Goal: Task Accomplishment & Management: Manage account settings

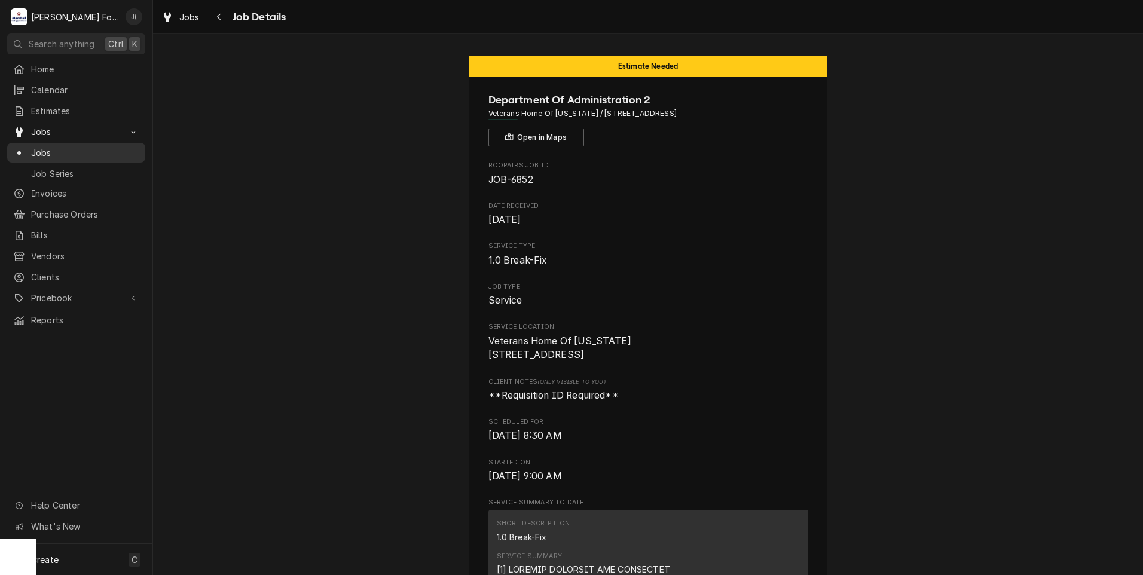
click at [96, 147] on span "Jobs" at bounding box center [85, 153] width 108 height 13
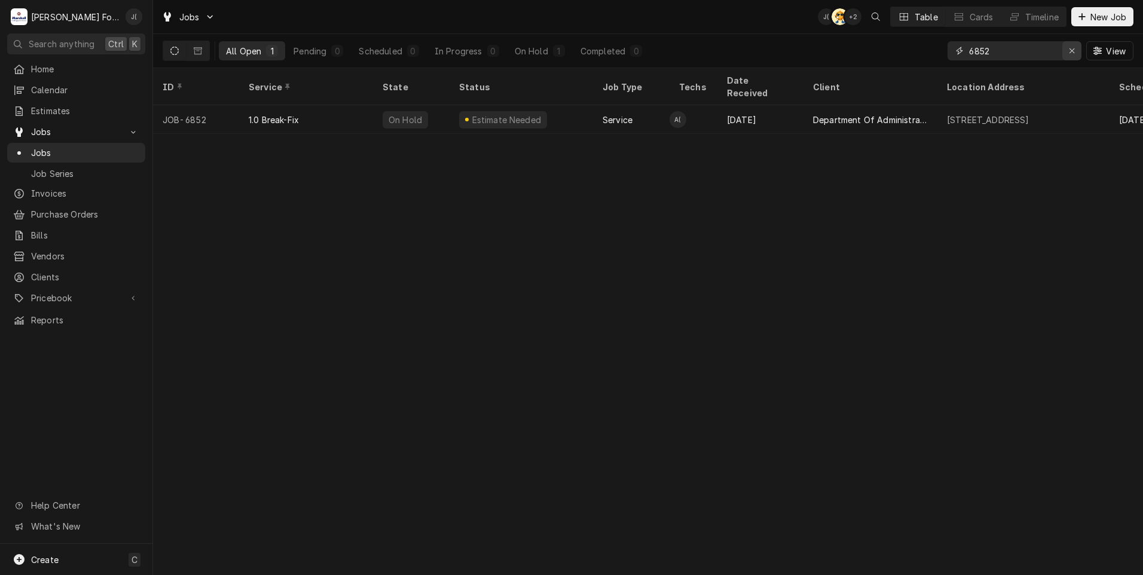
click at [1072, 51] on icon "Erase input" at bounding box center [1072, 51] width 7 height 8
click at [1051, 51] on input "Dynamic Content Wrapper" at bounding box center [1025, 50] width 112 height 19
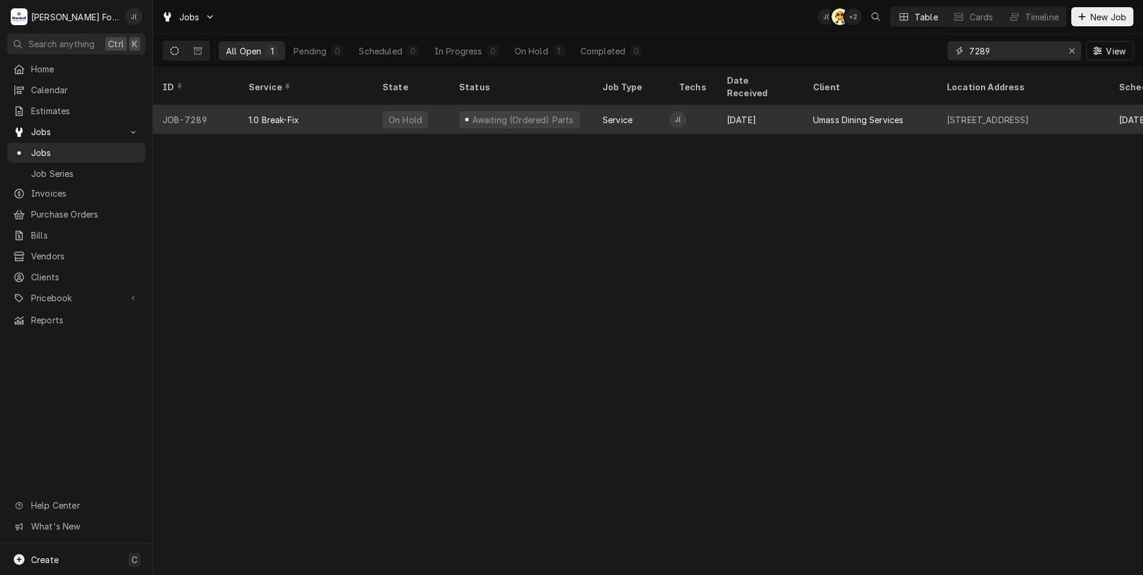
type input "7289"
click at [316, 113] on div "1.0 Break-Fix" at bounding box center [306, 119] width 134 height 29
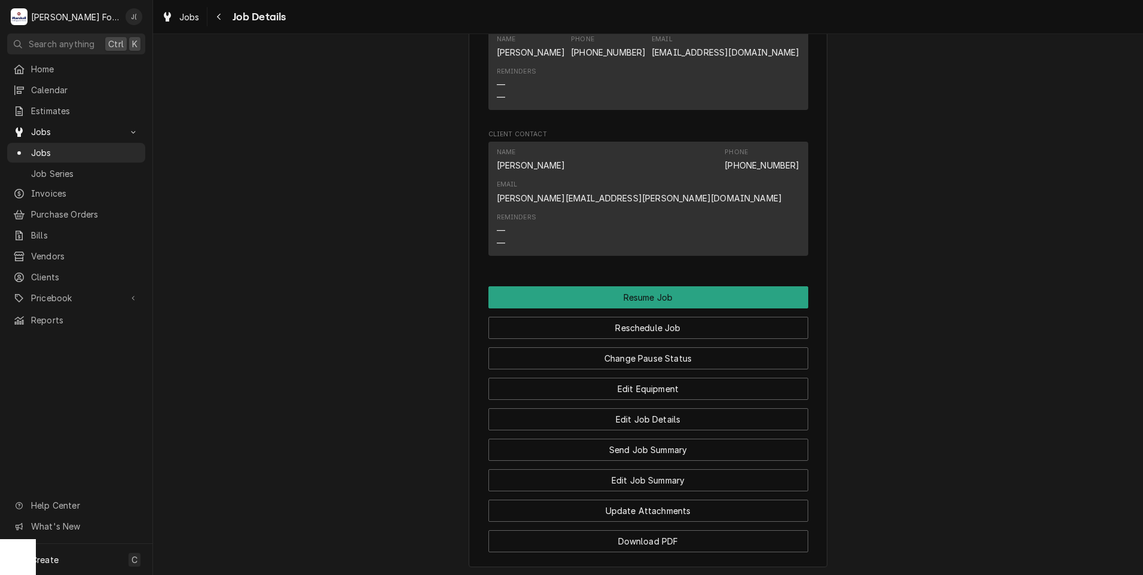
scroll to position [1495, 0]
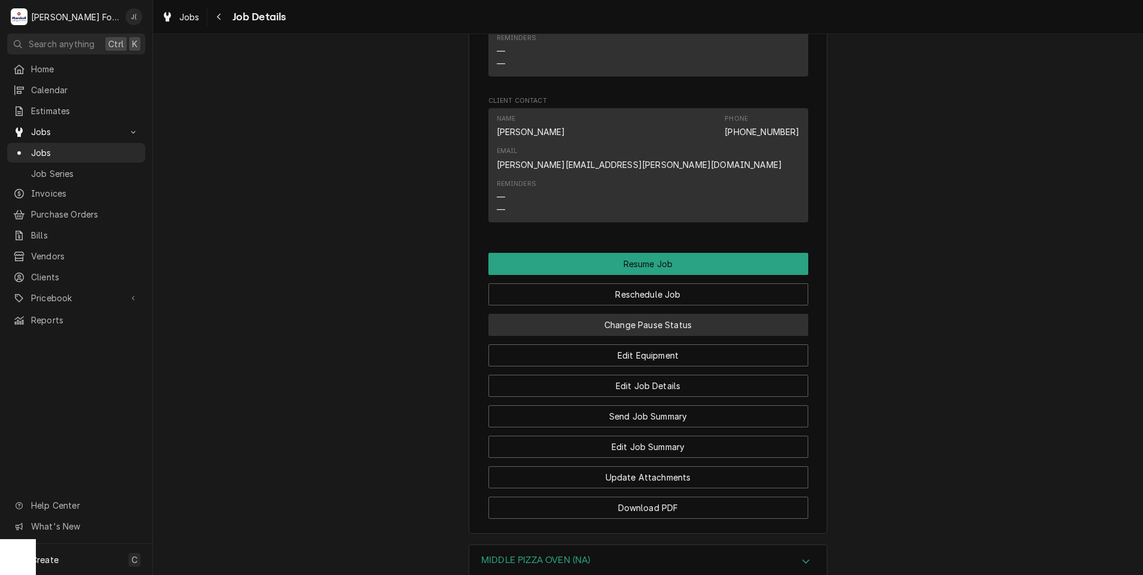
click at [576, 314] on button "Change Pause Status" at bounding box center [649, 325] width 320 height 22
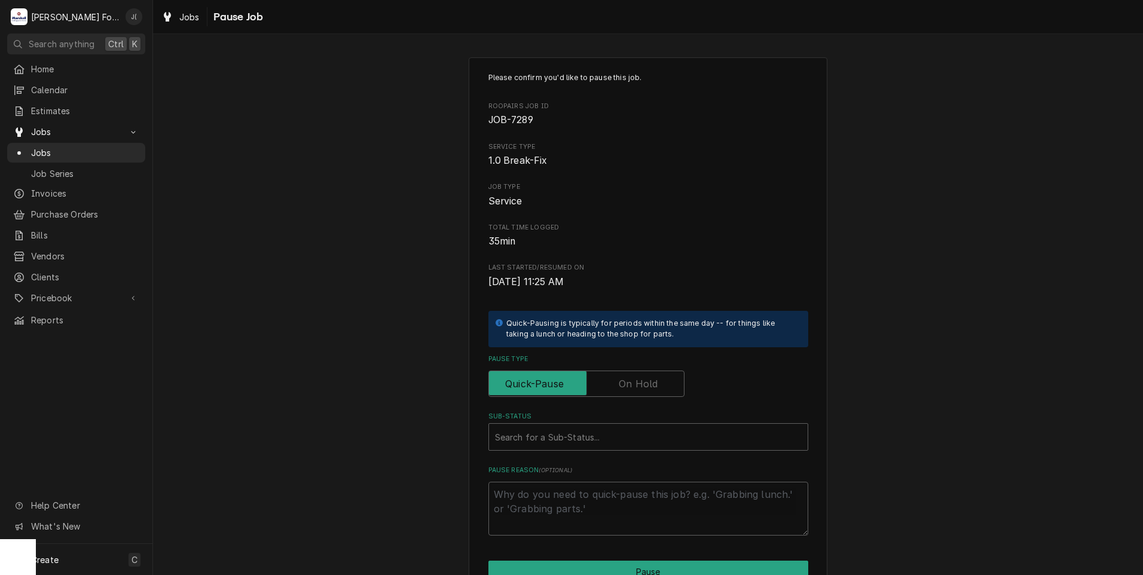
click at [648, 387] on label "Pause Type" at bounding box center [587, 384] width 196 height 26
click at [648, 387] on input "Pause Type" at bounding box center [586, 384] width 185 height 26
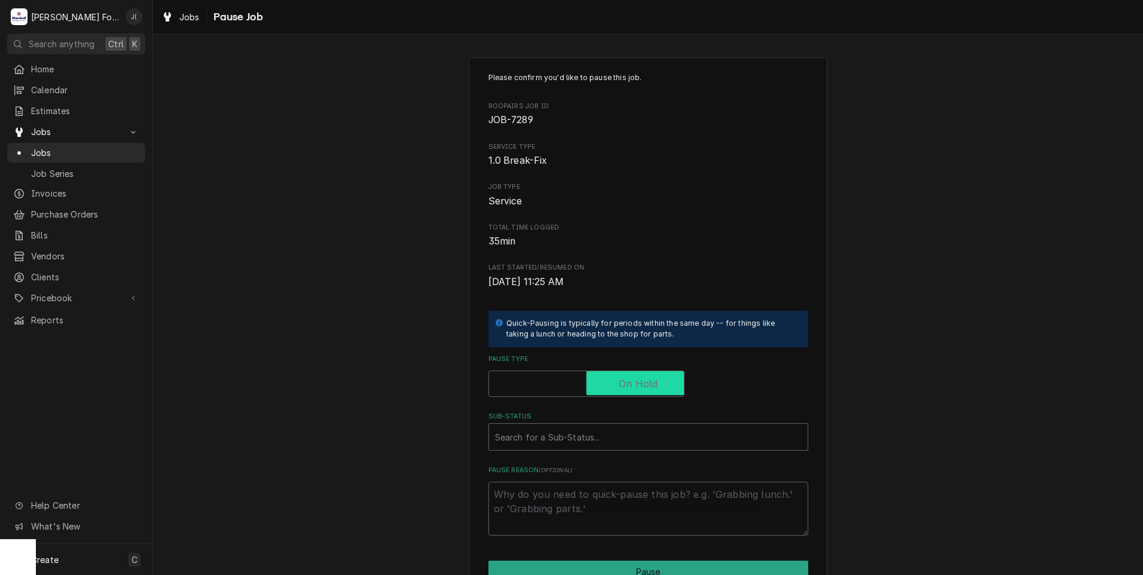
checkbox input "true"
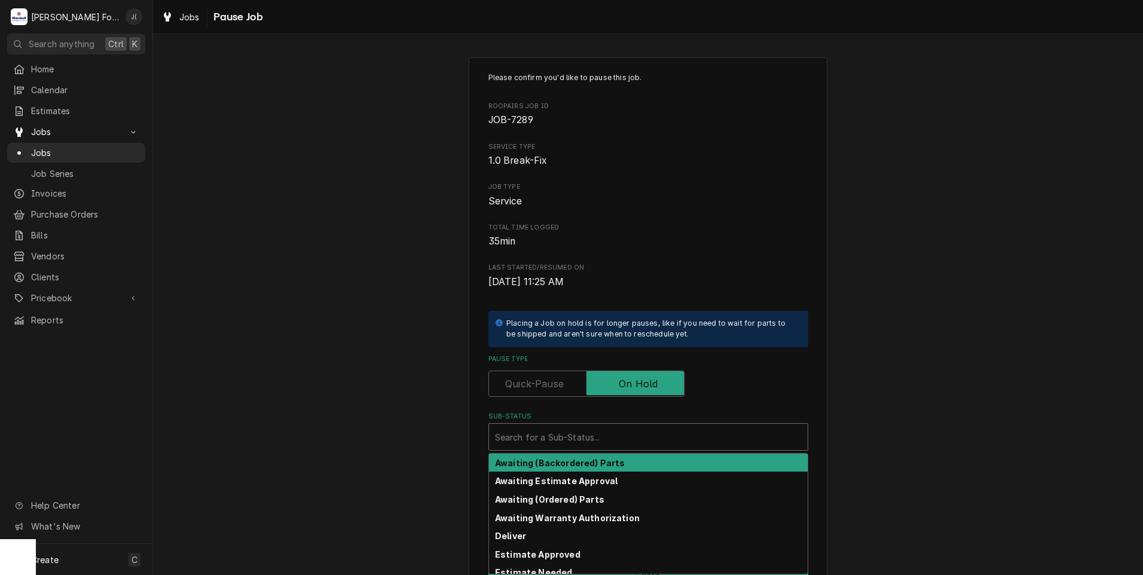
click at [605, 437] on div "Sub-Status" at bounding box center [648, 437] width 307 height 22
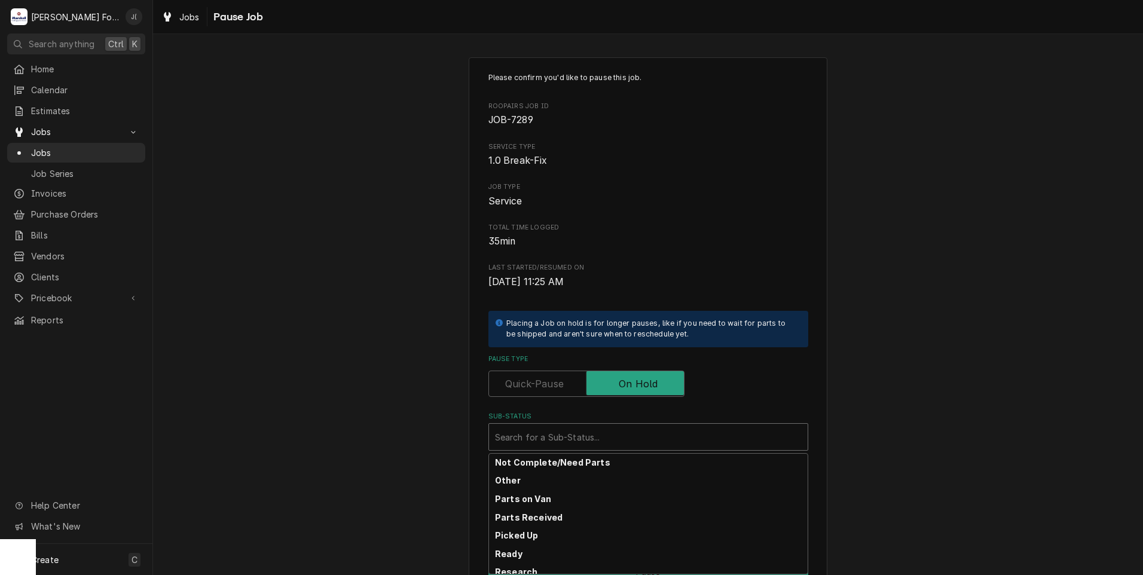
scroll to position [191, 0]
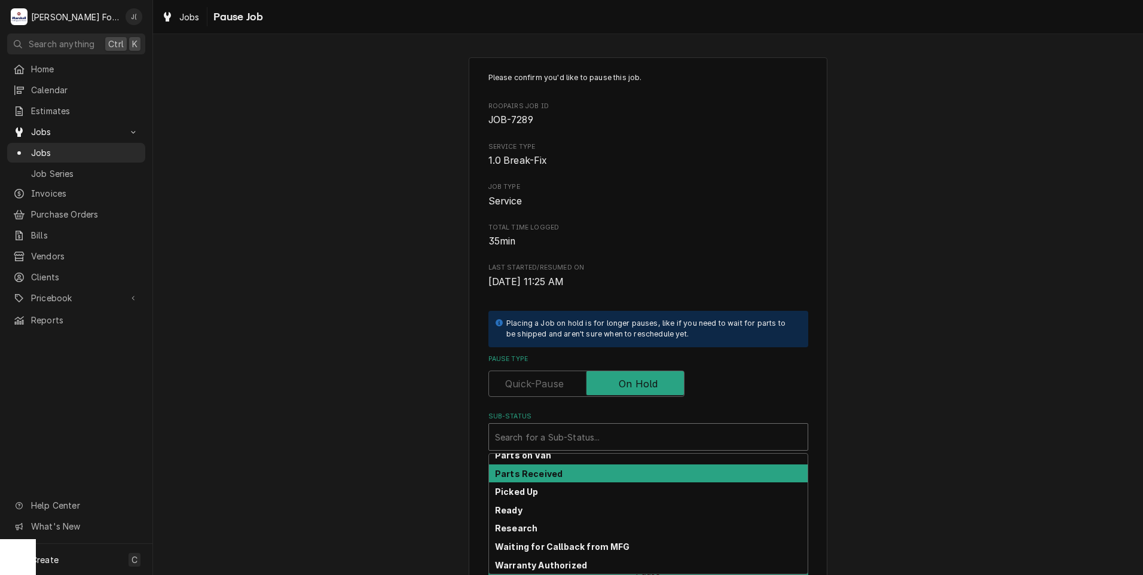
click at [554, 471] on div "Parts Received" at bounding box center [648, 474] width 319 height 19
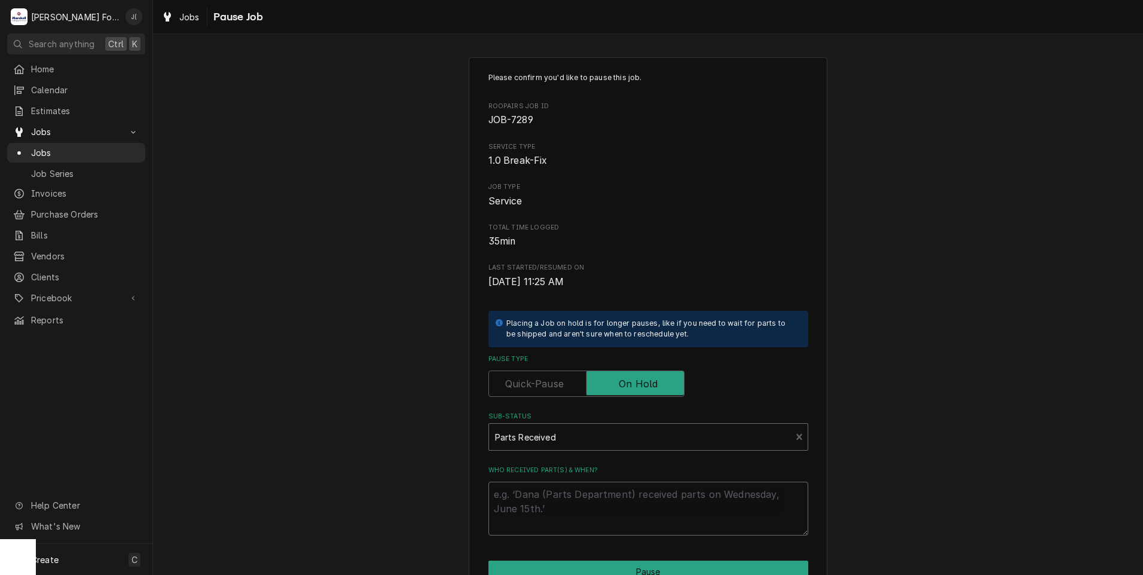
click at [553, 493] on textarea "Who received part(s) & when?" at bounding box center [649, 509] width 320 height 54
type textarea "x"
type textarea "0"
type textarea "x"
type textarea "09"
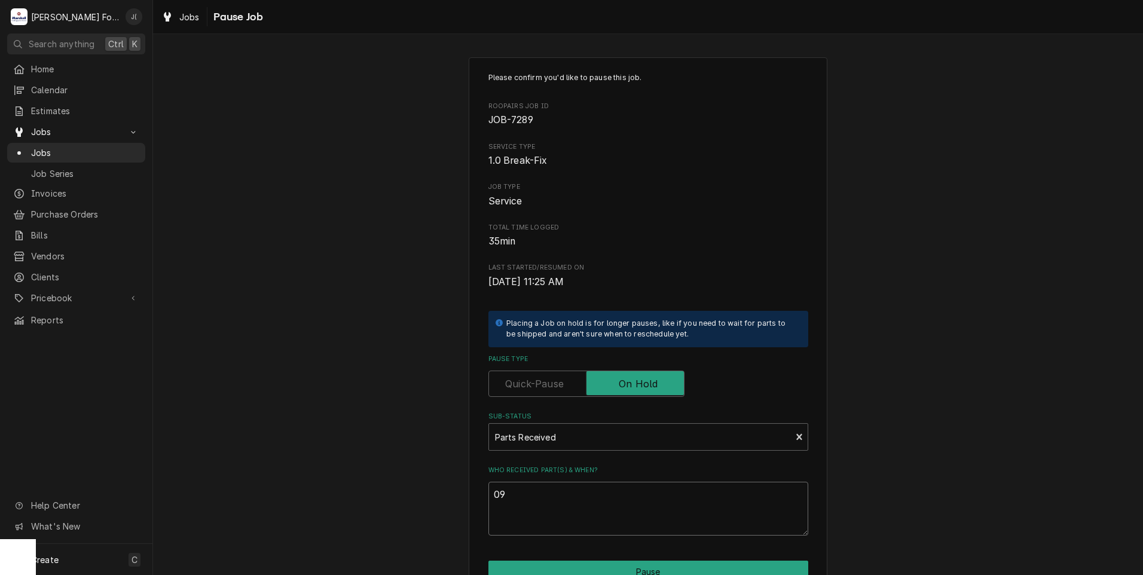
type textarea "x"
type textarea "09/"
type textarea "x"
type textarea "09/2"
type textarea "x"
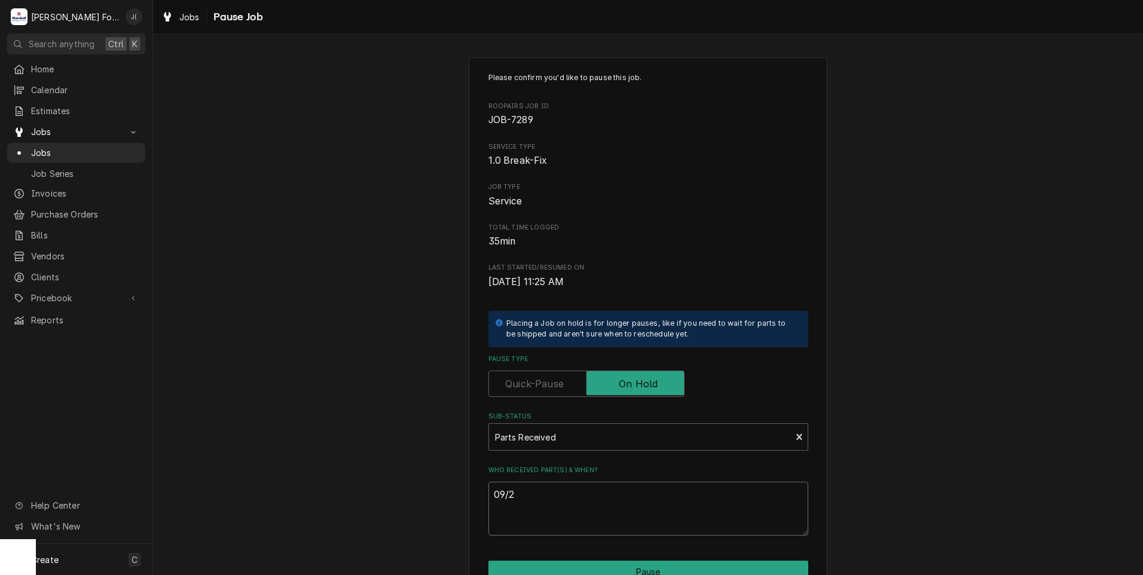
type textarea "09/25"
type textarea "x"
type textarea "09/25/"
type textarea "x"
type textarea "09/25/2"
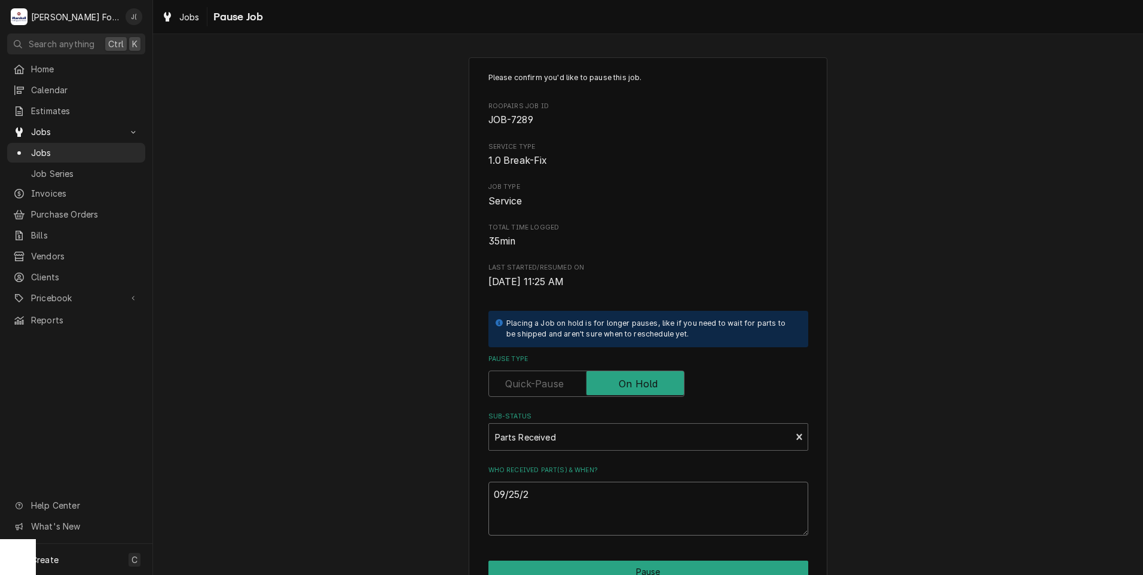
type textarea "x"
type textarea "09/25/20"
type textarea "x"
type textarea "09/25/202"
type textarea "x"
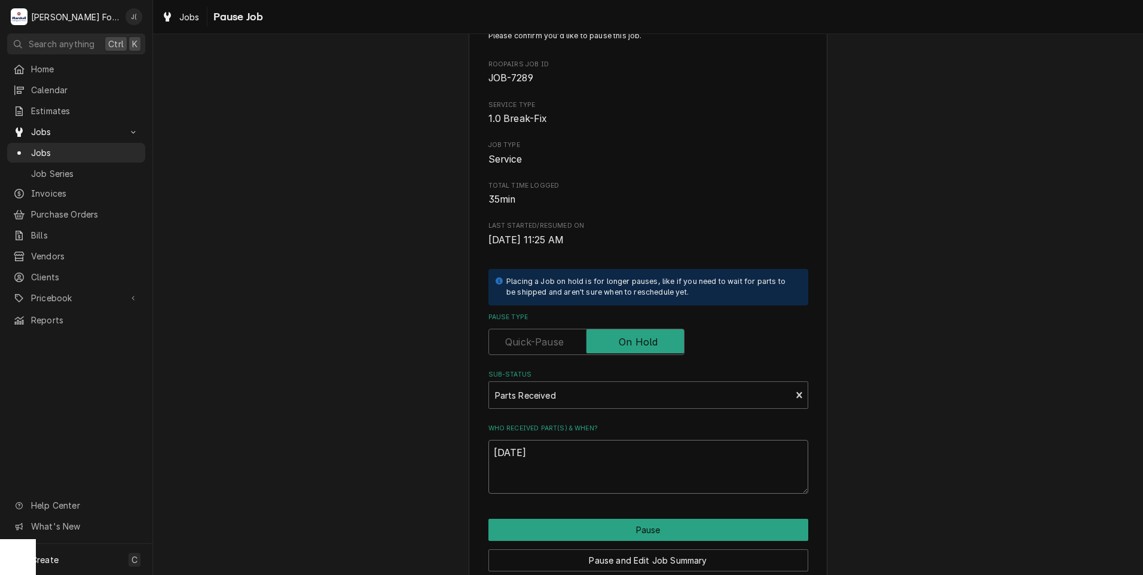
scroll to position [94, 0]
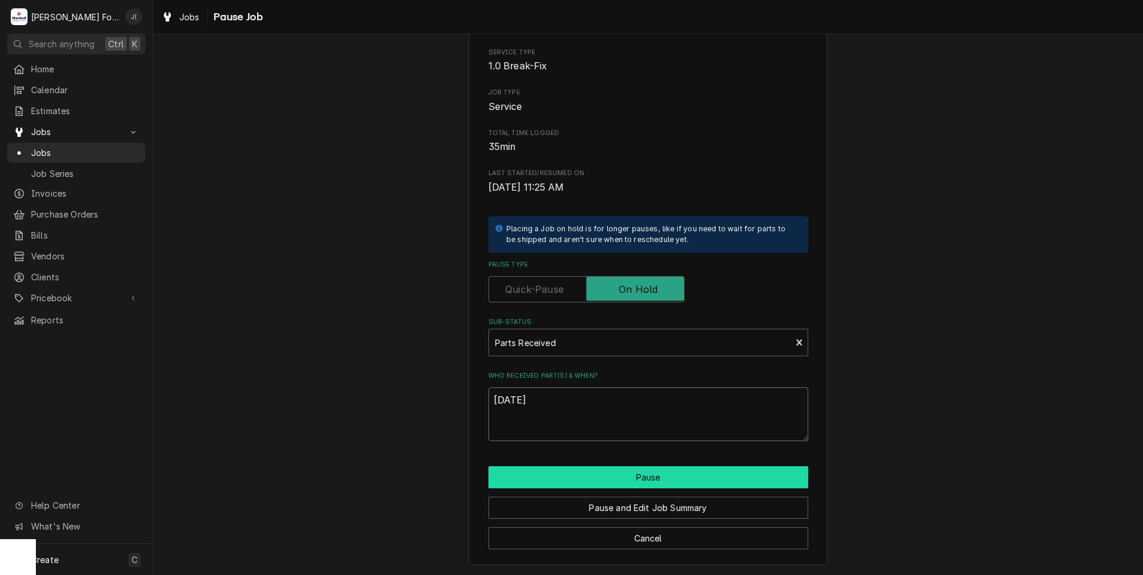
type textarea "09/25/2025"
click at [557, 477] on button "Pause" at bounding box center [649, 477] width 320 height 22
type textarea "x"
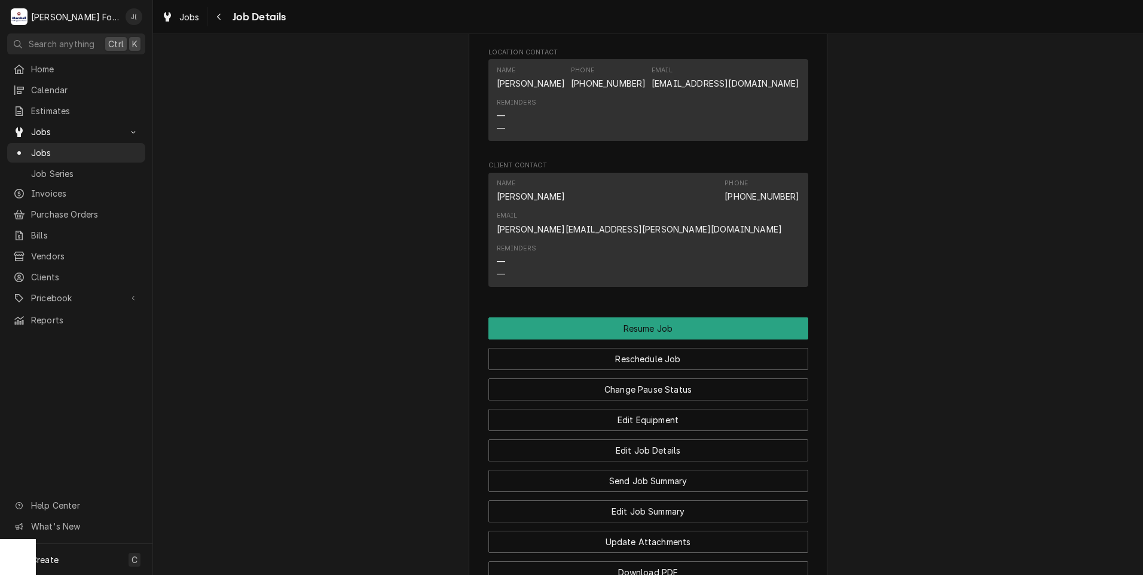
scroll to position [1435, 0]
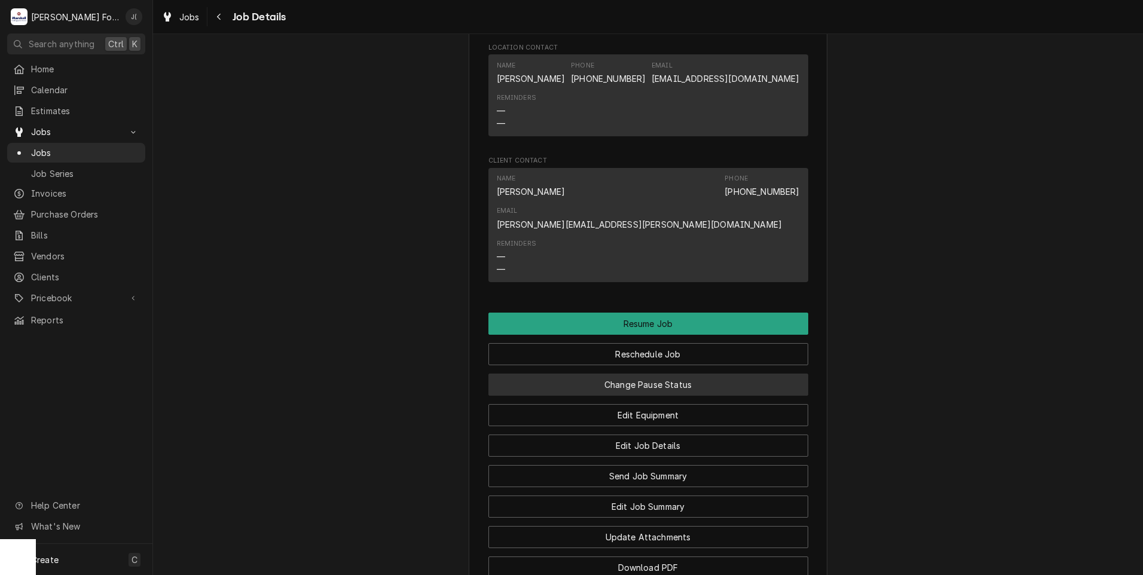
click at [663, 374] on button "Change Pause Status" at bounding box center [649, 385] width 320 height 22
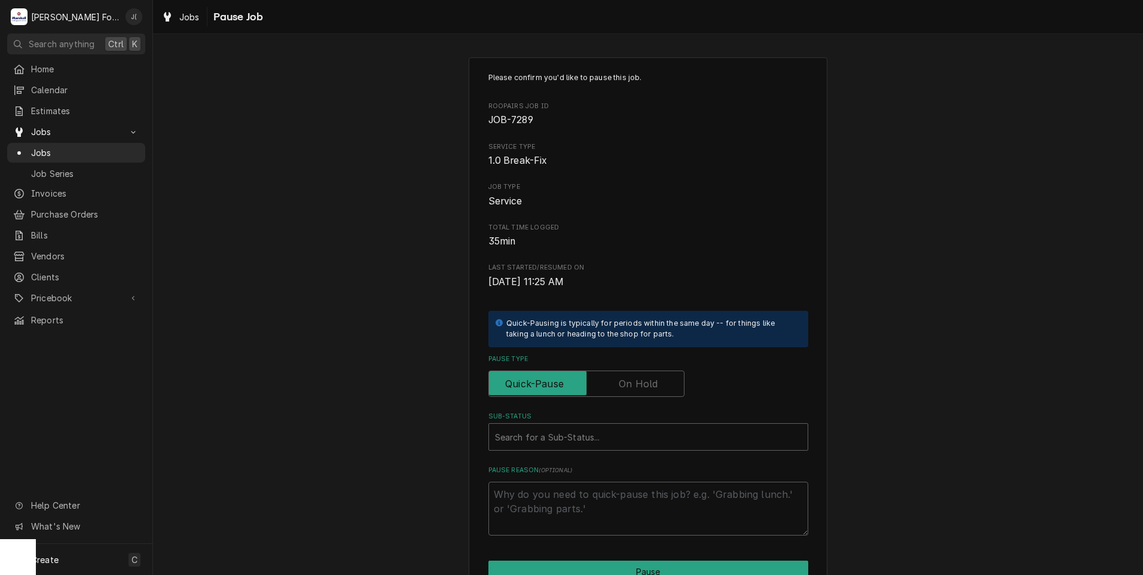
click at [628, 387] on label "Pause Type" at bounding box center [587, 384] width 196 height 26
click at [628, 387] on input "Pause Type" at bounding box center [586, 384] width 185 height 26
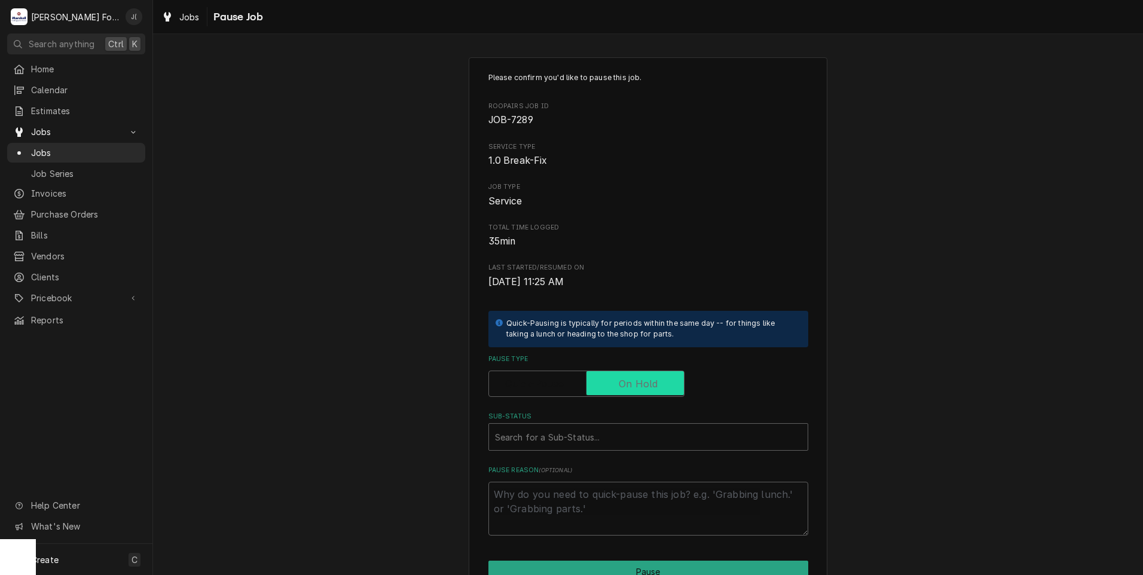
checkbox input "true"
click at [598, 428] on div "Sub-Status" at bounding box center [648, 437] width 307 height 22
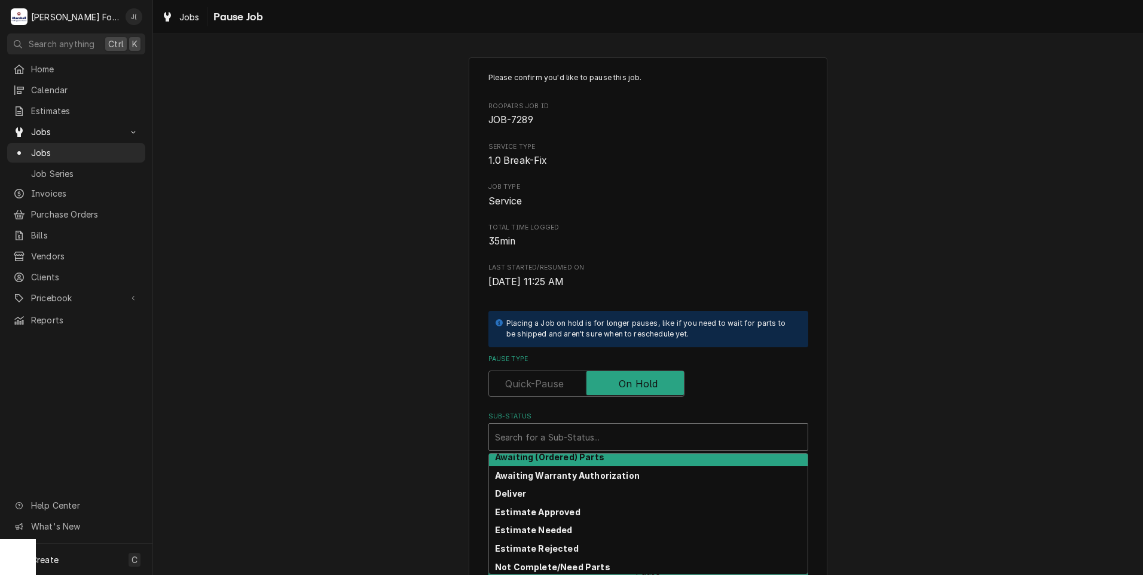
scroll to position [60, 0]
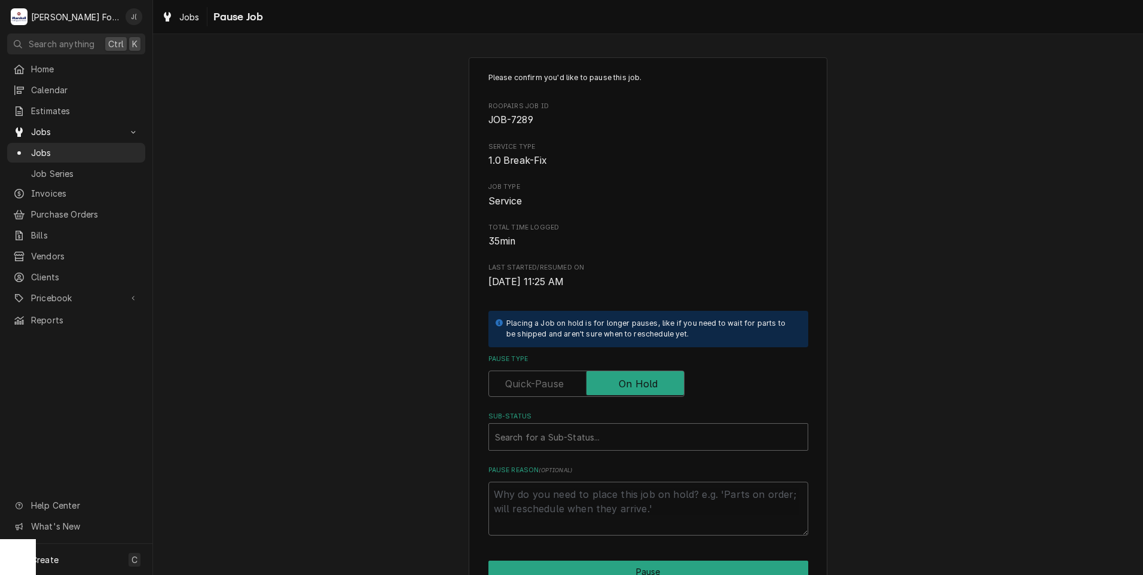
click at [431, 419] on div "Please confirm you'd like to pause this job. Roopairs Job ID JOB-7289 Service T…" at bounding box center [648, 358] width 990 height 623
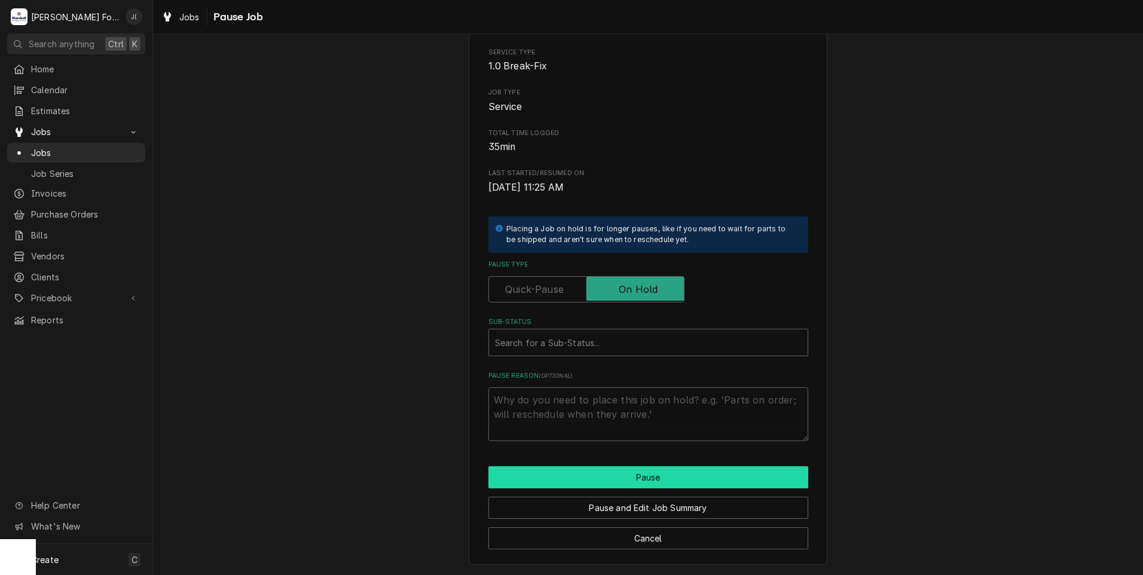
click at [571, 481] on button "Pause" at bounding box center [649, 477] width 320 height 22
type textarea "x"
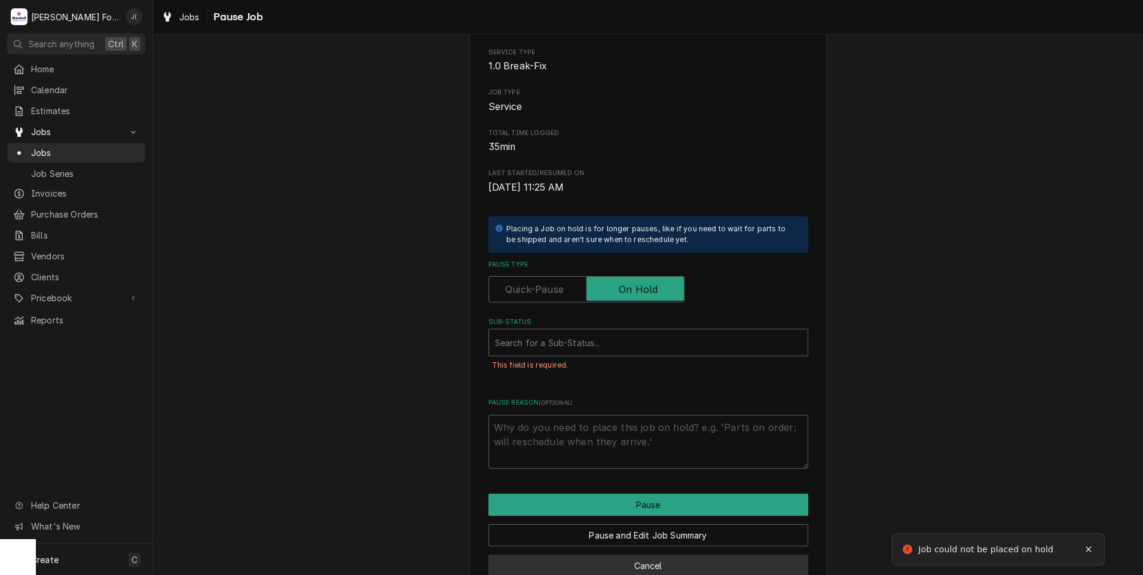
click at [640, 568] on button "Cancel" at bounding box center [649, 566] width 320 height 22
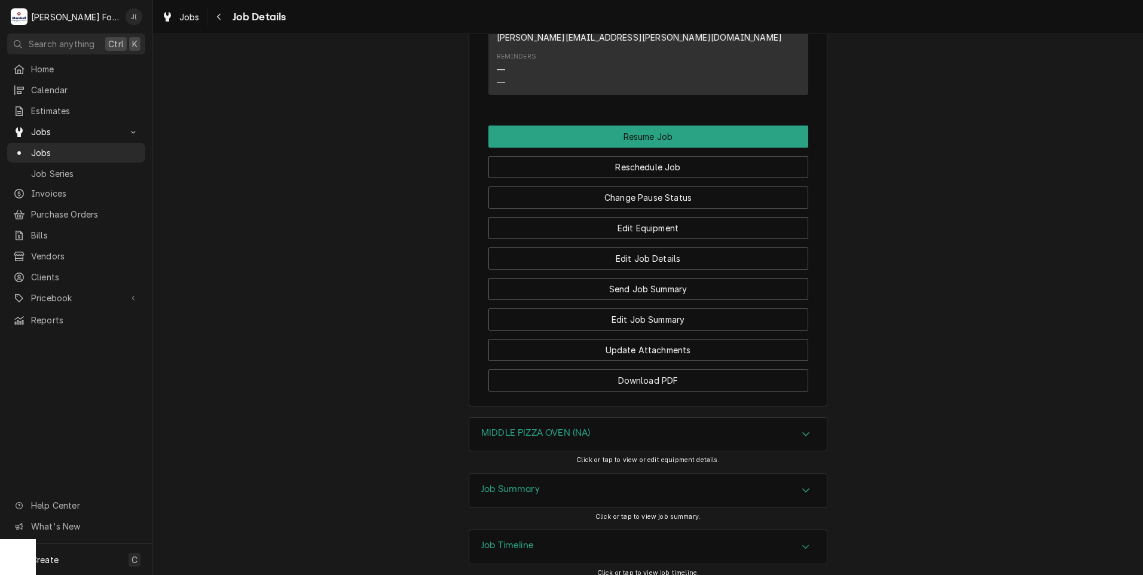
scroll to position [1625, 0]
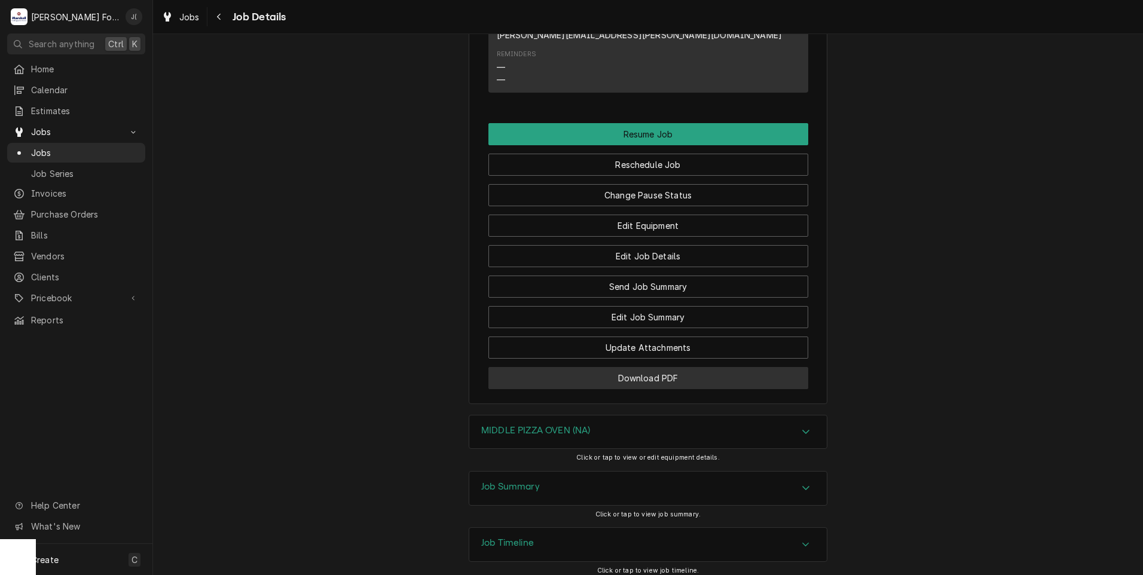
click at [548, 367] on button "Download PDF" at bounding box center [649, 378] width 320 height 22
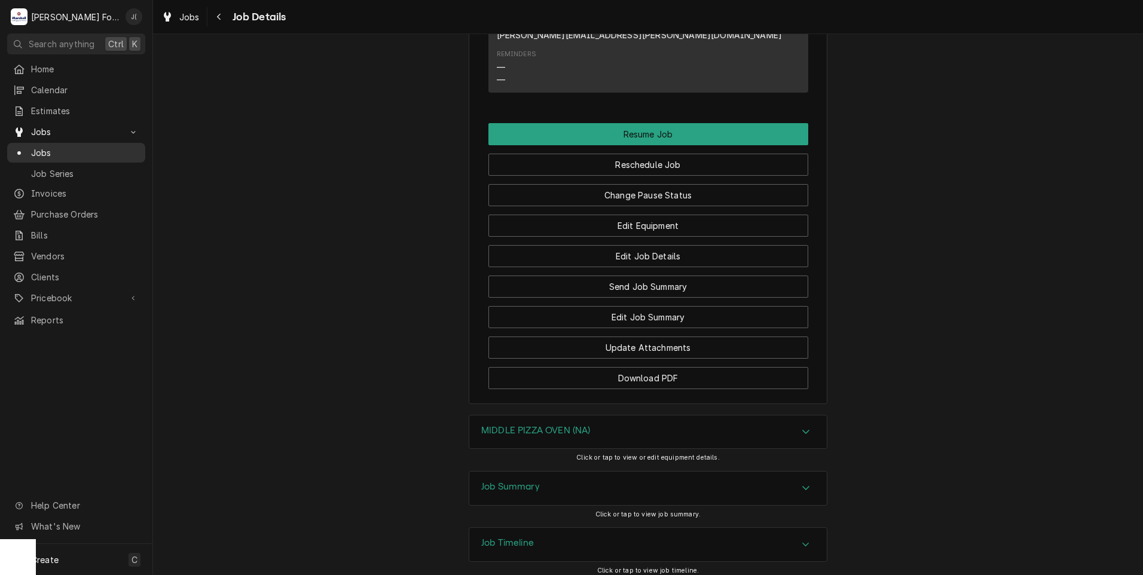
click at [50, 152] on span "Jobs" at bounding box center [85, 153] width 108 height 13
click at [63, 154] on span "Jobs" at bounding box center [85, 153] width 108 height 13
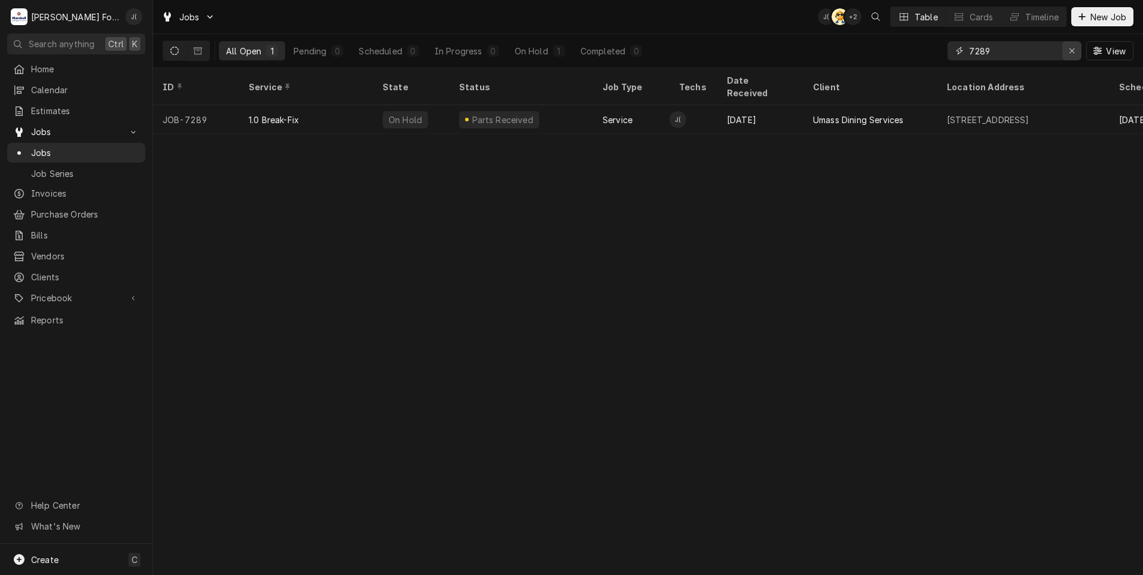
click at [1070, 54] on div "Erase input" at bounding box center [1072, 51] width 12 height 12
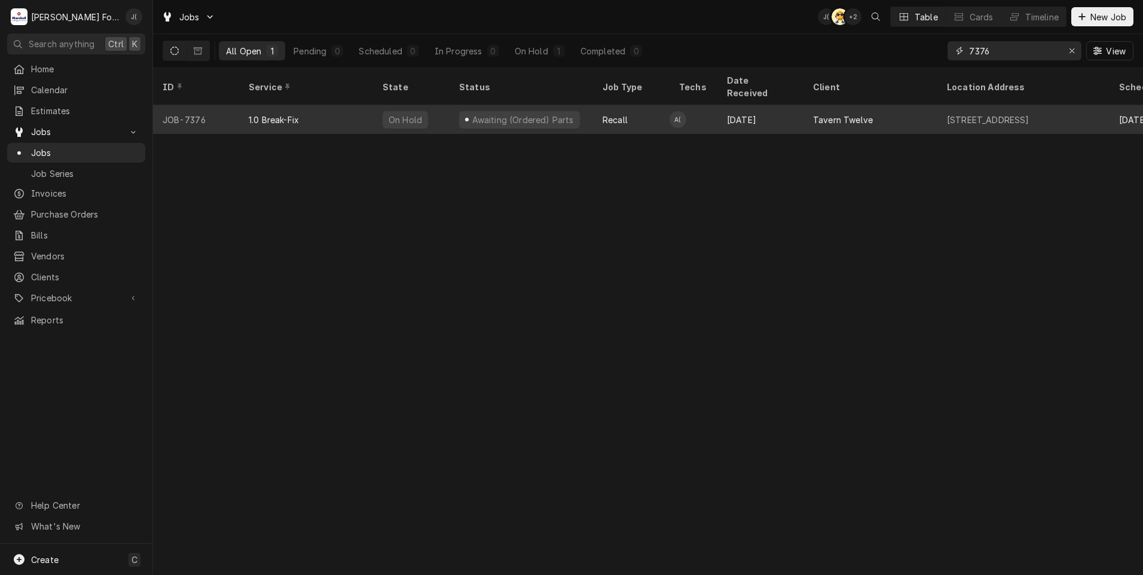
type input "7376"
click at [308, 116] on div "1.0 Break-Fix" at bounding box center [306, 119] width 134 height 29
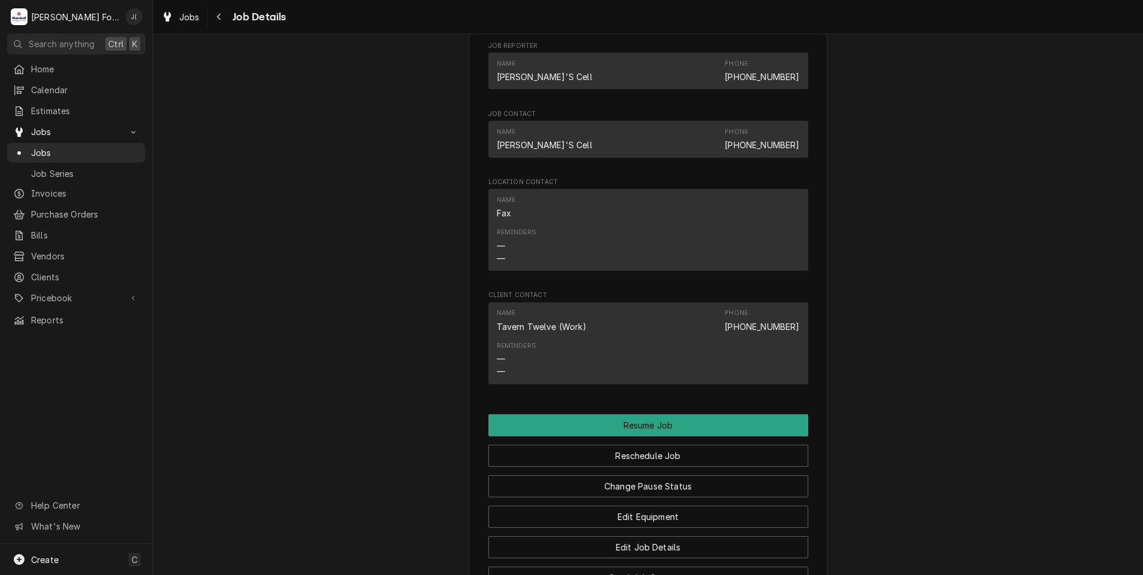
scroll to position [1316, 0]
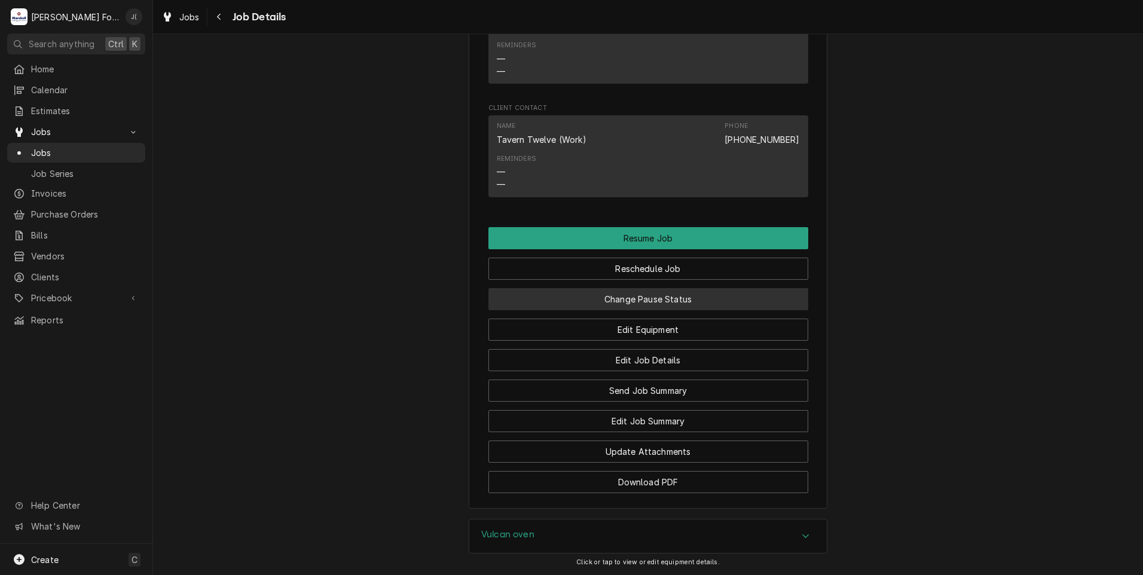
click at [645, 310] on button "Change Pause Status" at bounding box center [649, 299] width 320 height 22
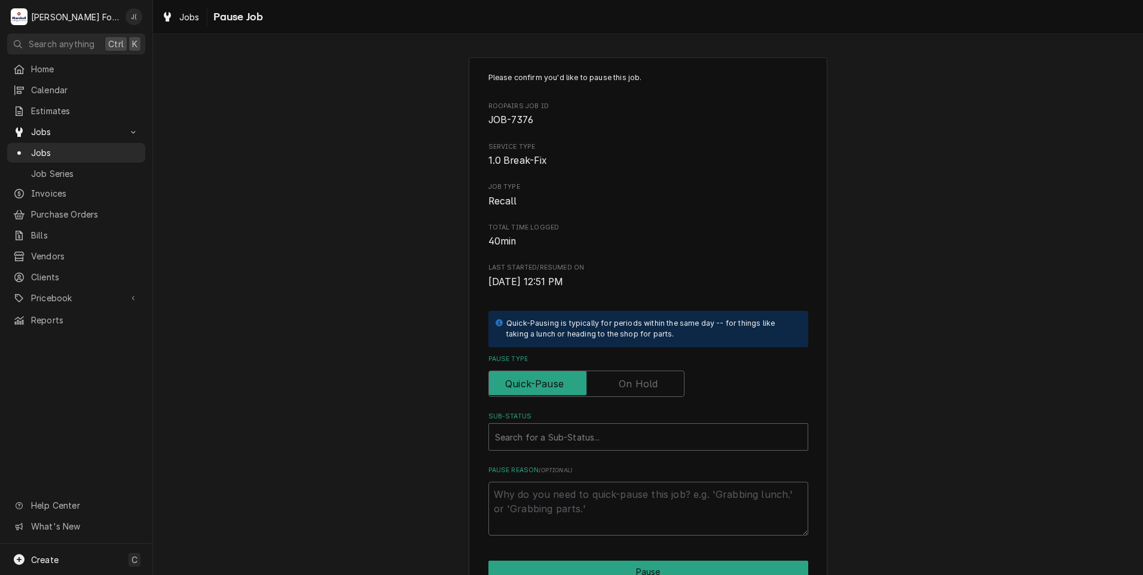
drag, startPoint x: 651, startPoint y: 377, endPoint x: 633, endPoint y: 390, distance: 21.4
click at [650, 378] on label "Pause Type" at bounding box center [587, 384] width 196 height 26
click at [650, 378] on input "Pause Type" at bounding box center [586, 384] width 185 height 26
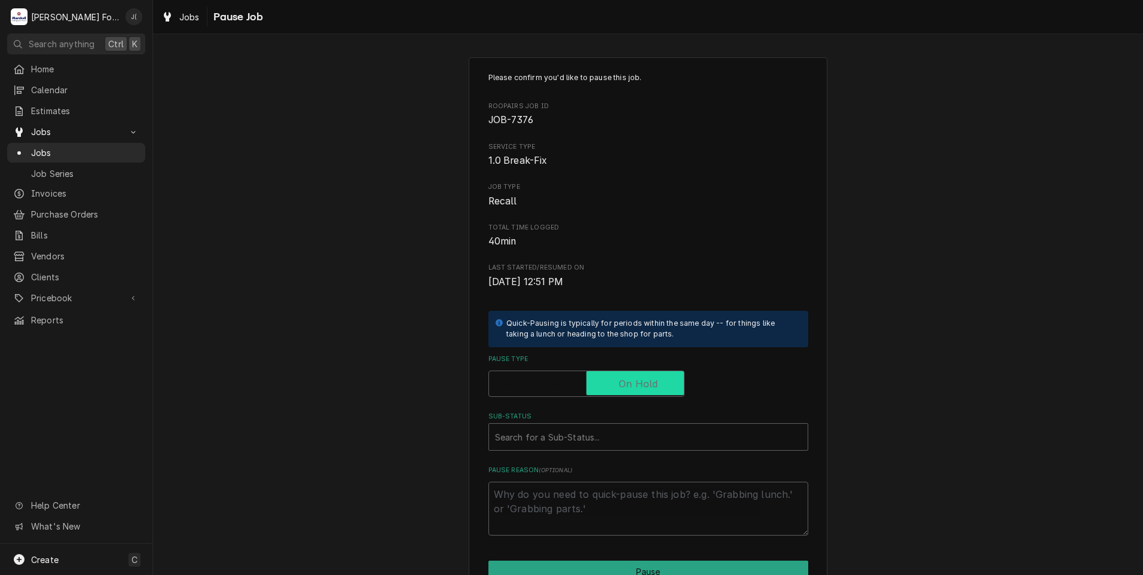
checkbox input "true"
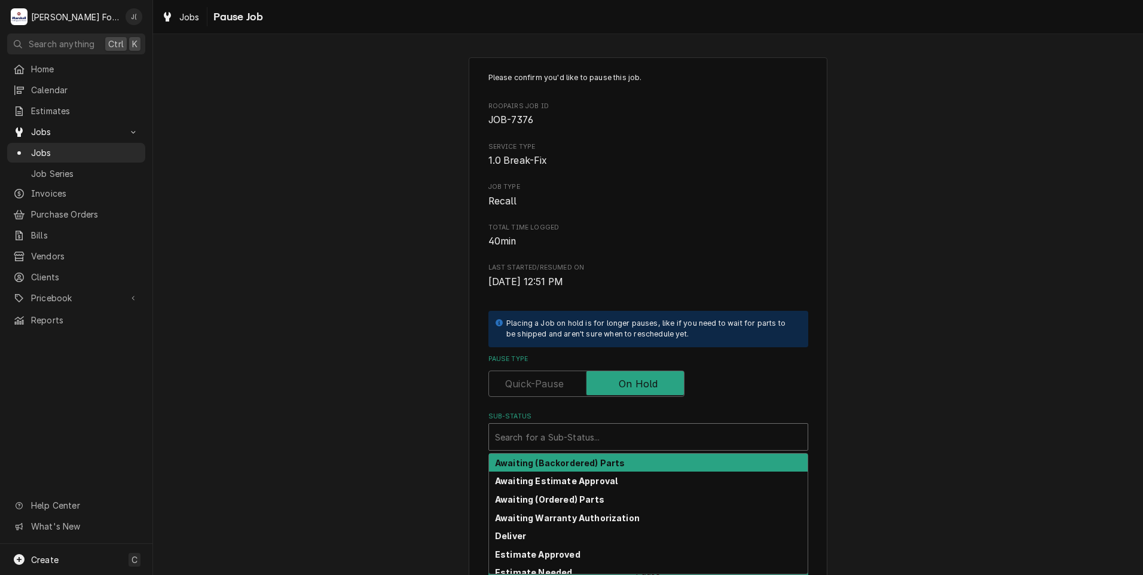
drag, startPoint x: 557, startPoint y: 440, endPoint x: 546, endPoint y: 440, distance: 11.4
click at [557, 441] on div "Sub-Status" at bounding box center [648, 437] width 307 height 22
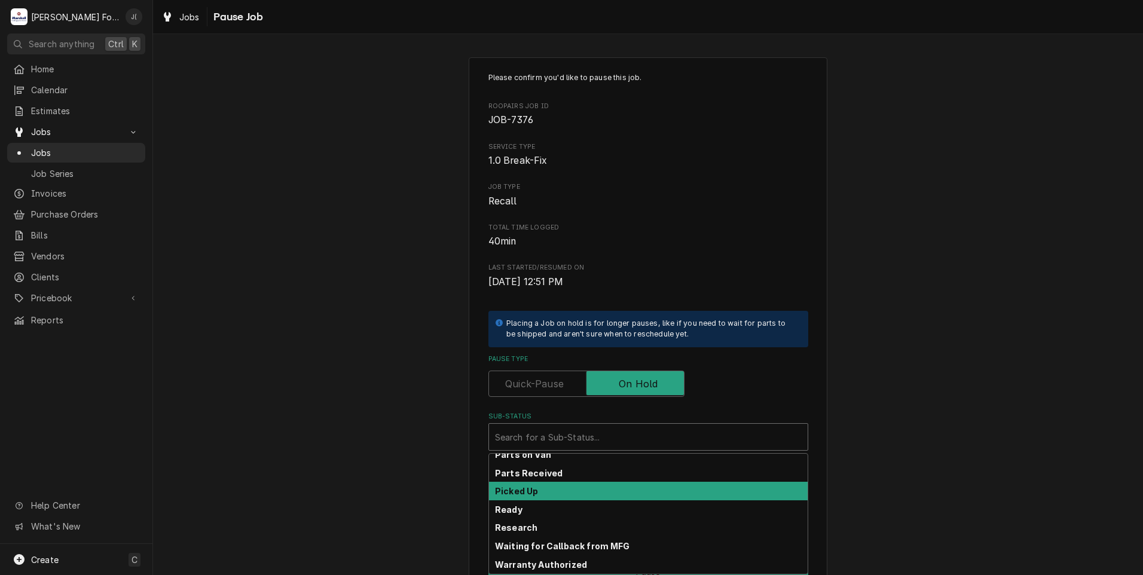
scroll to position [191, 0]
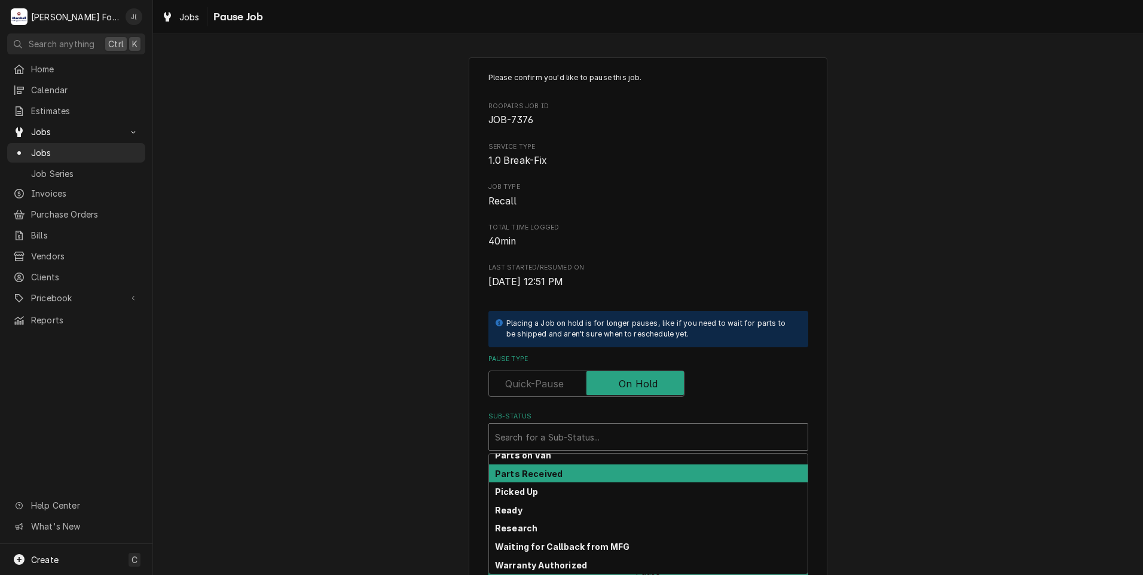
click at [545, 475] on strong "Parts Received" at bounding box center [529, 474] width 68 height 10
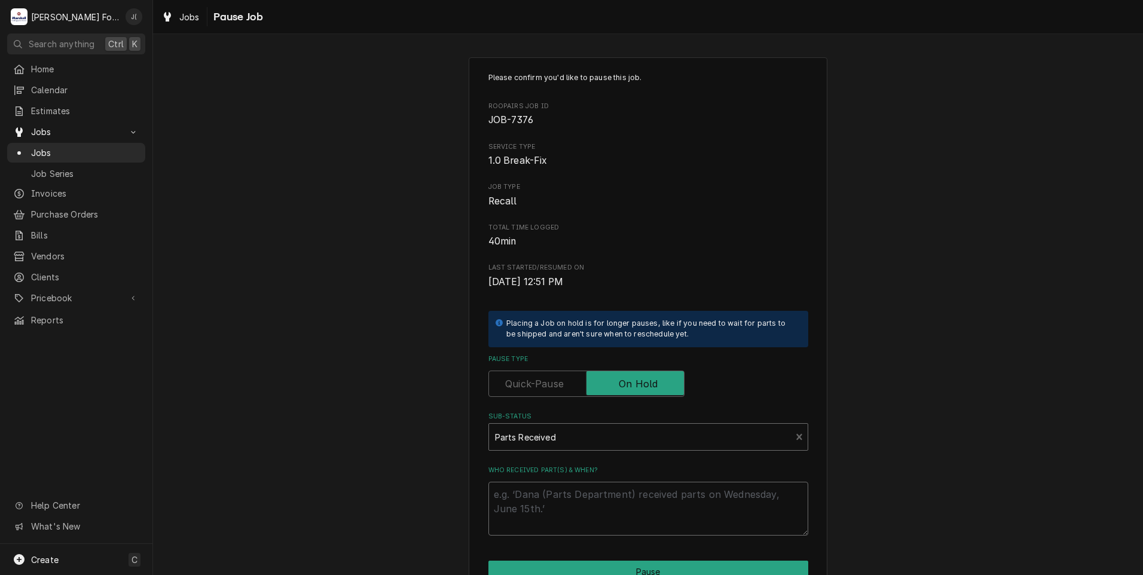
click at [545, 496] on textarea "Who received part(s) & when?" at bounding box center [649, 509] width 320 height 54
type textarea "x"
type textarea "0"
type textarea "x"
type textarea "09"
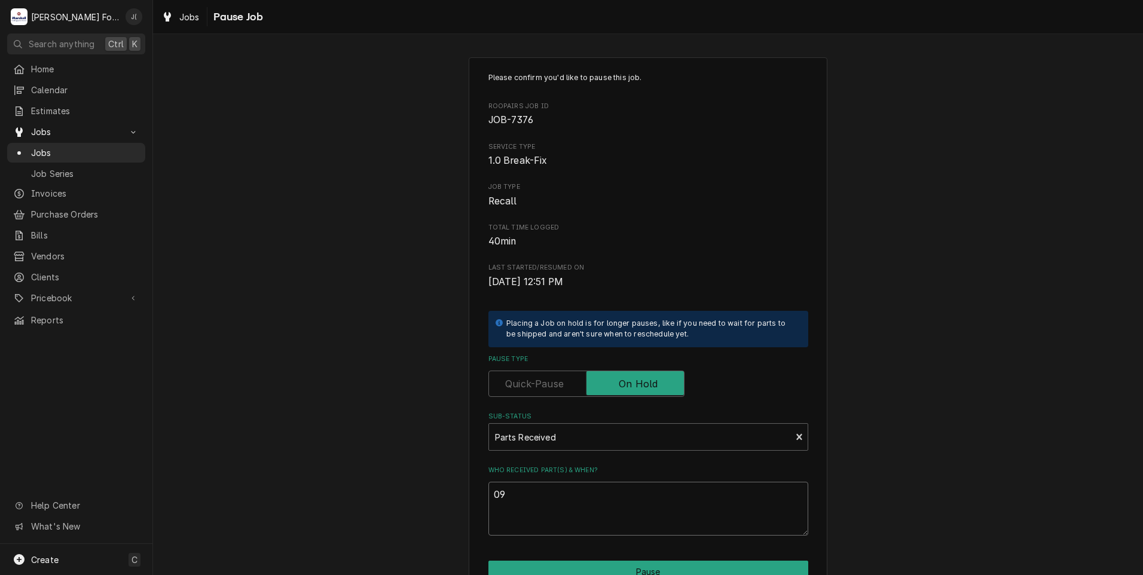
type textarea "x"
type textarea "09/"
type textarea "x"
type textarea "09/2"
type textarea "x"
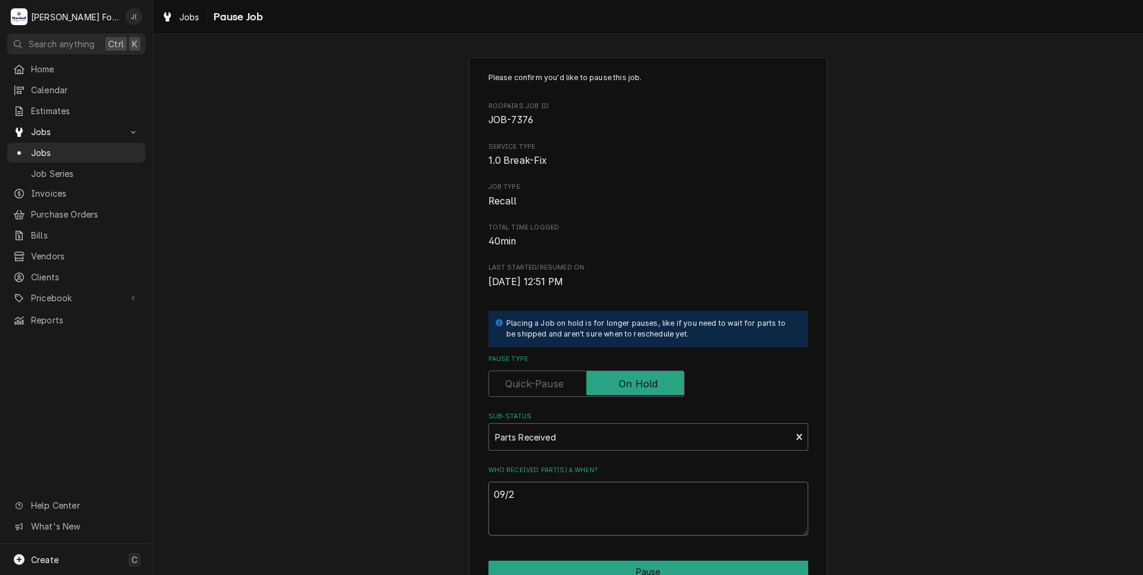
type textarea "09/25"
type textarea "x"
type textarea "09/25/"
type textarea "x"
type textarea "09/25/2"
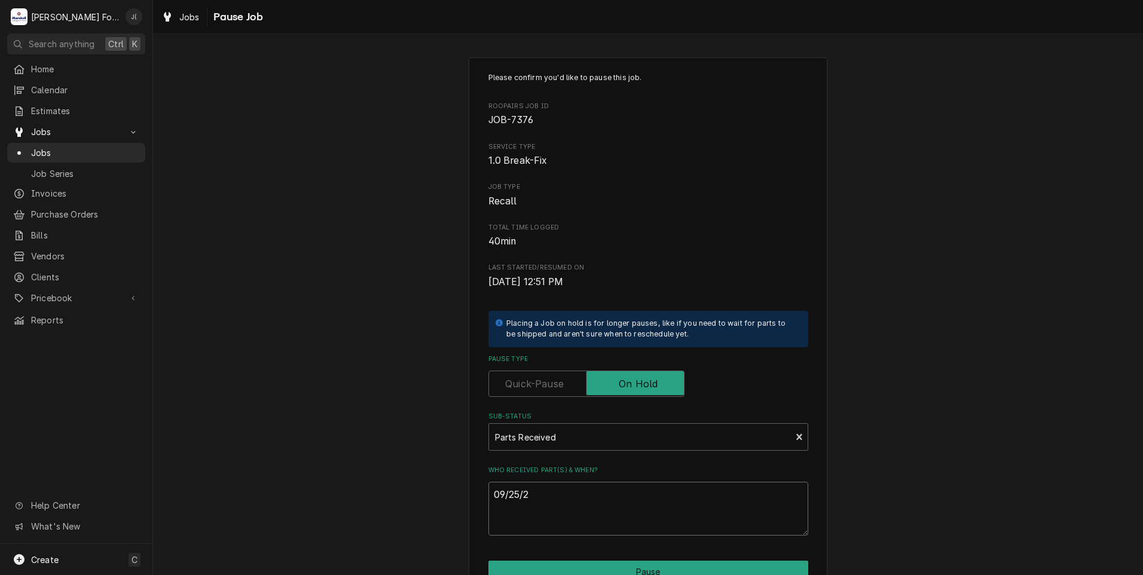
type textarea "x"
type textarea "[DATE]"
type textarea "x"
type textarea "09/25/202"
type textarea "x"
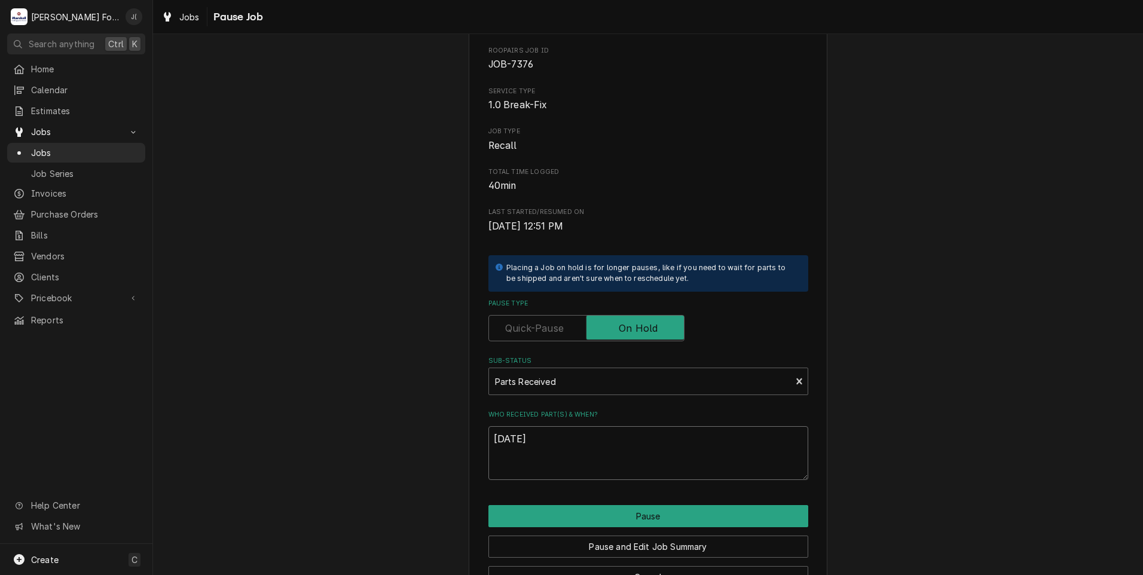
scroll to position [94, 0]
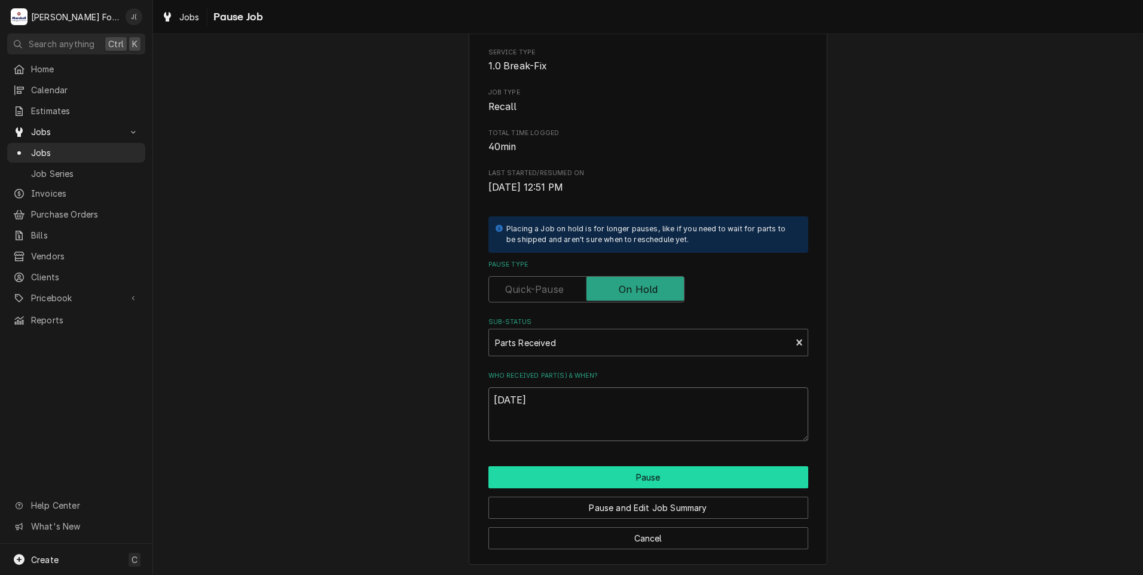
type textarea "[DATE]"
click at [551, 485] on button "Pause" at bounding box center [649, 477] width 320 height 22
type textarea "x"
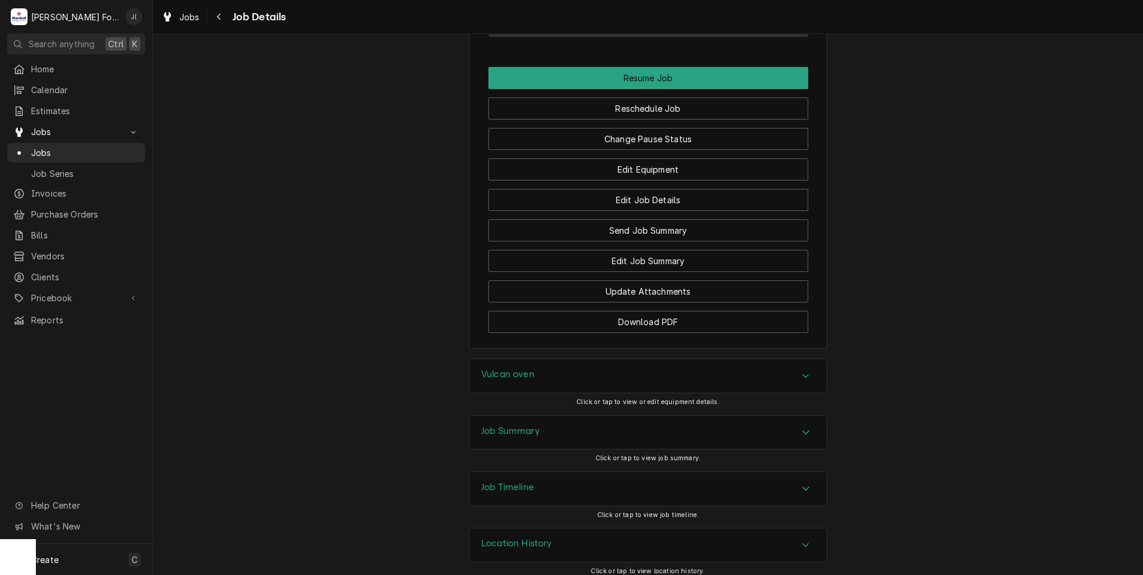
scroll to position [1514, 0]
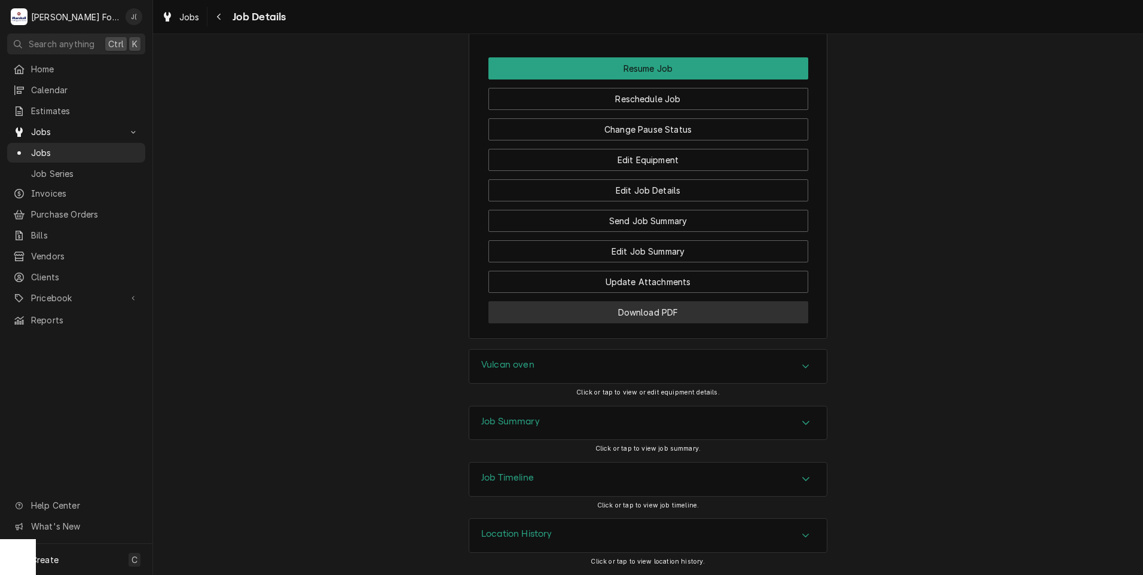
click at [615, 315] on button "Download PDF" at bounding box center [649, 312] width 320 height 22
click at [77, 149] on span "Jobs" at bounding box center [85, 153] width 108 height 13
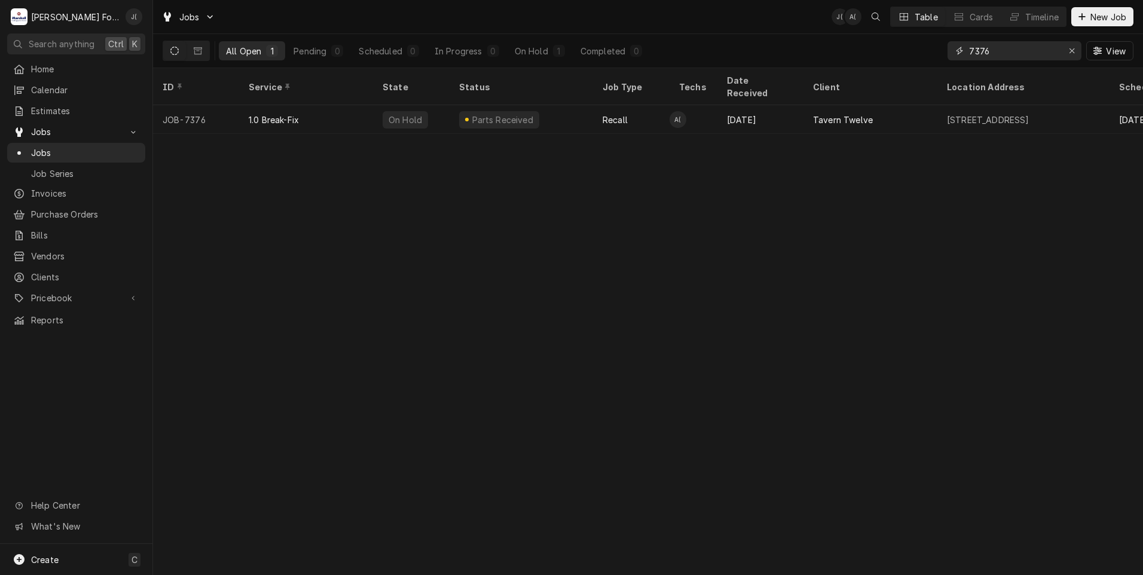
drag, startPoint x: 1075, startPoint y: 52, endPoint x: 1068, endPoint y: 51, distance: 6.6
click at [1073, 52] on icon "Erase input" at bounding box center [1072, 51] width 7 height 8
click at [1047, 52] on input "Dynamic Content Wrapper" at bounding box center [1025, 50] width 112 height 19
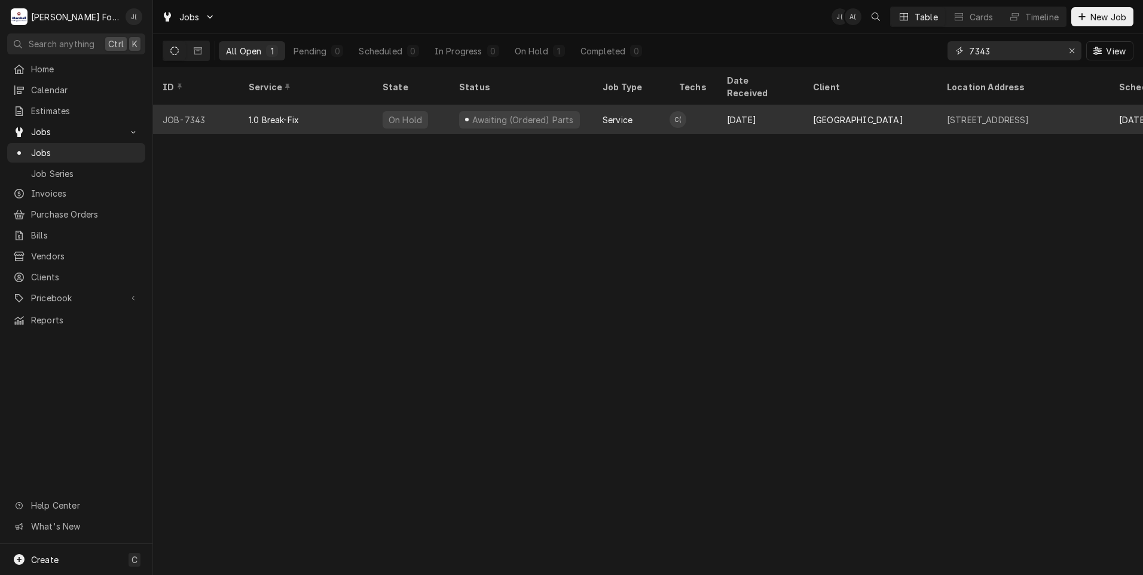
type input "7343"
click at [301, 105] on div "1.0 Break-Fix" at bounding box center [306, 119] width 134 height 29
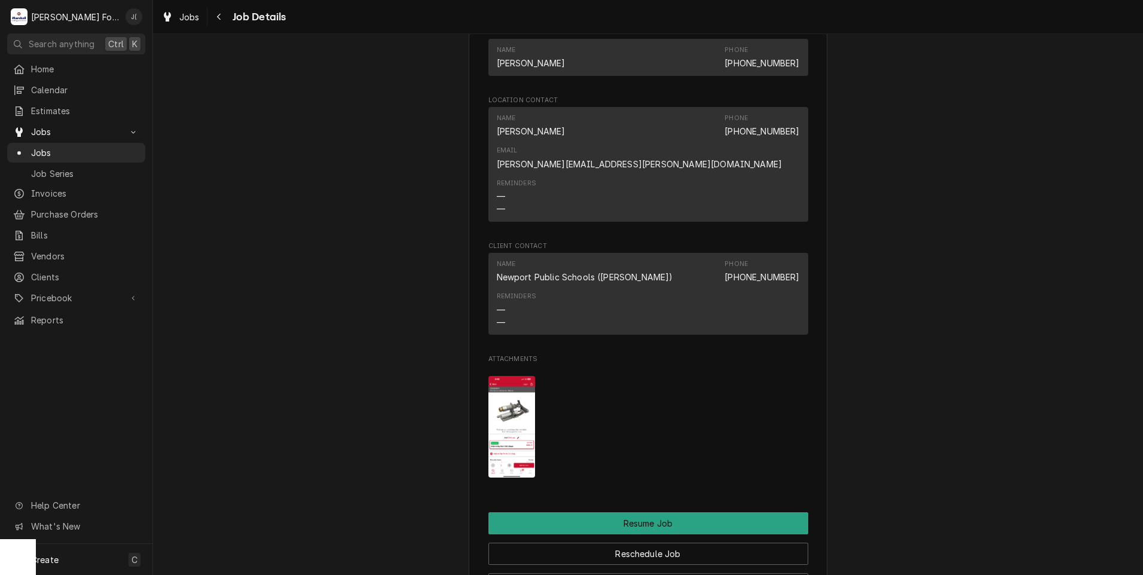
scroll to position [1316, 0]
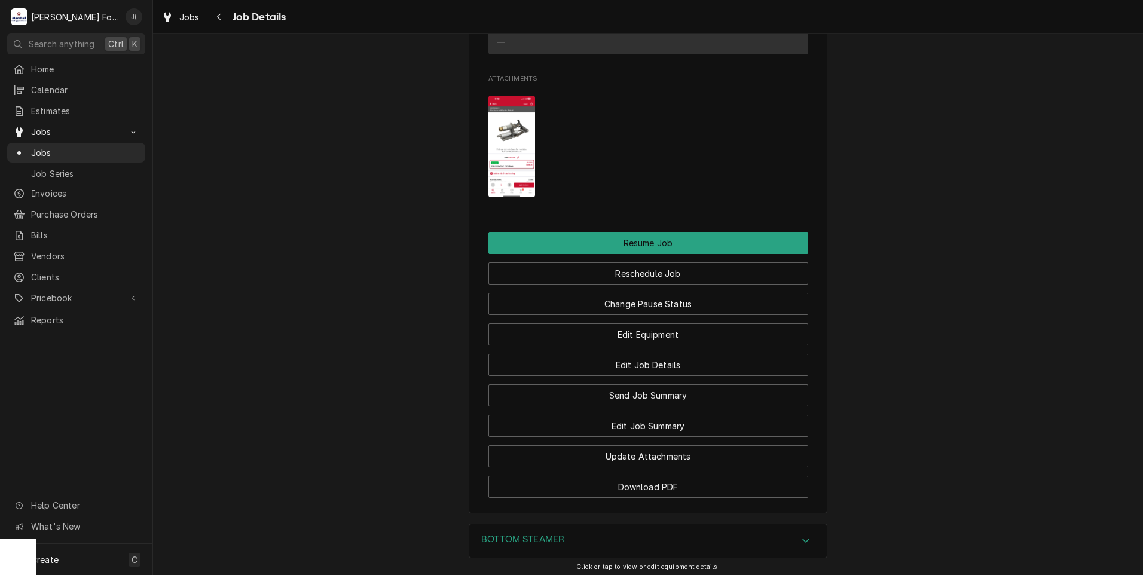
click at [676, 315] on div "Edit Equipment" at bounding box center [649, 330] width 320 height 30
click at [679, 294] on button "Change Pause Status" at bounding box center [649, 304] width 320 height 22
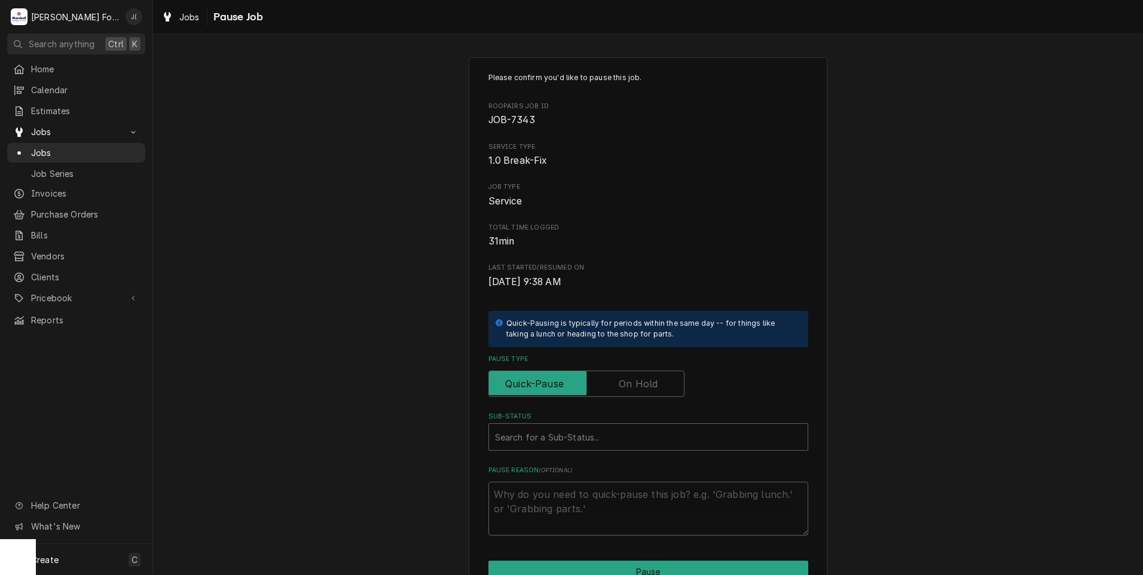
click at [633, 385] on label "Pause Type" at bounding box center [587, 384] width 196 height 26
click at [633, 385] on input "Pause Type" at bounding box center [586, 384] width 185 height 26
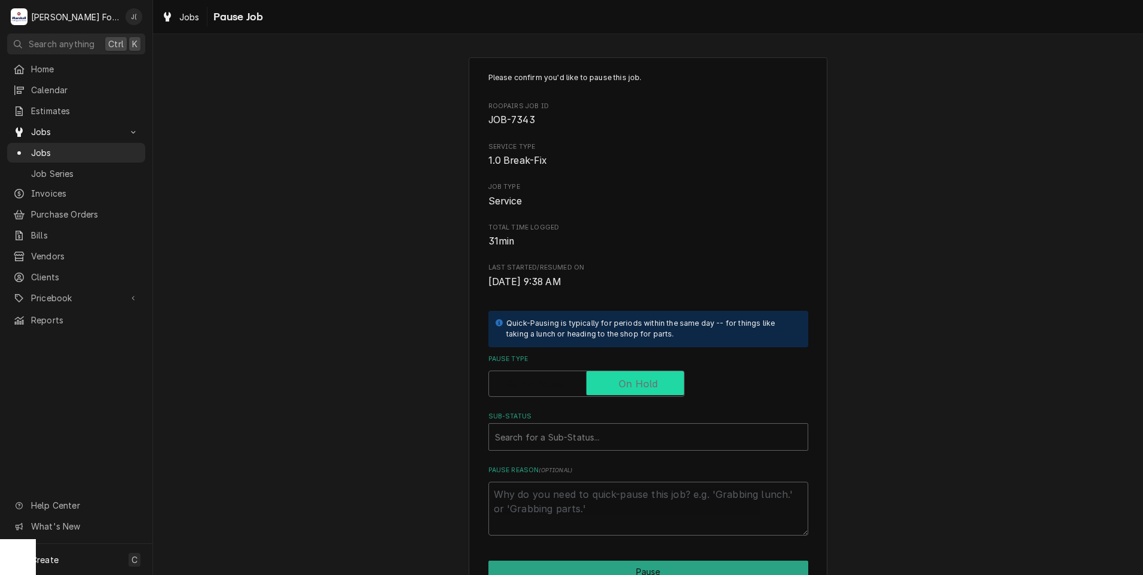
checkbox input "true"
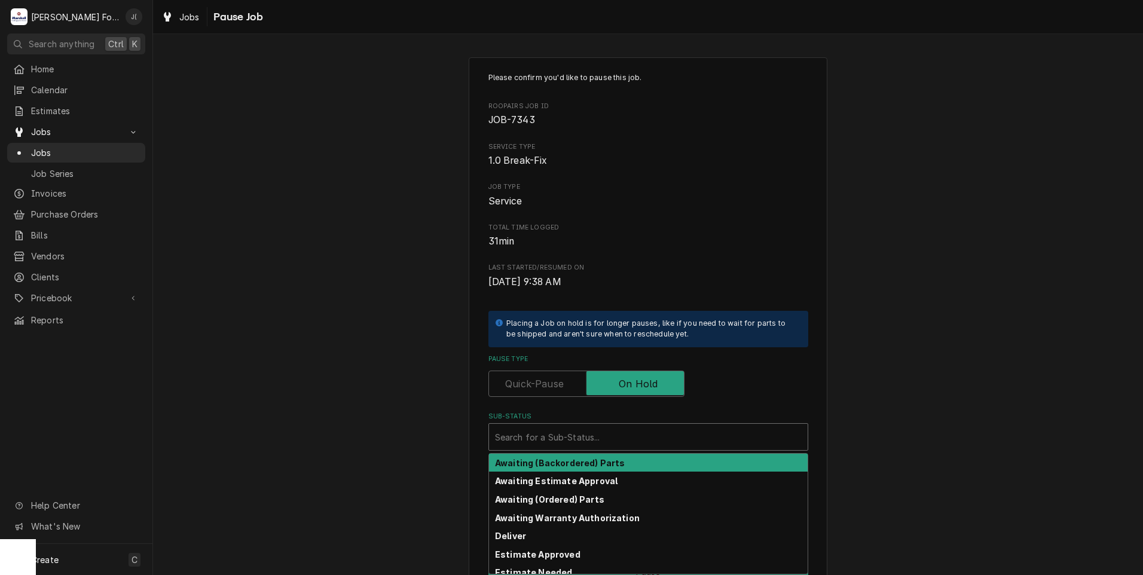
click at [599, 430] on div "Sub-Status" at bounding box center [648, 437] width 307 height 22
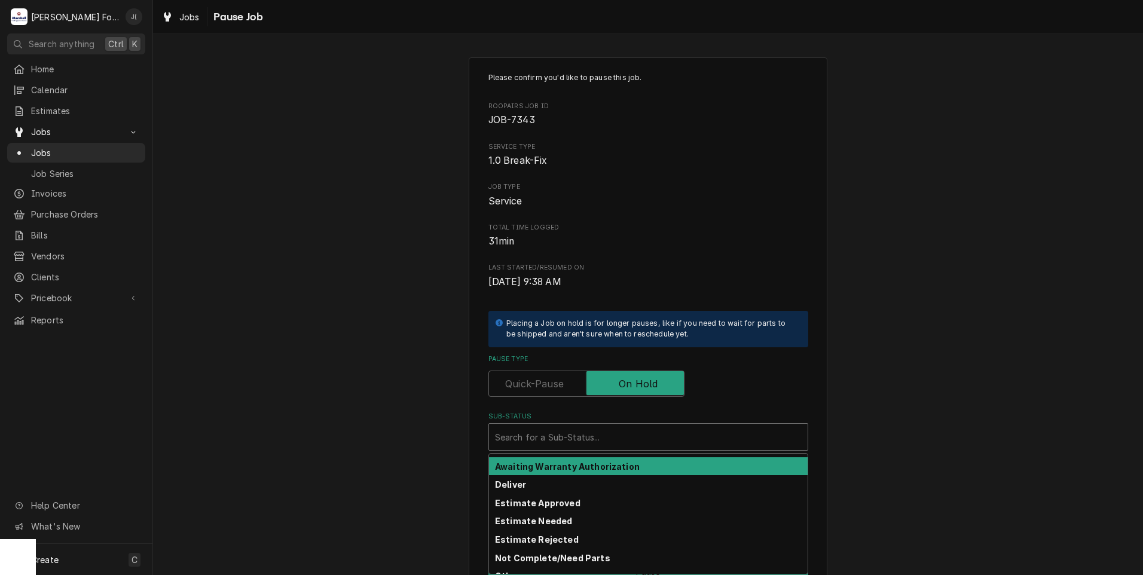
scroll to position [191, 0]
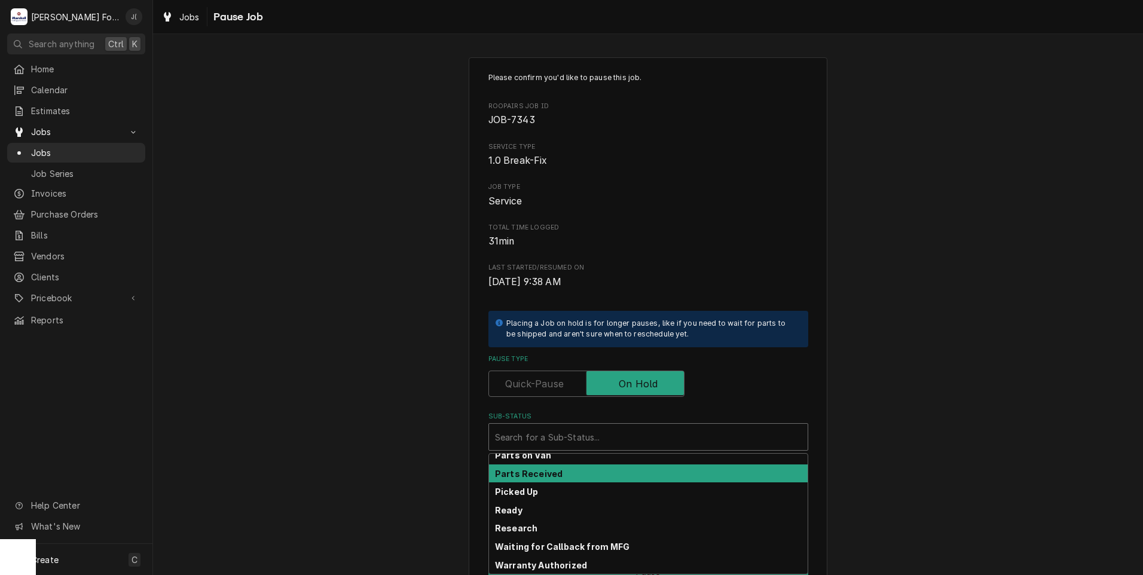
click at [593, 473] on div "Parts Received" at bounding box center [648, 474] width 319 height 19
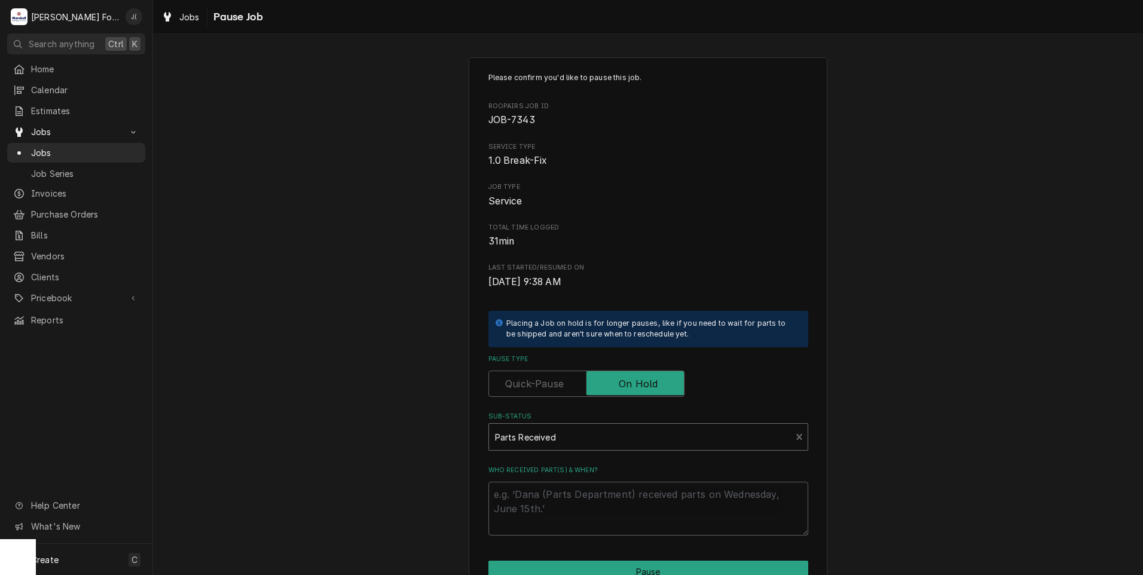
click at [591, 477] on div "Who received part(s) & when?" at bounding box center [649, 501] width 320 height 70
click at [585, 494] on textarea "Who received part(s) & when?" at bounding box center [649, 509] width 320 height 54
type textarea "x"
type textarea "0"
type textarea "x"
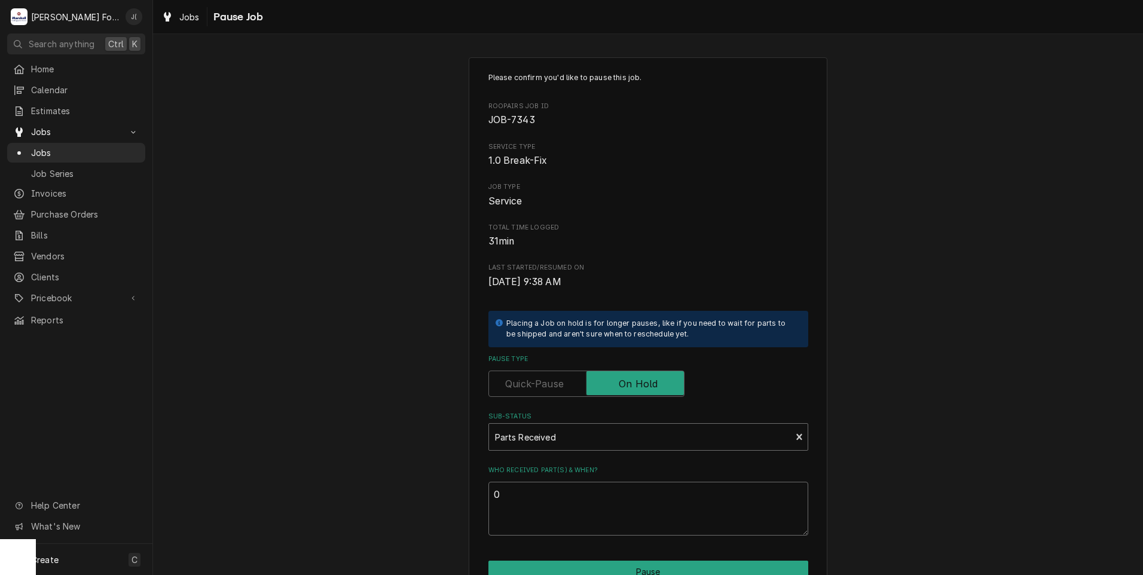
type textarea "09"
type textarea "x"
type textarea "09/"
type textarea "x"
type textarea "09/2"
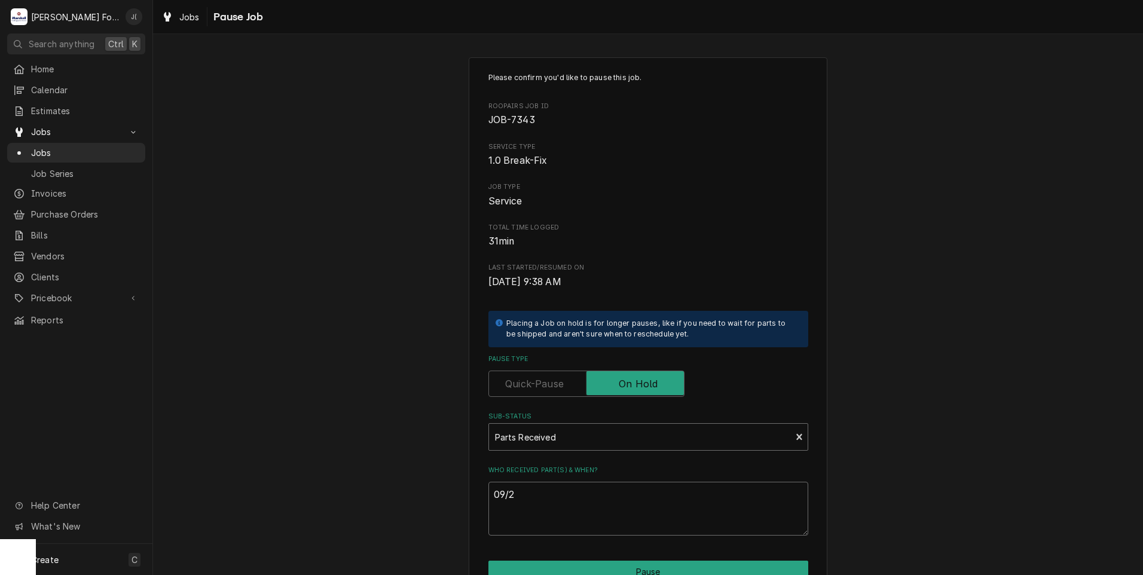
type textarea "x"
type textarea "09/25"
type textarea "x"
type textarea "09/25/"
type textarea "x"
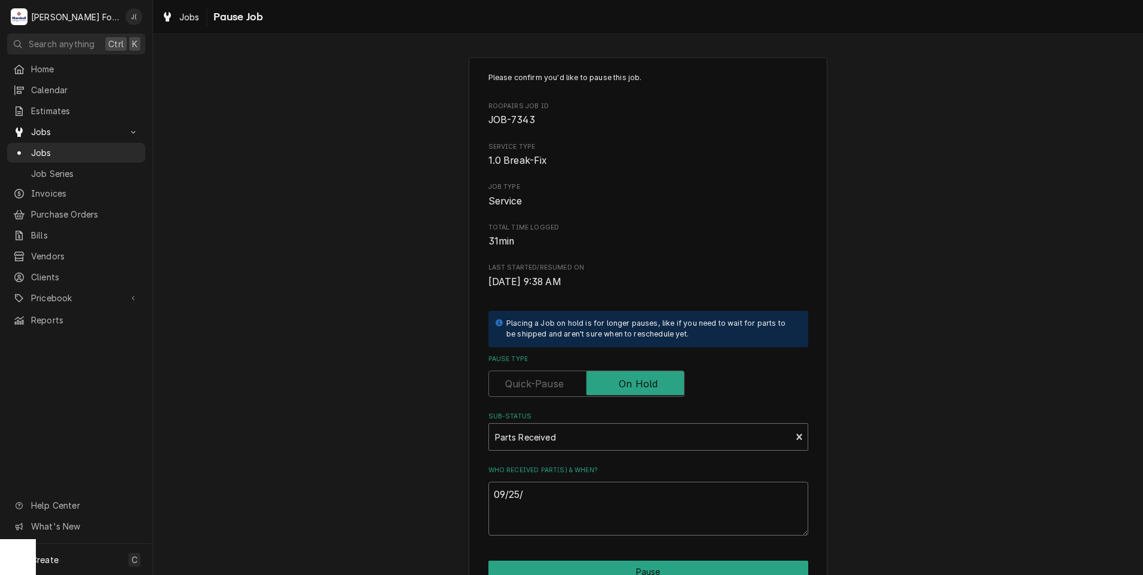
type textarea "09/25/2"
type textarea "x"
type textarea "[DATE]"
type textarea "x"
type textarea "09/25/202"
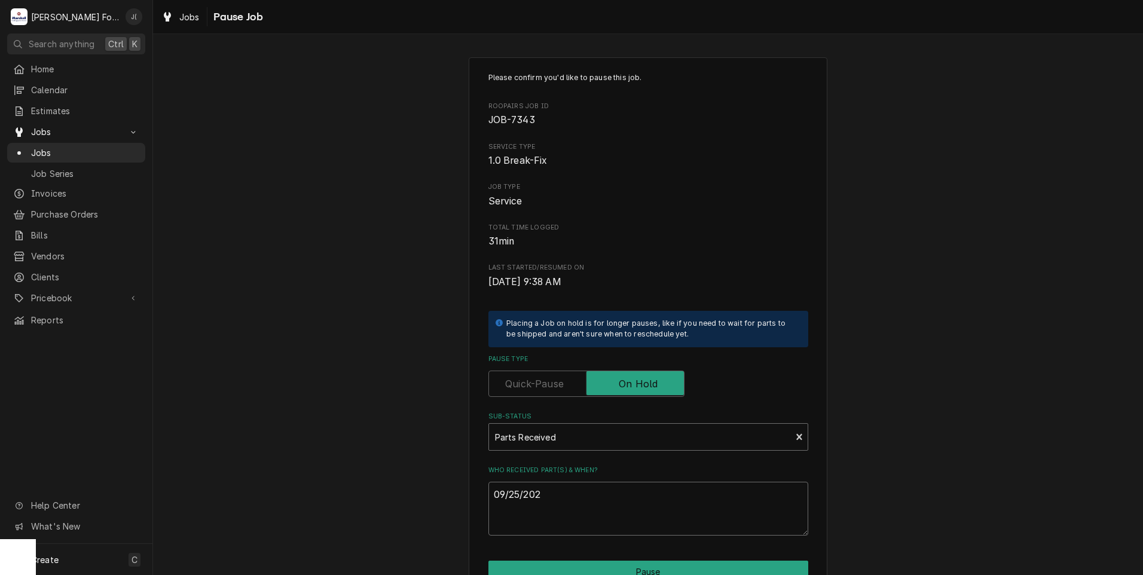
type textarea "x"
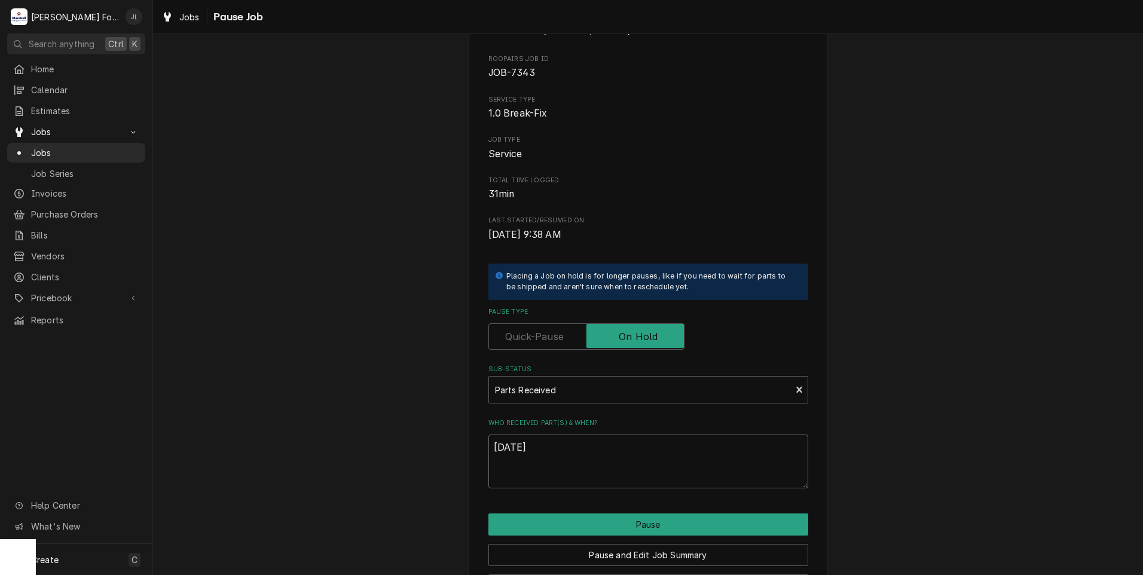
scroll to position [94, 0]
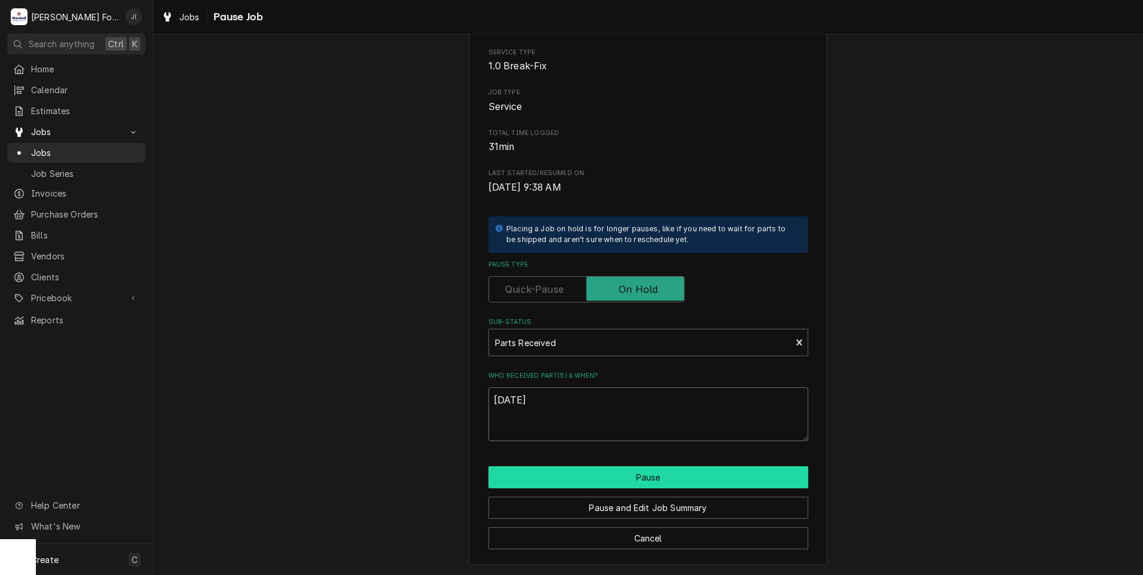
type textarea "[DATE]"
drag, startPoint x: 543, startPoint y: 472, endPoint x: 537, endPoint y: 466, distance: 8.0
click at [543, 472] on button "Pause" at bounding box center [649, 477] width 320 height 22
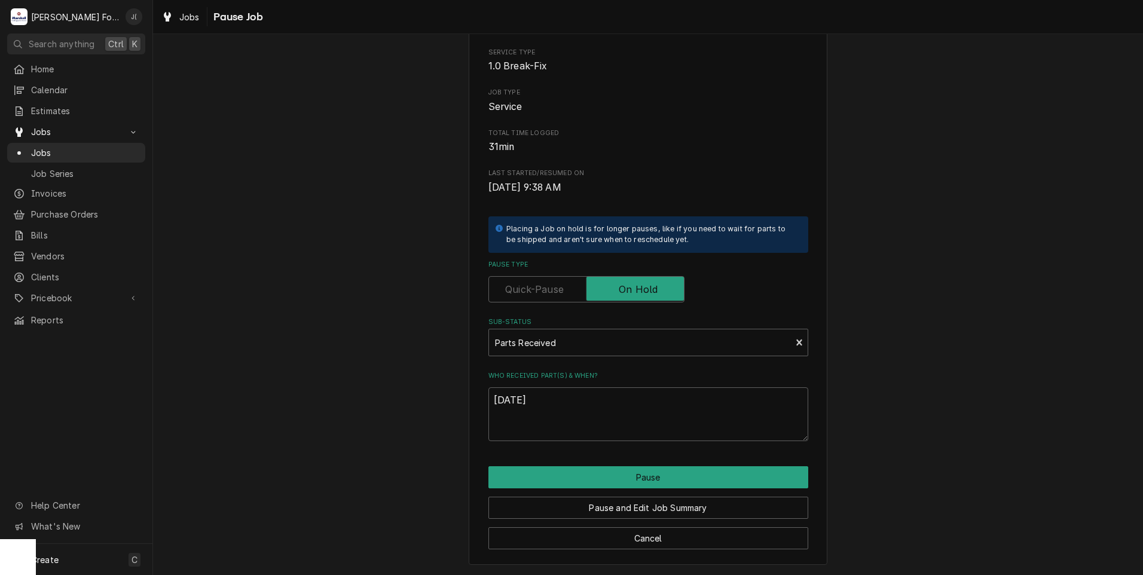
type textarea "x"
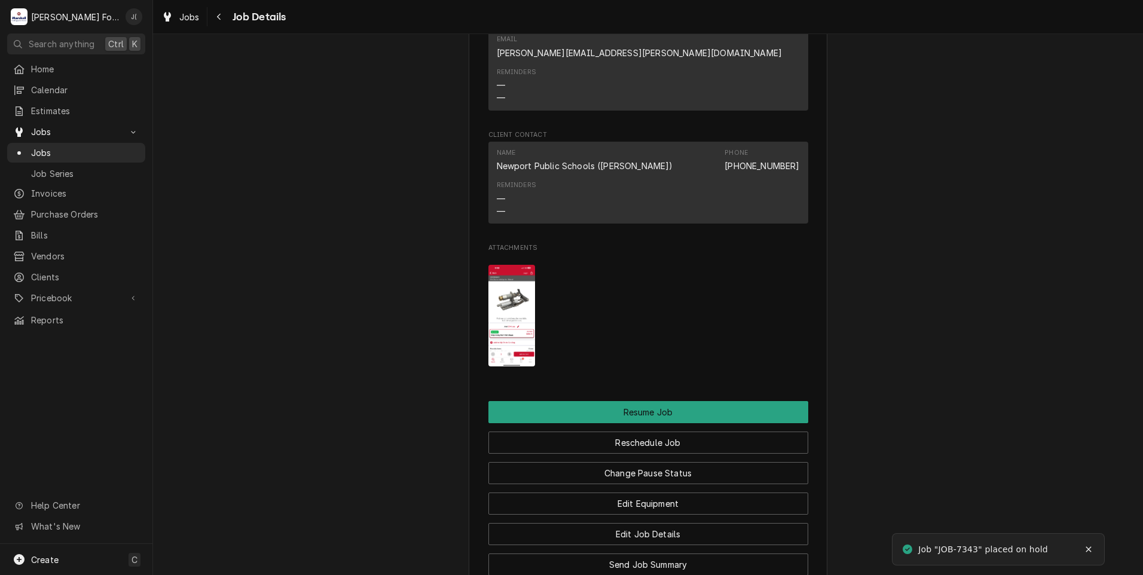
scroll to position [1472, 0]
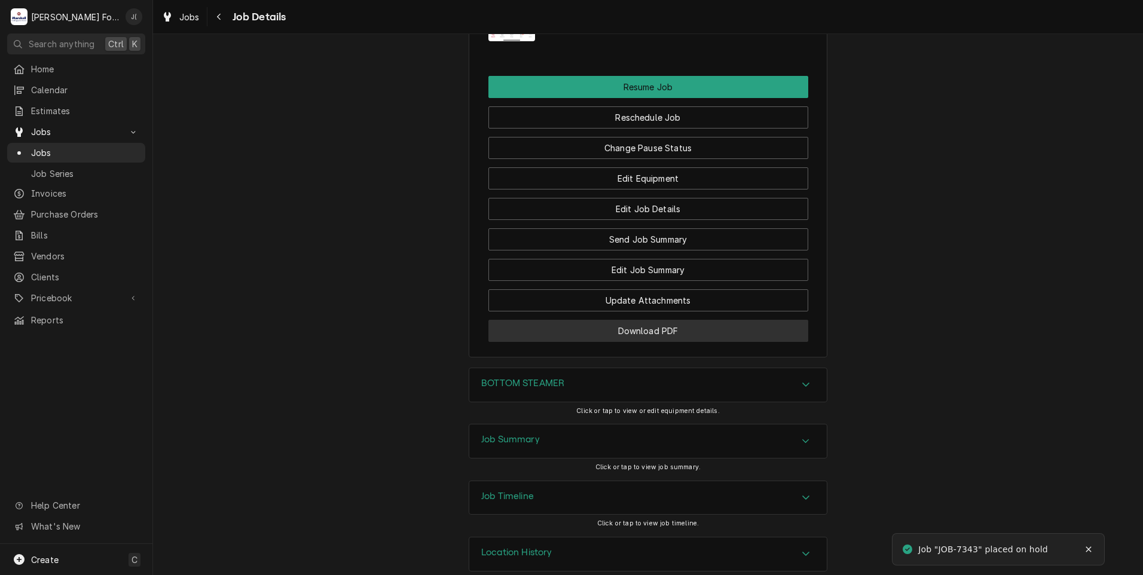
click at [569, 320] on button "Download PDF" at bounding box center [649, 331] width 320 height 22
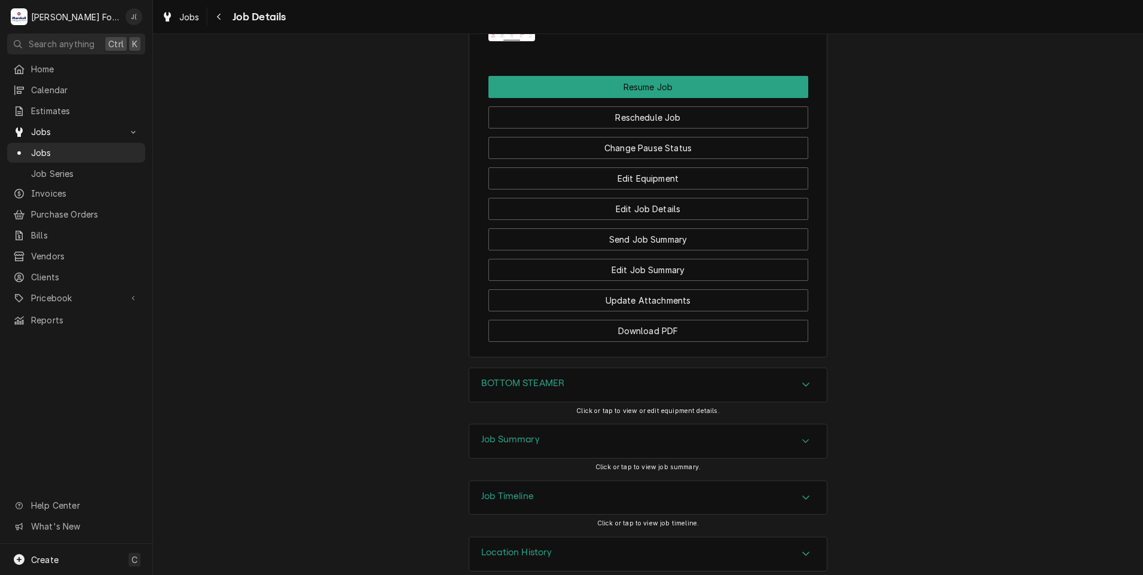
click at [114, 158] on div "Jobs Job Series" at bounding box center [76, 162] width 138 height 39
click at [102, 147] on span "Jobs" at bounding box center [85, 153] width 108 height 13
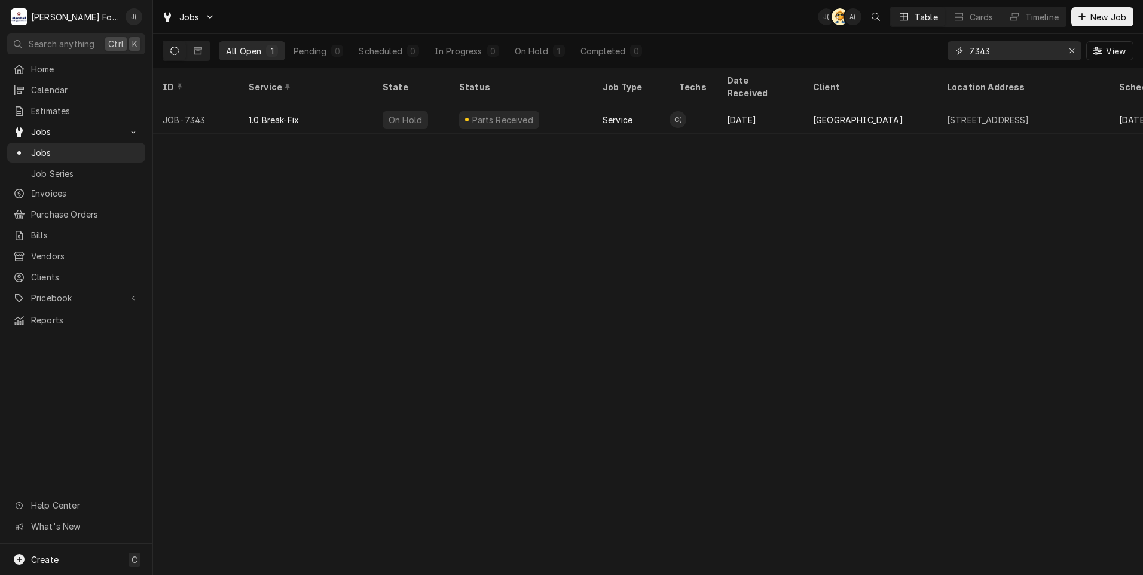
click at [1074, 51] on icon "Erase input" at bounding box center [1072, 51] width 7 height 8
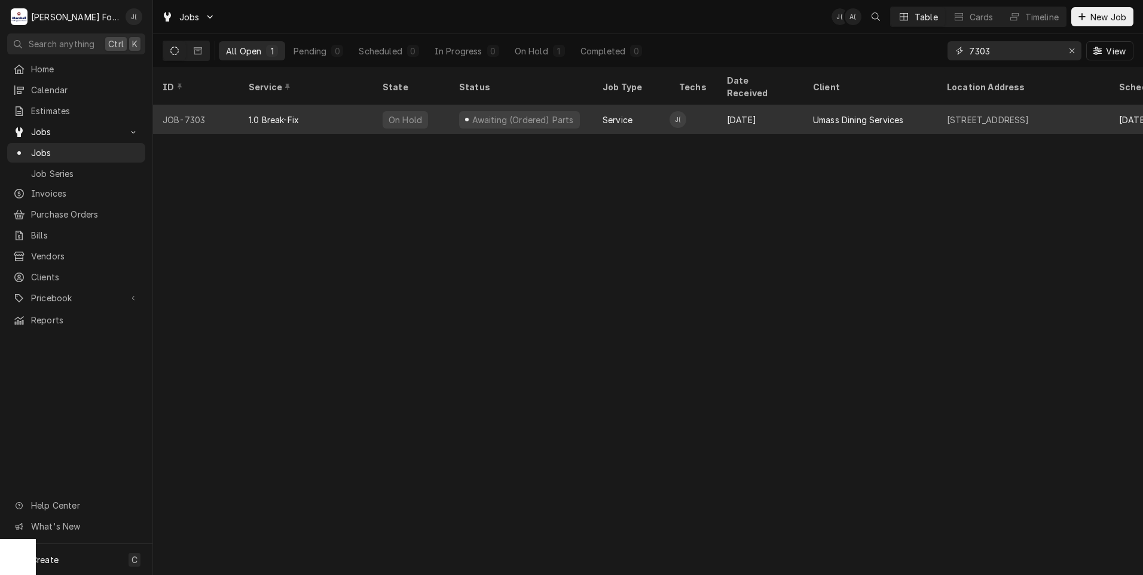
type input "7303"
click at [343, 111] on div "1.0 Break-Fix" at bounding box center [306, 119] width 134 height 29
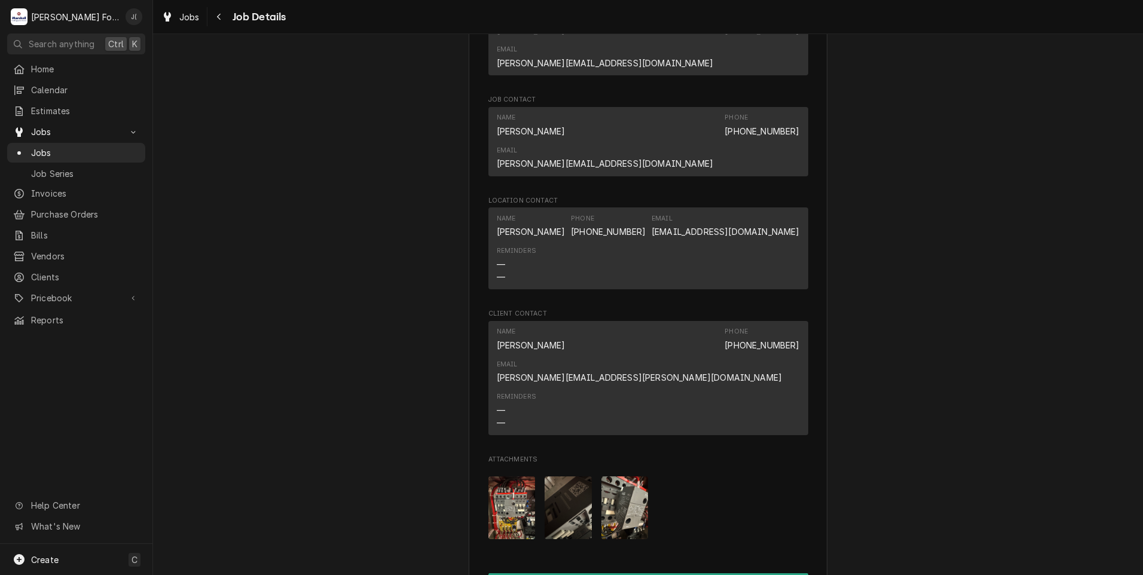
scroll to position [1435, 0]
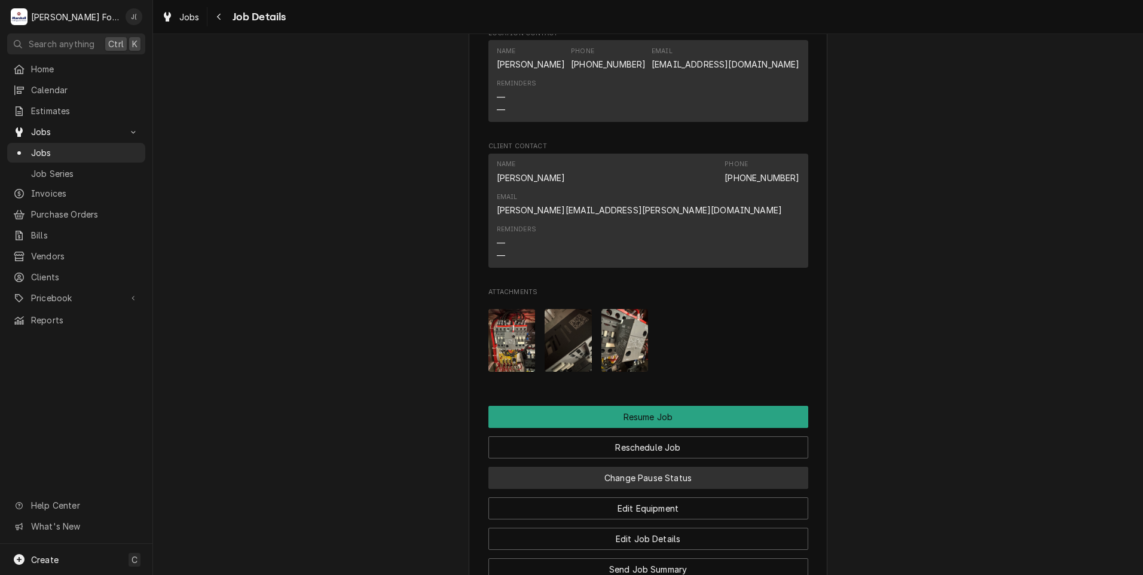
click at [652, 467] on button "Change Pause Status" at bounding box center [649, 478] width 320 height 22
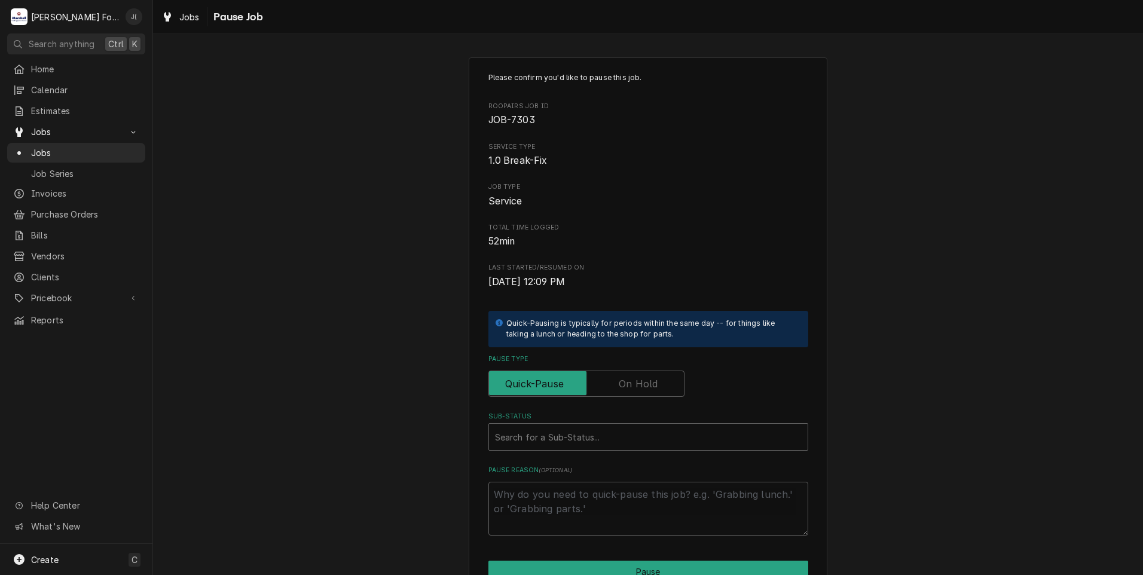
click at [641, 385] on label "Pause Type" at bounding box center [587, 384] width 196 height 26
click at [641, 385] on input "Pause Type" at bounding box center [586, 384] width 185 height 26
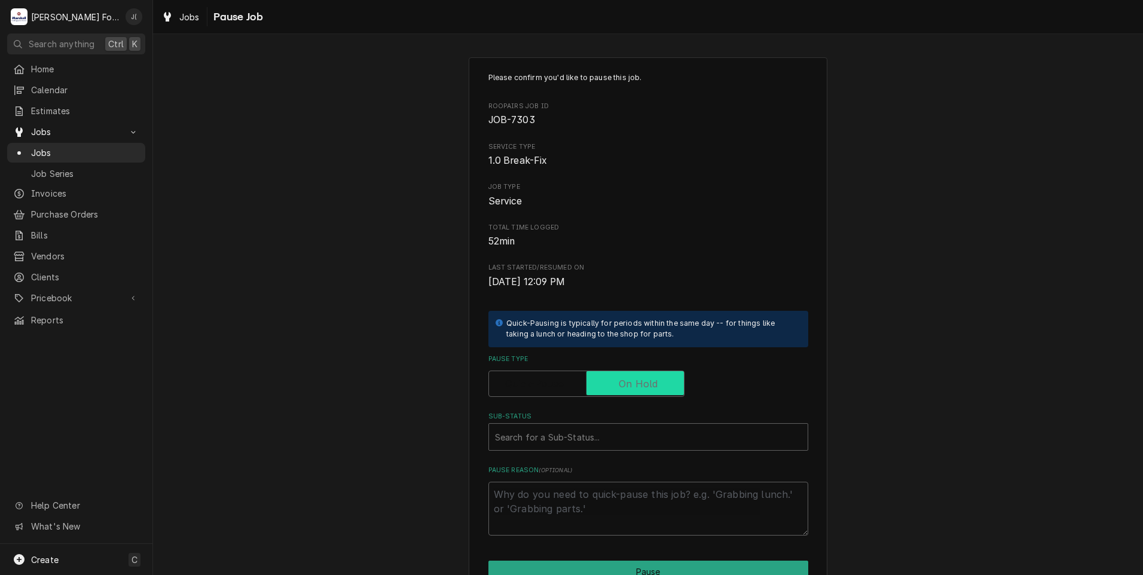
checkbox input "true"
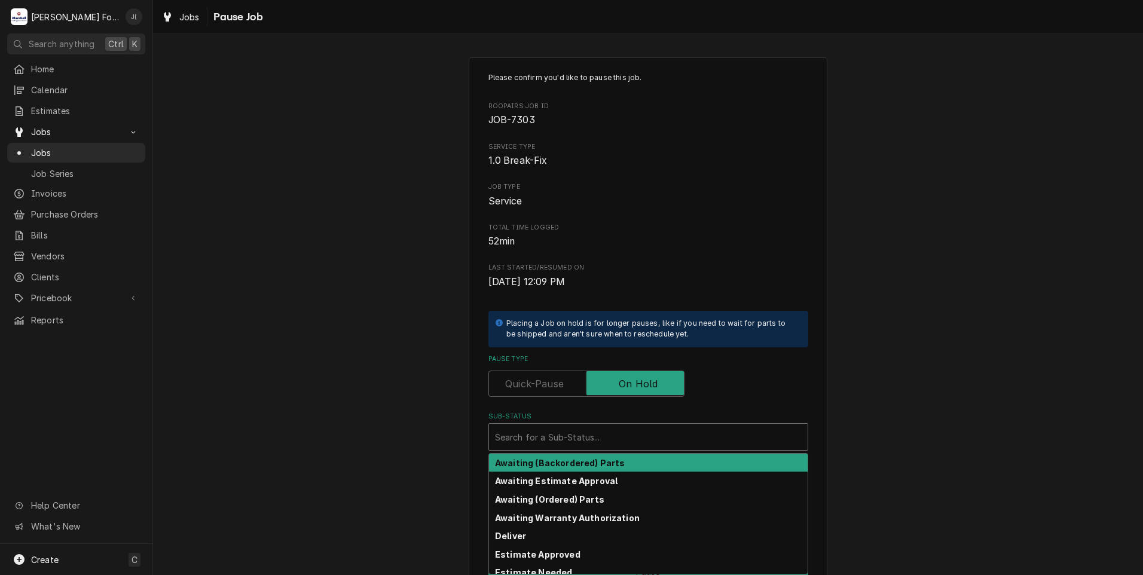
click at [605, 438] on div "Sub-Status" at bounding box center [648, 437] width 307 height 22
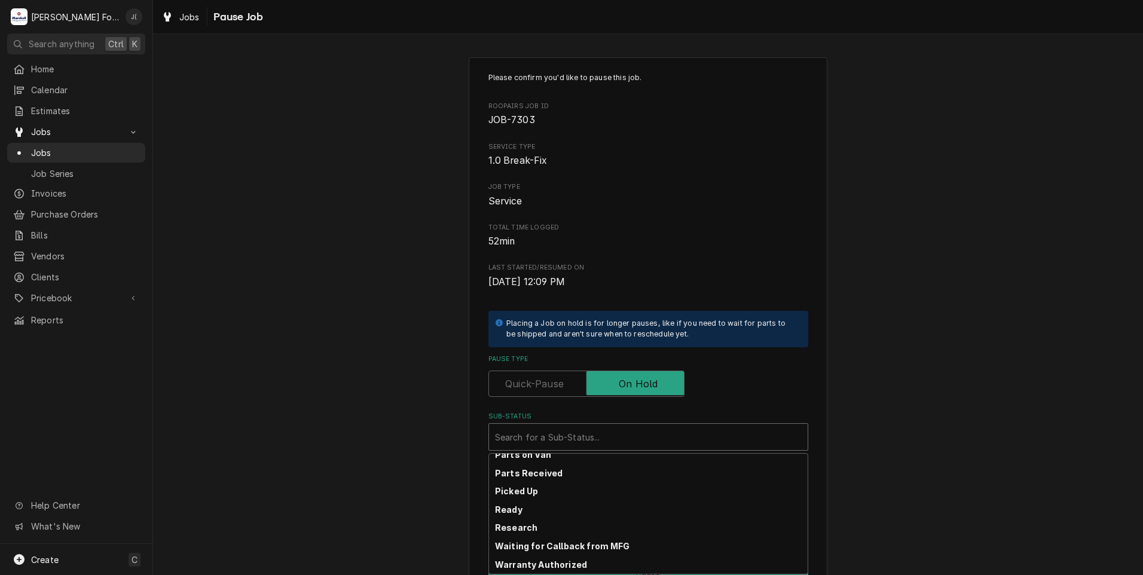
scroll to position [191, 0]
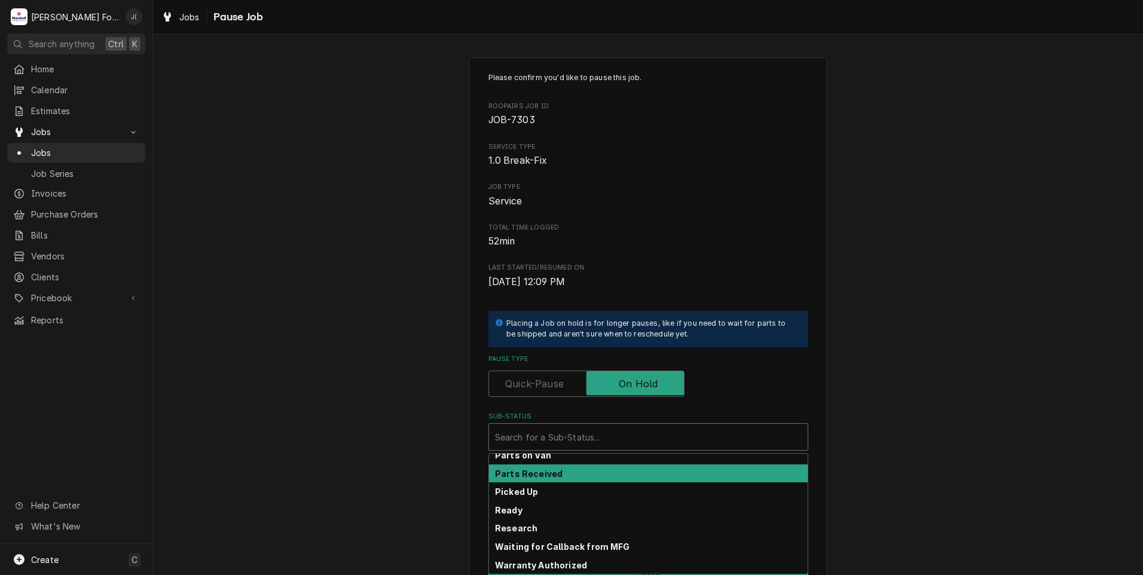
click at [578, 477] on div "Parts Received" at bounding box center [648, 474] width 319 height 19
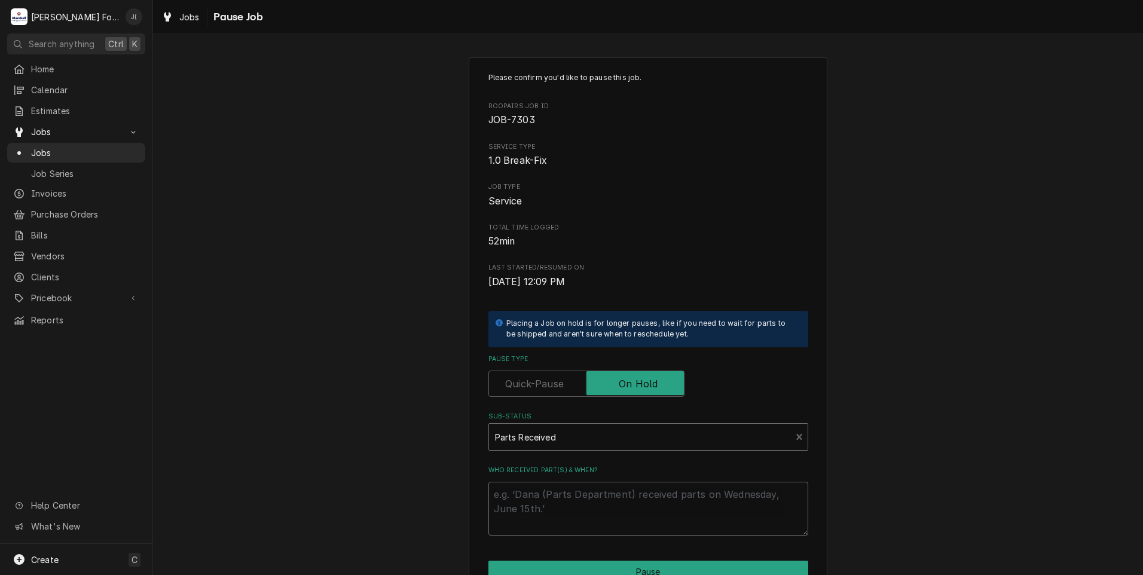
click at [576, 483] on textarea "Who received part(s) & when?" at bounding box center [649, 509] width 320 height 54
type textarea "x"
type textarea "0"
type textarea "x"
type textarea "09"
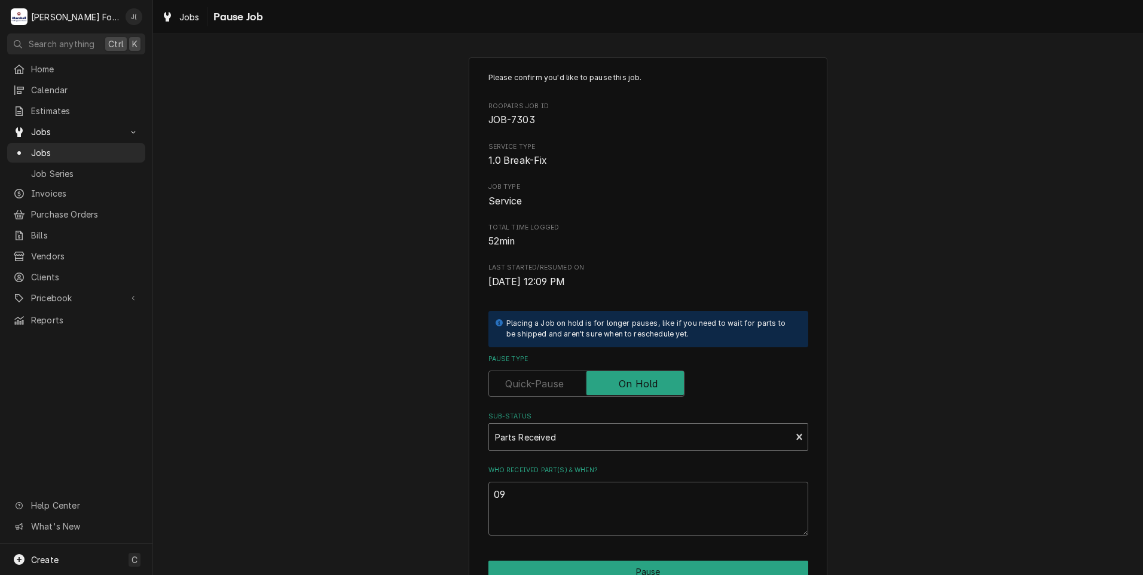
type textarea "x"
type textarea "09/"
type textarea "x"
type textarea "09/2"
type textarea "x"
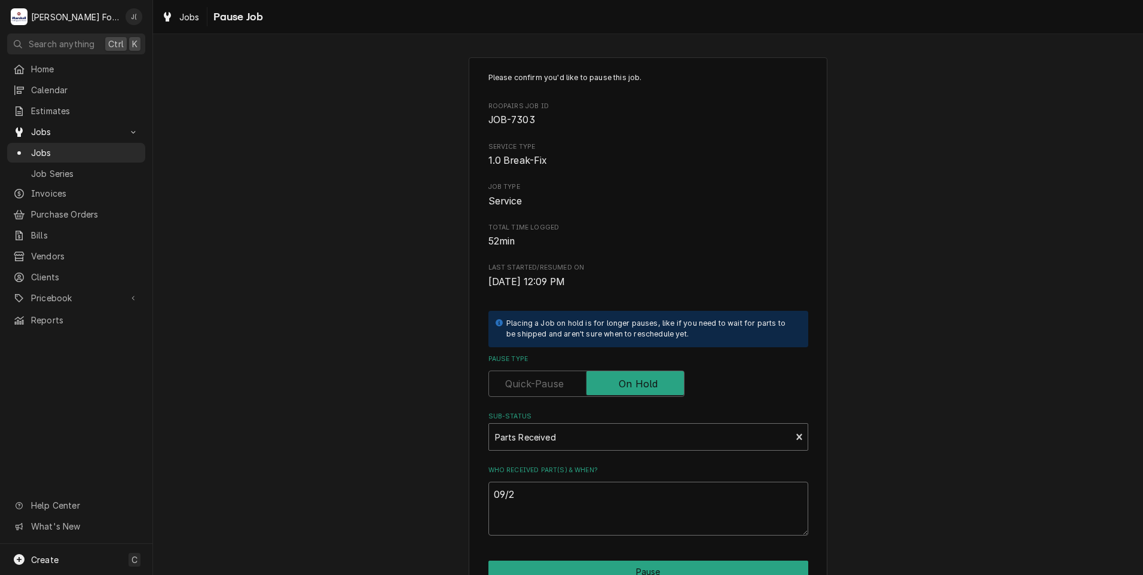
type textarea "09/25"
type textarea "x"
type textarea "09/25/"
type textarea "x"
type textarea "09/25/2"
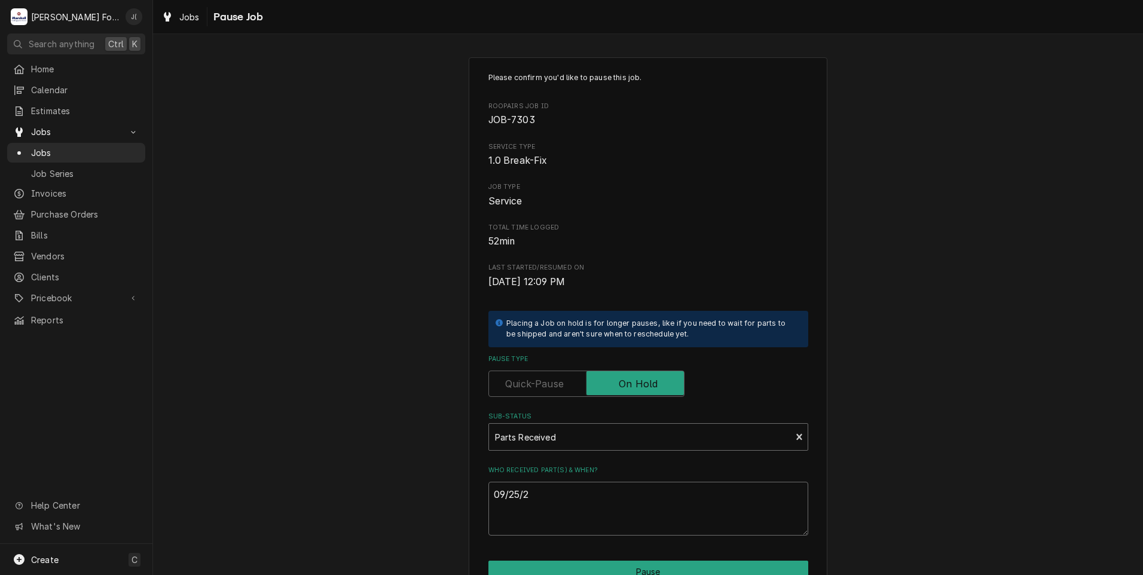
type textarea "x"
type textarea "[DATE]"
type textarea "x"
type textarea "09/25/202"
type textarea "x"
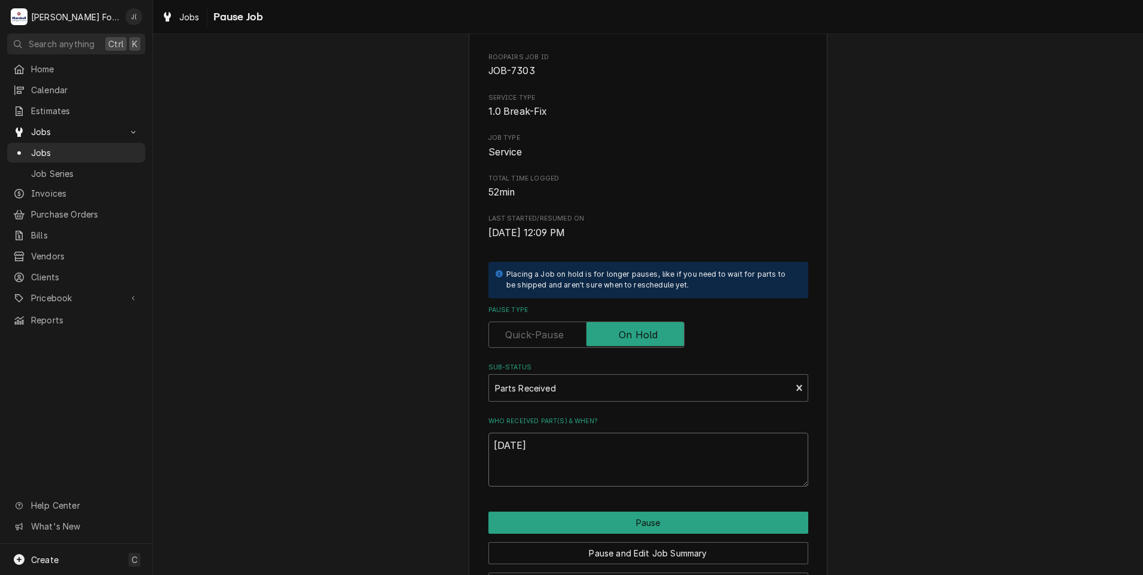
scroll to position [94, 0]
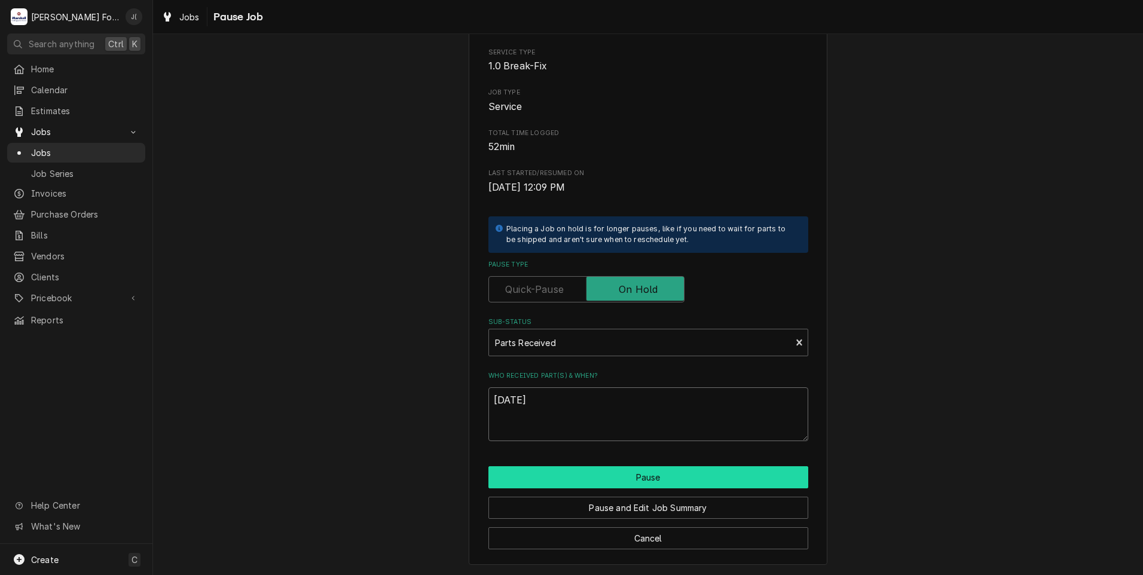
type textarea "[DATE]"
click at [618, 477] on button "Pause" at bounding box center [649, 477] width 320 height 22
type textarea "x"
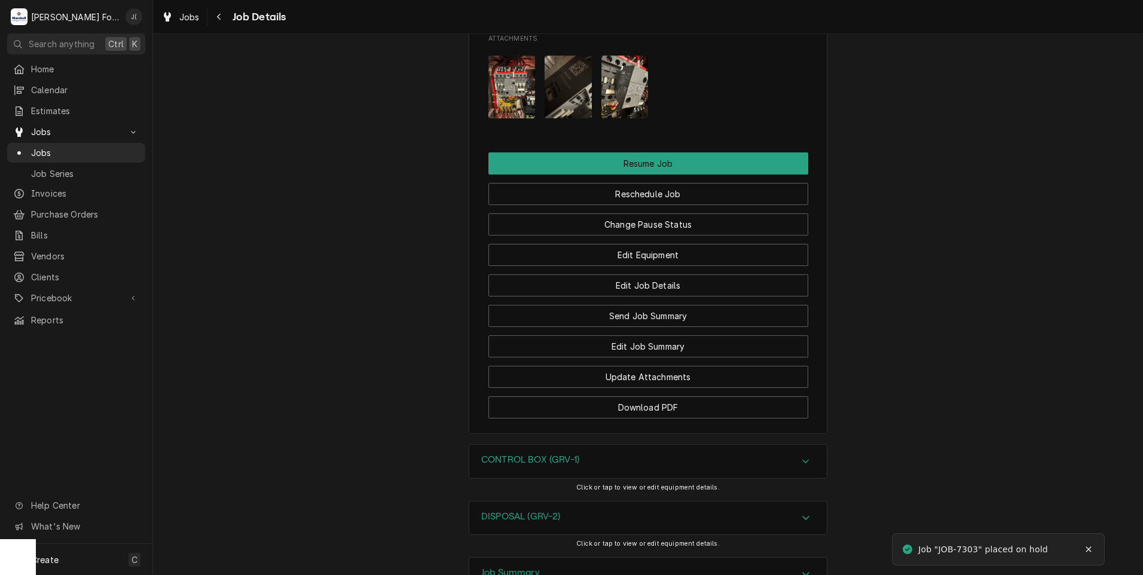
scroll to position [1789, 0]
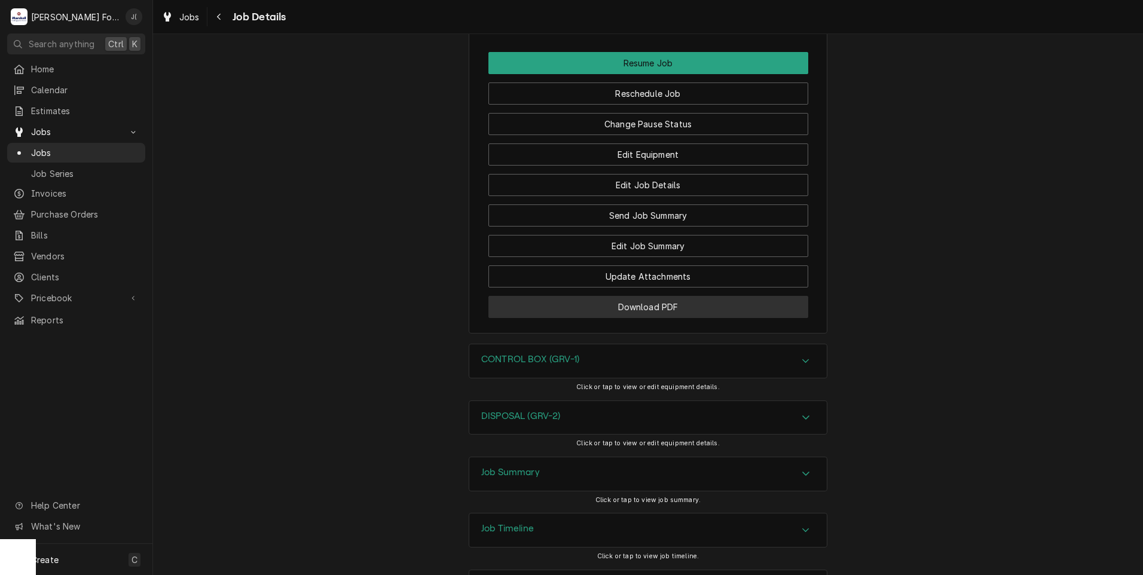
click at [524, 296] on button "Download PDF" at bounding box center [649, 307] width 320 height 22
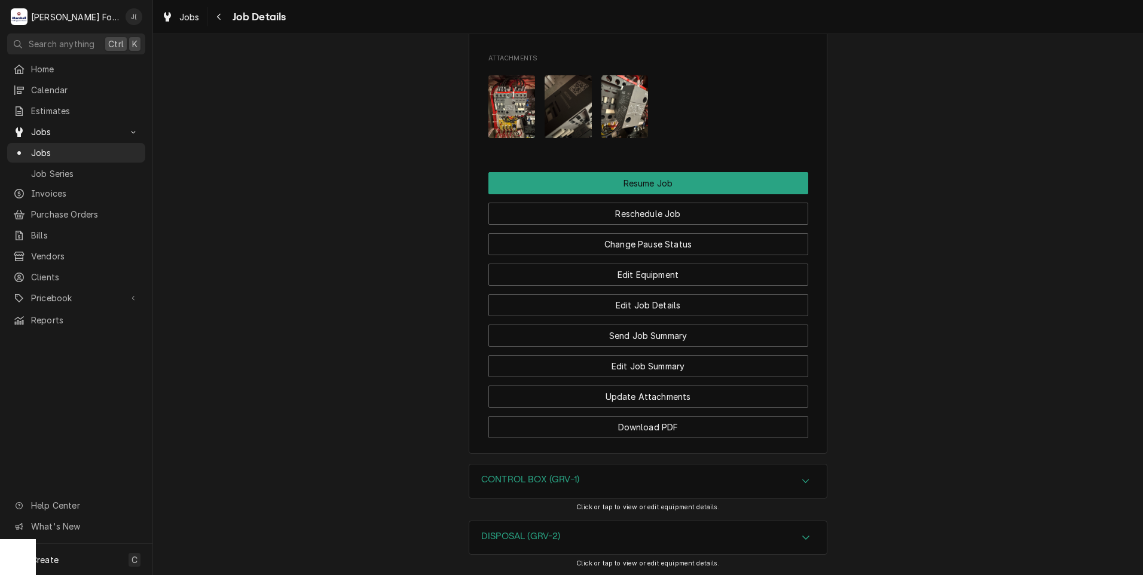
scroll to position [1550, 0]
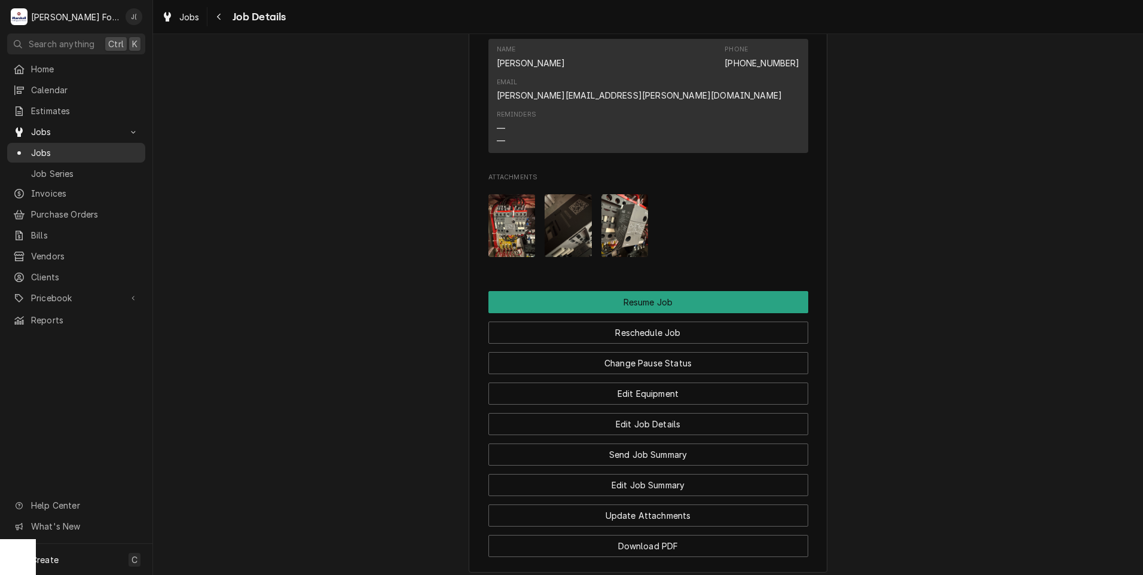
click at [97, 151] on span "Jobs" at bounding box center [85, 153] width 108 height 13
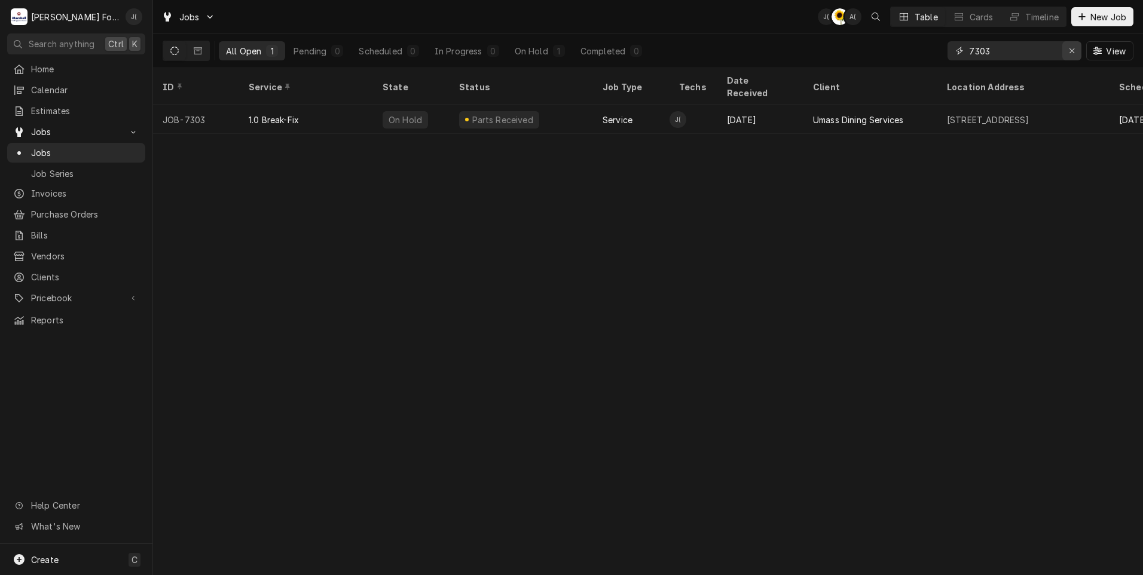
click at [1075, 52] on icon "Erase input" at bounding box center [1072, 50] width 5 height 5
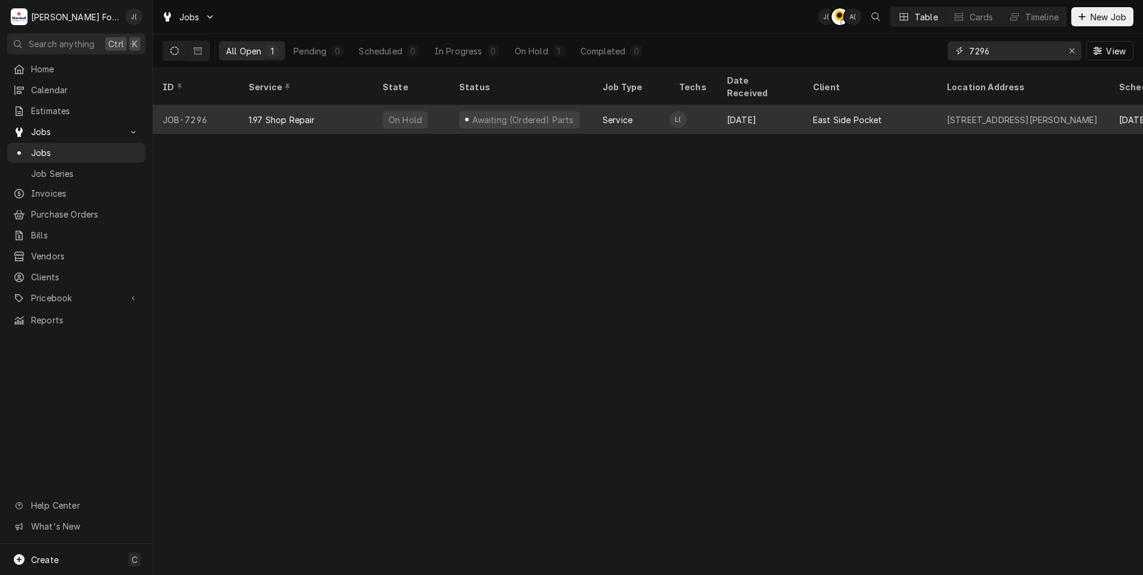
type input "7296"
click at [308, 114] on div "1.97 Shop Repair" at bounding box center [282, 120] width 66 height 13
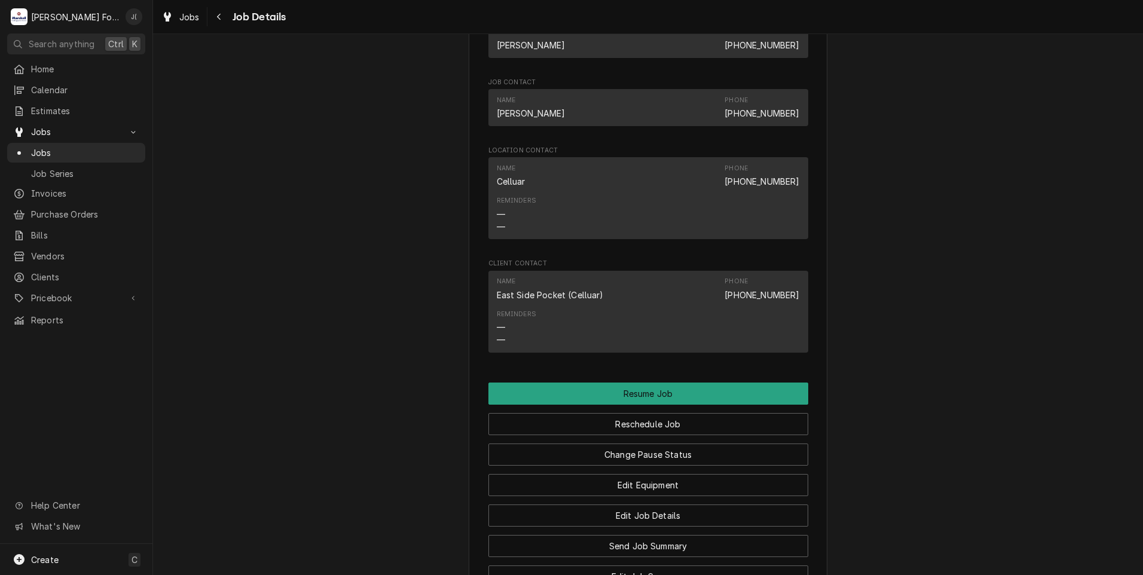
scroll to position [1196, 0]
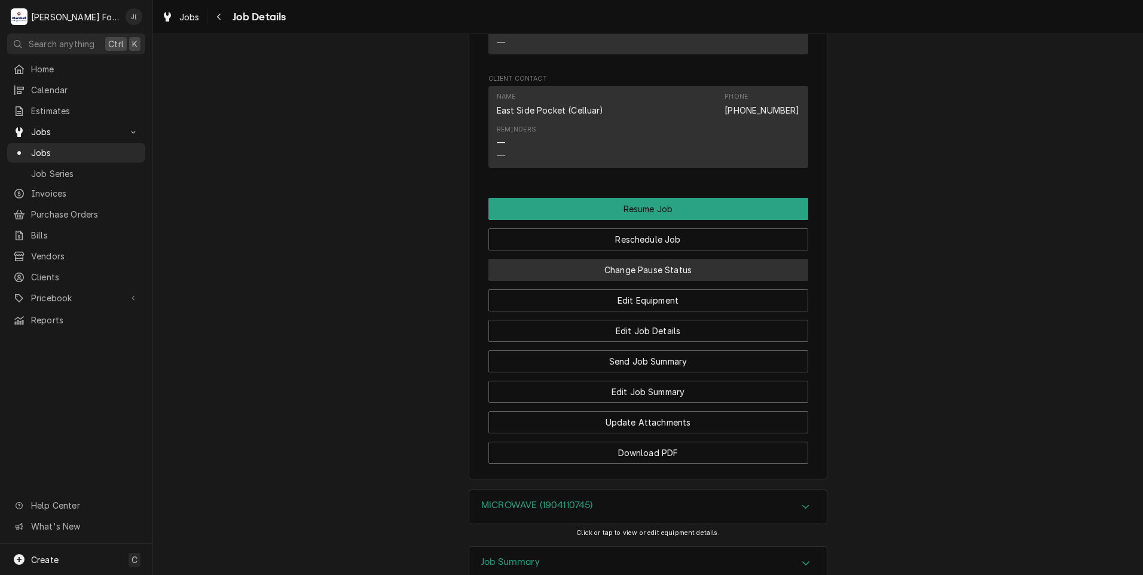
click at [599, 281] on button "Change Pause Status" at bounding box center [649, 270] width 320 height 22
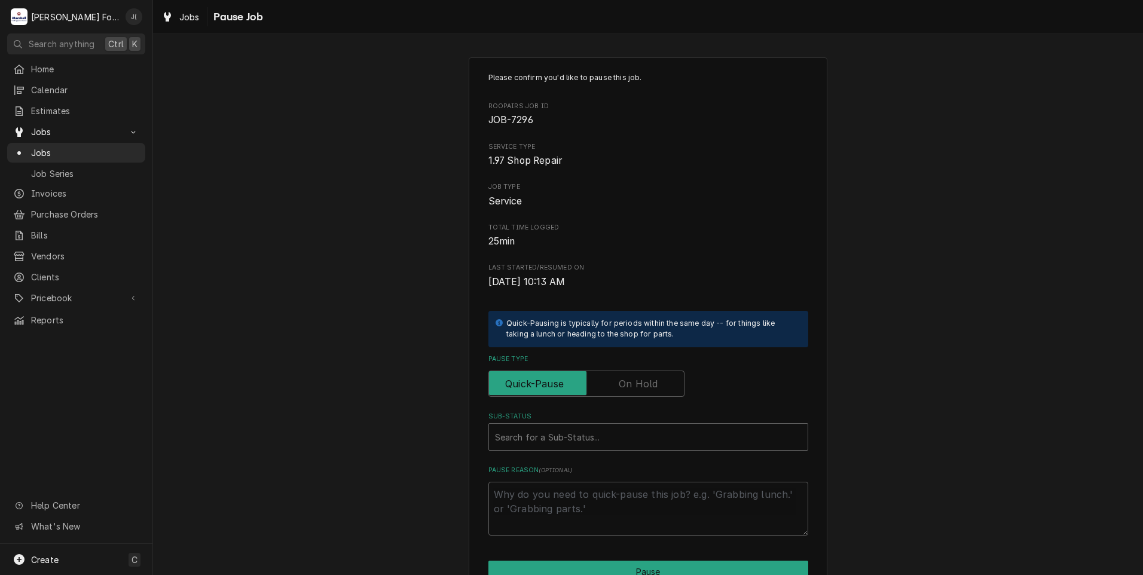
drag, startPoint x: 628, startPoint y: 382, endPoint x: 621, endPoint y: 404, distance: 23.3
click at [628, 382] on label "Pause Type" at bounding box center [587, 384] width 196 height 26
click at [628, 382] on input "Pause Type" at bounding box center [586, 384] width 185 height 26
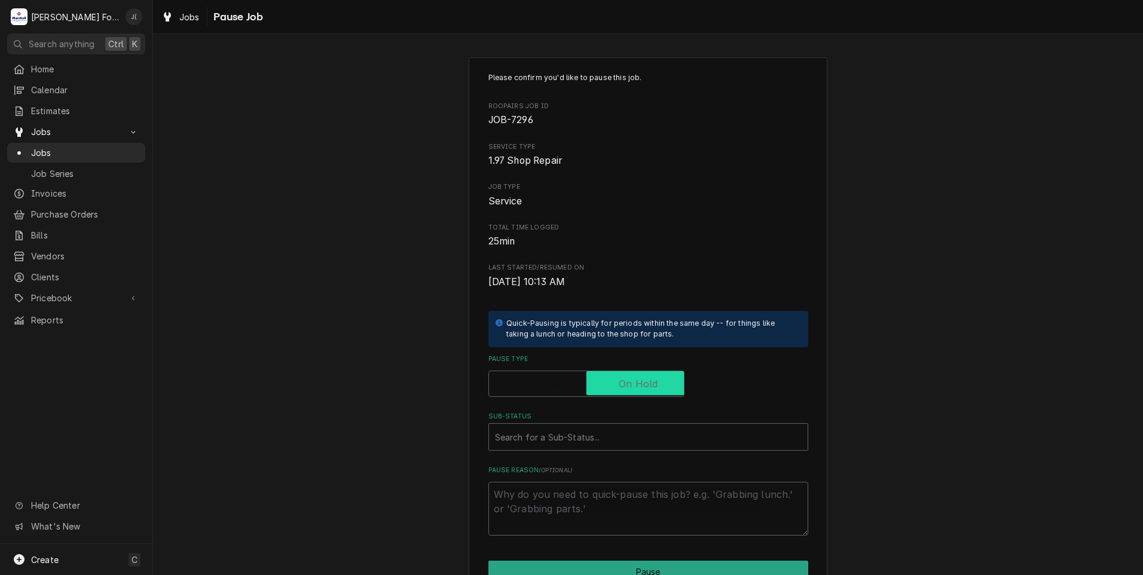
checkbox input "true"
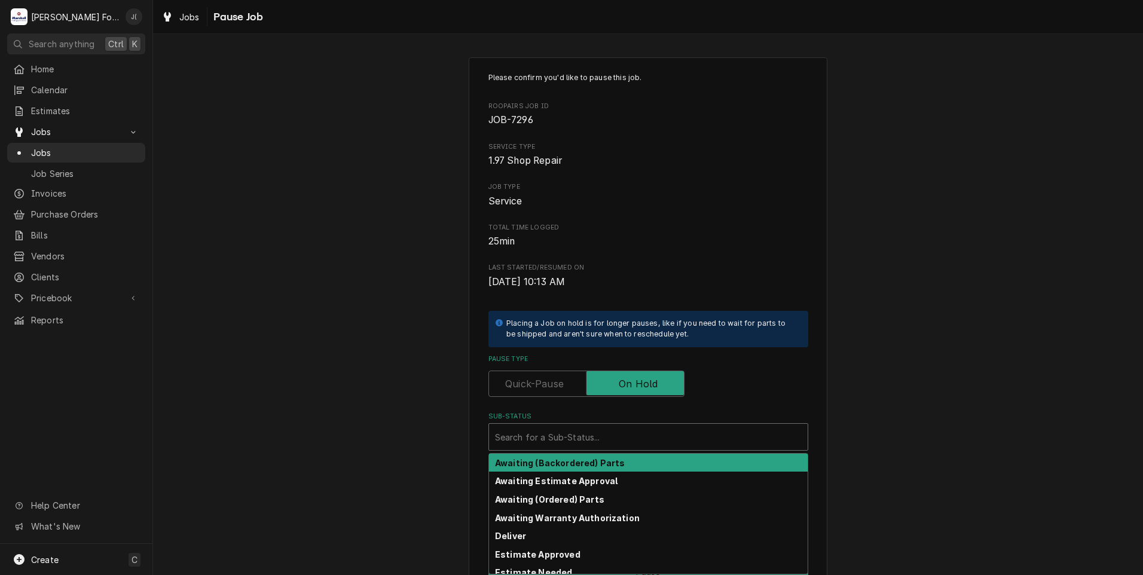
drag, startPoint x: 596, startPoint y: 442, endPoint x: 591, endPoint y: 457, distance: 15.9
click at [596, 444] on div "Sub-Status" at bounding box center [648, 437] width 307 height 22
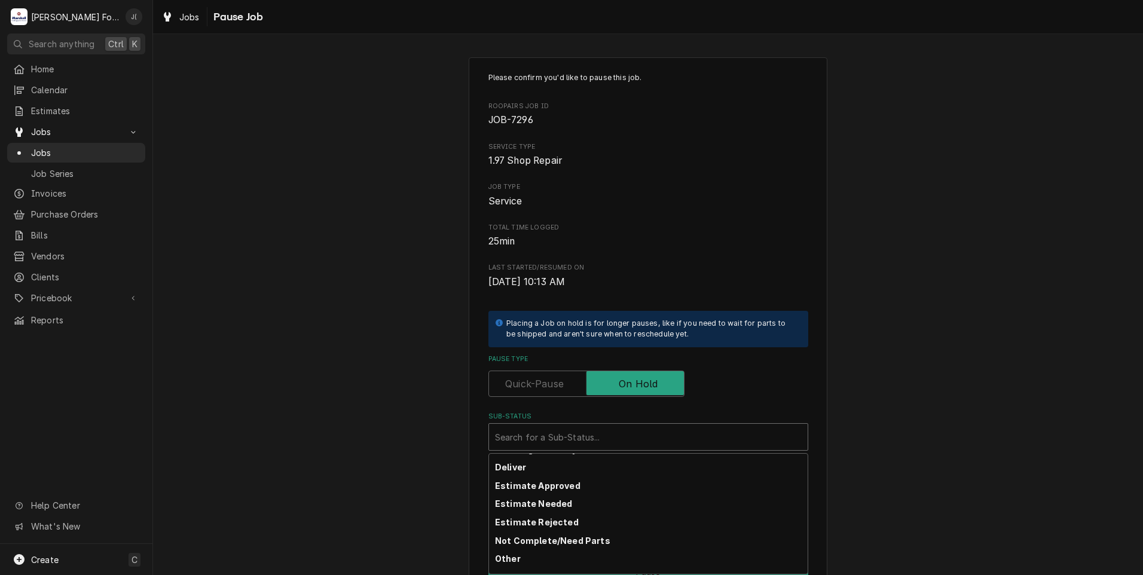
scroll to position [191, 0]
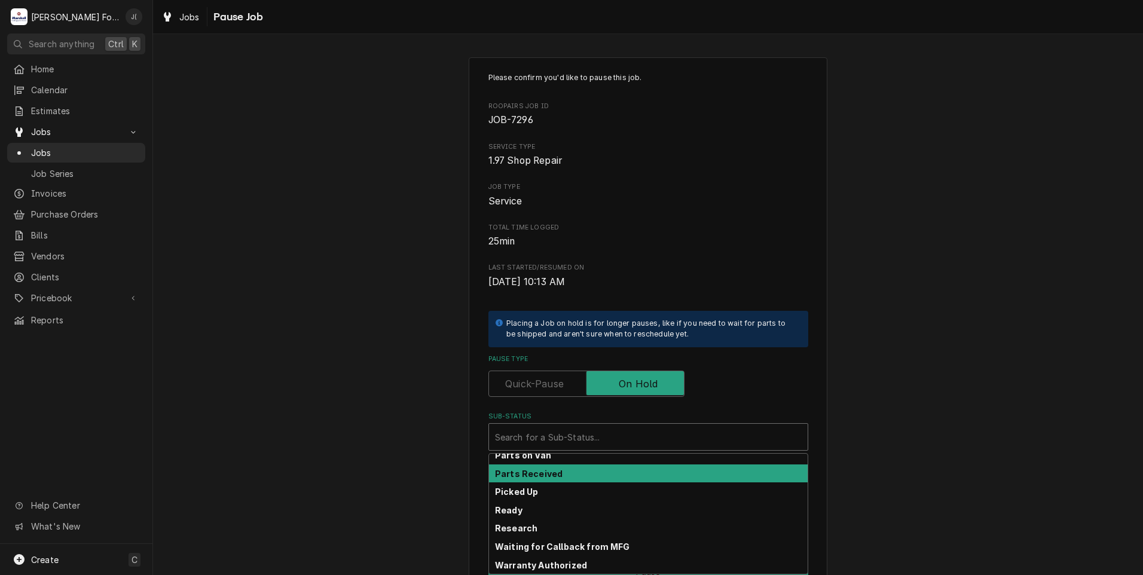
click at [579, 477] on div "Parts Received" at bounding box center [648, 474] width 319 height 19
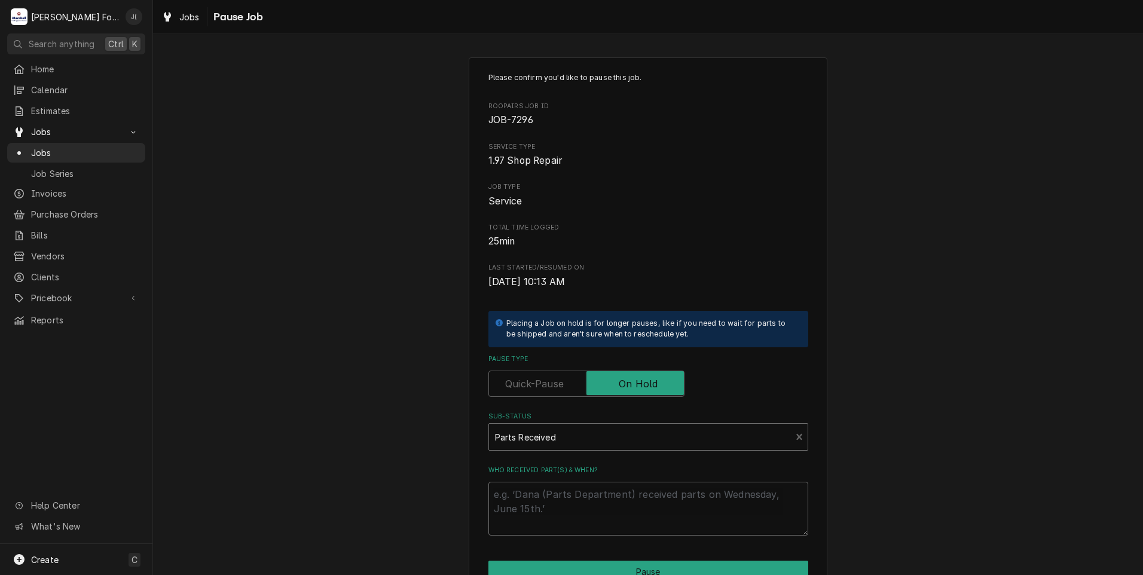
click at [578, 511] on textarea "Who received part(s) & when?" at bounding box center [649, 509] width 320 height 54
type textarea "x"
type textarea "0"
type textarea "x"
type textarea "09"
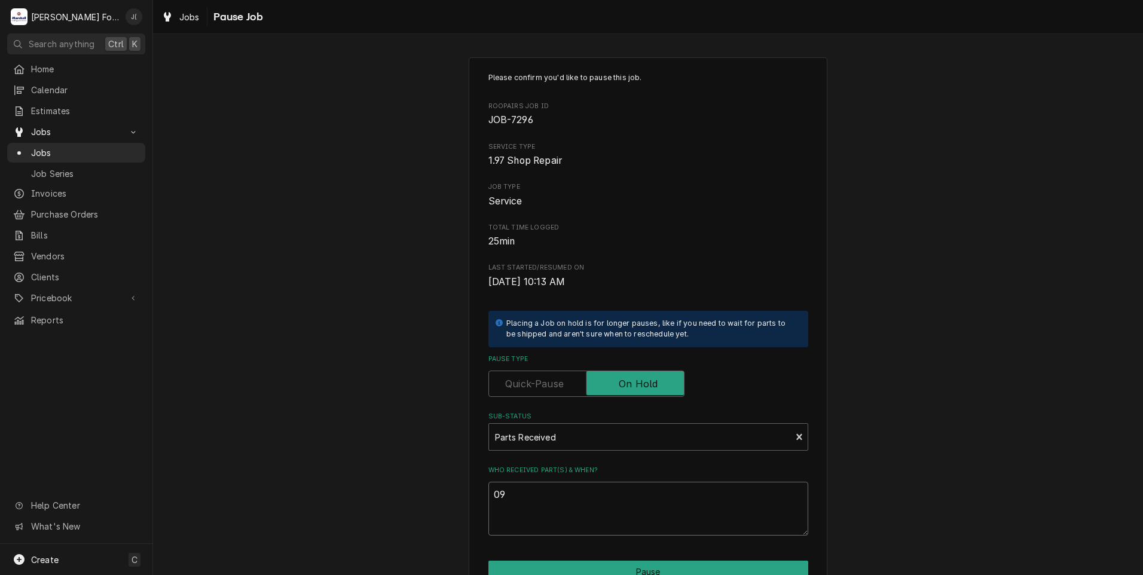
type textarea "x"
type textarea "09/"
type textarea "x"
type textarea "09/2"
type textarea "x"
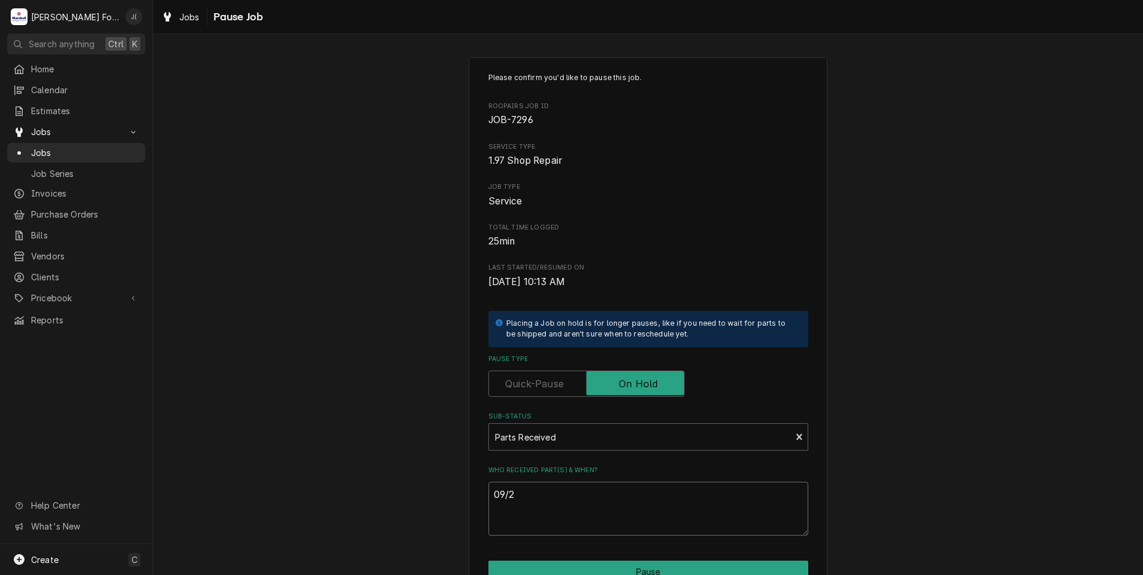
type textarea "09/25"
type textarea "x"
type textarea "09/25/"
type textarea "x"
type textarea "09/25/2"
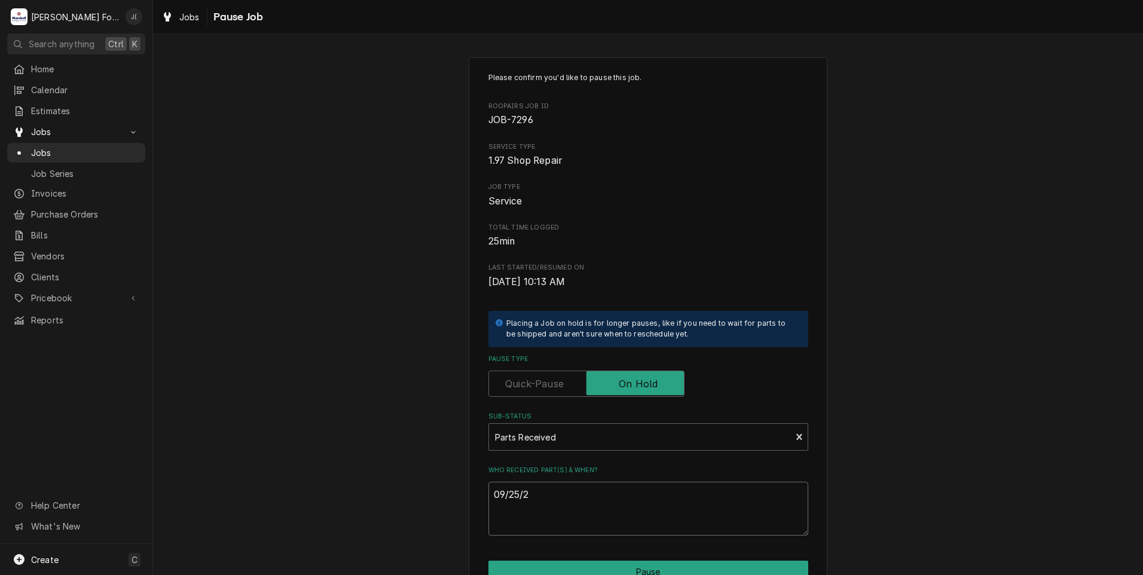
type textarea "x"
type textarea "[DATE]"
type textarea "x"
type textarea "09/25/202"
type textarea "x"
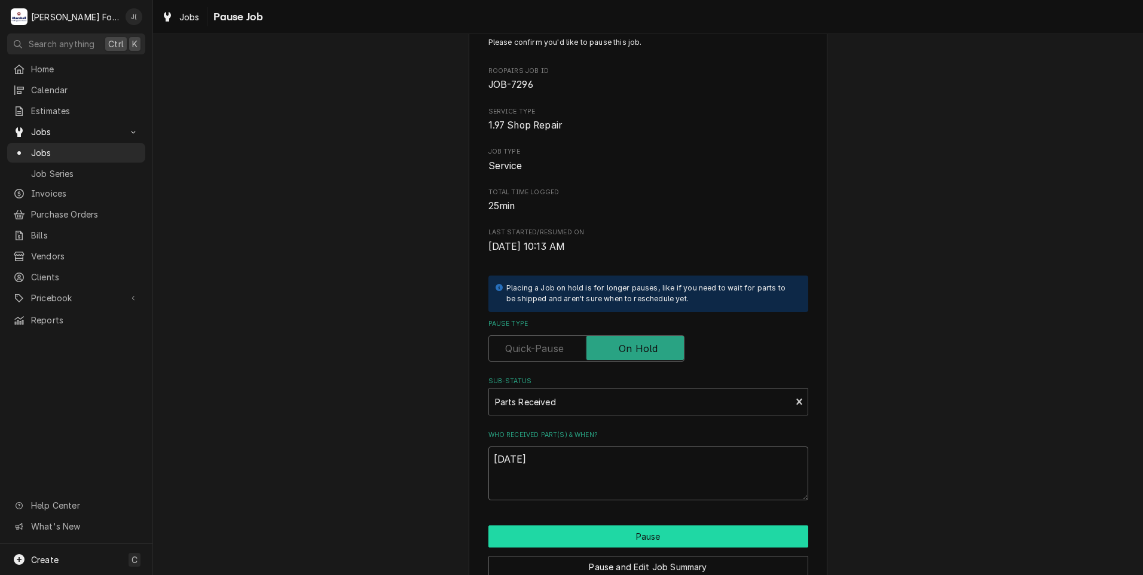
scroll to position [94, 0]
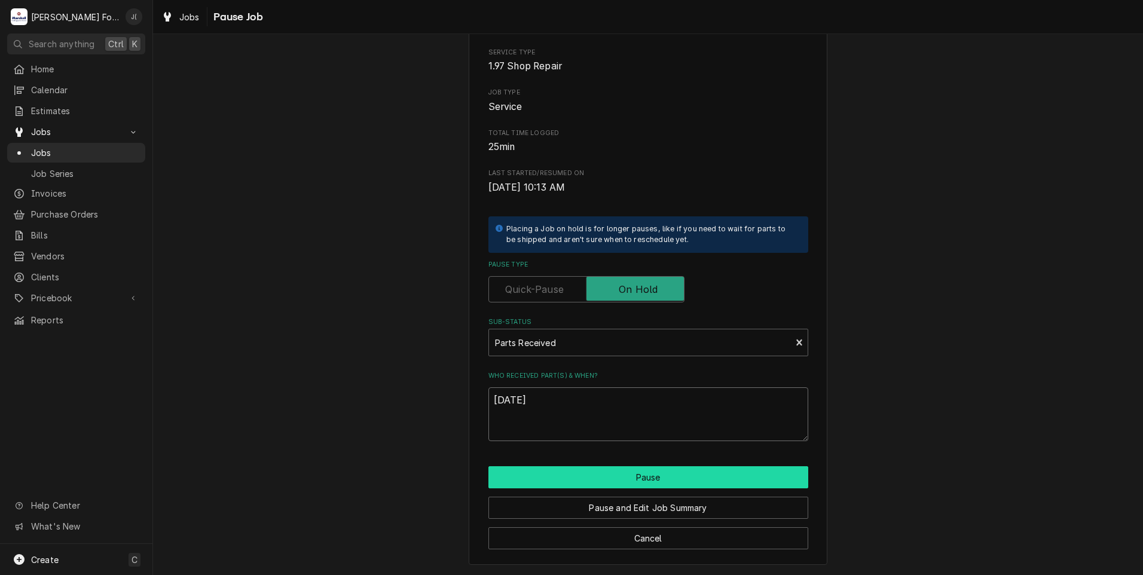
type textarea "[DATE]"
click at [619, 477] on button "Pause" at bounding box center [649, 477] width 320 height 22
type textarea "x"
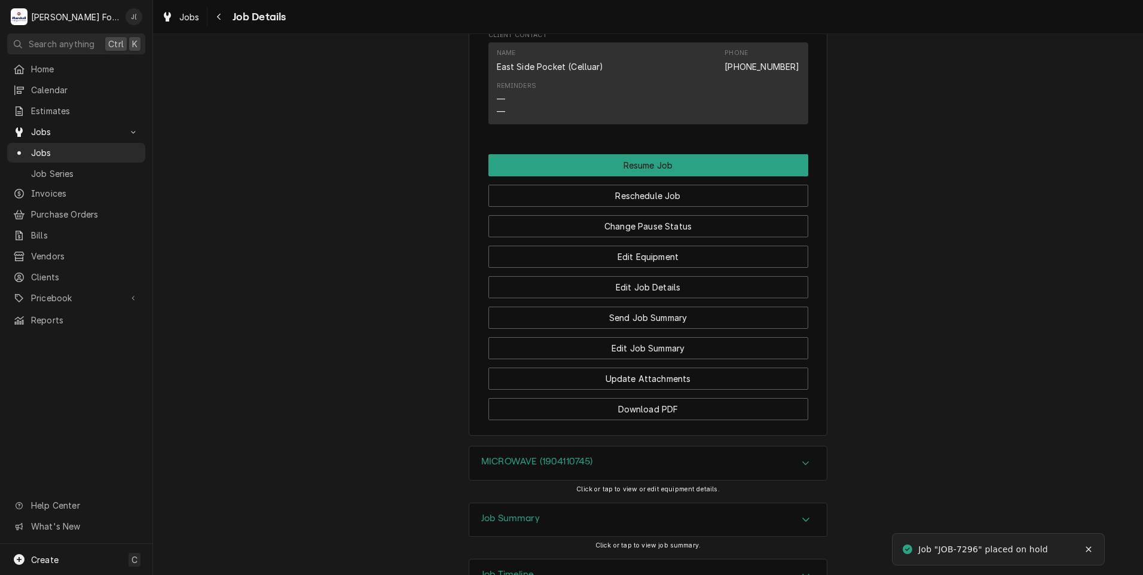
scroll to position [1351, 0]
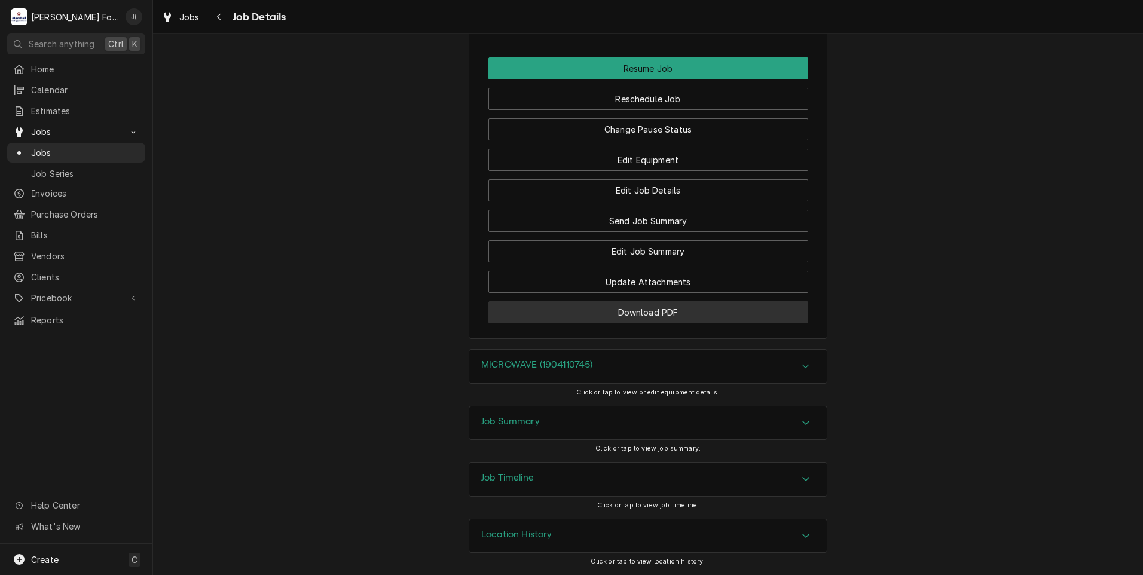
click at [579, 319] on button "Download PDF" at bounding box center [649, 312] width 320 height 22
click at [81, 147] on span "Jobs" at bounding box center [85, 153] width 108 height 13
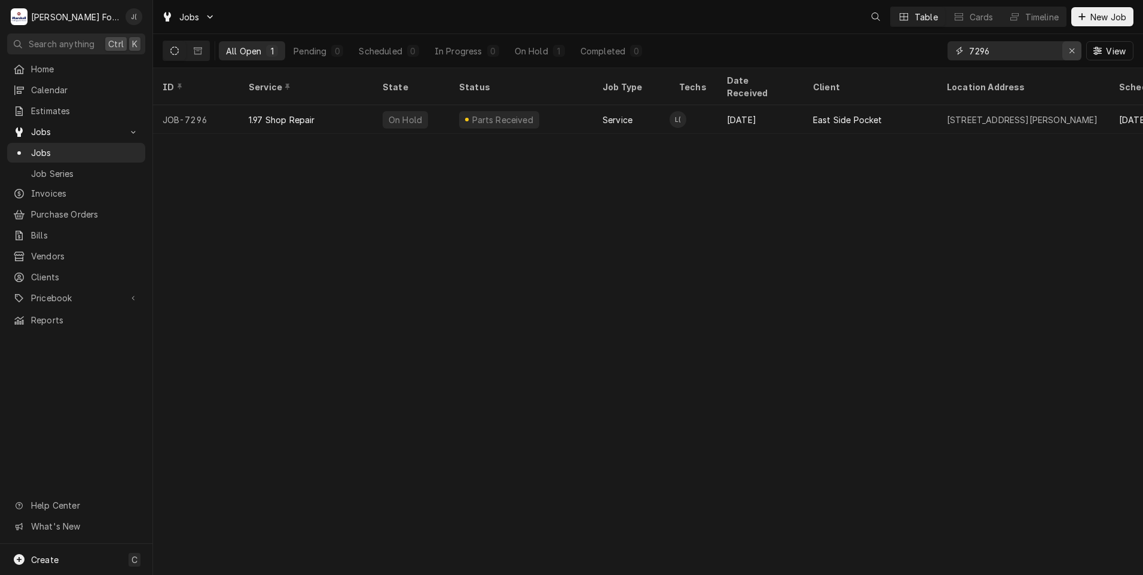
click at [1073, 53] on icon "Erase input" at bounding box center [1072, 51] width 7 height 8
click at [1044, 51] on input "Dynamic Content Wrapper" at bounding box center [1025, 50] width 112 height 19
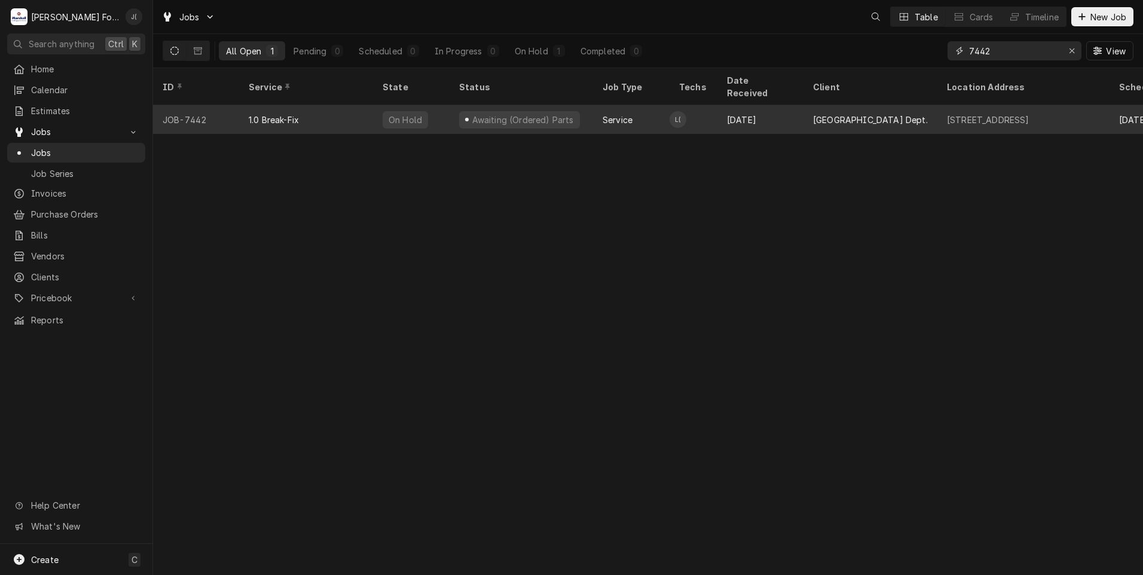
type input "7442"
click at [347, 105] on div "1.0 Break-Fix" at bounding box center [306, 119] width 134 height 29
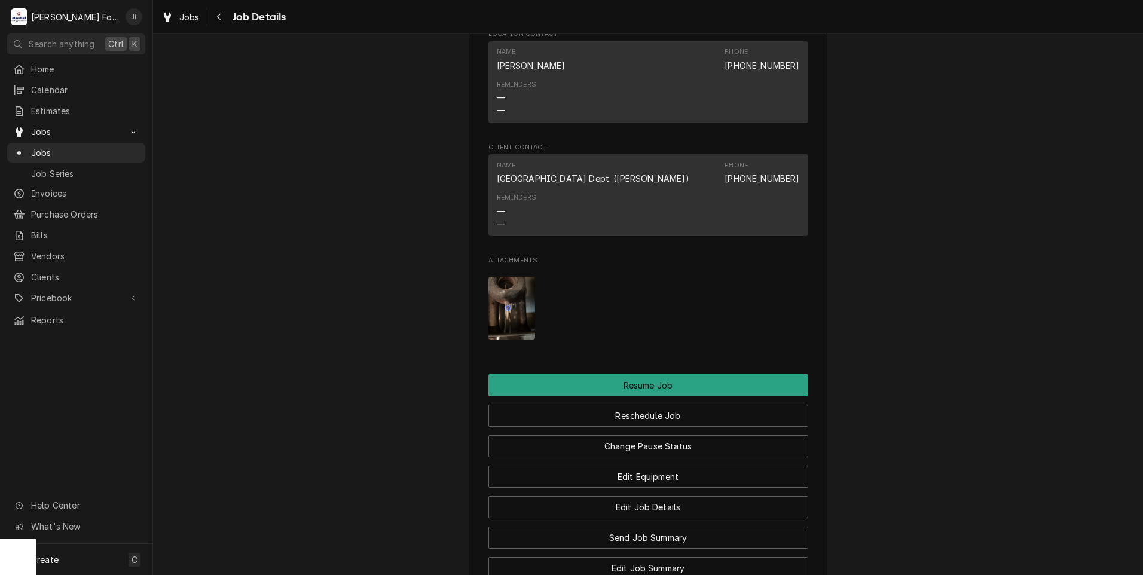
scroll to position [1256, 0]
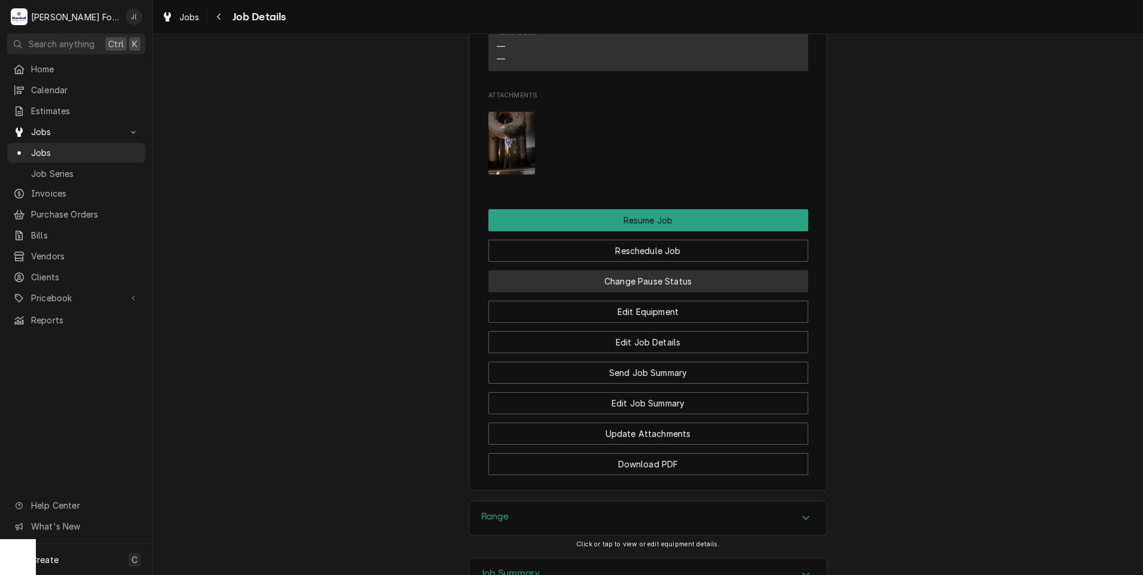
click at [639, 292] on button "Change Pause Status" at bounding box center [649, 281] width 320 height 22
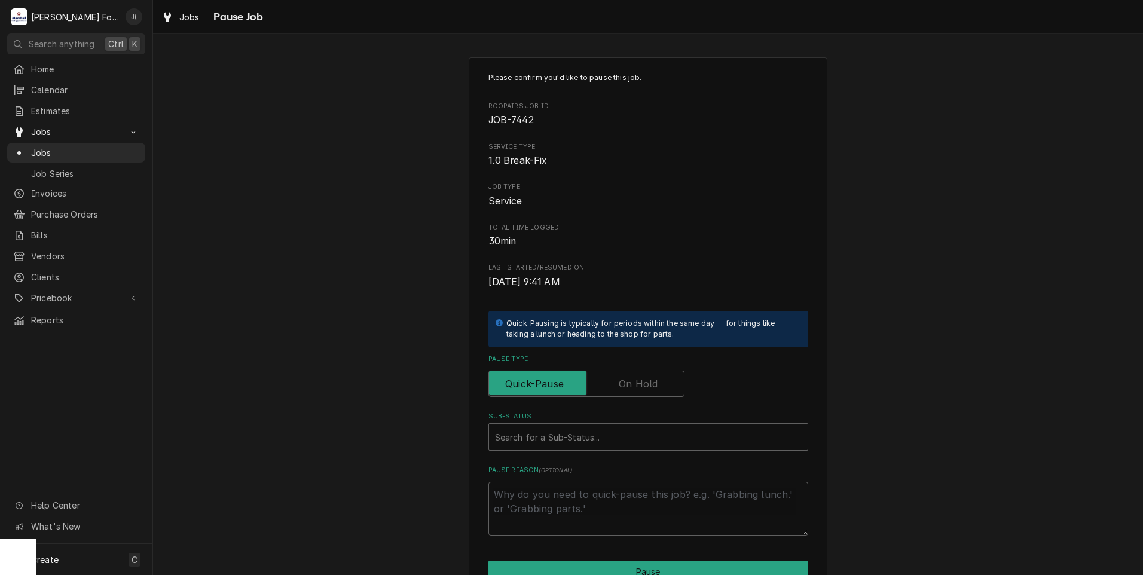
click at [632, 388] on label "Pause Type" at bounding box center [587, 384] width 196 height 26
click at [632, 388] on input "Pause Type" at bounding box center [586, 384] width 185 height 26
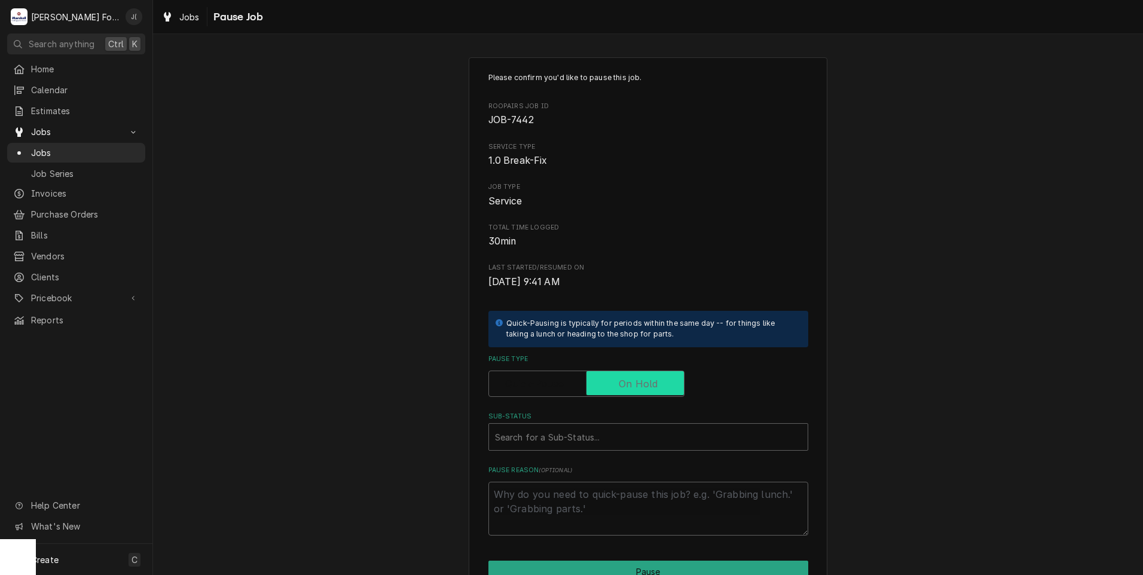
checkbox input "true"
click at [592, 437] on div "Sub-Status" at bounding box center [648, 437] width 307 height 22
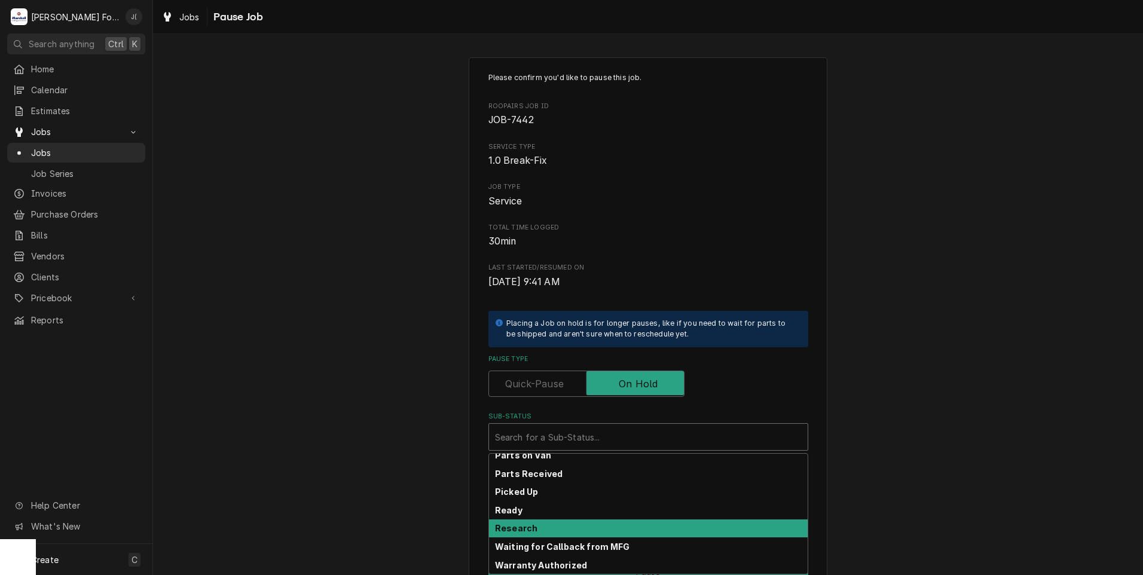
scroll to position [191, 0]
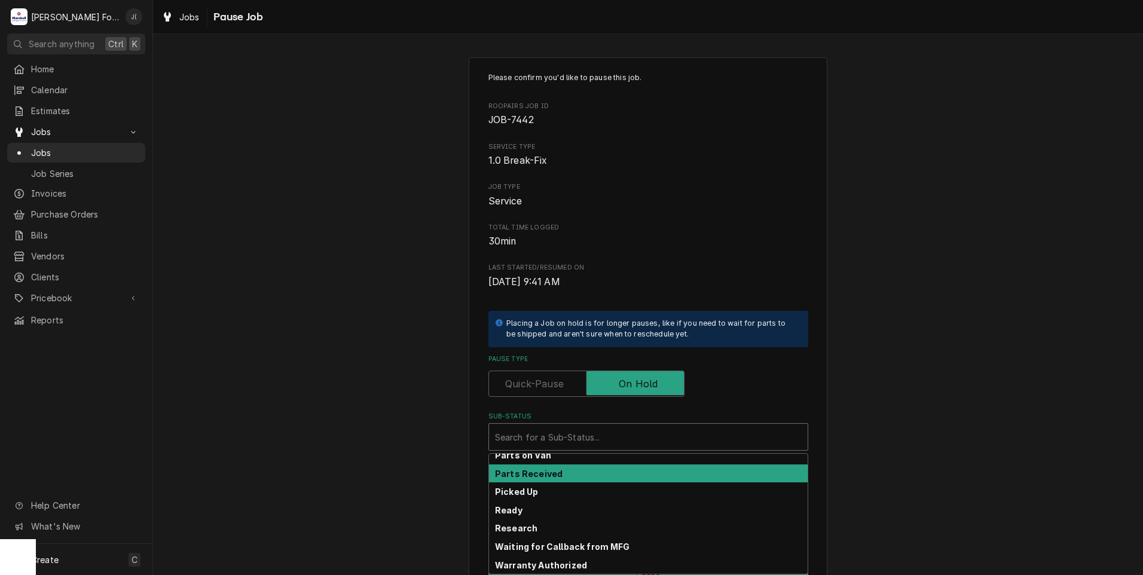
click at [563, 473] on div "Parts Received" at bounding box center [648, 474] width 319 height 19
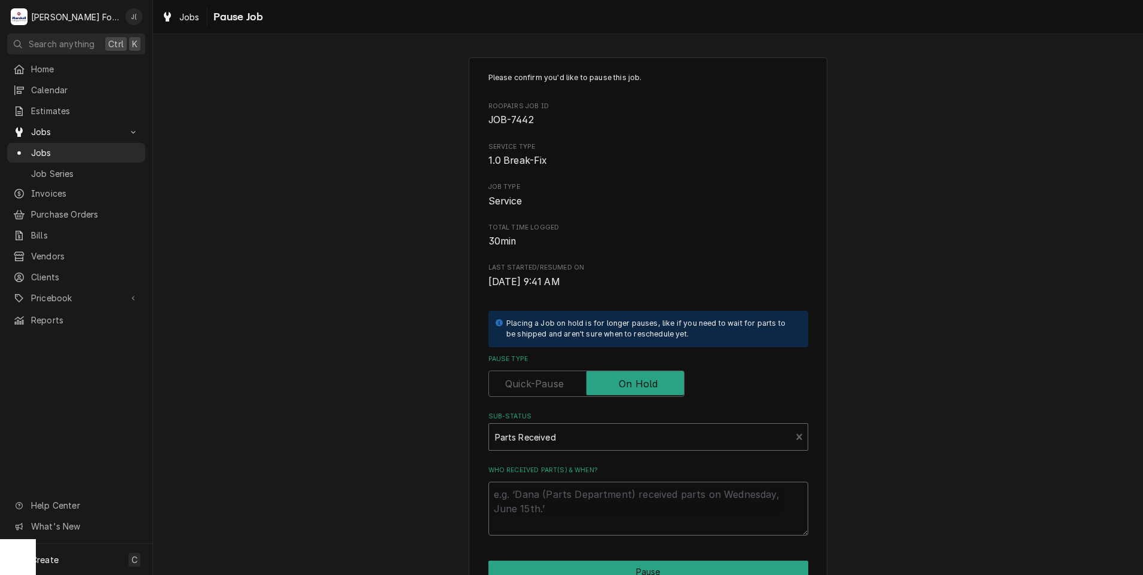
click at [563, 498] on textarea "Who received part(s) & when?" at bounding box center [649, 509] width 320 height 54
type textarea "x"
type textarea "0"
type textarea "x"
type textarea "09"
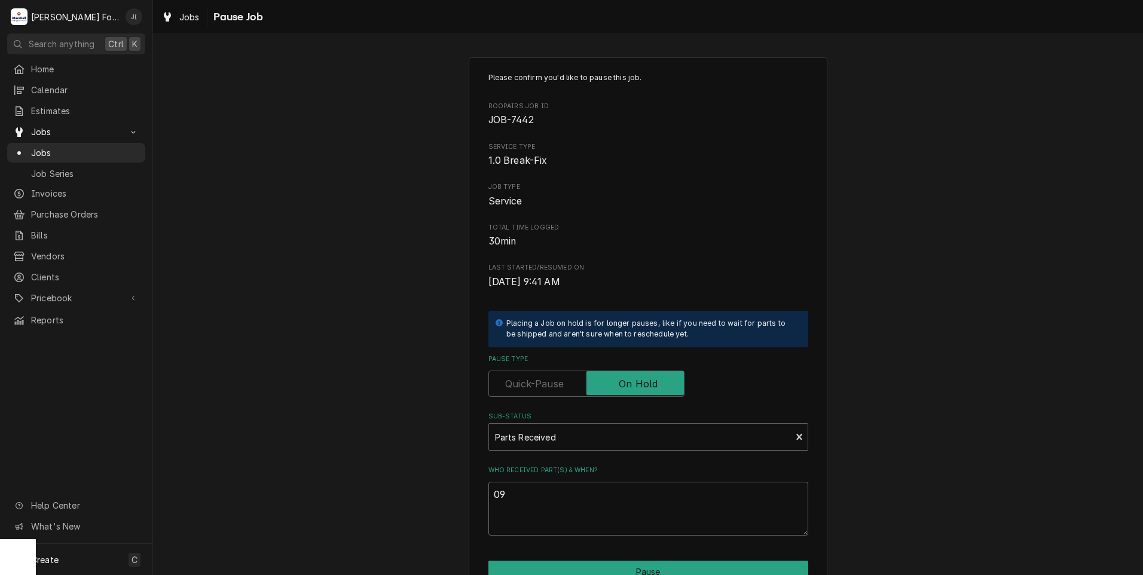
type textarea "x"
type textarea "09/"
type textarea "x"
type textarea "09/2"
type textarea "x"
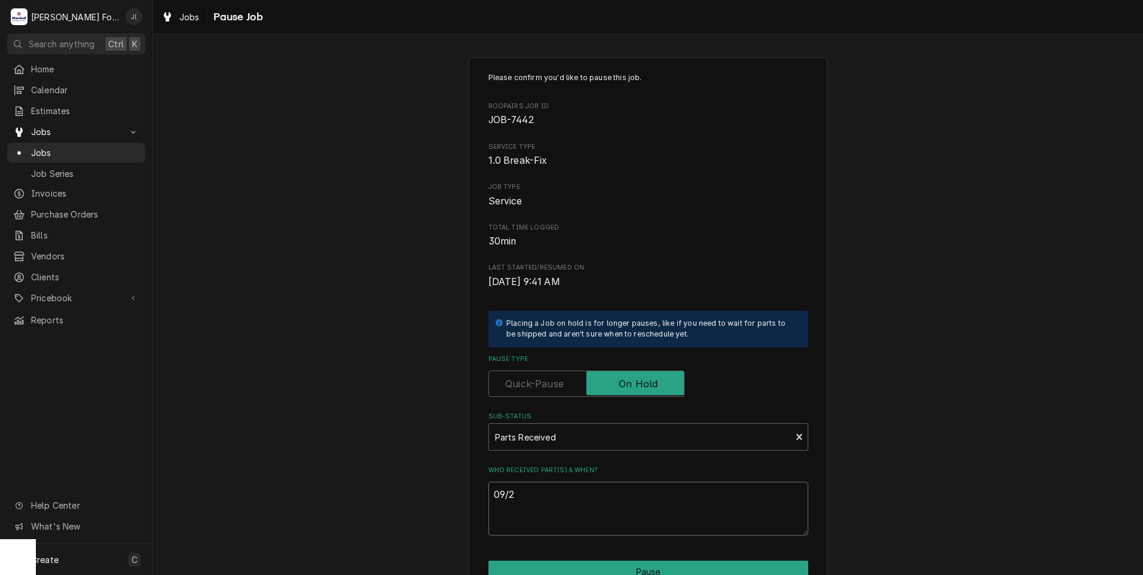
type textarea "09/25"
type textarea "x"
type textarea "09/25/"
type textarea "x"
type textarea "09/25/2"
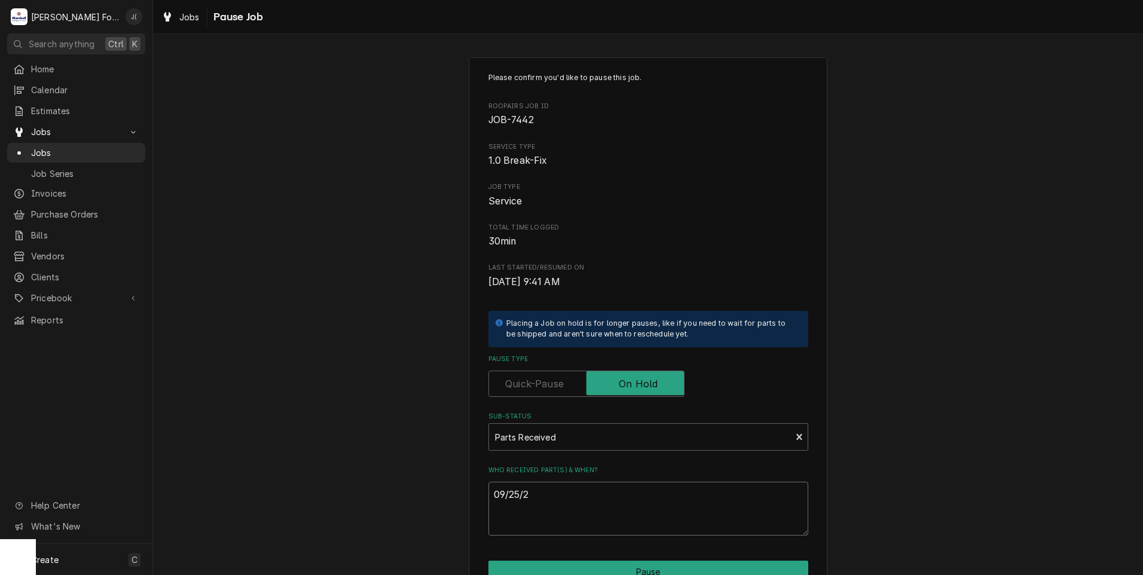
type textarea "x"
type textarea "[DATE]"
type textarea "x"
type textarea "09/25/202"
type textarea "x"
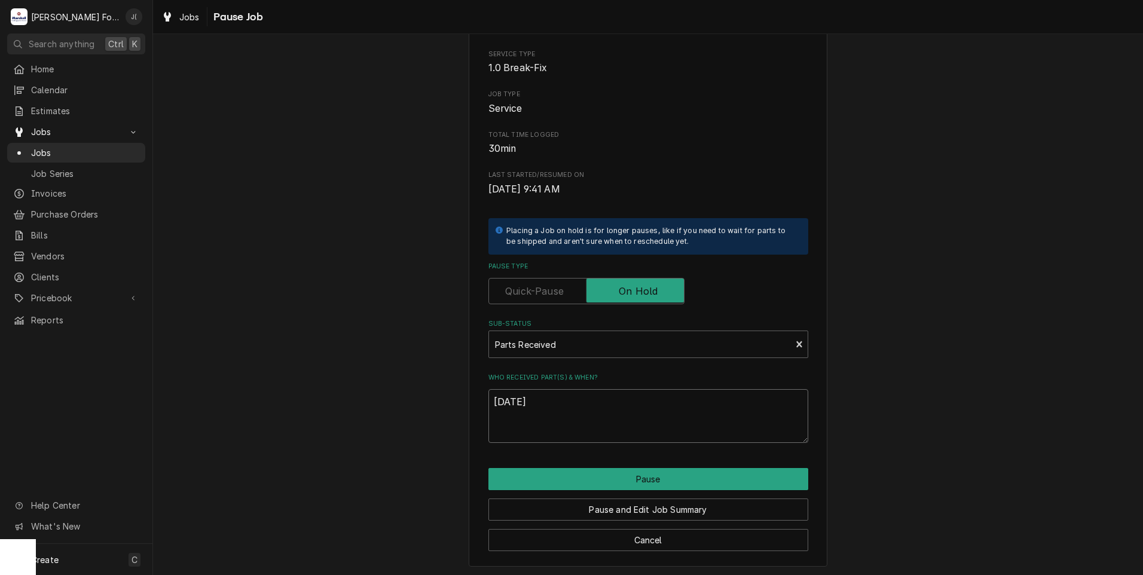
scroll to position [94, 0]
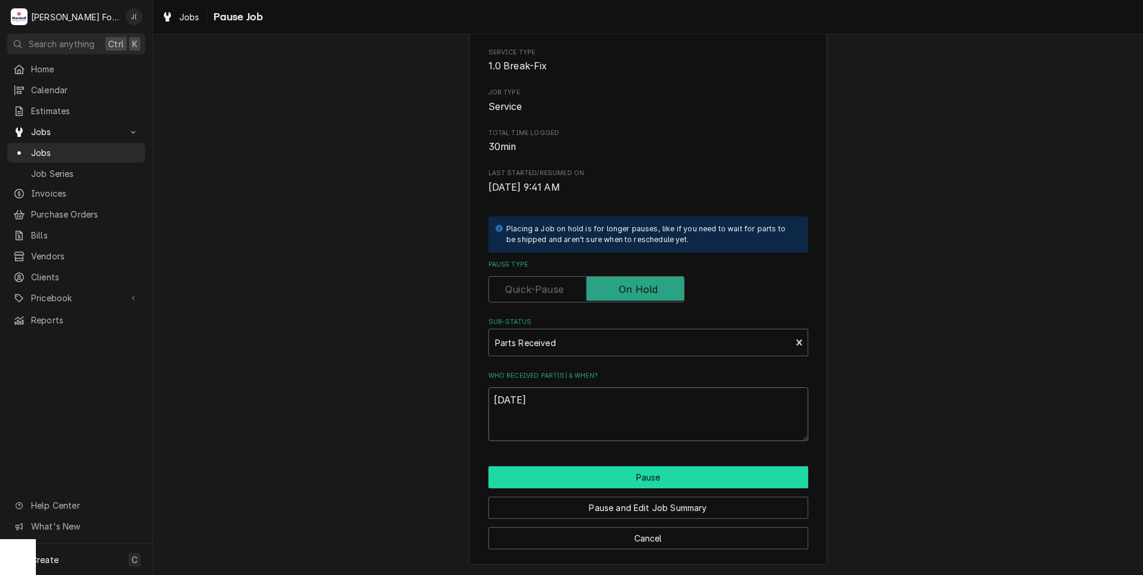
type textarea "[DATE]"
click at [662, 483] on button "Pause" at bounding box center [649, 477] width 320 height 22
type textarea "x"
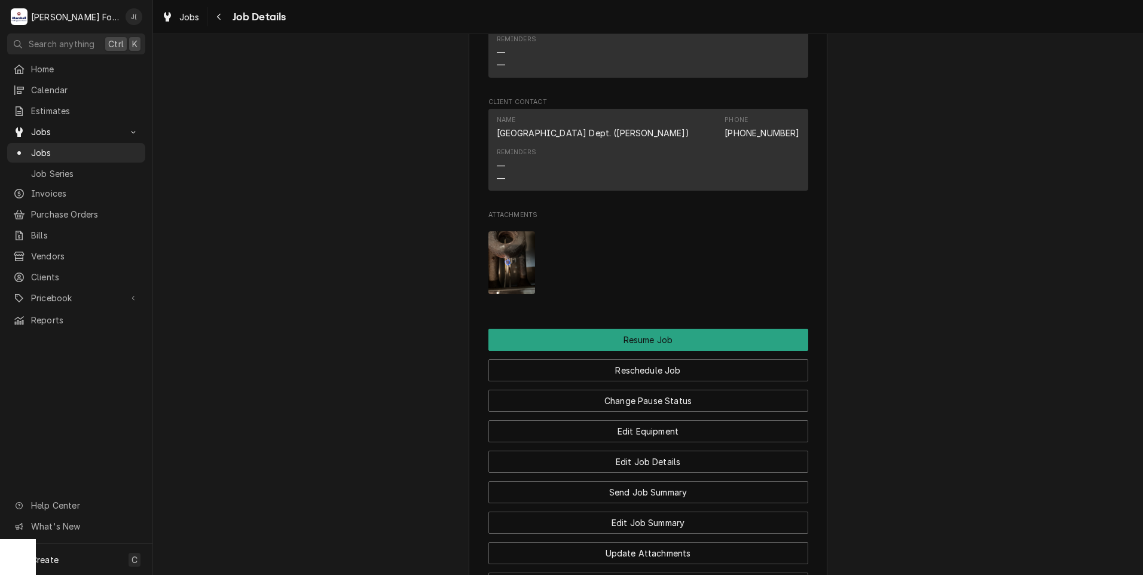
scroll to position [1421, 0]
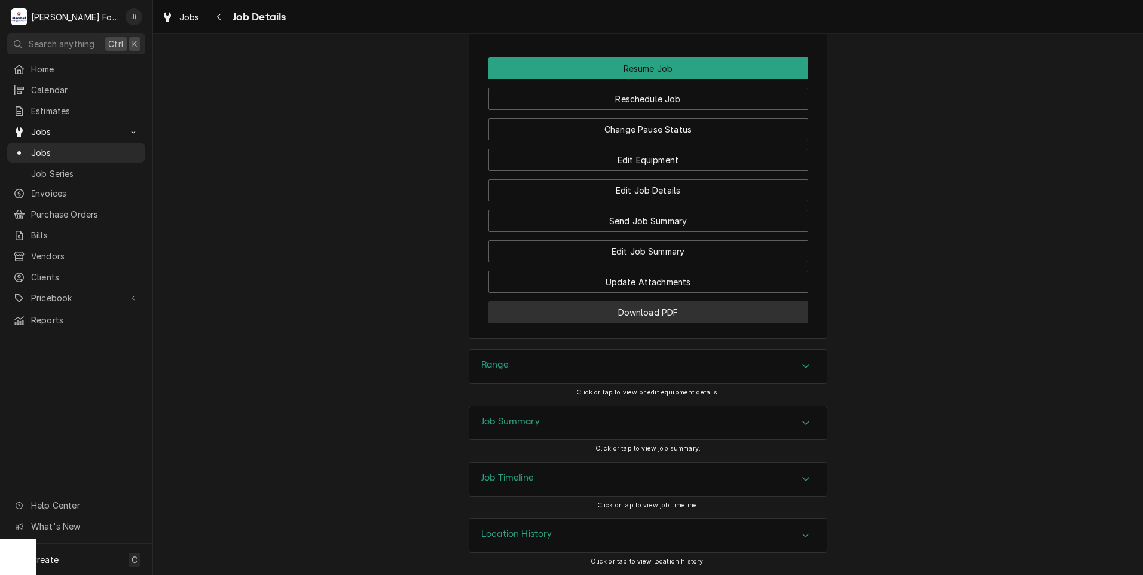
click at [653, 314] on button "Download PDF" at bounding box center [649, 312] width 320 height 22
click at [64, 156] on link "Jobs" at bounding box center [76, 153] width 138 height 20
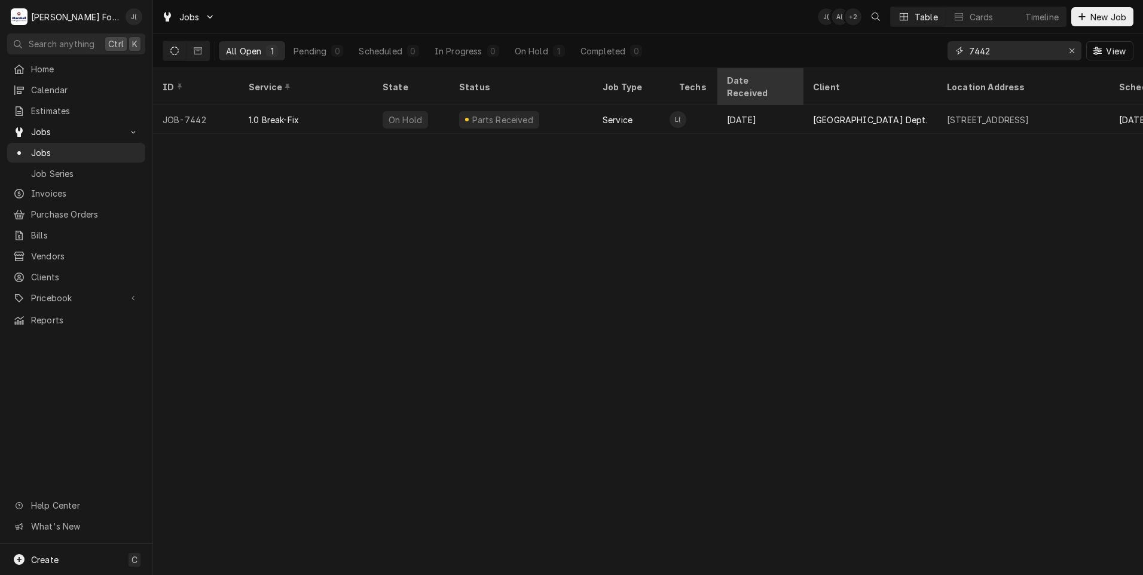
drag, startPoint x: 1000, startPoint y: 49, endPoint x: 760, endPoint y: 72, distance: 240.9
click at [765, 74] on div "Jobs J( A( + 2 Table Cards Timeline New Job All Open 1 Pending 0 Scheduled 0 In…" at bounding box center [648, 287] width 990 height 575
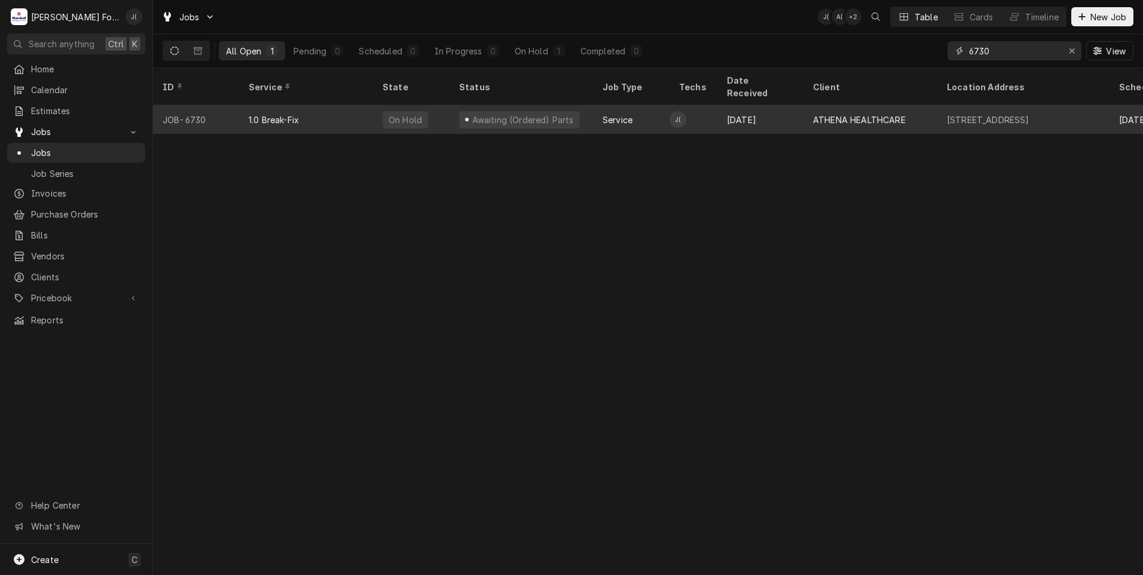
type input "6730"
click at [350, 109] on div "1.0 Break-Fix" at bounding box center [306, 119] width 134 height 29
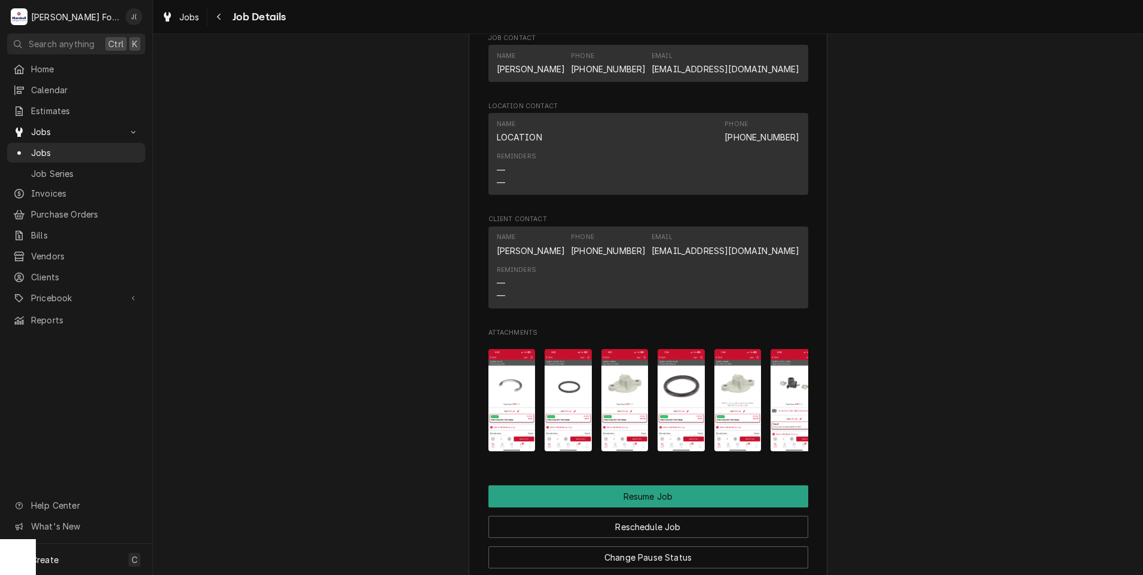
scroll to position [1196, 0]
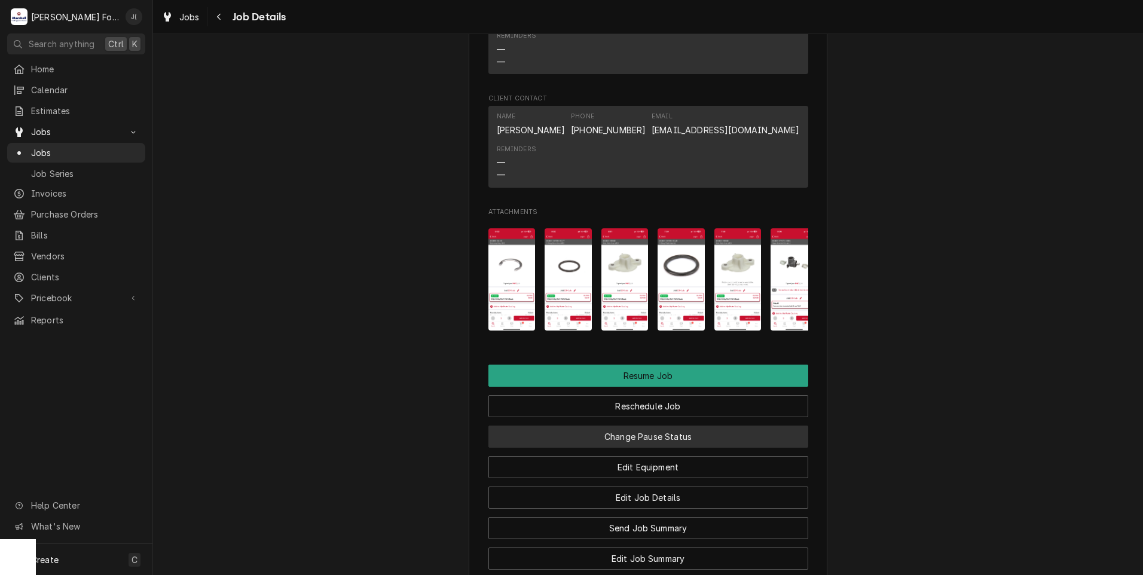
click at [632, 448] on button "Change Pause Status" at bounding box center [649, 437] width 320 height 22
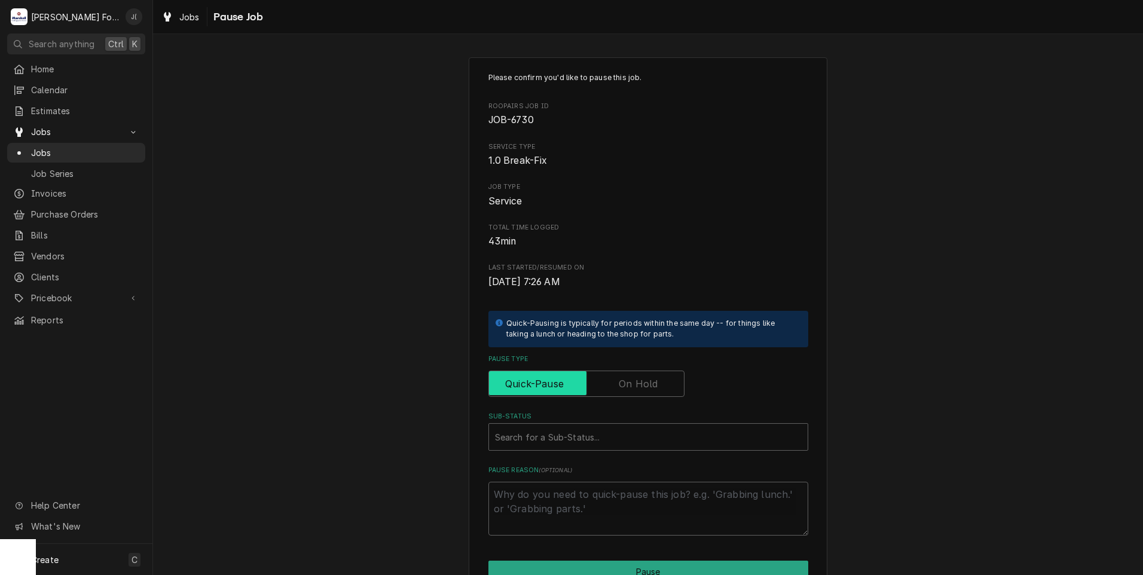
click at [646, 395] on input "Pause Type" at bounding box center [586, 384] width 185 height 26
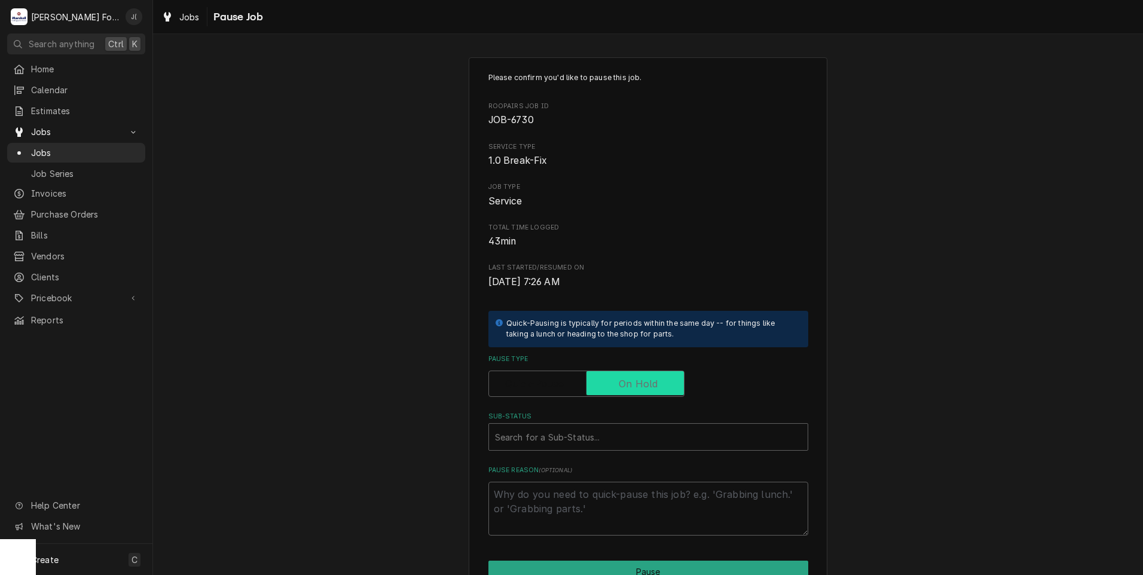
checkbox input "true"
click at [618, 432] on div "Sub-Status" at bounding box center [648, 437] width 307 height 22
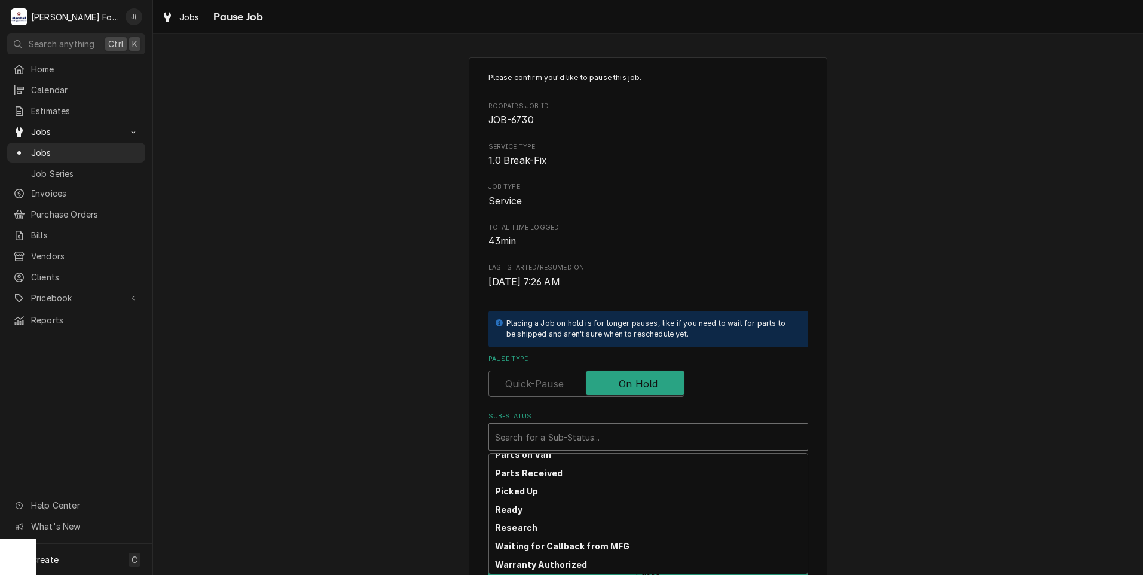
scroll to position [191, 0]
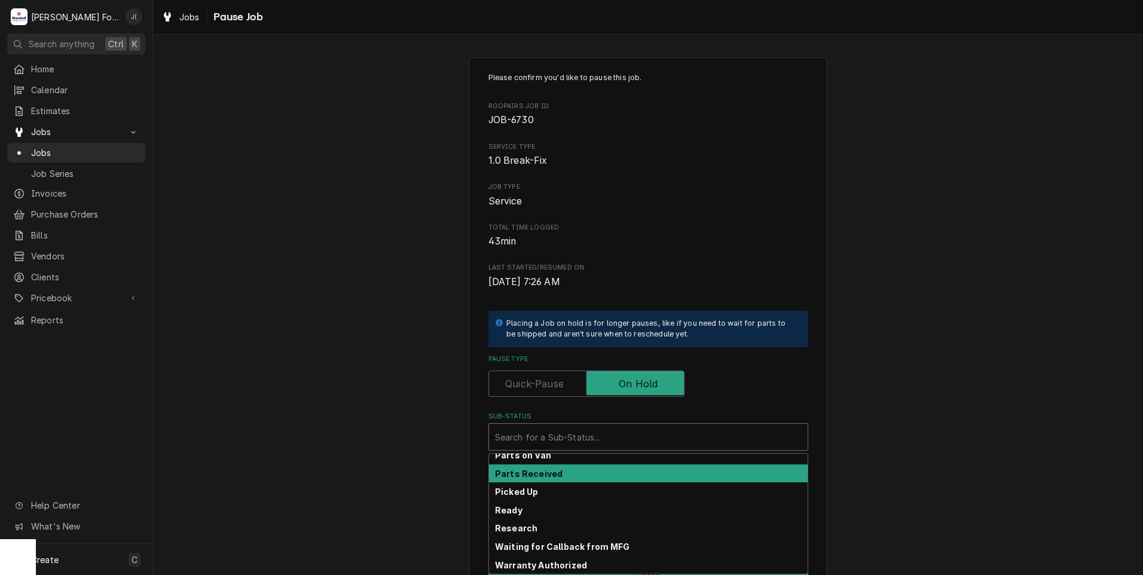
click at [587, 469] on div "Parts Received" at bounding box center [648, 474] width 319 height 19
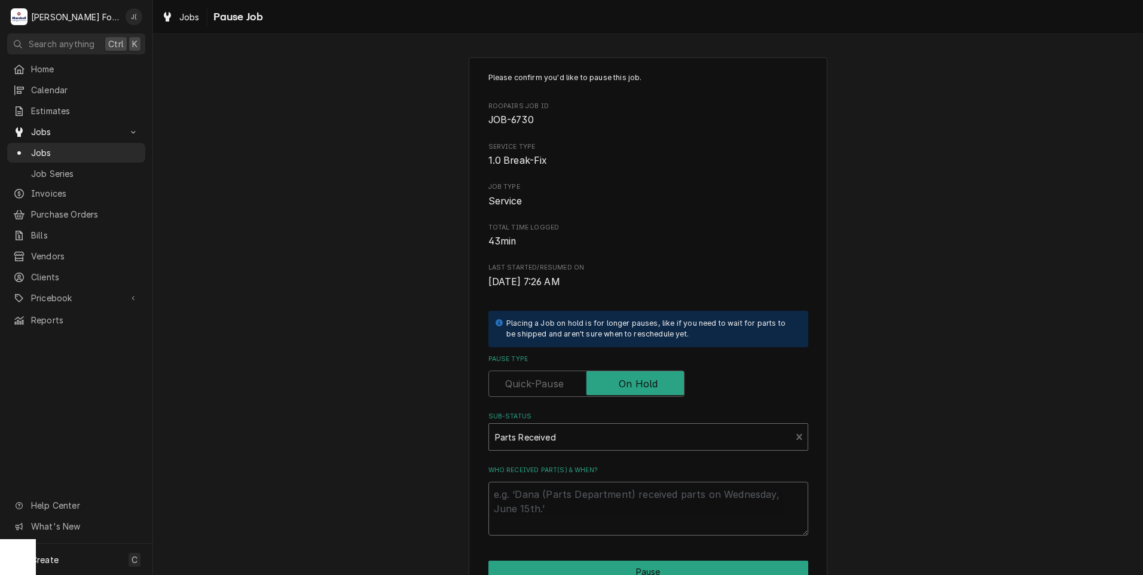
click at [572, 502] on textarea "Who received part(s) & when?" at bounding box center [649, 509] width 320 height 54
type textarea "x"
type textarea "0"
type textarea "x"
type textarea "09"
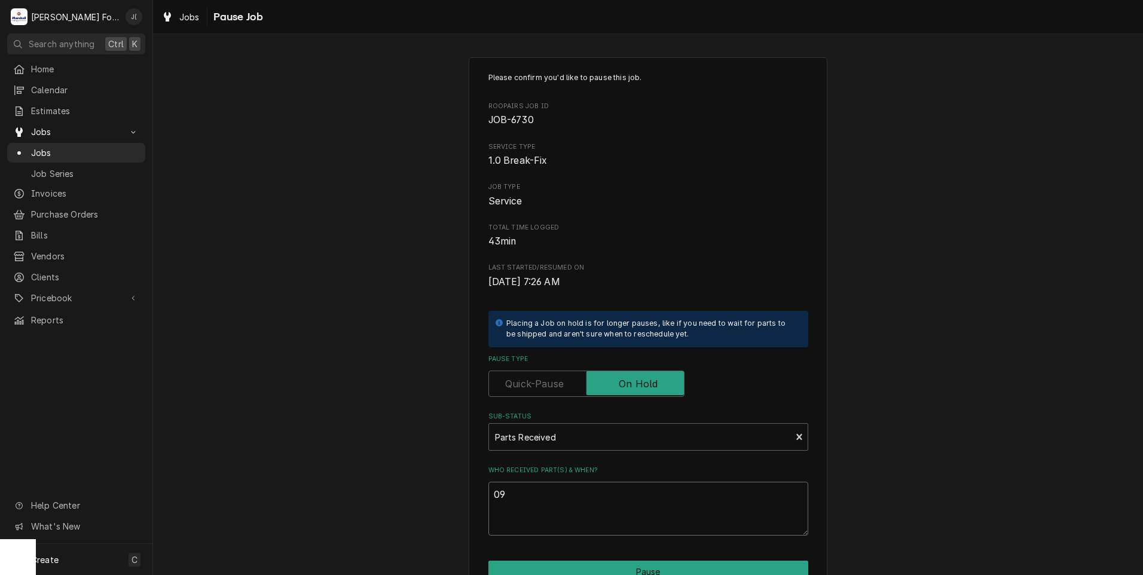
type textarea "x"
type textarea "09/"
type textarea "x"
type textarea "09/2"
type textarea "x"
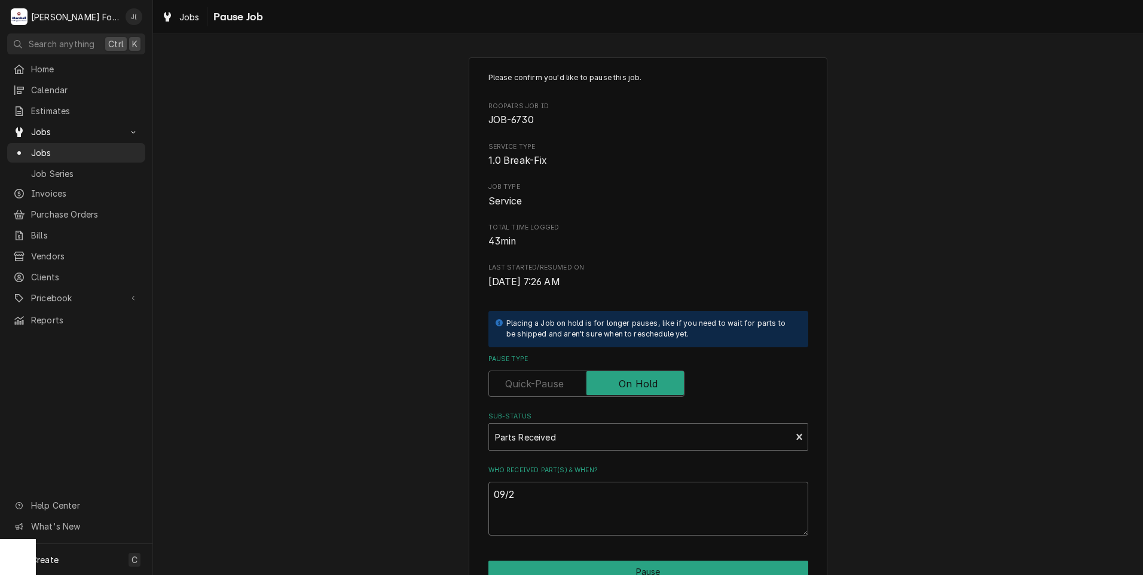
type textarea "09/25"
type textarea "x"
type textarea "09/25/"
type textarea "x"
type textarea "09/25/2"
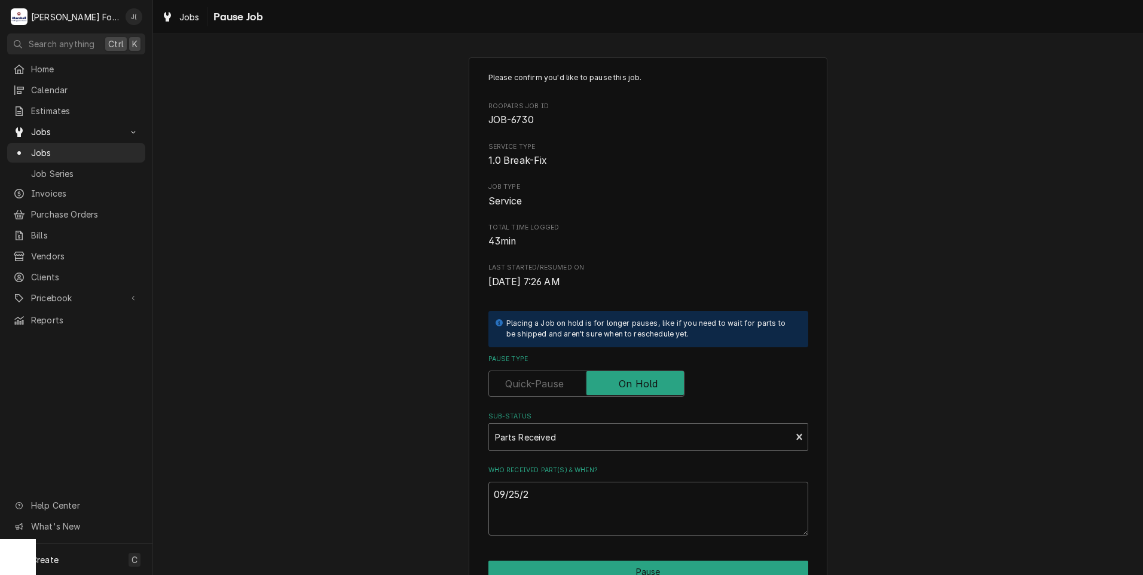
type textarea "x"
type textarea "[DATE]"
type textarea "x"
type textarea "09/25/202"
type textarea "x"
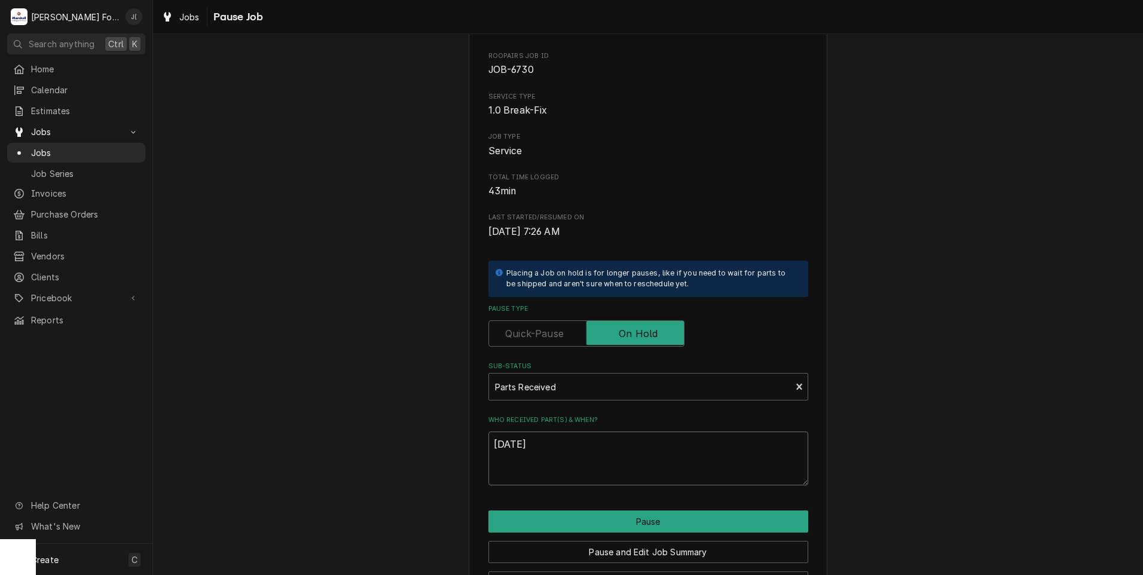
scroll to position [94, 0]
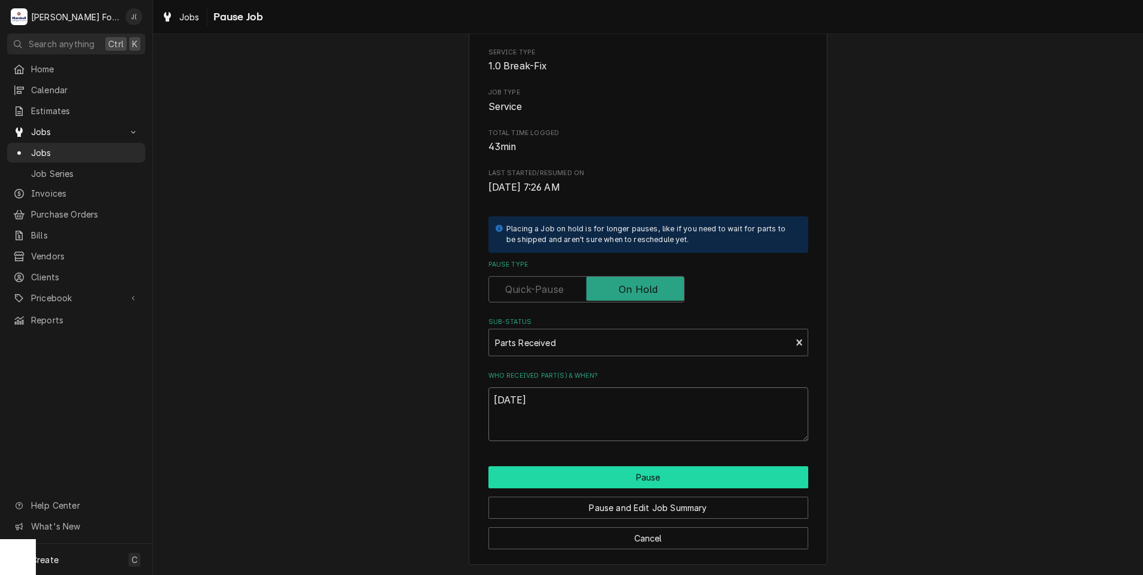
type textarea "[DATE]"
click at [634, 480] on button "Pause" at bounding box center [649, 477] width 320 height 22
type textarea "x"
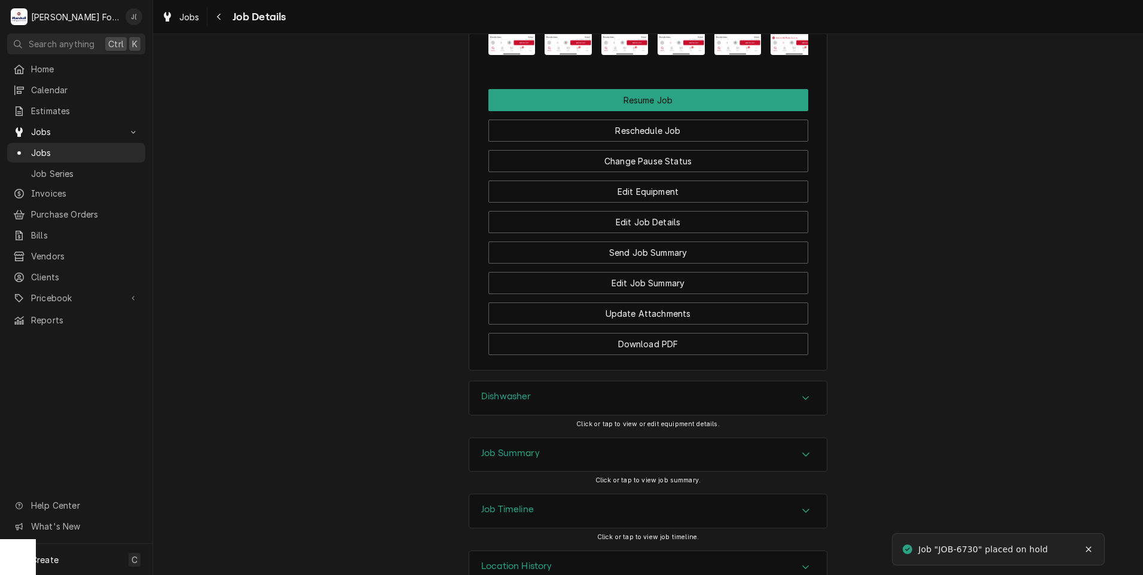
scroll to position [1527, 0]
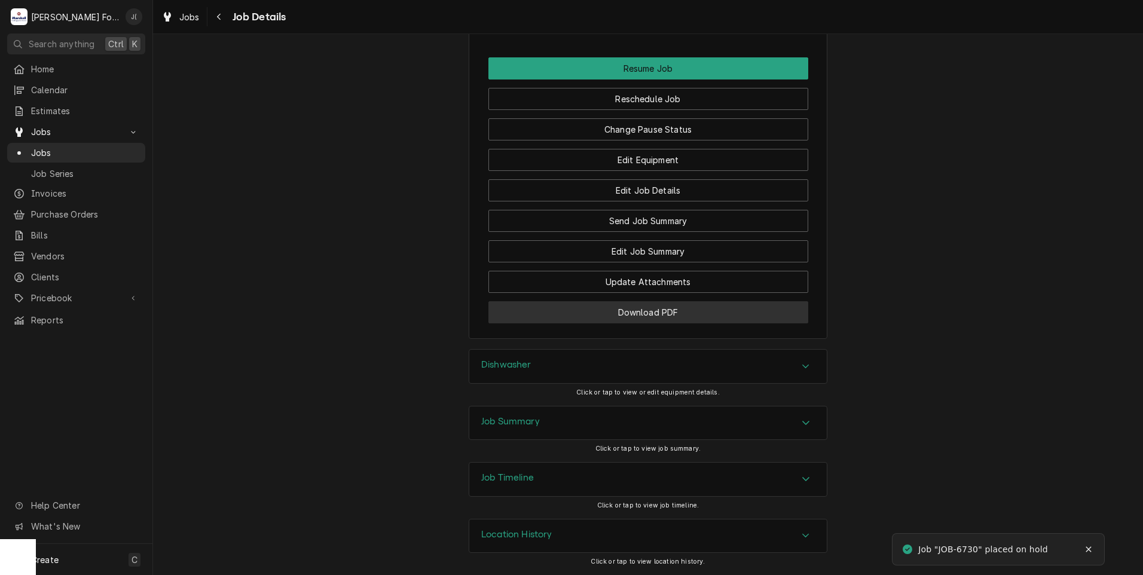
click at [560, 312] on button "Download PDF" at bounding box center [649, 312] width 320 height 22
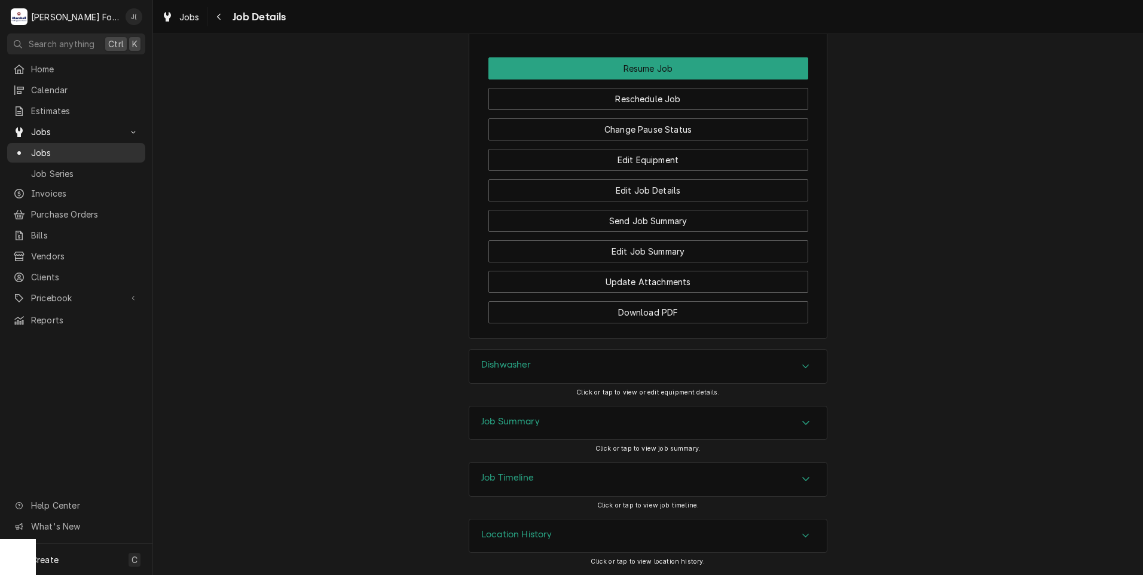
click at [94, 150] on span "Jobs" at bounding box center [85, 153] width 108 height 13
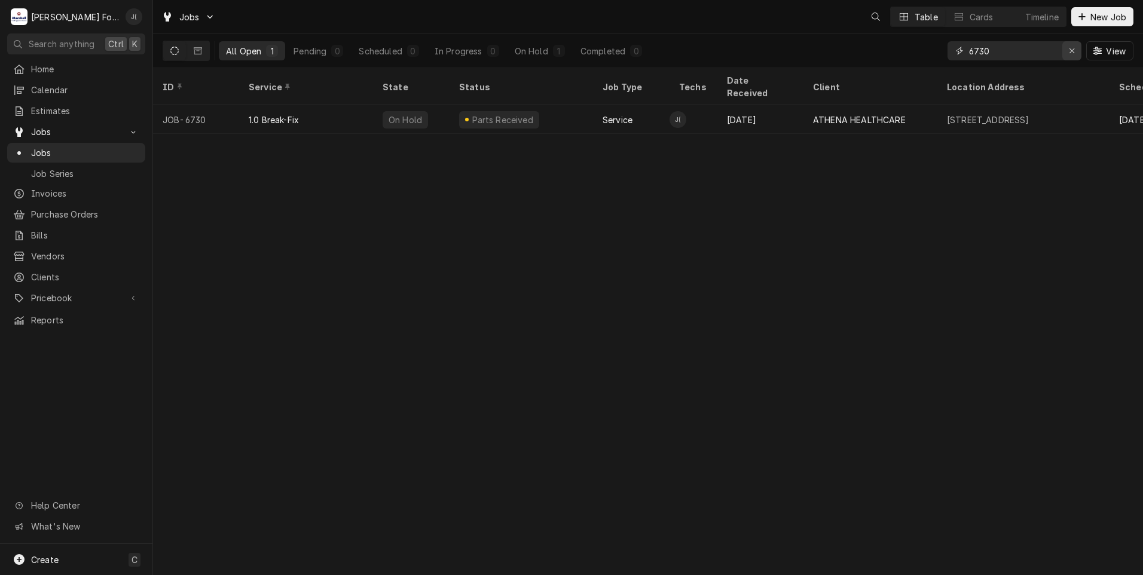
click at [1070, 53] on div "Erase input" at bounding box center [1072, 51] width 12 height 12
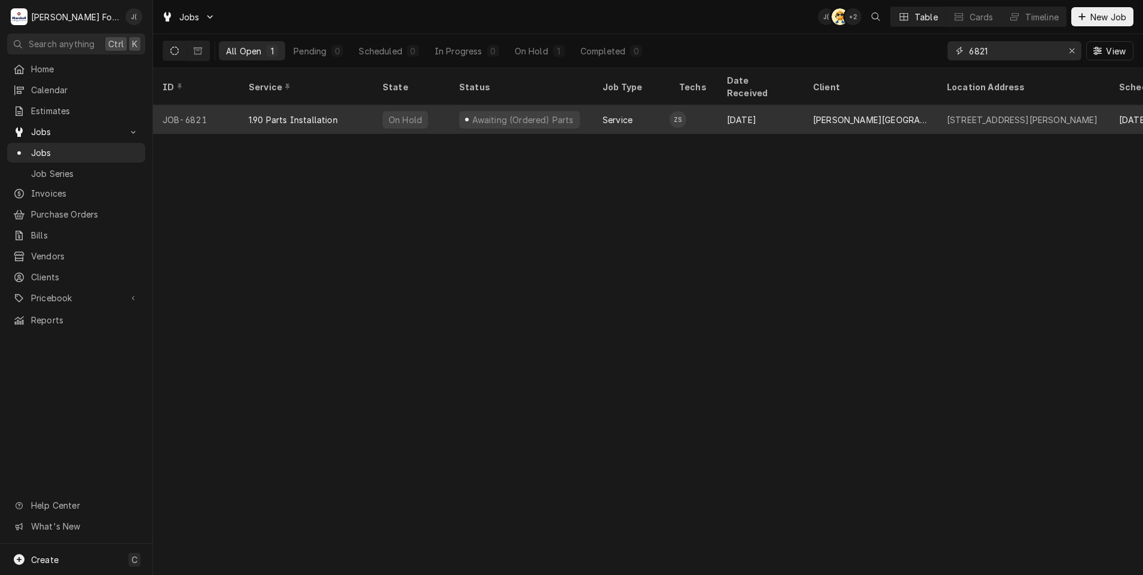
type input "6821"
click at [301, 112] on div "1.90 Parts Installation" at bounding box center [306, 119] width 134 height 29
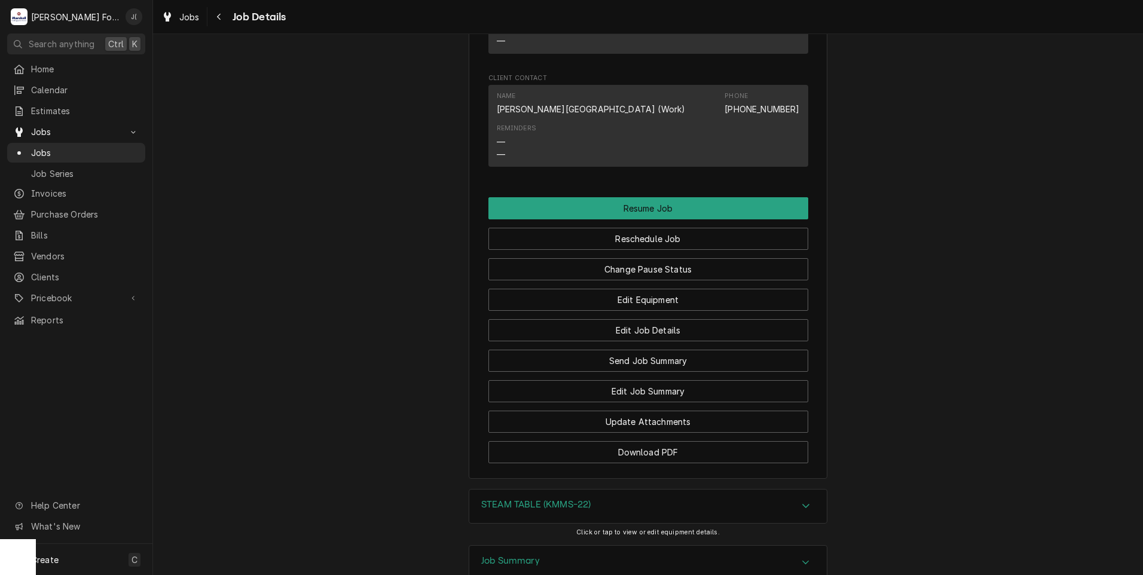
scroll to position [1140, 0]
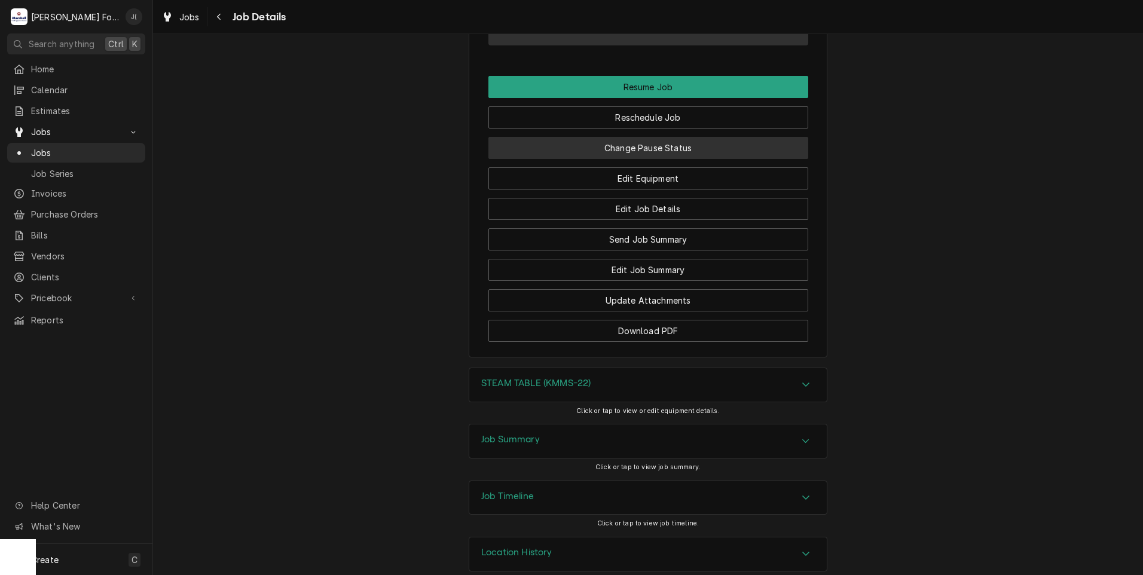
click at [664, 137] on button "Change Pause Status" at bounding box center [649, 148] width 320 height 22
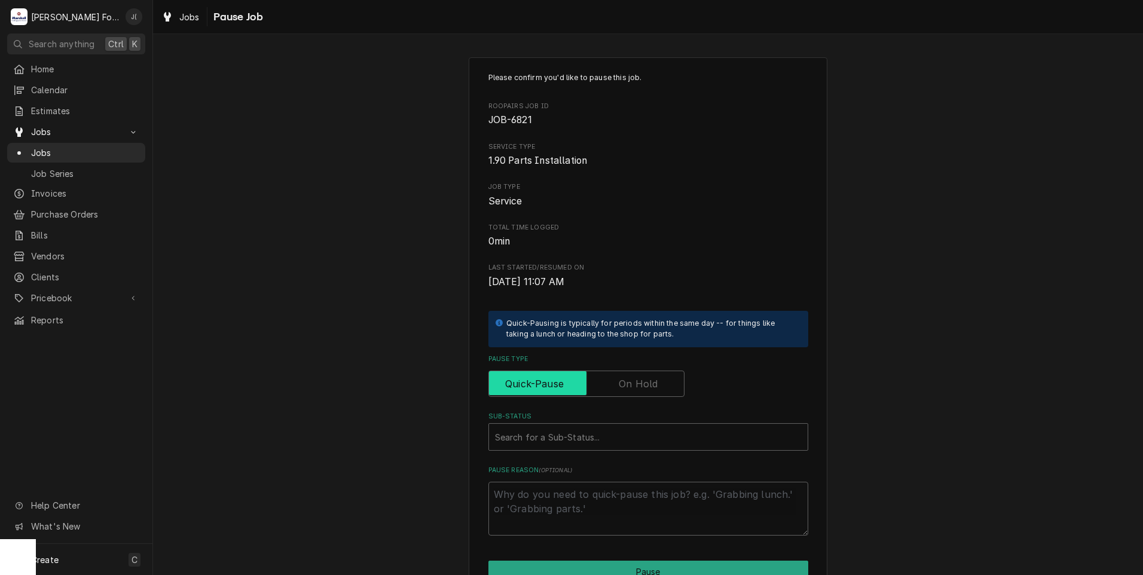
click at [652, 374] on input "Pause Type" at bounding box center [586, 384] width 185 height 26
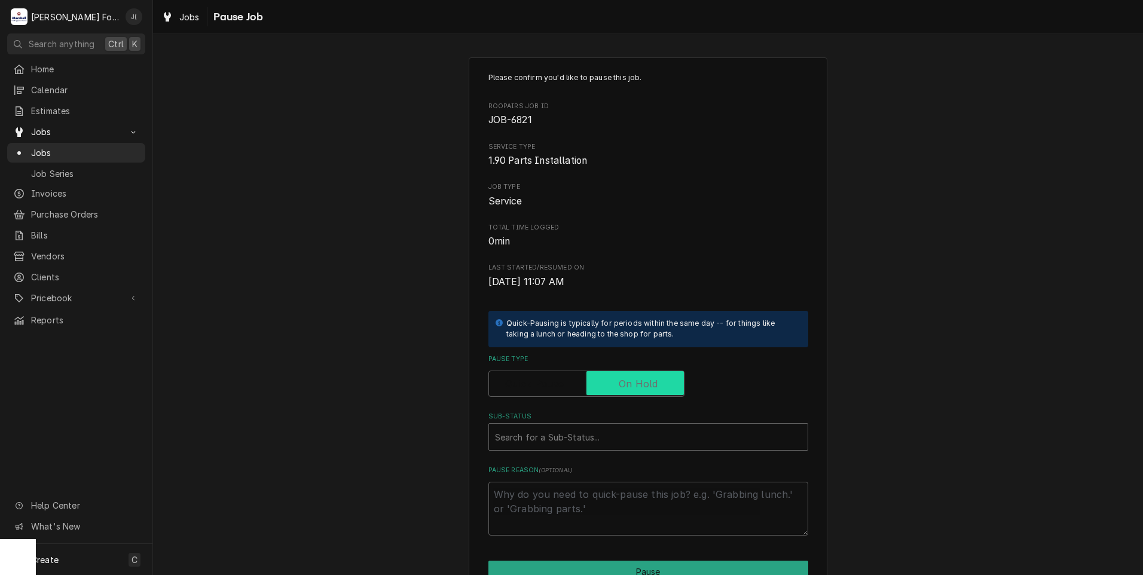
checkbox input "true"
click at [585, 438] on div "Sub-Status" at bounding box center [648, 437] width 307 height 22
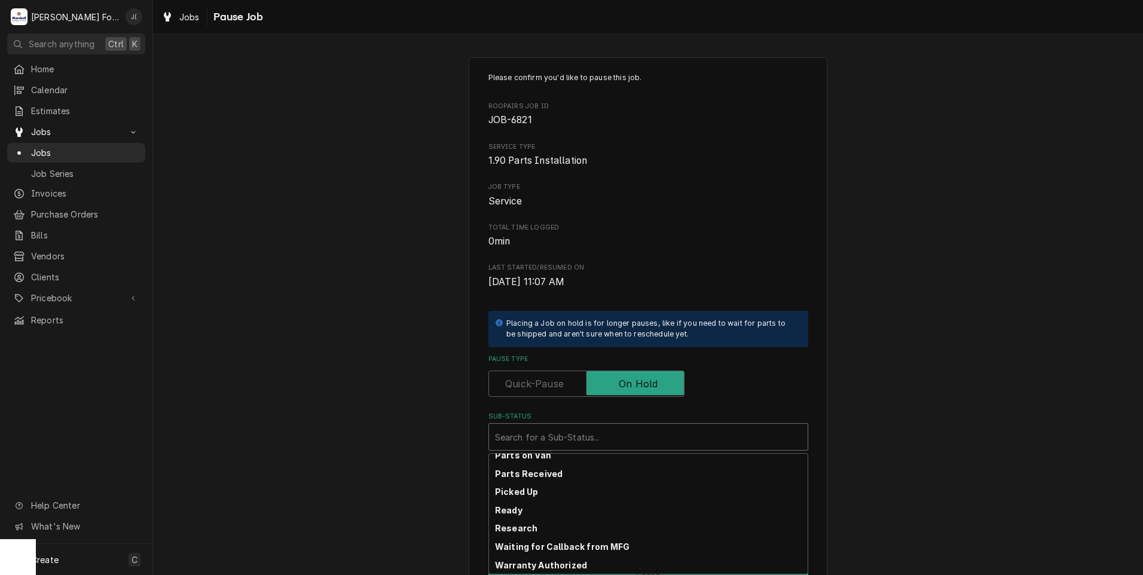
scroll to position [191, 0]
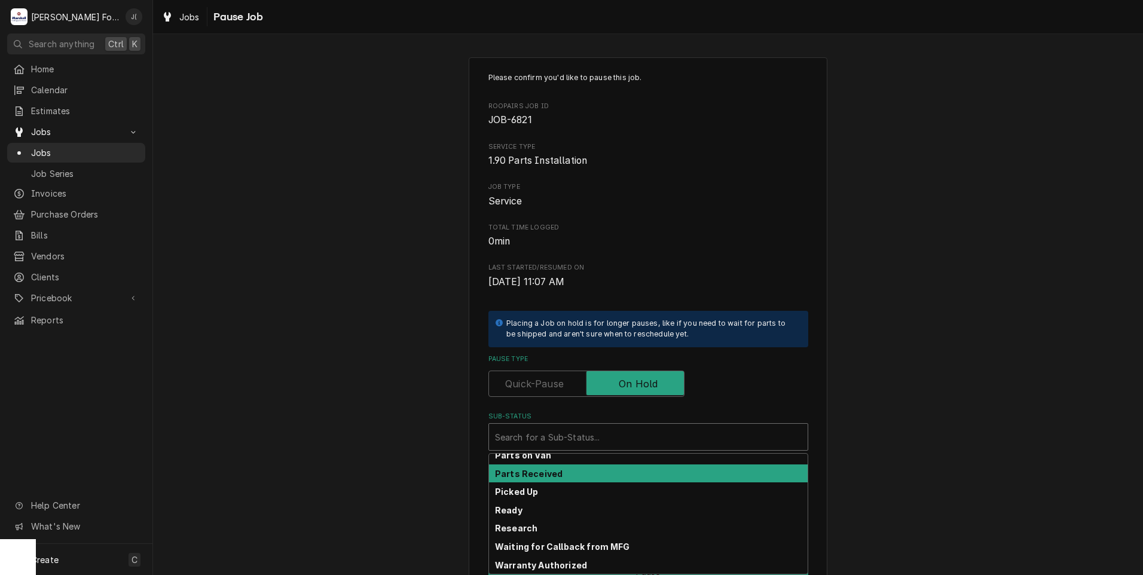
click at [566, 474] on div "Parts Received" at bounding box center [648, 474] width 319 height 19
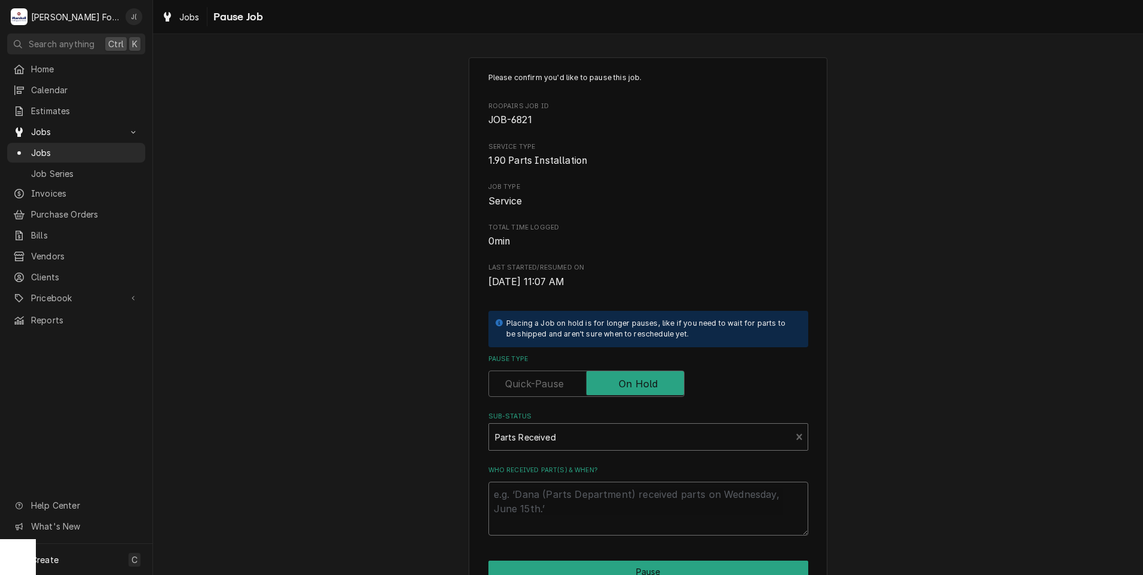
click at [567, 486] on textarea "Who received part(s) & when?" at bounding box center [649, 509] width 320 height 54
type textarea "x"
type textarea "0"
type textarea "x"
type textarea "09"
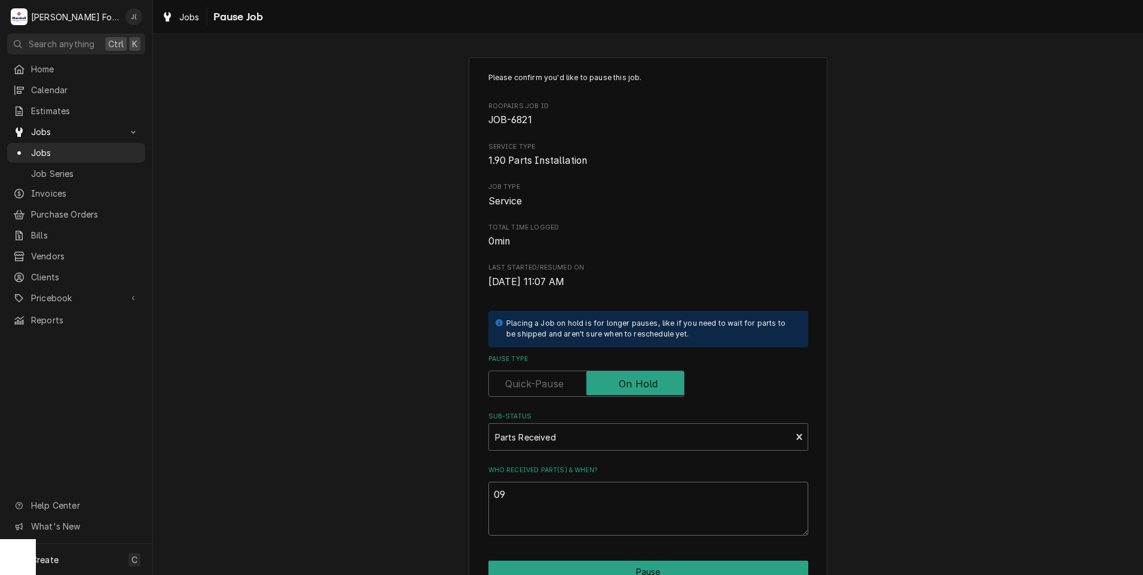
type textarea "x"
type textarea "09/"
type textarea "x"
type textarea "09/2"
type textarea "x"
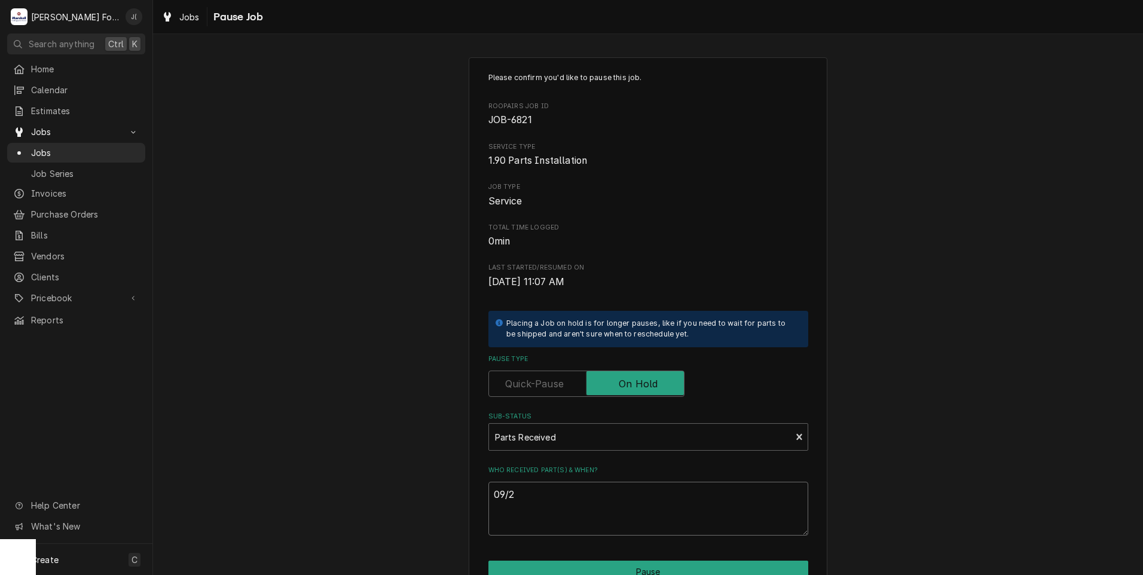
type textarea "09/25"
type textarea "x"
type textarea "09/25/"
type textarea "x"
type textarea "09/25/2"
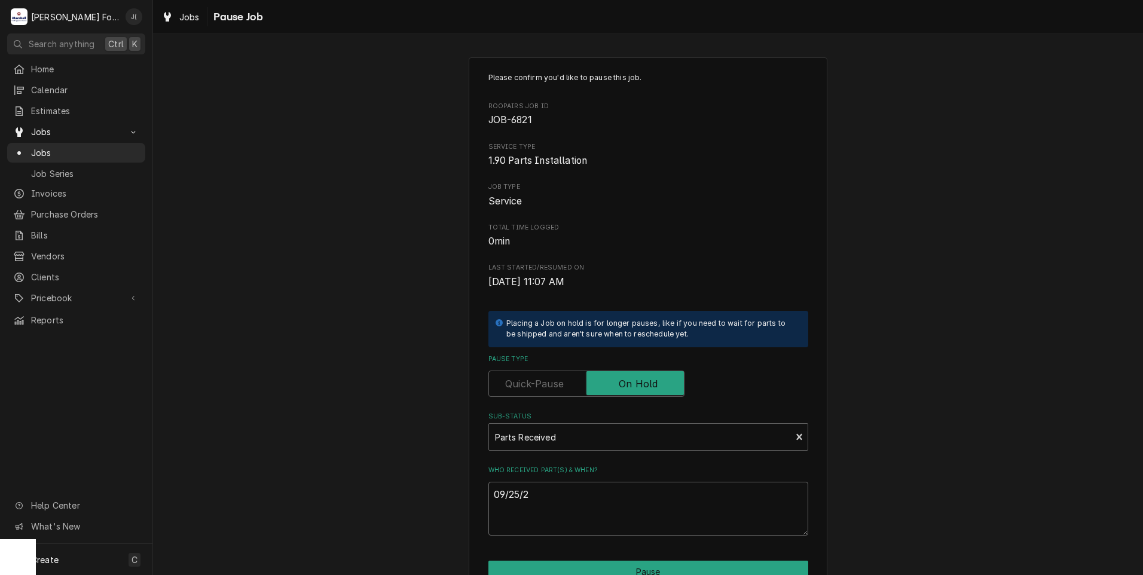
type textarea "x"
type textarea "[DATE]"
type textarea "x"
type textarea "09/25/202"
type textarea "x"
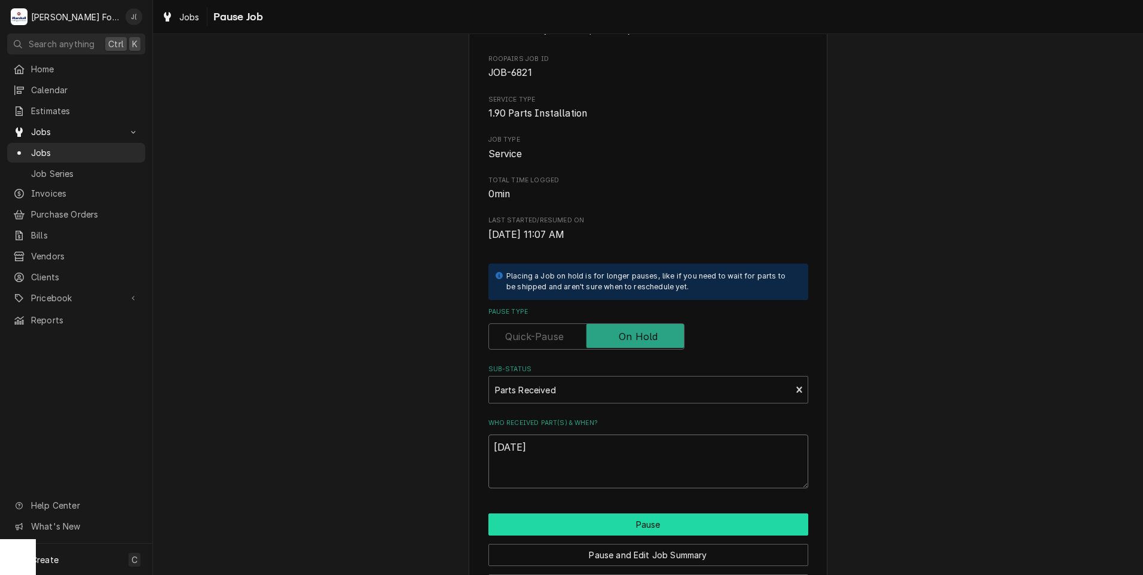
scroll to position [94, 0]
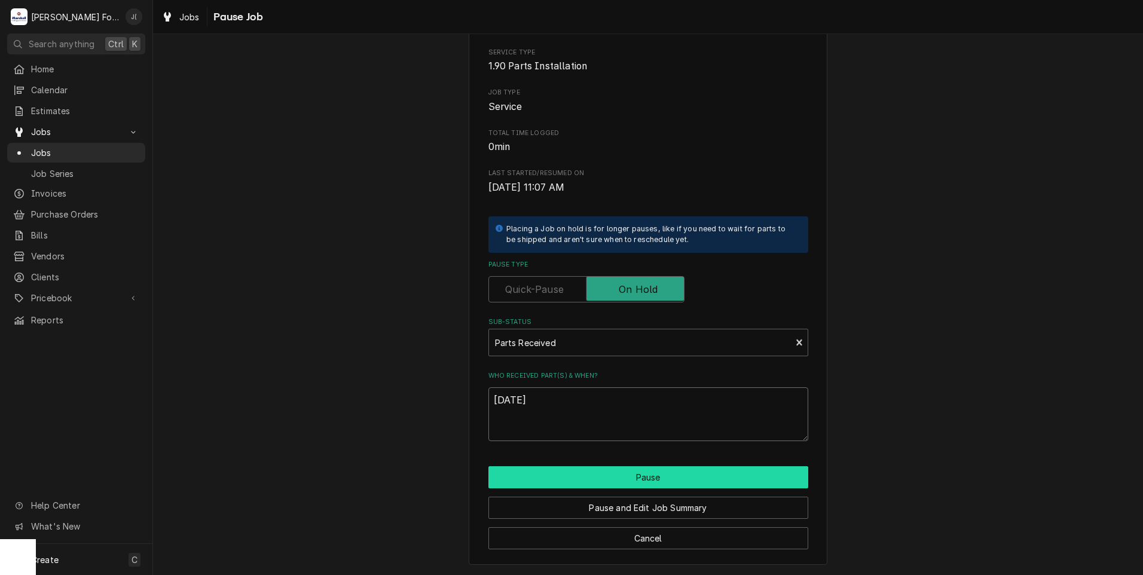
type textarea "[DATE]"
click at [615, 483] on button "Pause" at bounding box center [649, 477] width 320 height 22
type textarea "x"
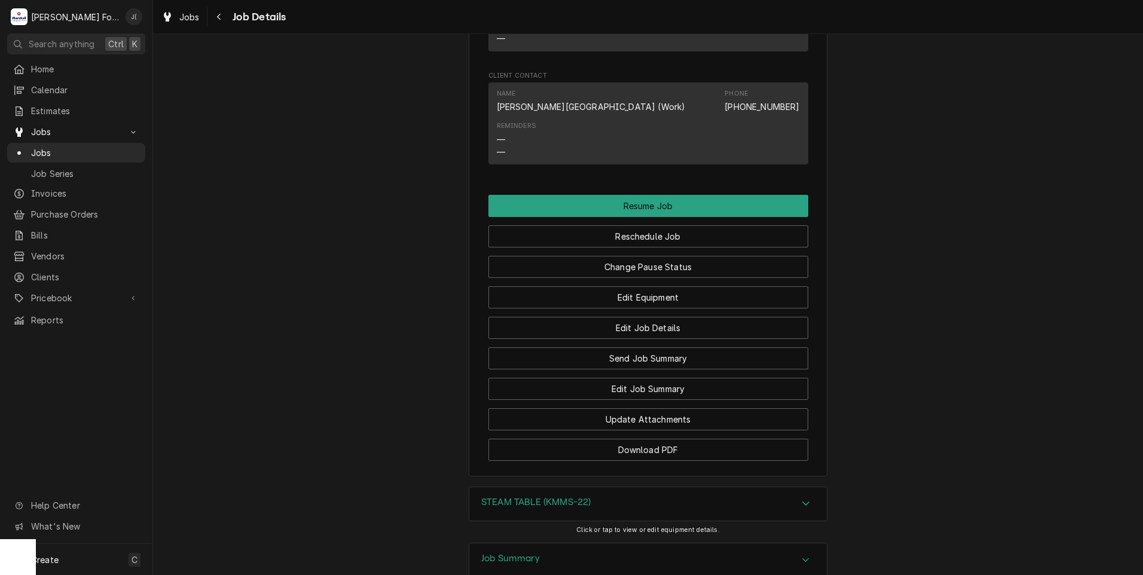
scroll to position [1140, 0]
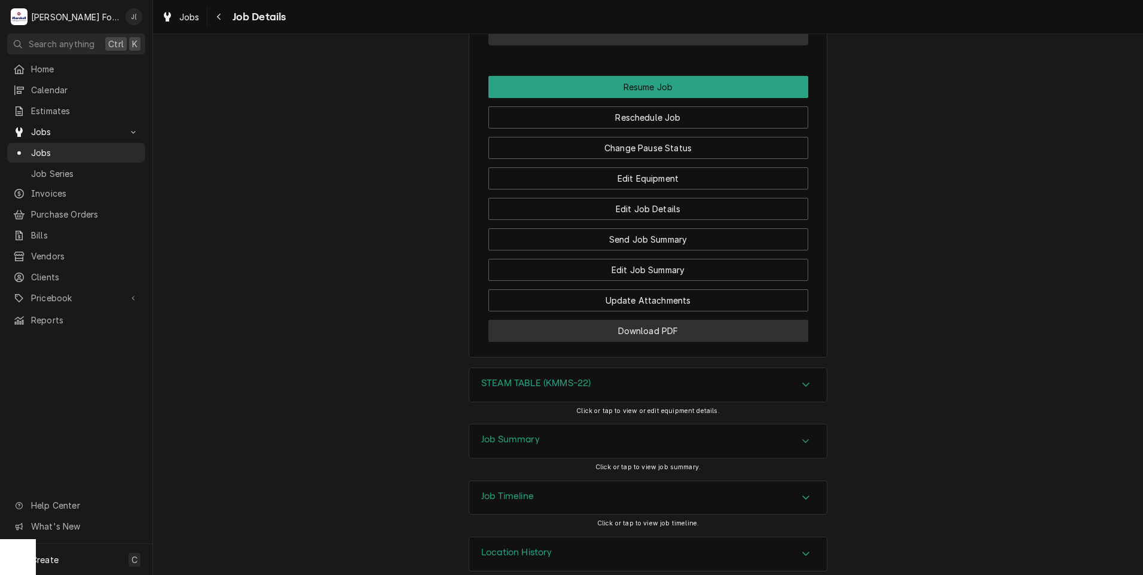
click at [578, 322] on button "Download PDF" at bounding box center [649, 331] width 320 height 22
click at [71, 147] on span "Jobs" at bounding box center [85, 153] width 108 height 13
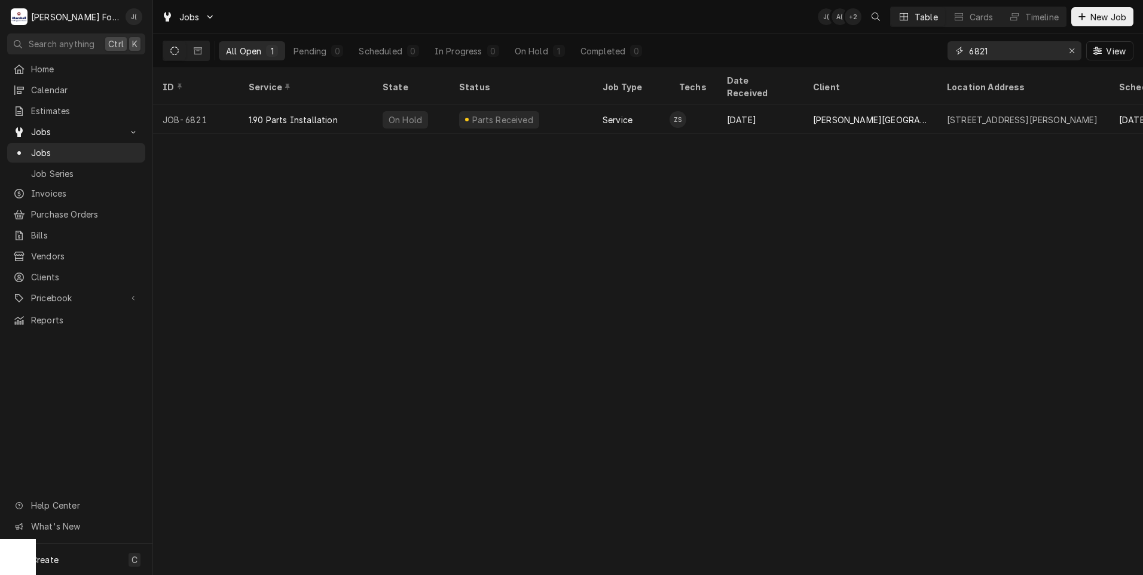
drag, startPoint x: 1024, startPoint y: 53, endPoint x: 906, endPoint y: 53, distance: 117.8
click at [907, 53] on div "All Open 1 Pending 0 Scheduled 0 In Progress 0 On Hold 1 Completed 0 6821 View" at bounding box center [648, 50] width 971 height 33
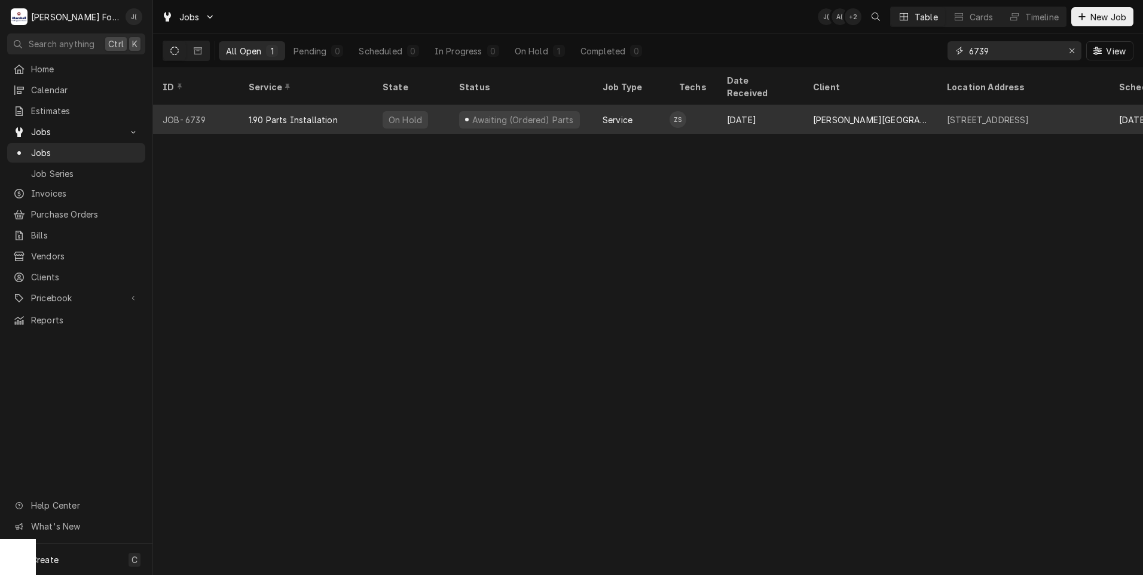
type input "6739"
click at [403, 114] on div "On Hold" at bounding box center [405, 120] width 36 height 13
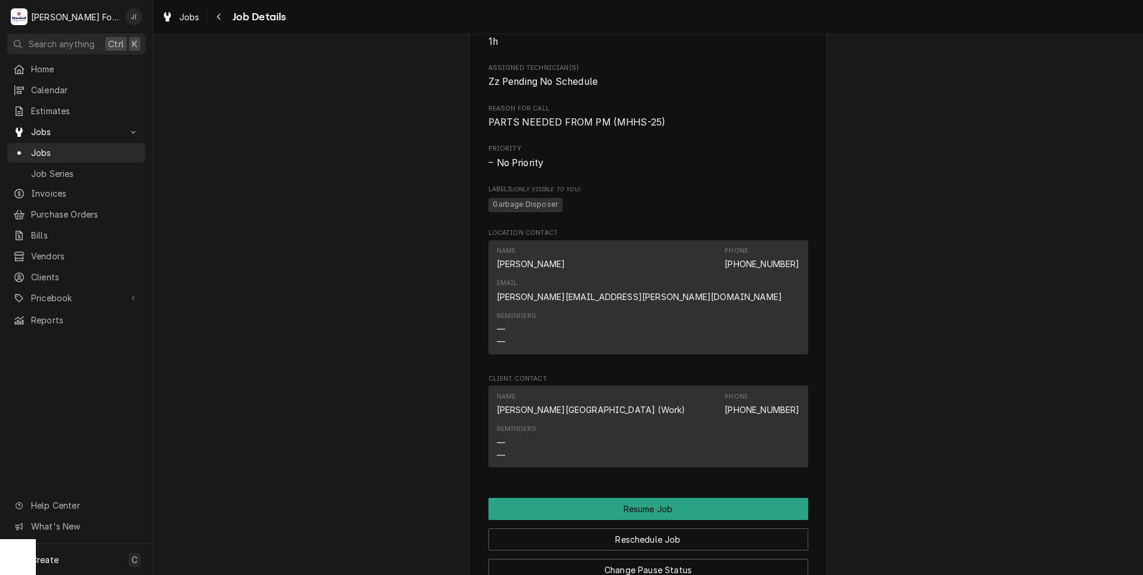
scroll to position [1076, 0]
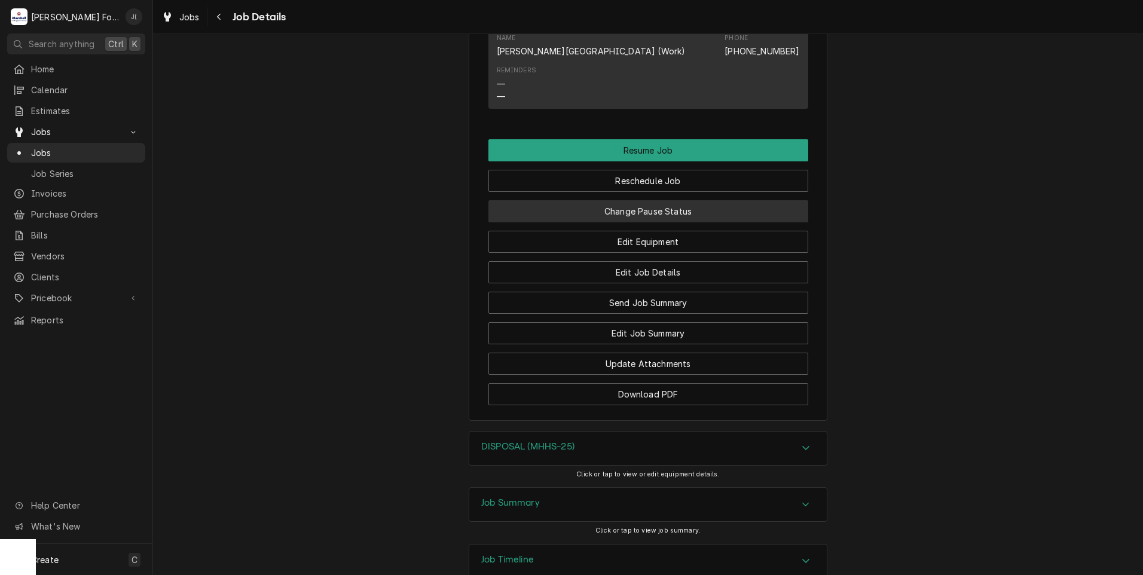
click at [622, 200] on button "Change Pause Status" at bounding box center [649, 211] width 320 height 22
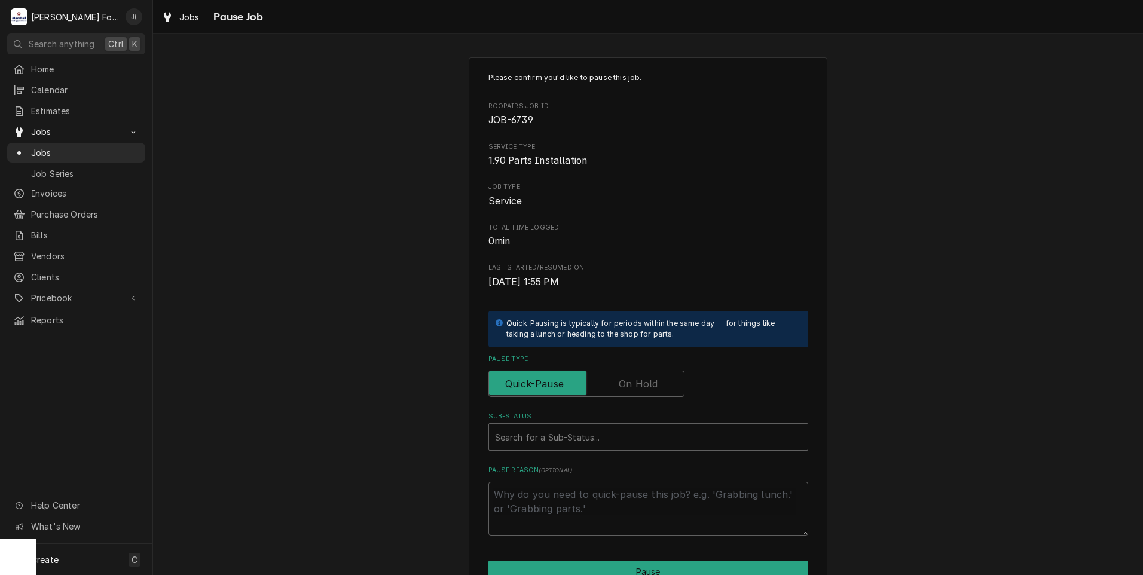
click at [631, 381] on label "Pause Type" at bounding box center [587, 384] width 196 height 26
click at [631, 381] on input "Pause Type" at bounding box center [586, 384] width 185 height 26
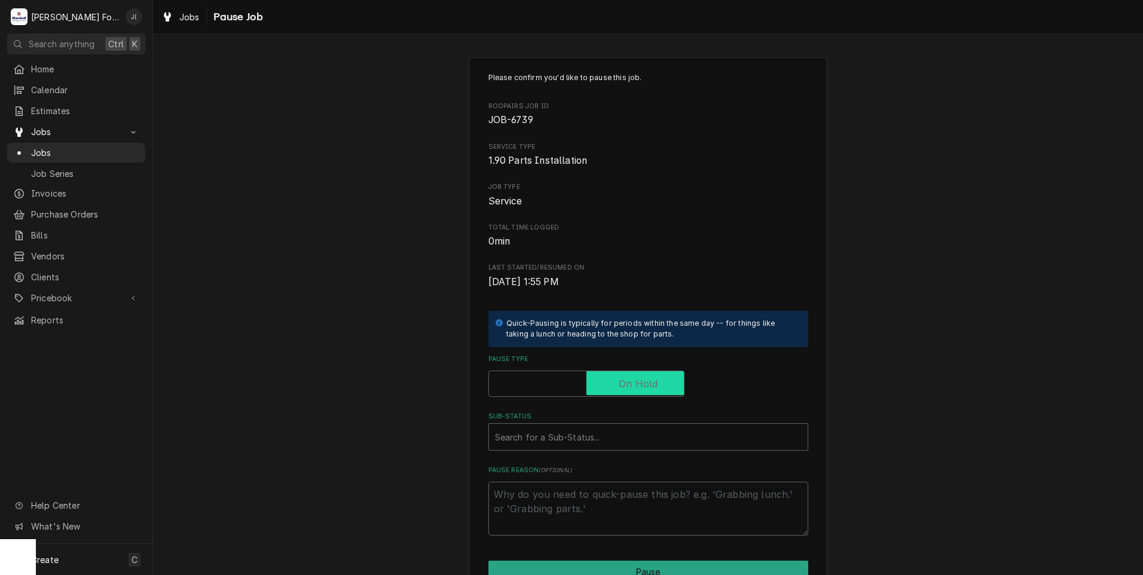
checkbox input "true"
click at [553, 435] on div "Sub-Status" at bounding box center [648, 437] width 307 height 22
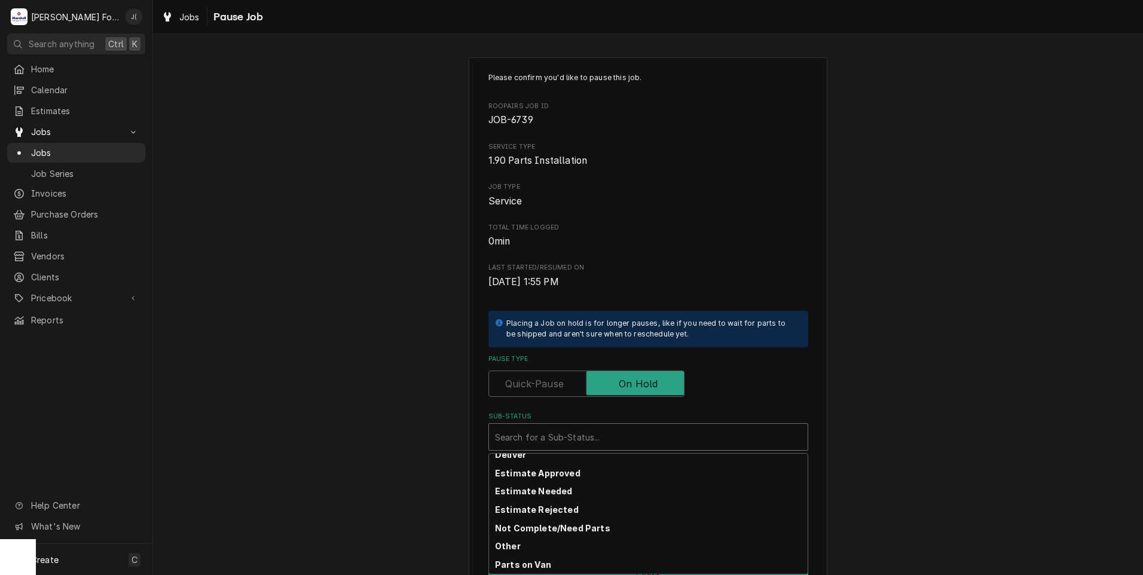
scroll to position [191, 0]
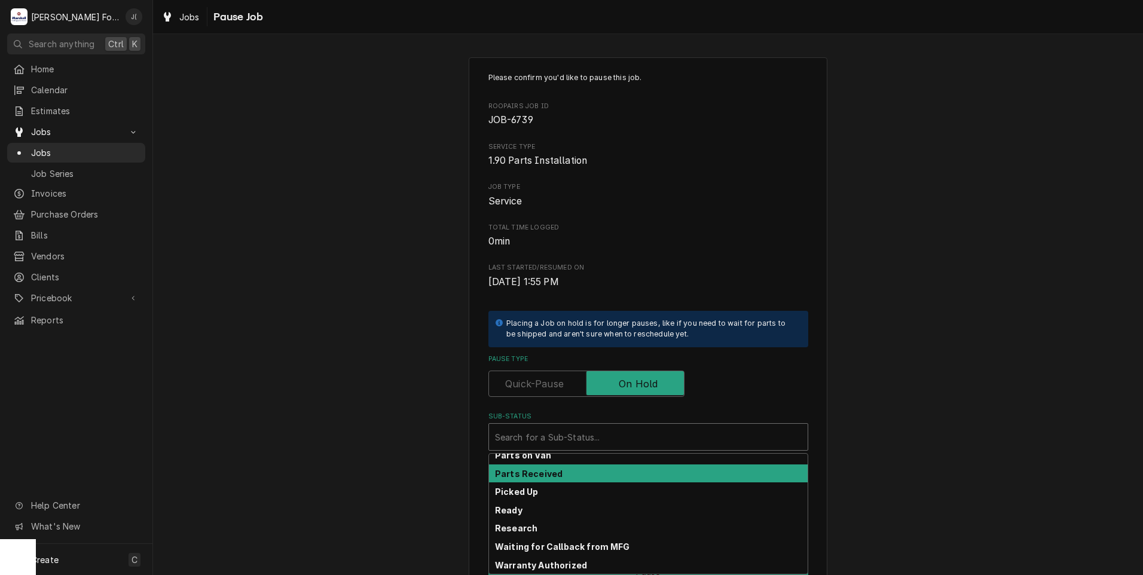
click at [538, 478] on strong "Parts Received" at bounding box center [529, 474] width 68 height 10
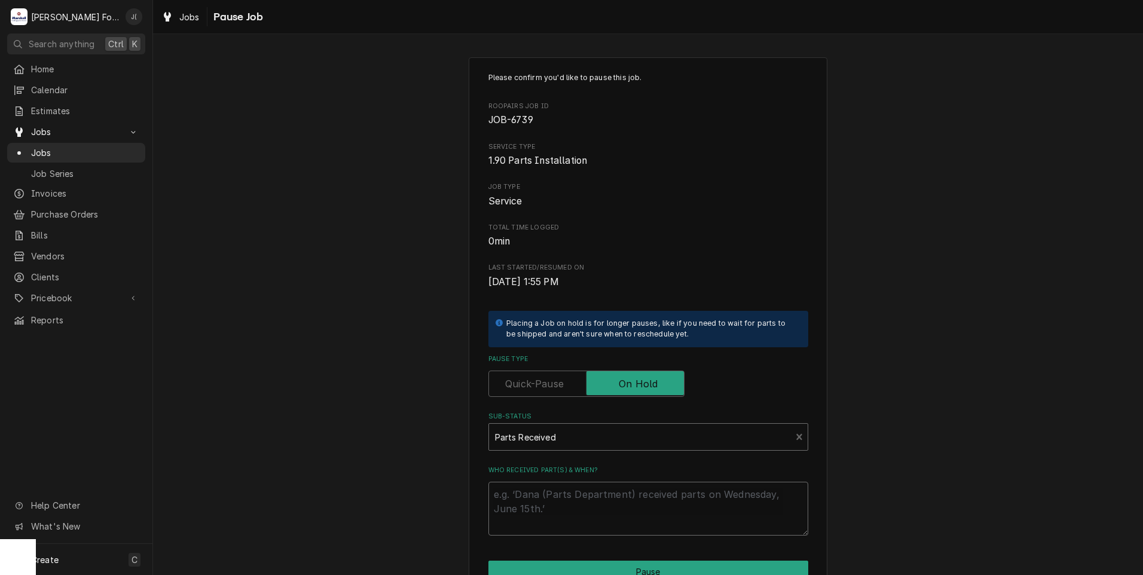
click at [535, 497] on textarea "Who received part(s) & when?" at bounding box center [649, 509] width 320 height 54
type textarea "x"
type textarea "0"
type textarea "x"
type textarea "09"
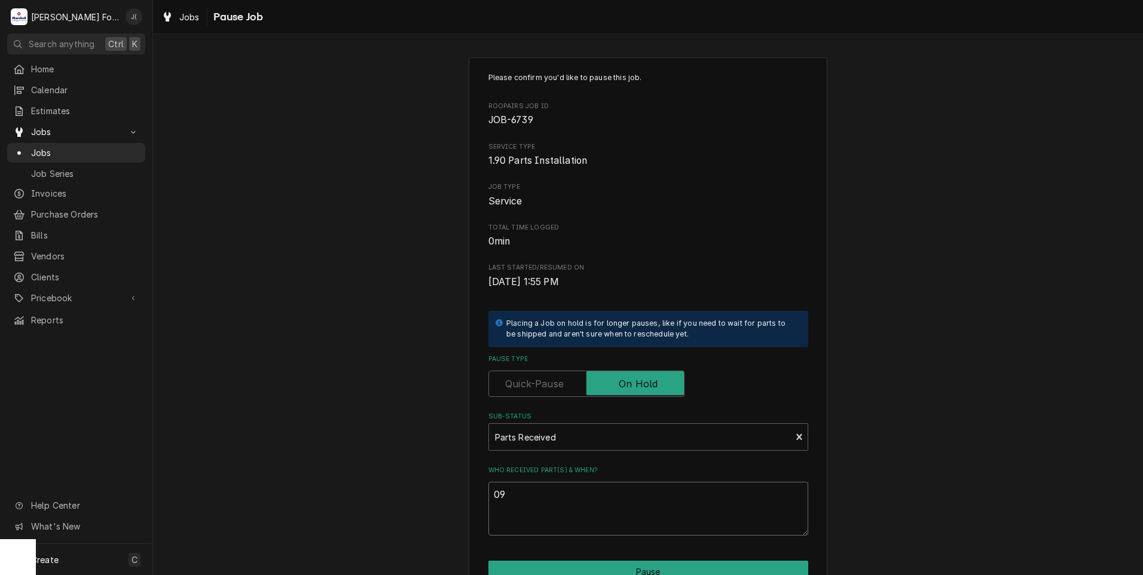
type textarea "x"
type textarea "09/"
type textarea "x"
type textarea "09/2"
type textarea "x"
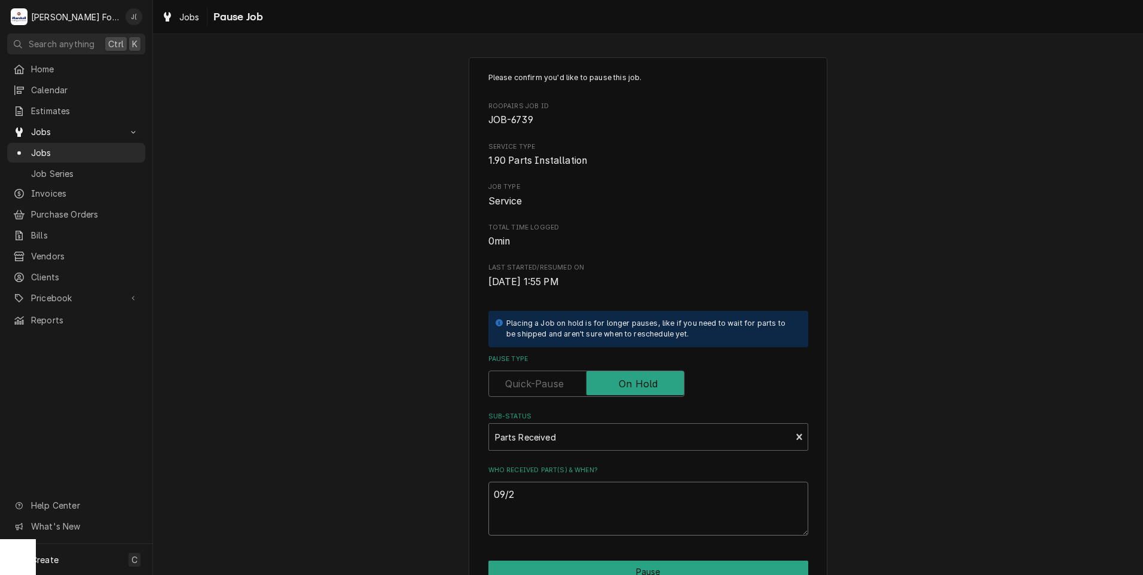
type textarea "09/25"
type textarea "x"
type textarea "09/25/"
type textarea "x"
type textarea "09/25/2"
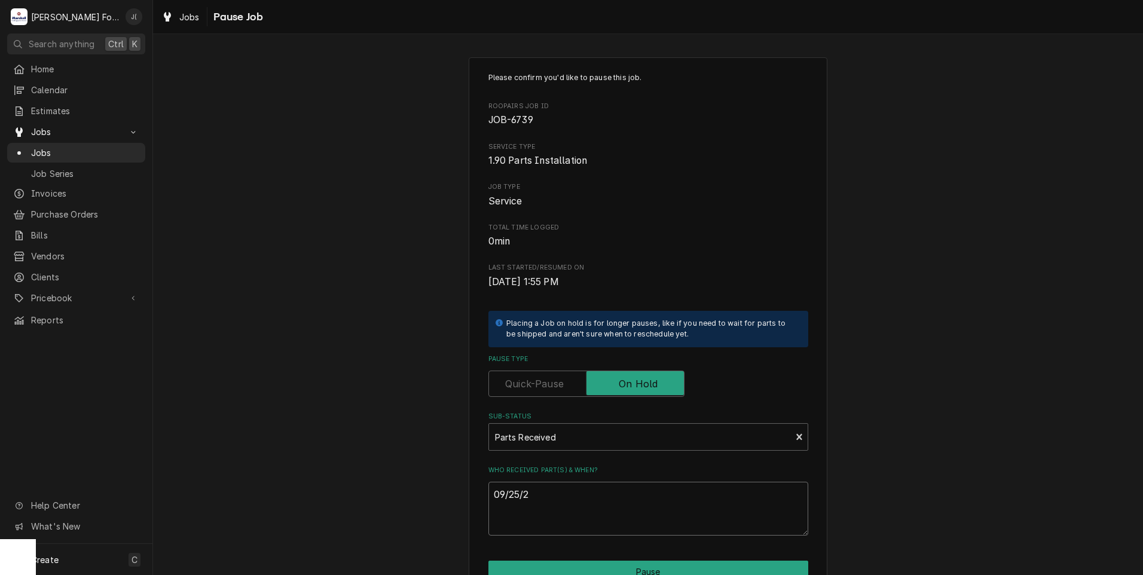
type textarea "x"
type textarea "09/25/20"
type textarea "x"
type textarea "09/25/202"
type textarea "x"
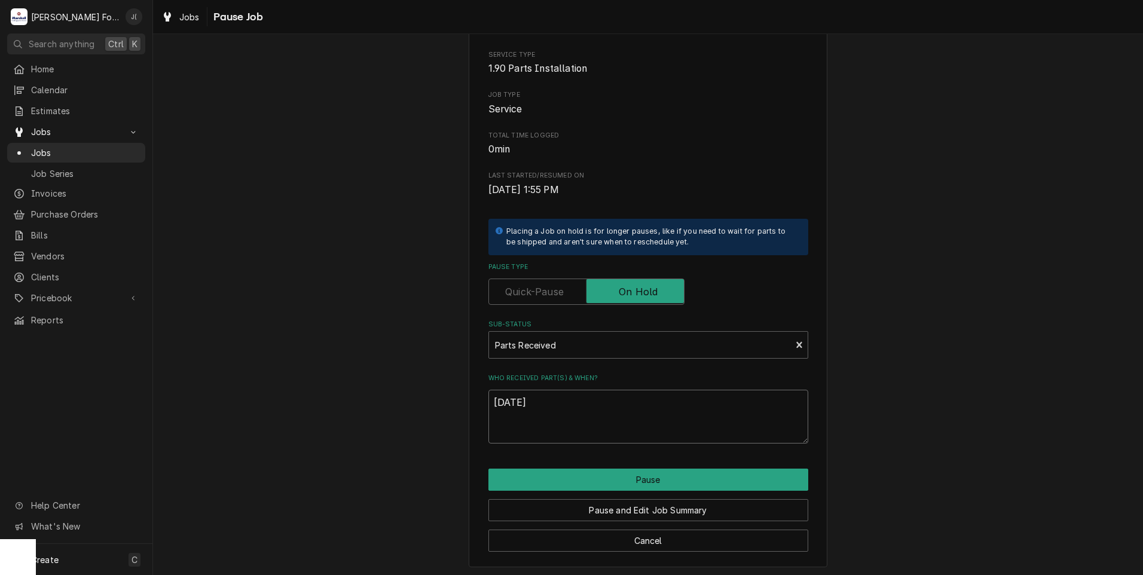
scroll to position [94, 0]
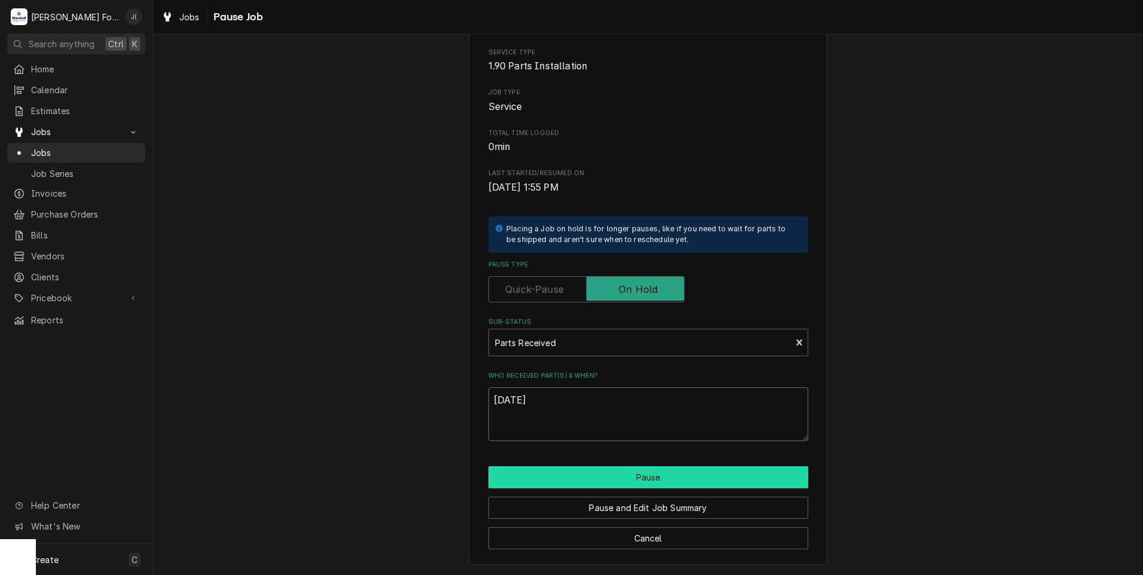
type textarea "[DATE]"
click at [637, 482] on button "Pause" at bounding box center [649, 477] width 320 height 22
type textarea "x"
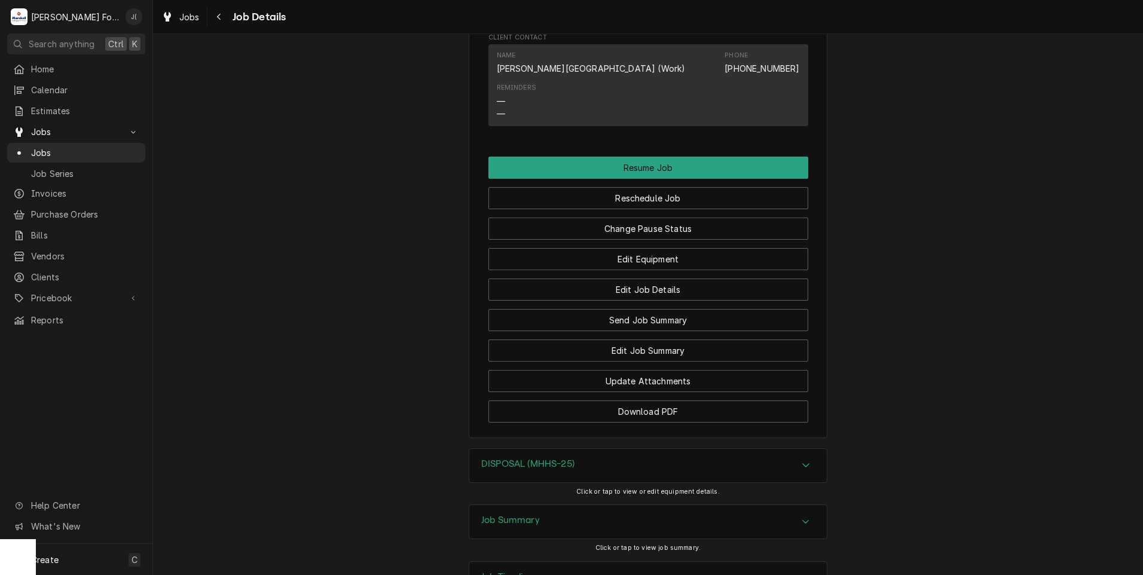
scroll to position [1140, 0]
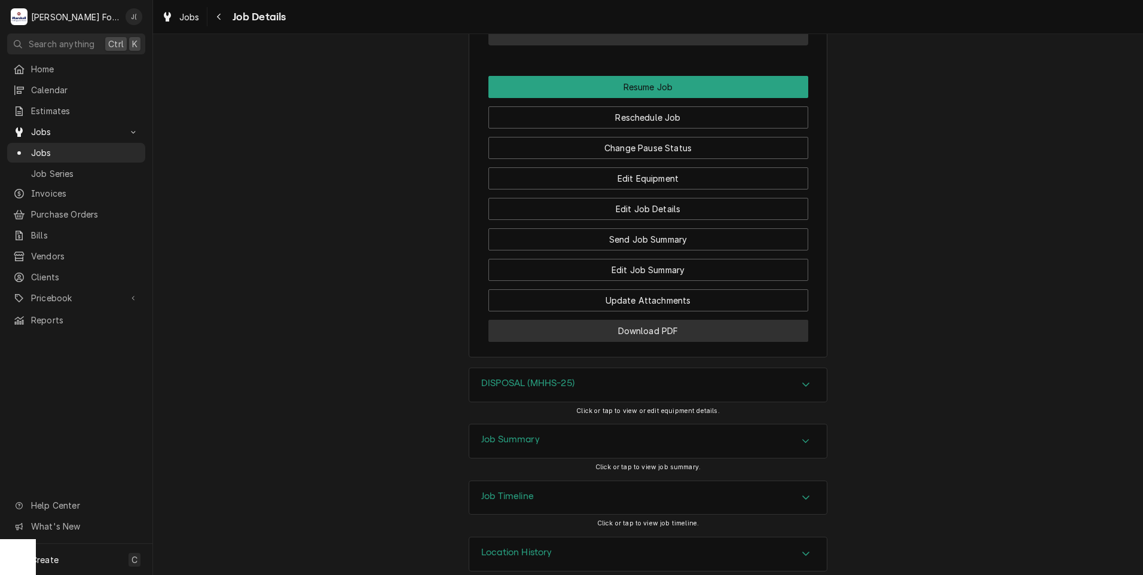
click at [551, 320] on button "Download PDF" at bounding box center [649, 331] width 320 height 22
click at [53, 149] on span "Jobs" at bounding box center [85, 153] width 108 height 13
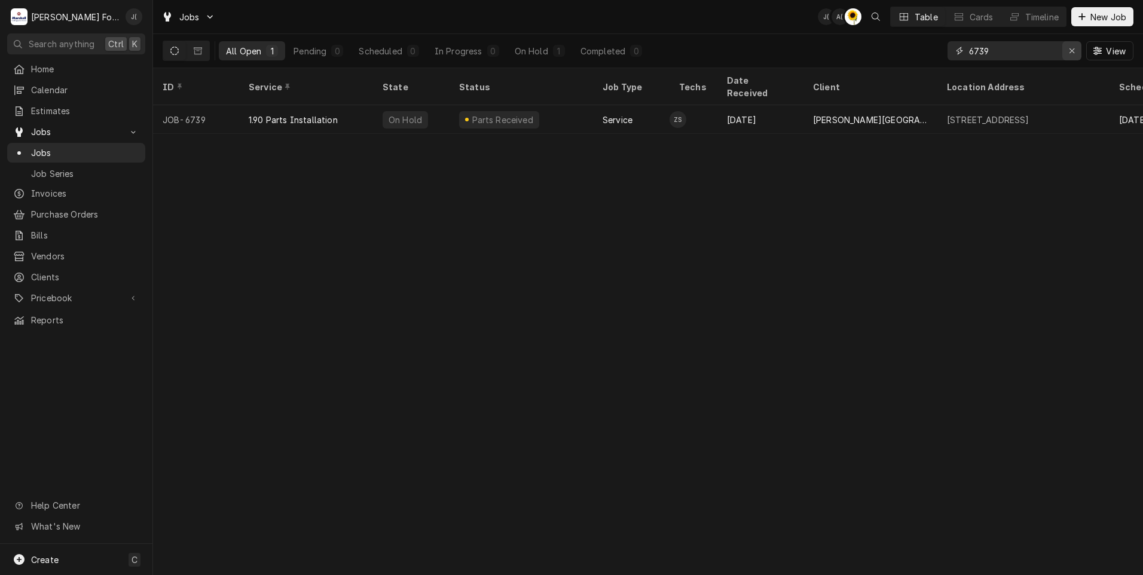
click at [1070, 53] on icon "Erase input" at bounding box center [1072, 51] width 7 height 8
click at [1054, 50] on input "Dynamic Content Wrapper" at bounding box center [1025, 50] width 112 height 19
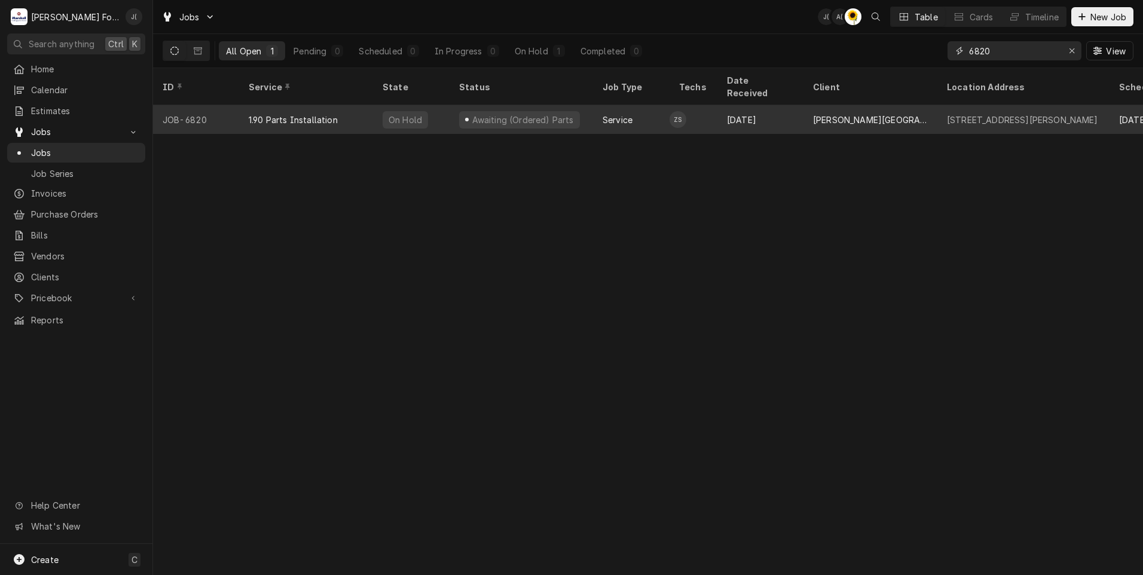
type input "6820"
click at [318, 114] on div "1.90 Parts Installation" at bounding box center [293, 120] width 89 height 13
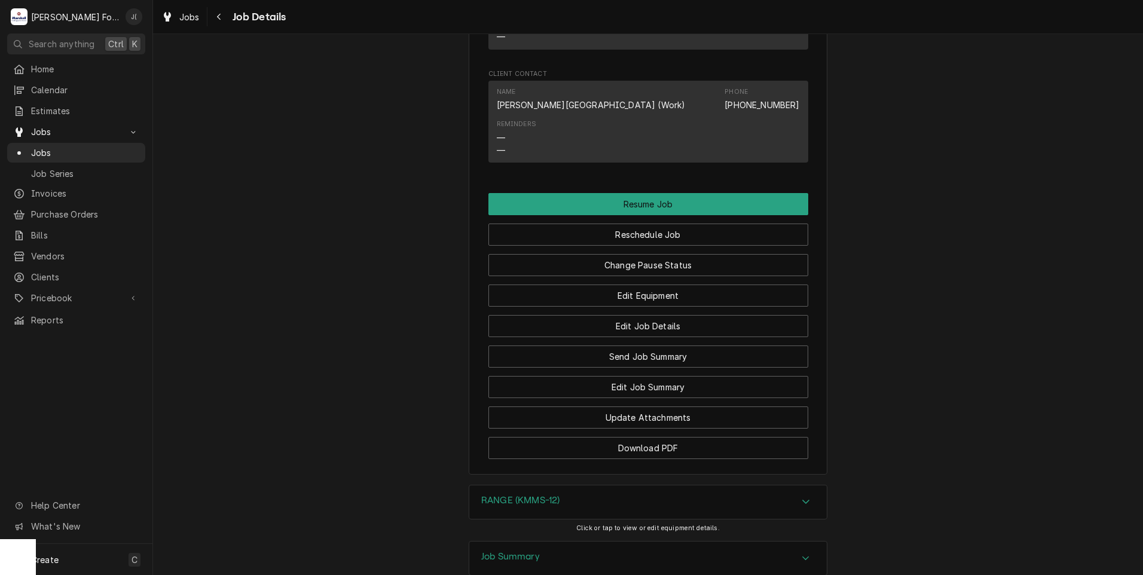
scroll to position [1140, 0]
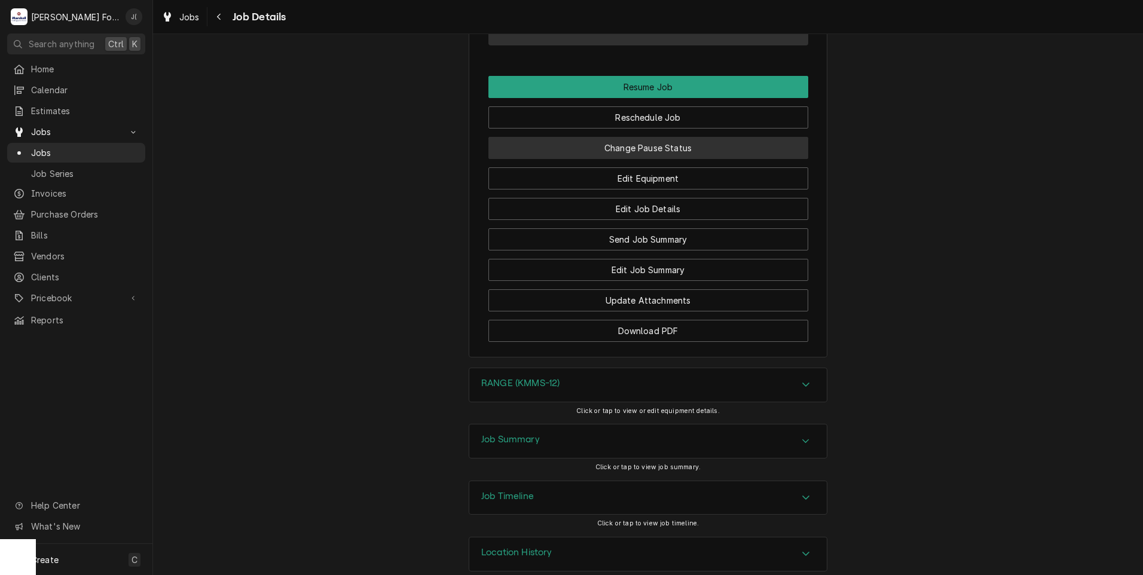
click at [582, 137] on button "Change Pause Status" at bounding box center [649, 148] width 320 height 22
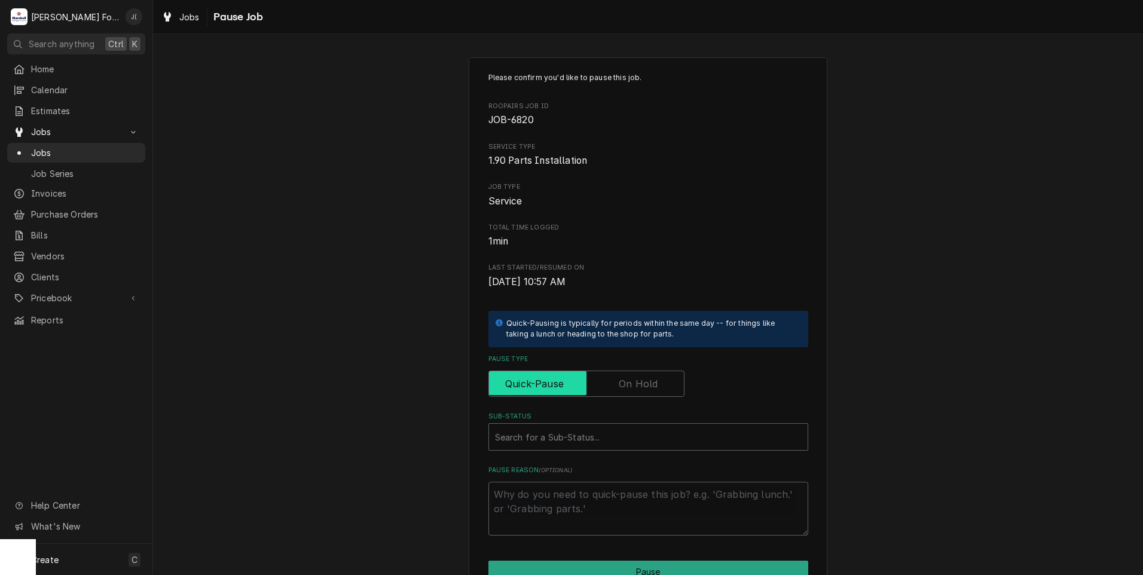
click at [640, 374] on input "Pause Type" at bounding box center [586, 384] width 185 height 26
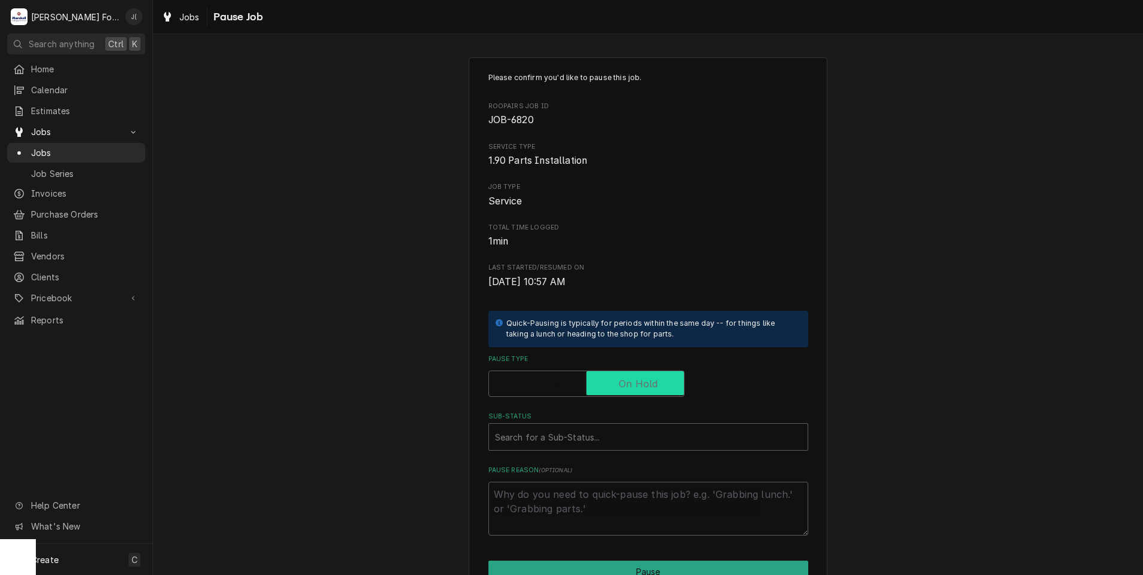
checkbox input "true"
click at [595, 434] on div "Sub-Status" at bounding box center [648, 437] width 307 height 22
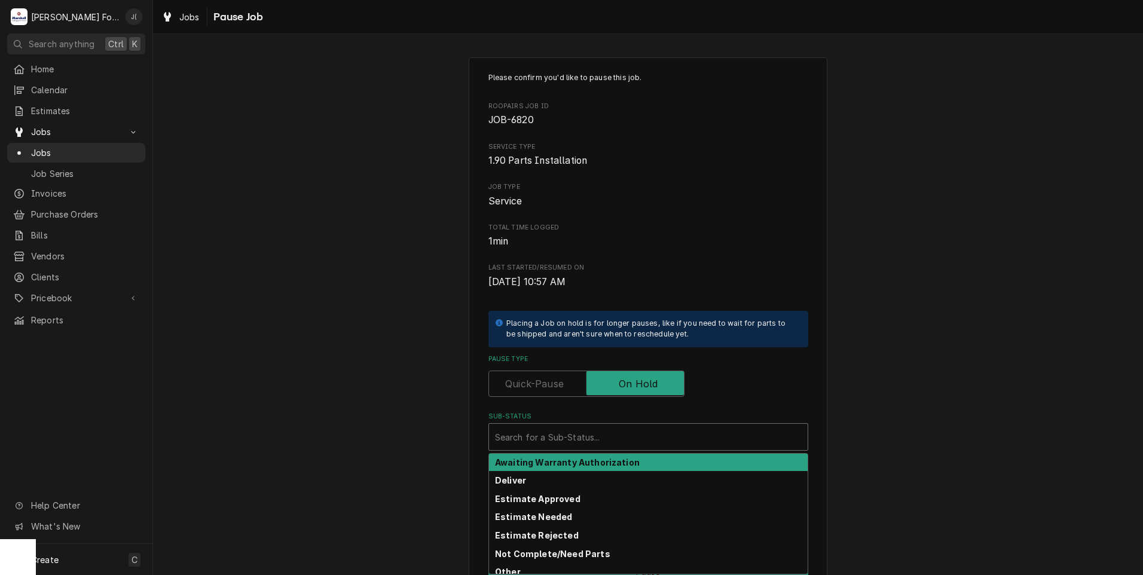
scroll to position [120, 0]
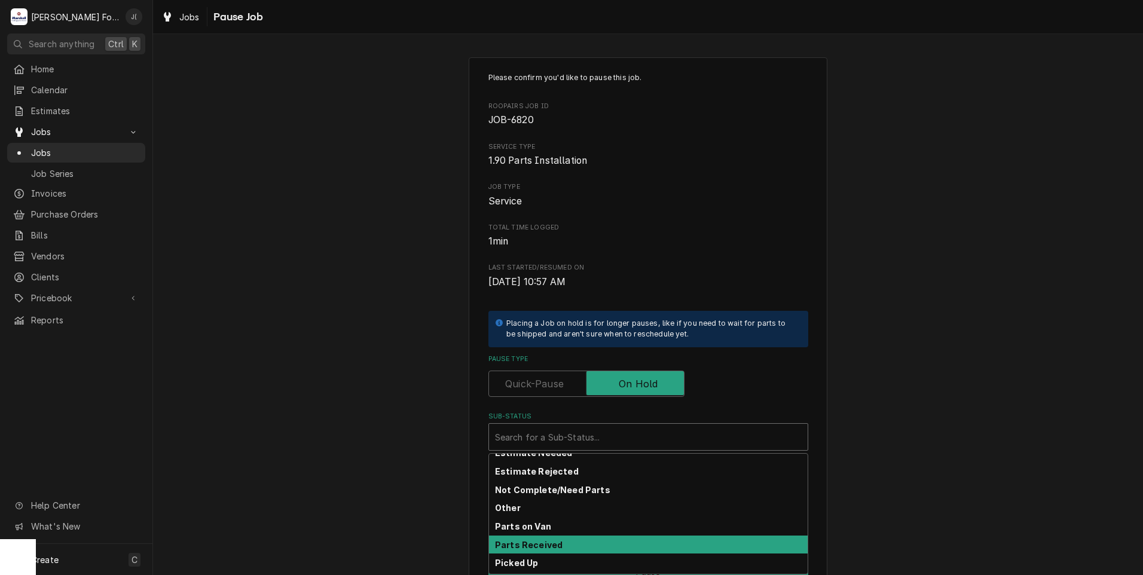
click at [549, 547] on strong "Parts Received" at bounding box center [529, 545] width 68 height 10
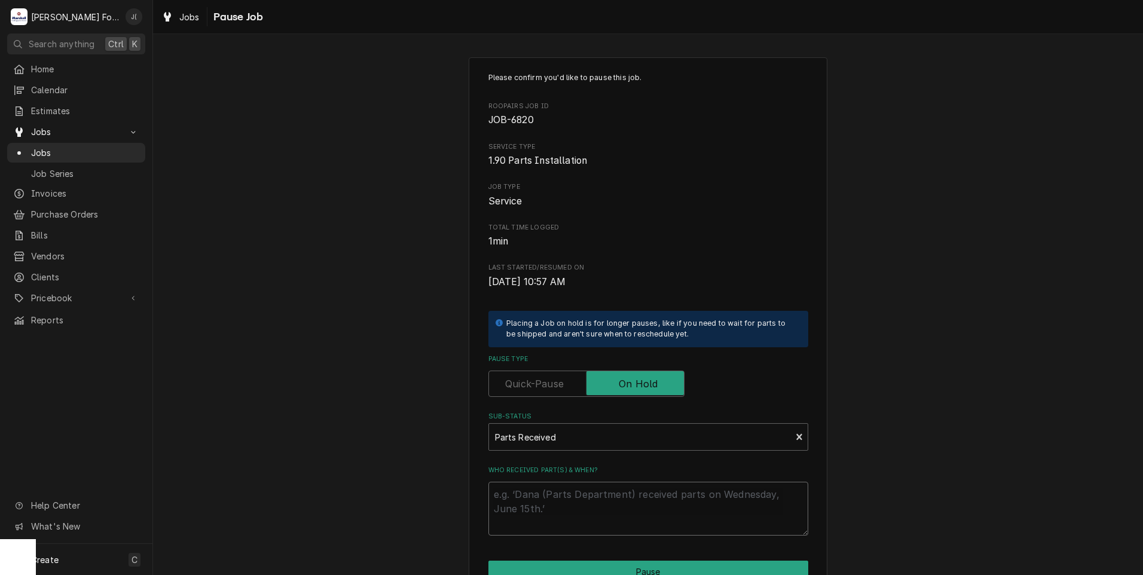
click at [542, 512] on textarea "Who received part(s) & when?" at bounding box center [649, 509] width 320 height 54
type textarea "x"
type textarea "0"
type textarea "x"
type textarea "09"
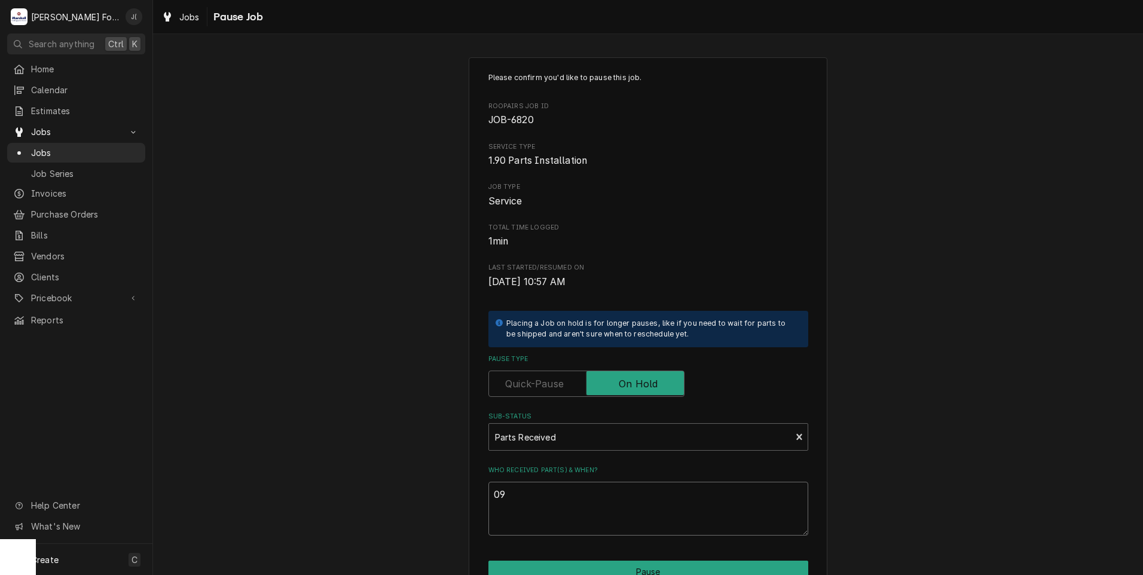
type textarea "x"
type textarea "09/"
type textarea "x"
type textarea "09/2"
type textarea "x"
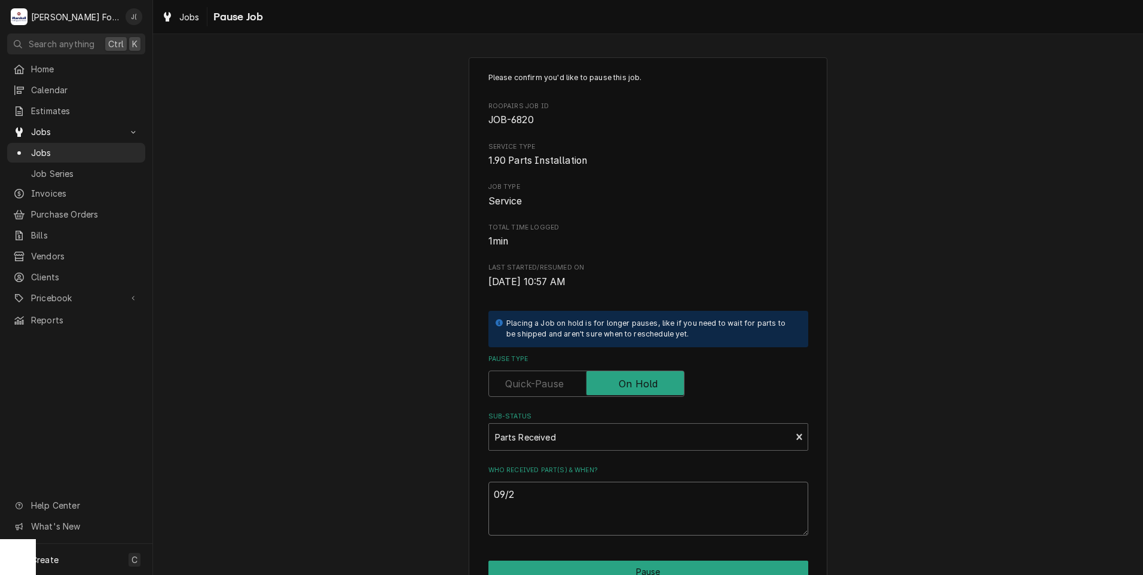
type textarea "09/25"
type textarea "x"
type textarea "09/25/"
type textarea "x"
type textarea "09/25/2"
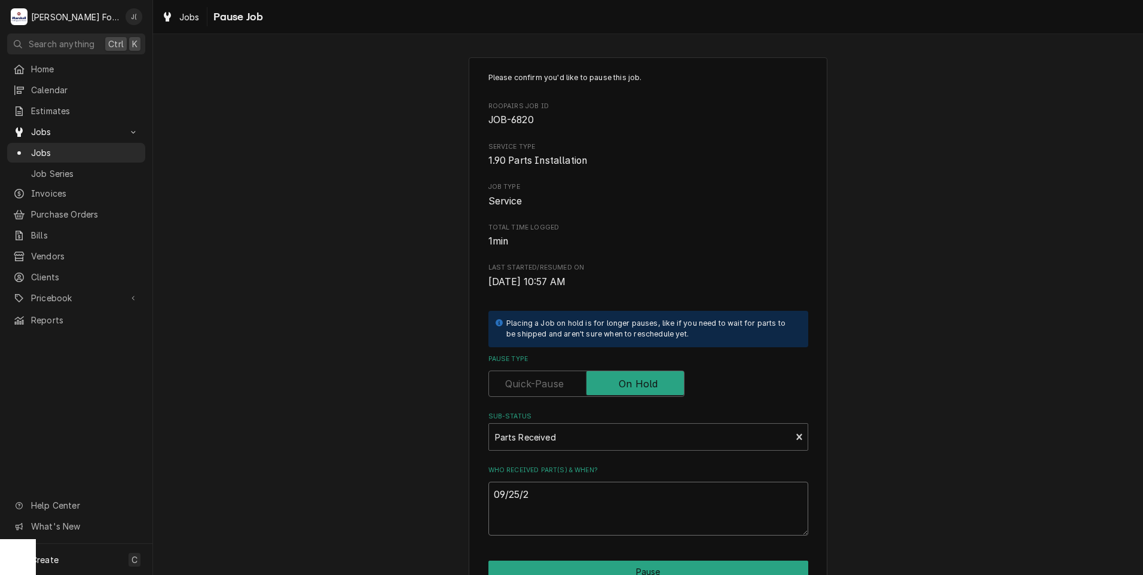
type textarea "x"
type textarea "09/25/22"
type textarea "x"
type textarea "09/25/2"
type textarea "x"
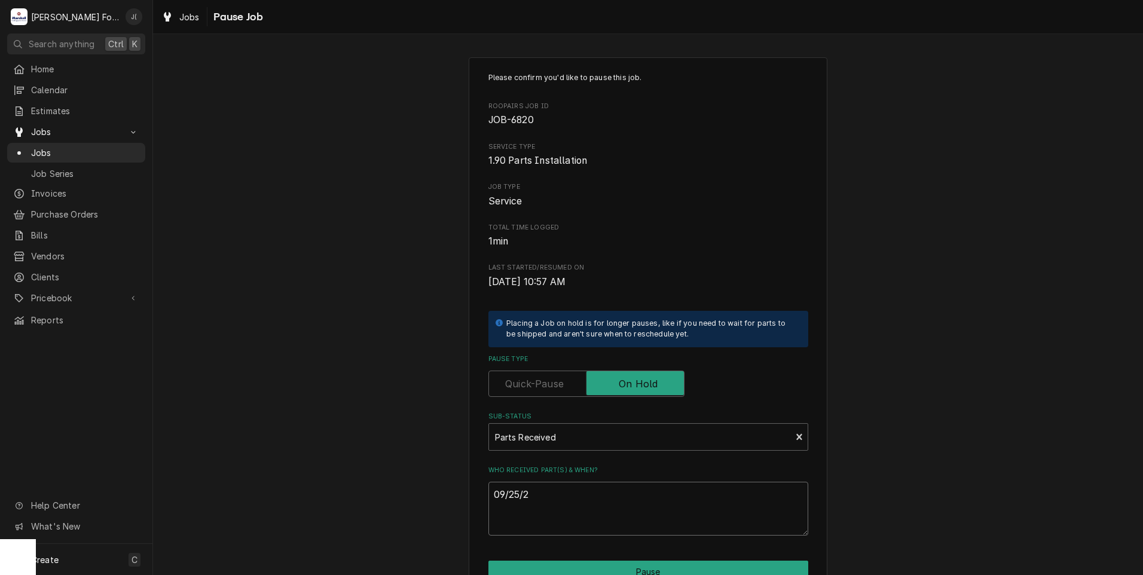
type textarea "09/25/20"
type textarea "x"
type textarea "09/25/202"
type textarea "x"
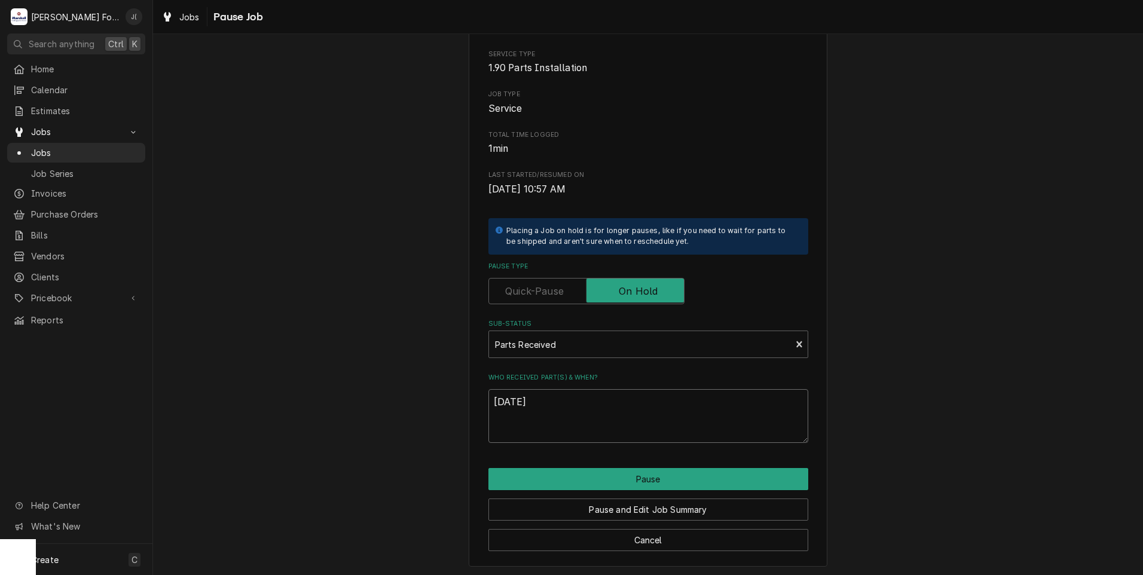
scroll to position [94, 0]
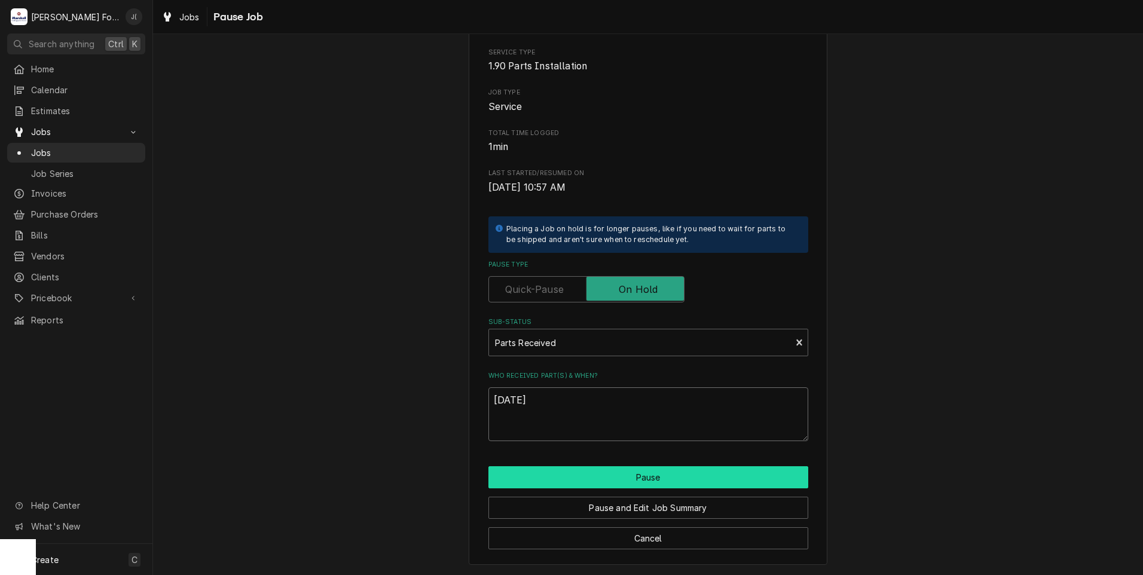
type textarea "09/25/2025"
click at [527, 472] on button "Pause" at bounding box center [649, 477] width 320 height 22
type textarea "x"
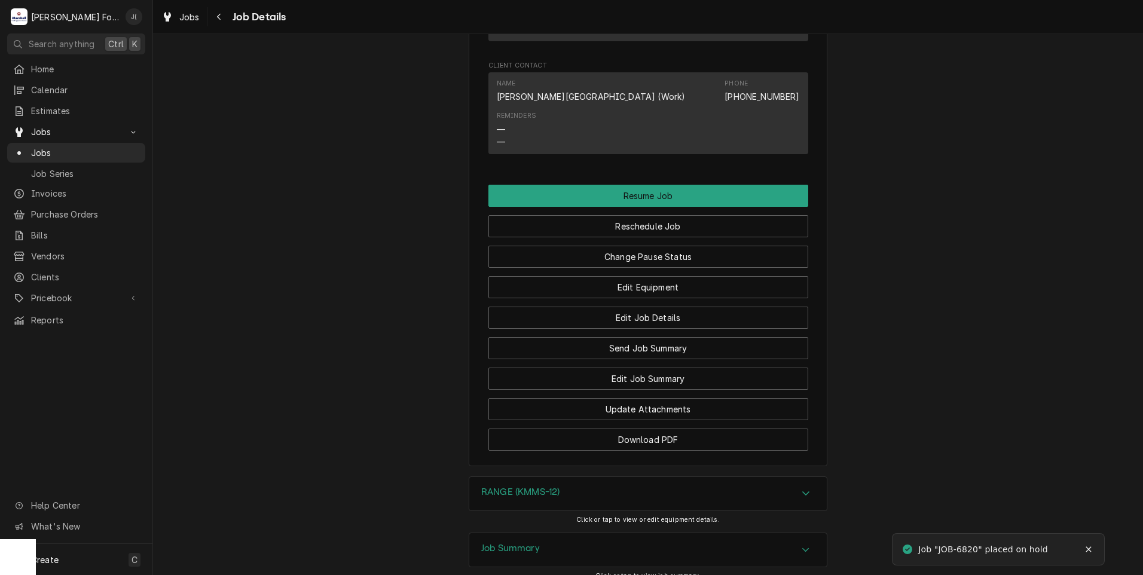
scroll to position [1140, 0]
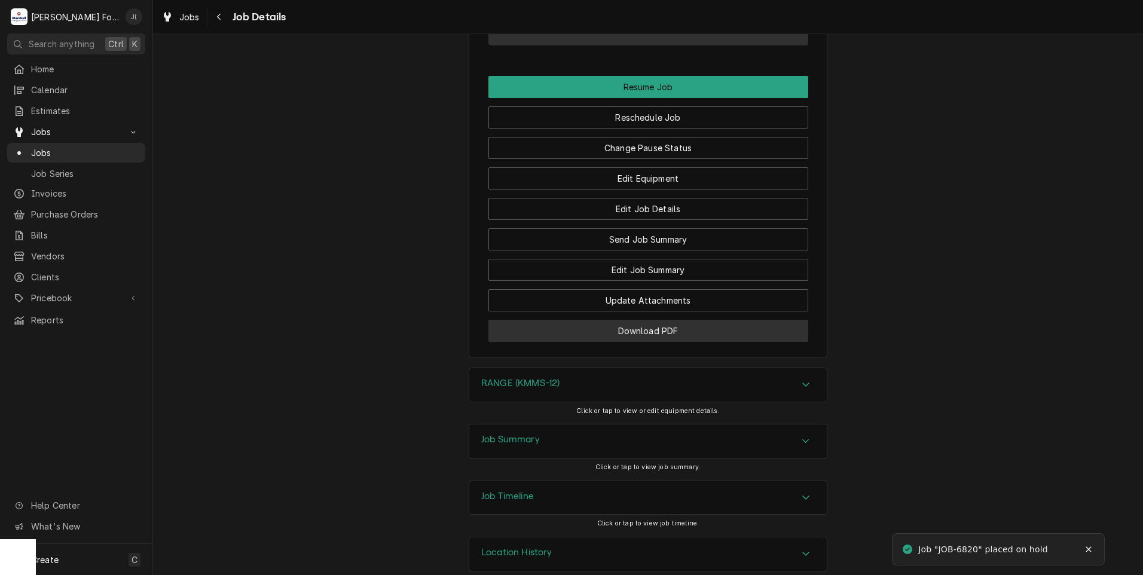
click at [551, 320] on button "Download PDF" at bounding box center [649, 331] width 320 height 22
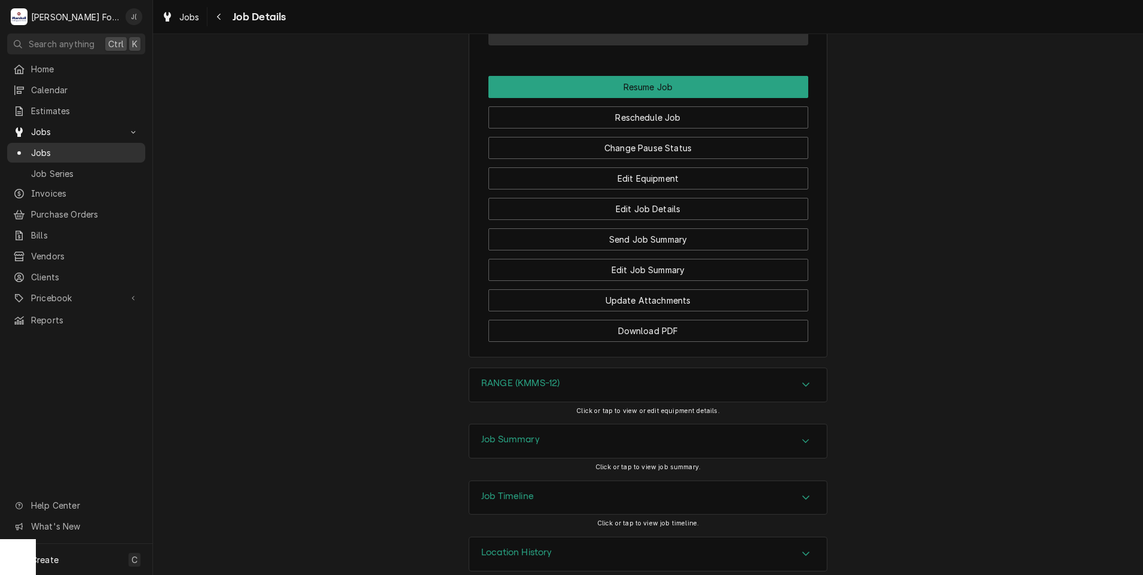
click at [67, 155] on div "Jobs" at bounding box center [76, 152] width 133 height 15
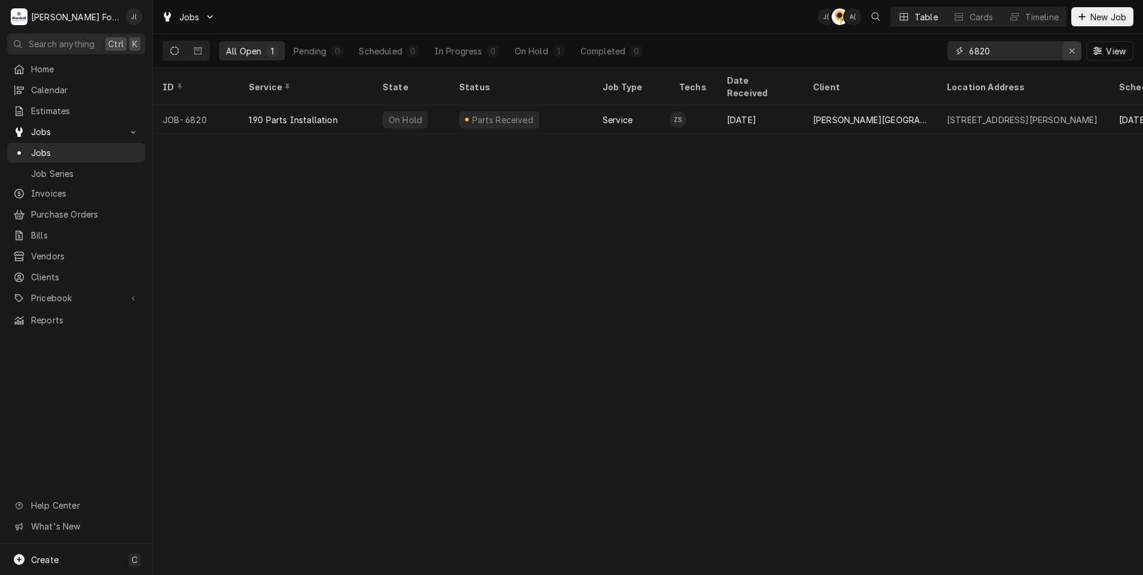
drag, startPoint x: 1076, startPoint y: 52, endPoint x: 1068, endPoint y: 52, distance: 7.8
click at [1075, 52] on icon "Erase input" at bounding box center [1072, 51] width 7 height 8
click at [1052, 53] on input "Dynamic Content Wrapper" at bounding box center [1025, 50] width 112 height 19
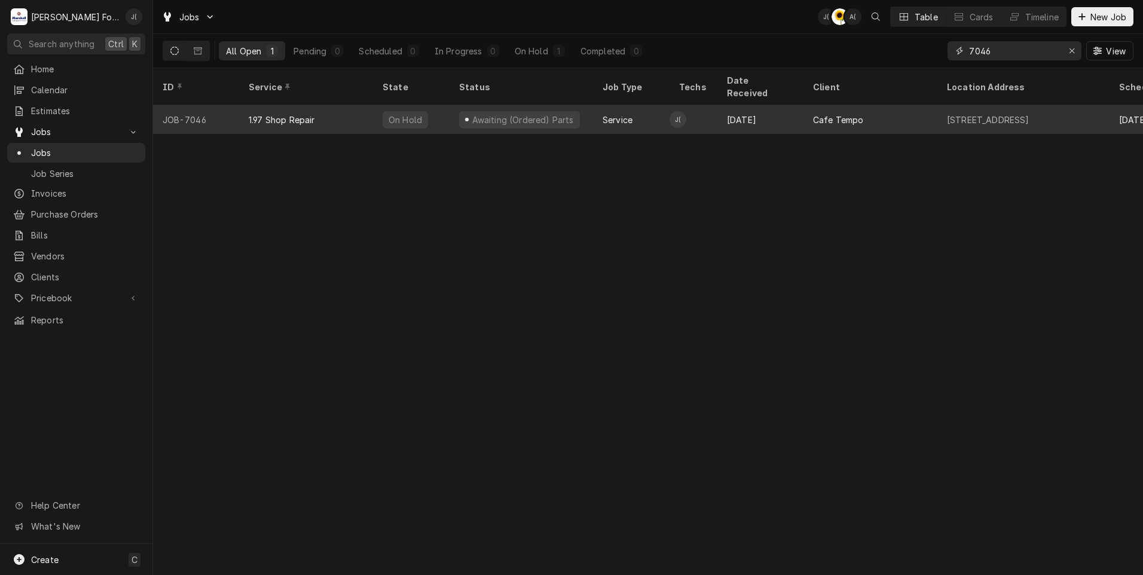
type input "7046"
click at [388, 114] on div "On Hold" at bounding box center [405, 120] width 36 height 13
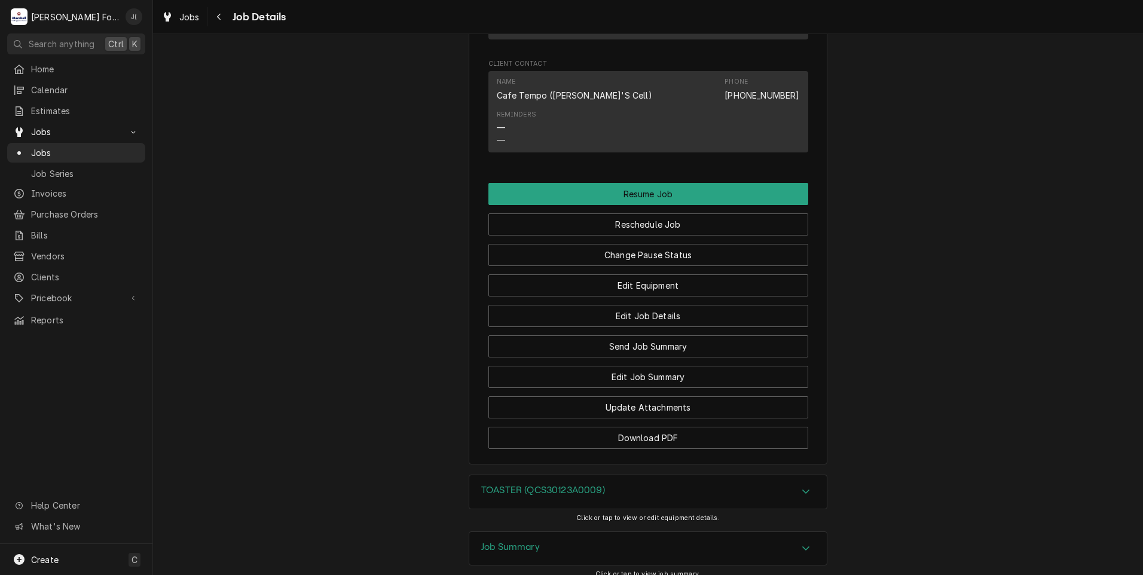
scroll to position [1214, 0]
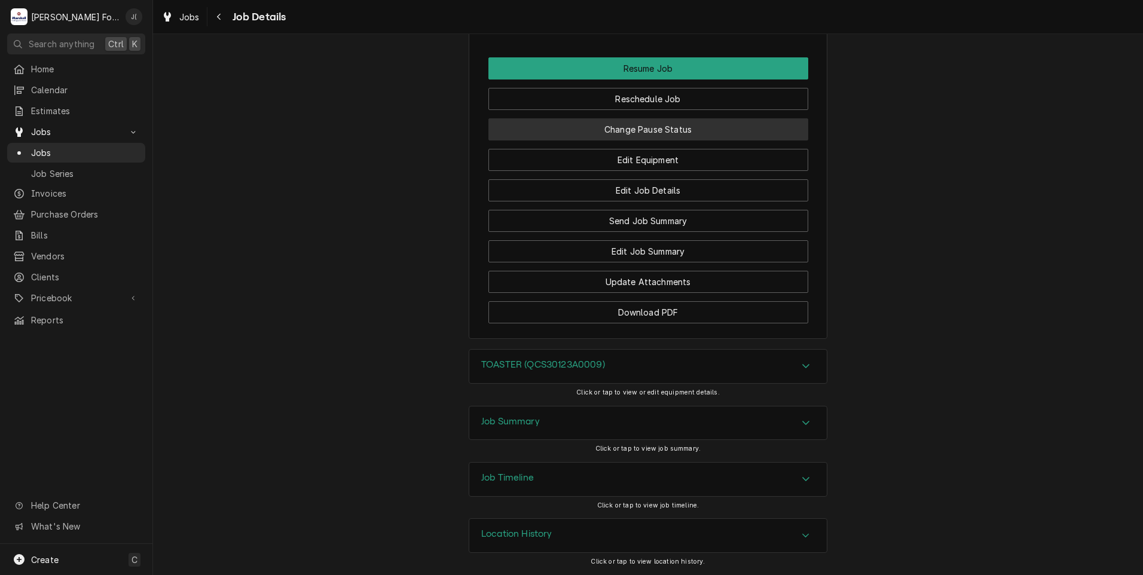
click at [649, 133] on button "Change Pause Status" at bounding box center [649, 129] width 320 height 22
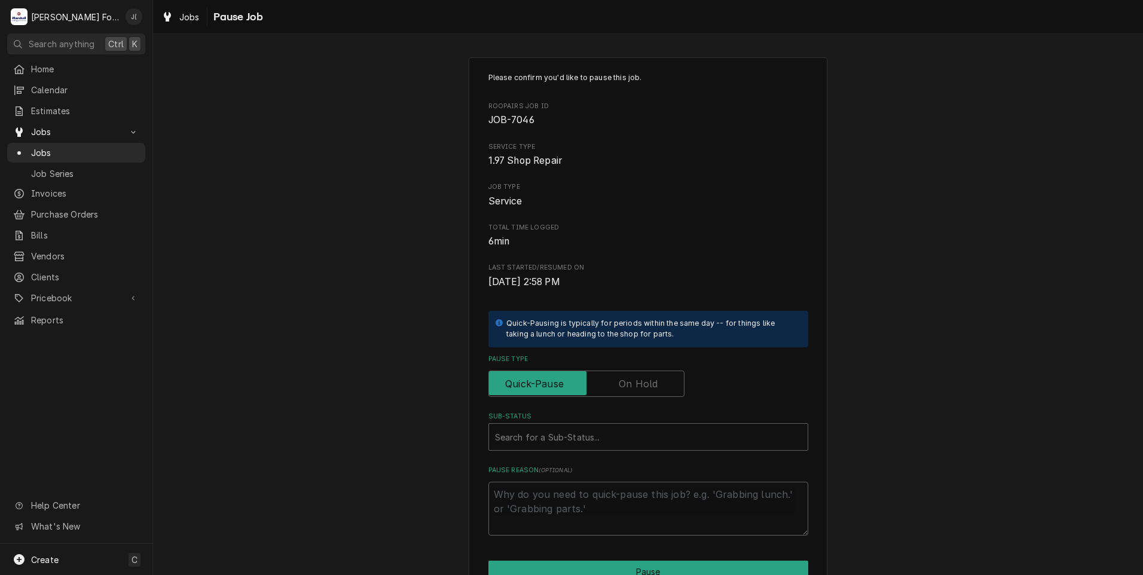
click at [643, 387] on label "Pause Type" at bounding box center [587, 384] width 196 height 26
click at [643, 387] on input "Pause Type" at bounding box center [586, 384] width 185 height 26
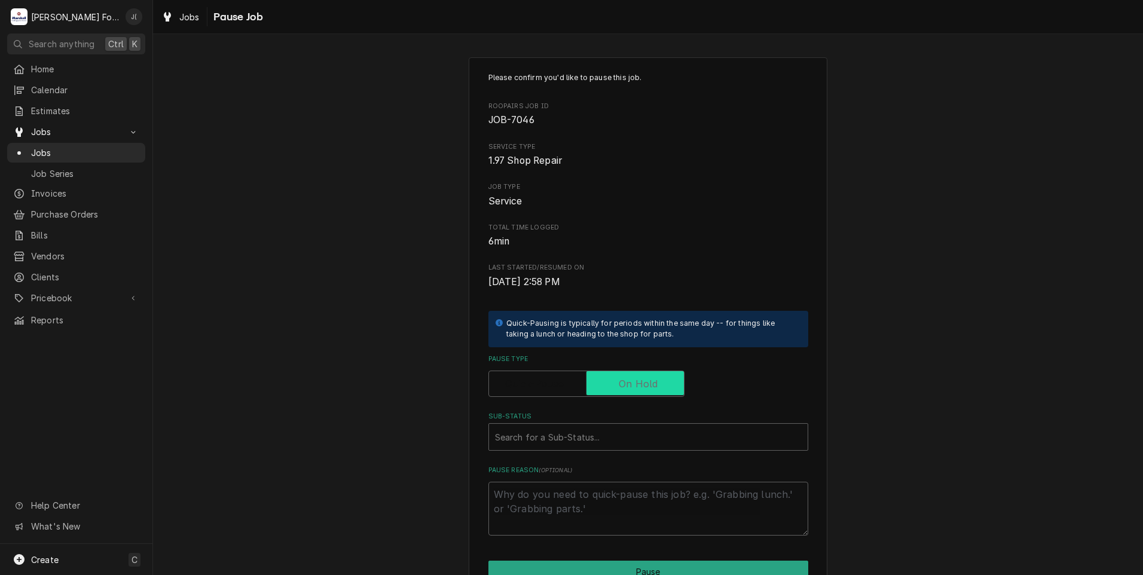
checkbox input "true"
click at [615, 439] on div "Sub-Status" at bounding box center [648, 437] width 307 height 22
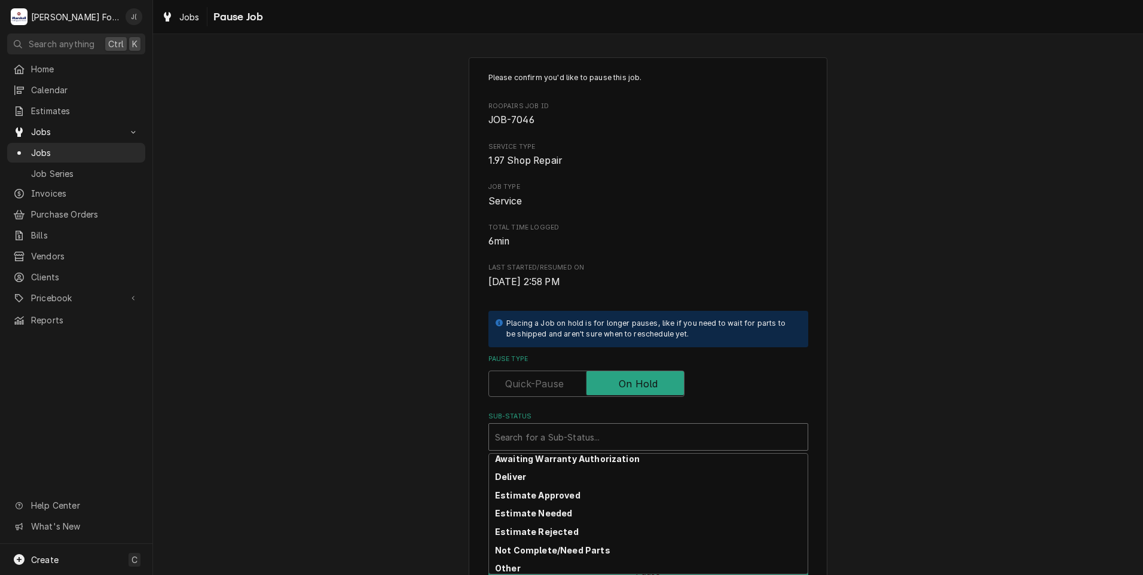
scroll to position [191, 0]
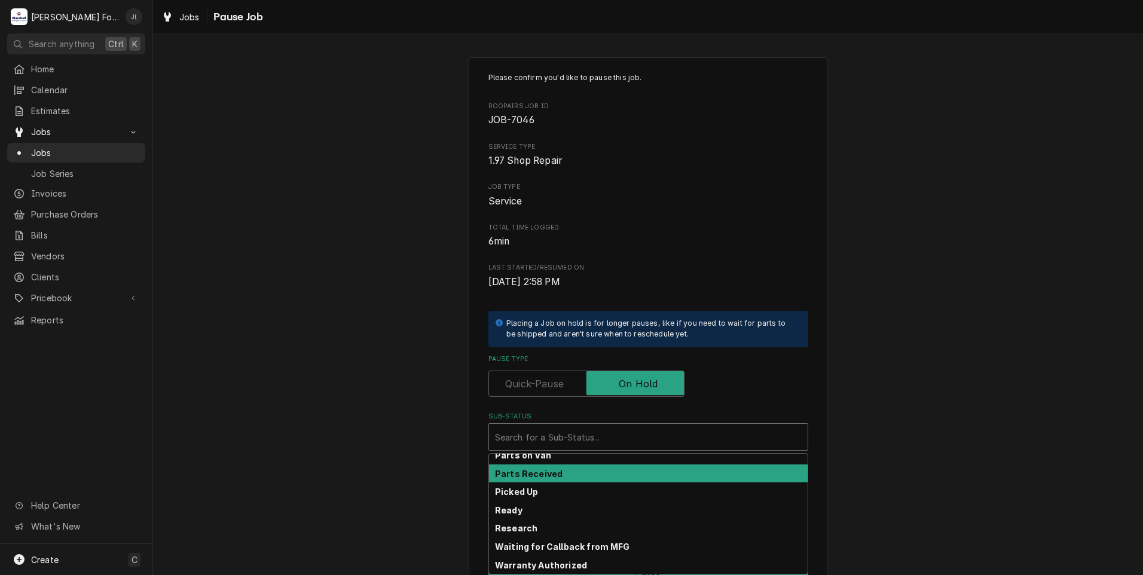
click at [570, 474] on div "Parts Received" at bounding box center [648, 474] width 319 height 19
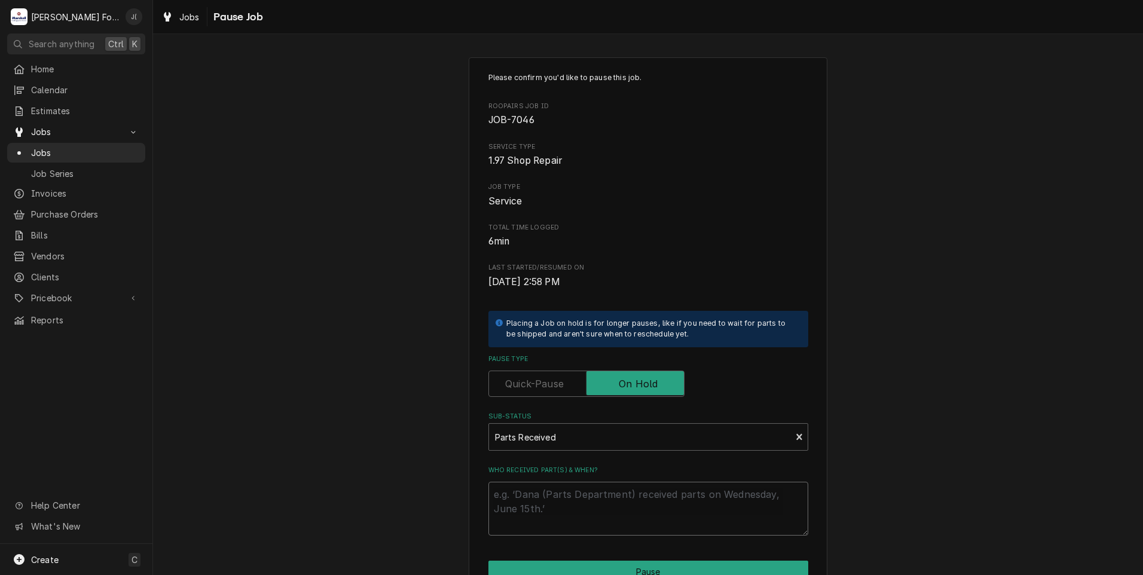
click at [571, 493] on textarea "Who received part(s) & when?" at bounding box center [649, 509] width 320 height 54
type textarea "x"
type textarea "0"
type textarea "x"
type textarea "09"
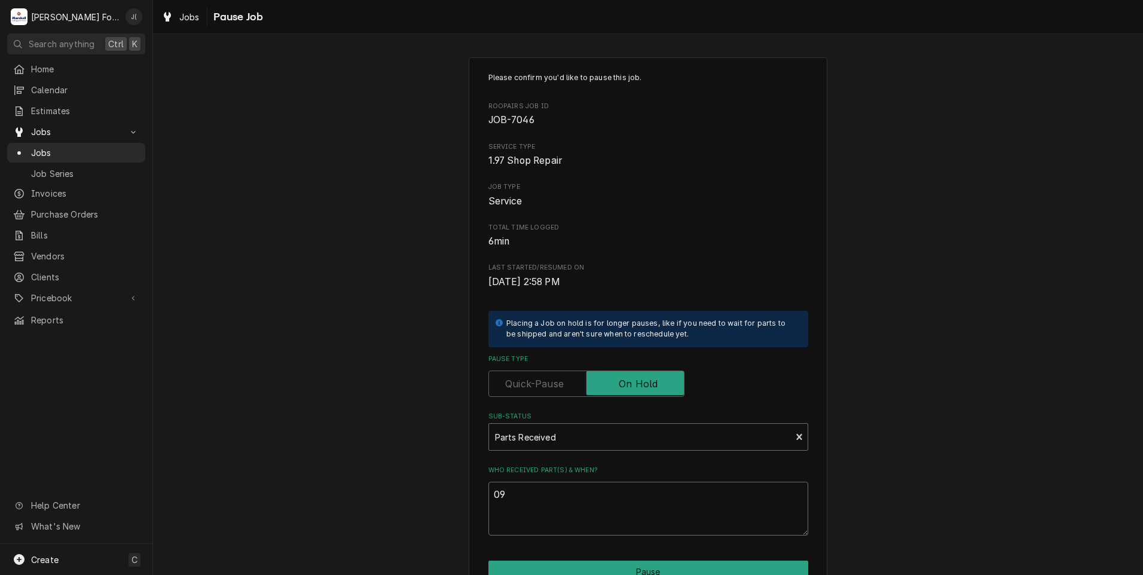
type textarea "x"
type textarea "09/"
type textarea "x"
type textarea "09/2"
type textarea "x"
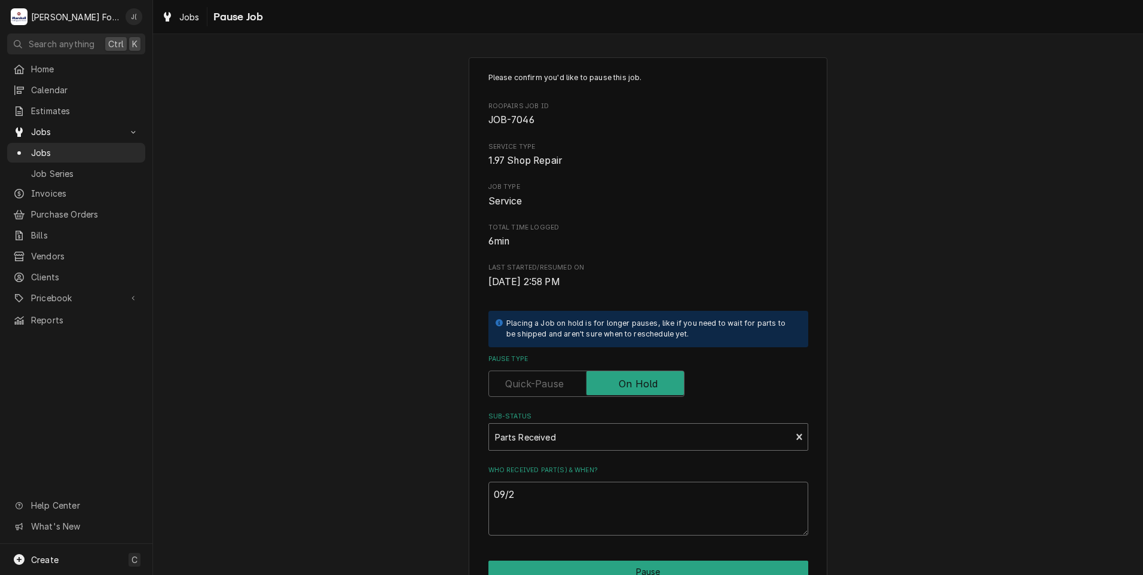
type textarea "09/25"
type textarea "x"
type textarea "09/25/"
type textarea "x"
type textarea "09/25/2"
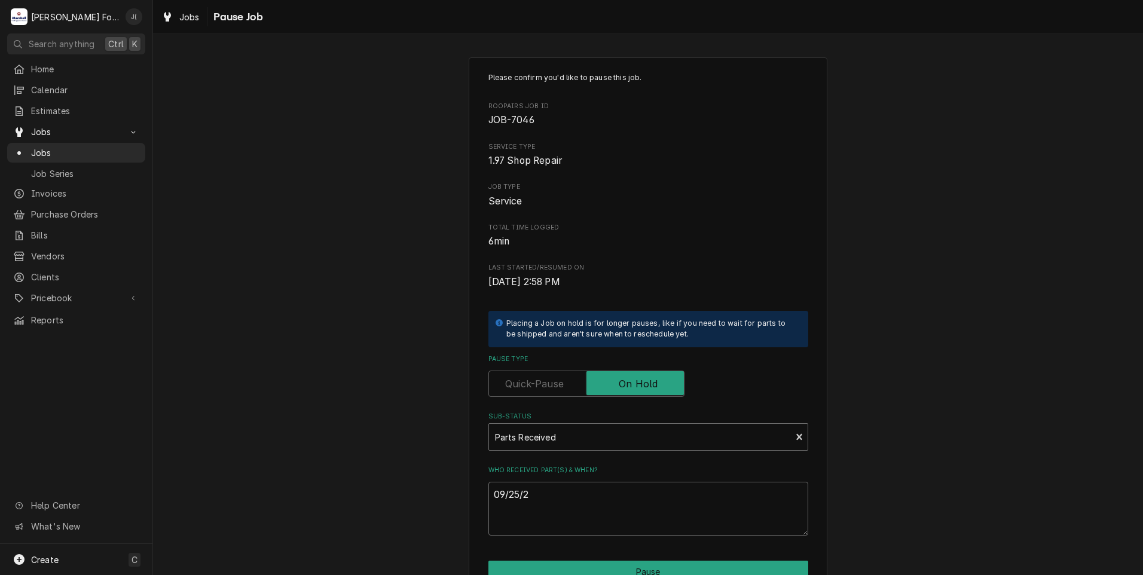
type textarea "x"
type textarea "09/25/20"
type textarea "x"
type textarea "09/25/202"
type textarea "x"
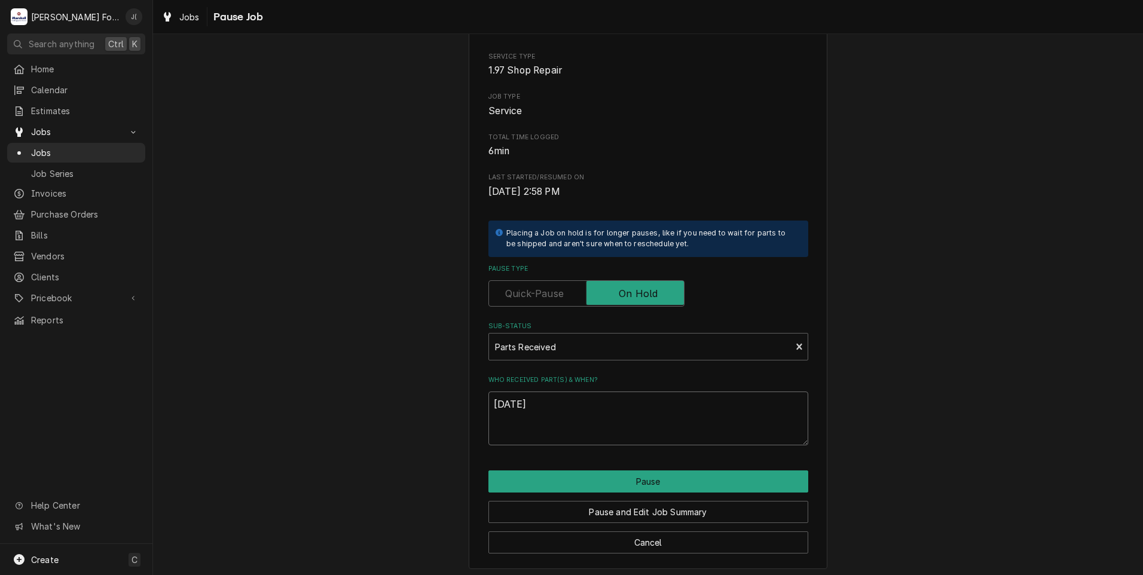
scroll to position [94, 0]
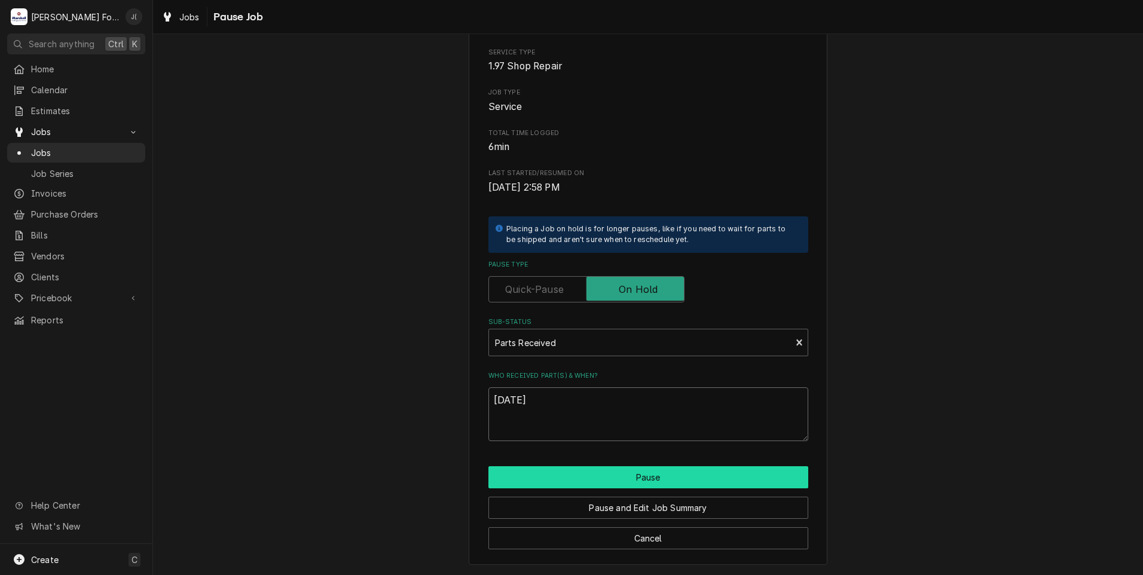
type textarea "[DATE]"
click at [614, 482] on button "Pause" at bounding box center [649, 477] width 320 height 22
type textarea "x"
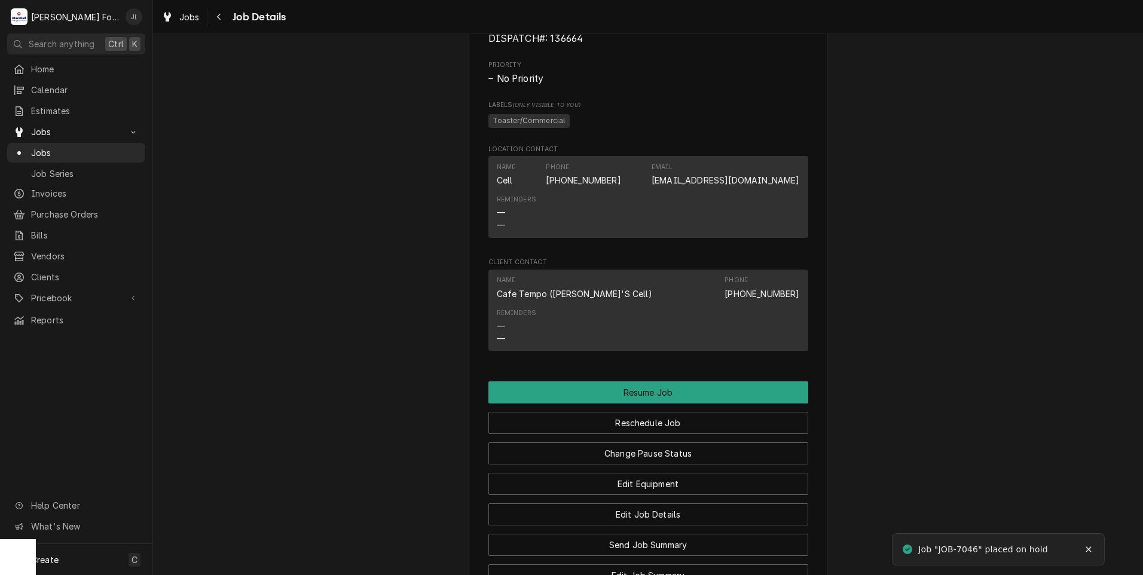
scroll to position [1136, 0]
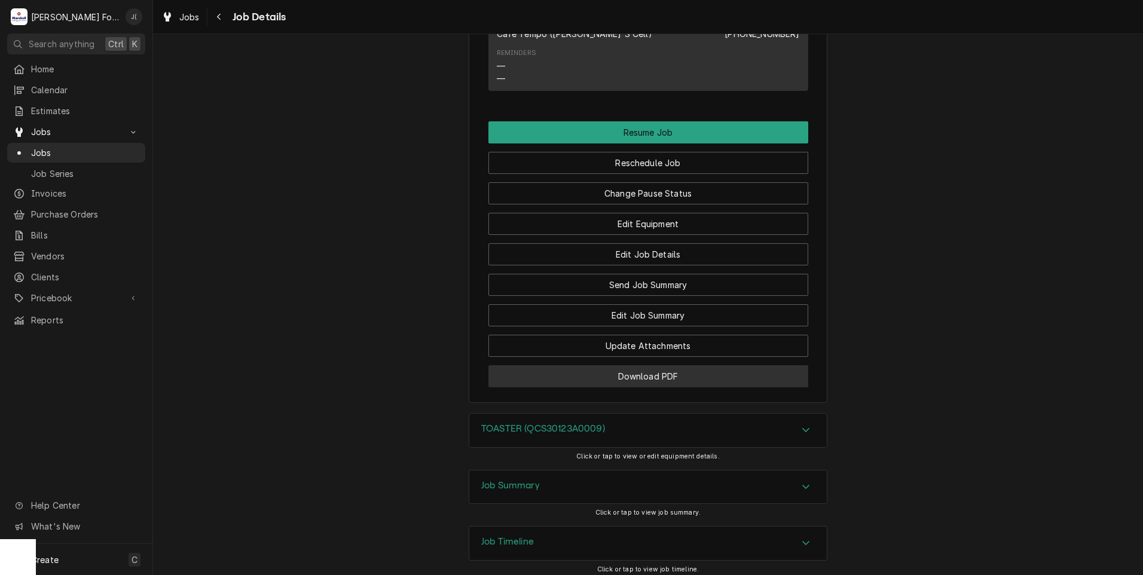
click at [549, 387] on button "Download PDF" at bounding box center [649, 376] width 320 height 22
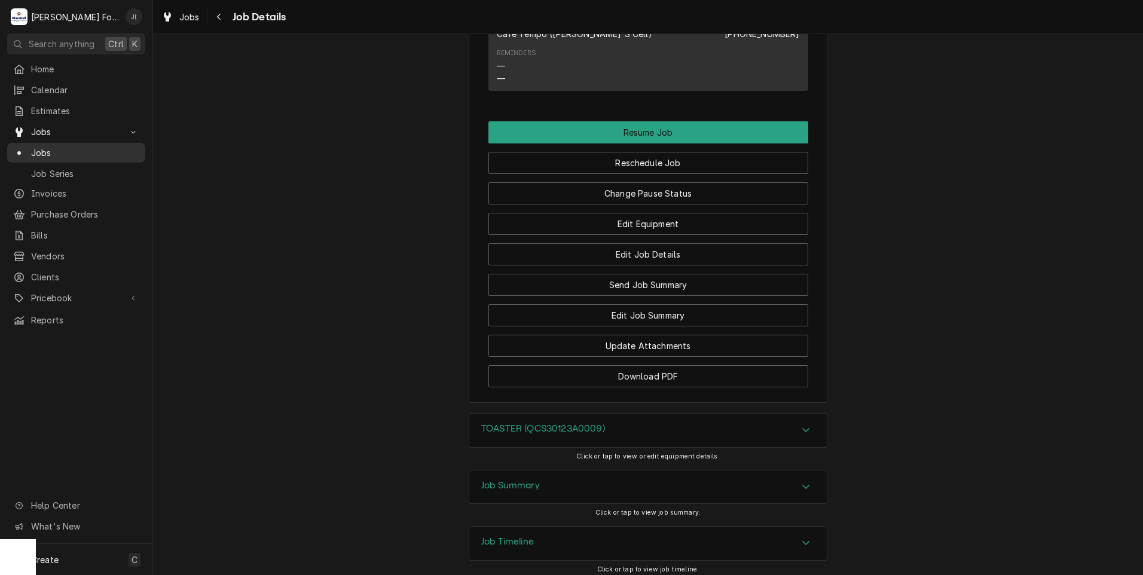
click at [59, 151] on span "Jobs" at bounding box center [85, 153] width 108 height 13
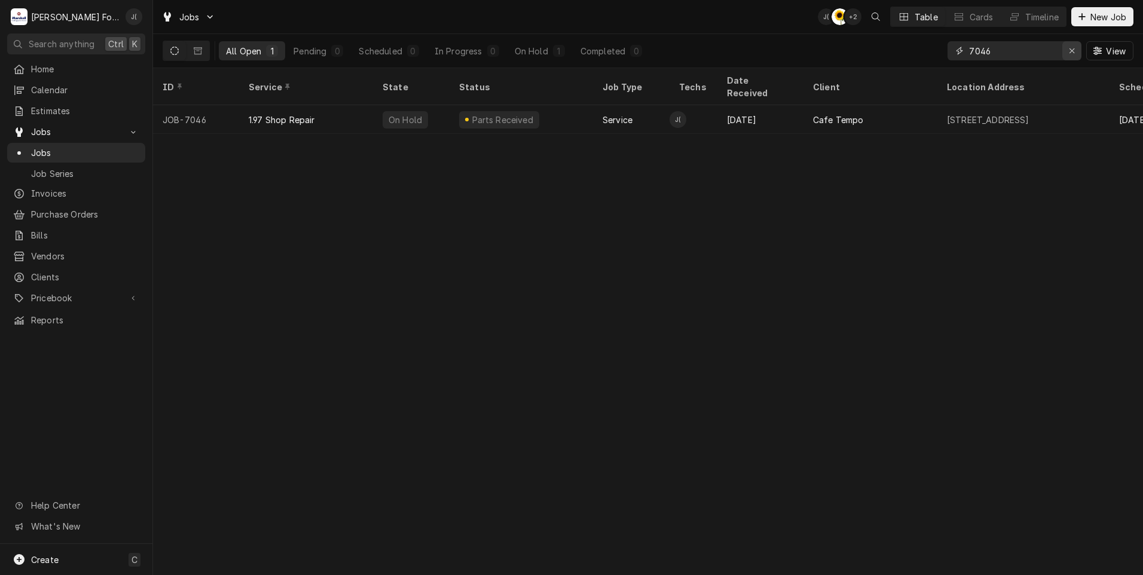
click at [1072, 51] on icon "Erase input" at bounding box center [1072, 51] width 7 height 8
click at [1023, 51] on input "Dynamic Content Wrapper" at bounding box center [1025, 50] width 112 height 19
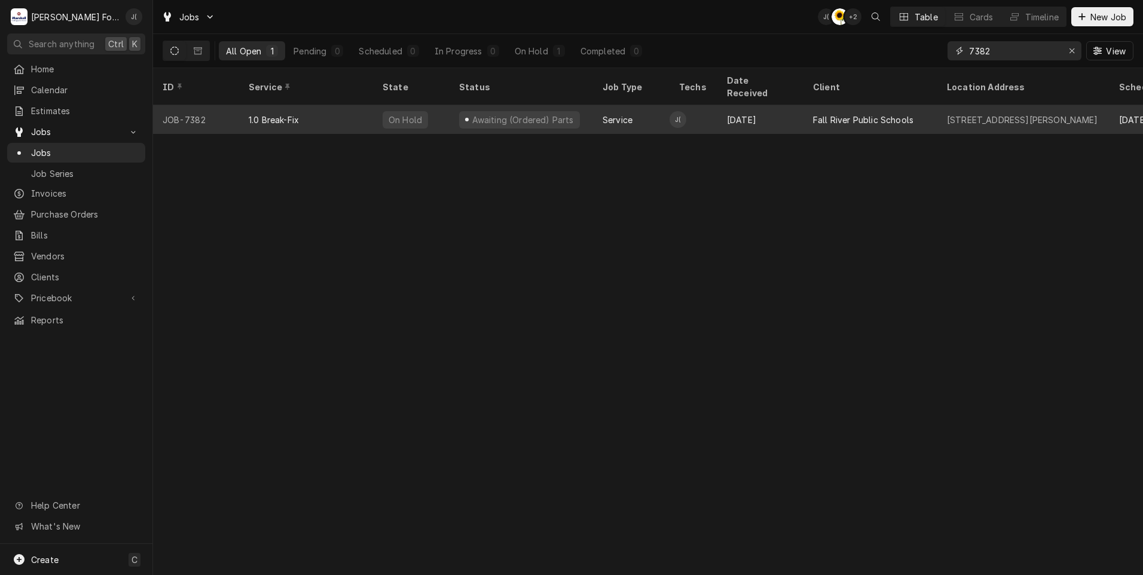
type input "7382"
click at [363, 107] on div "1.0 Break-Fix" at bounding box center [306, 119] width 134 height 29
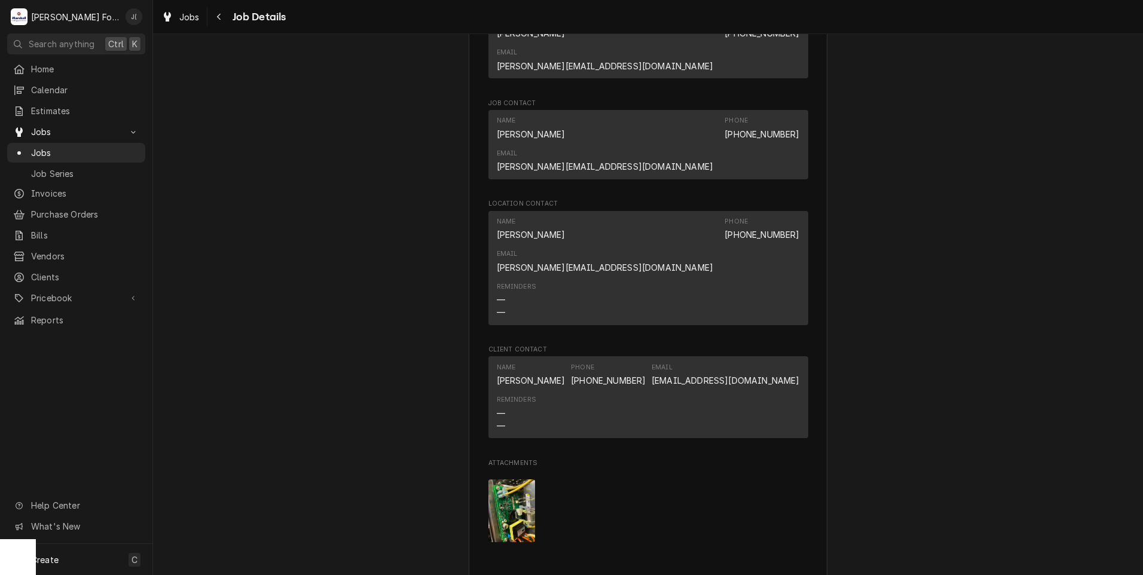
scroll to position [1316, 0]
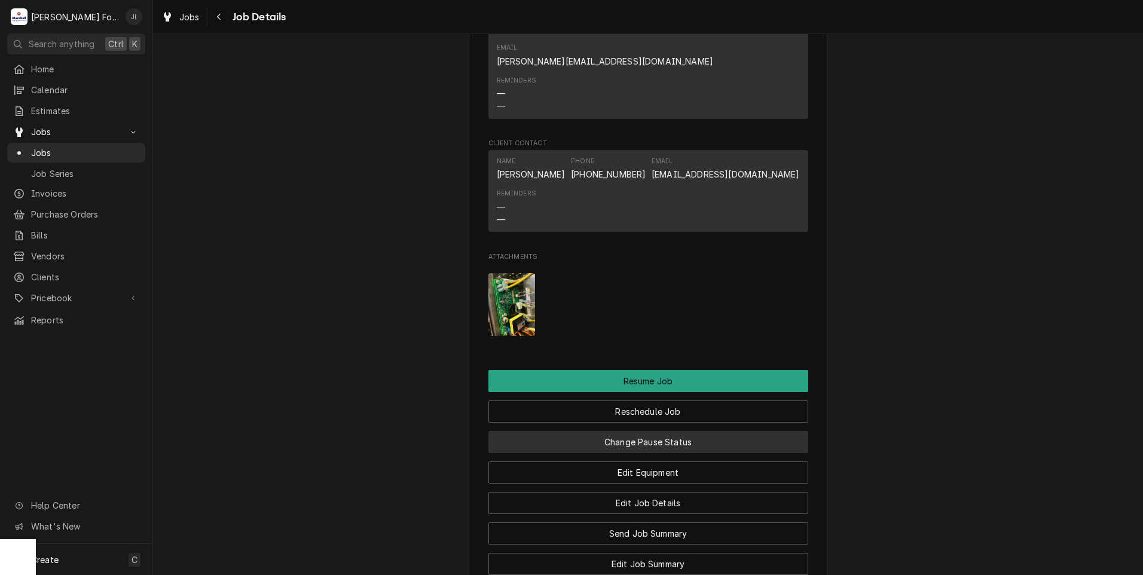
click at [570, 431] on button "Change Pause Status" at bounding box center [649, 442] width 320 height 22
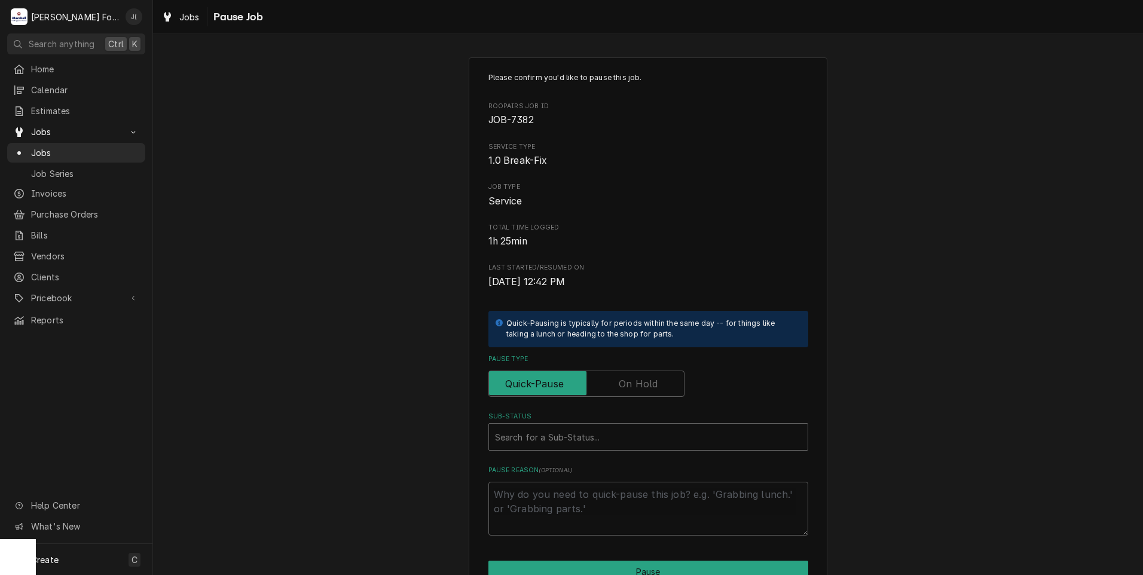
click at [618, 389] on label "Pause Type" at bounding box center [587, 384] width 196 height 26
click at [618, 389] on input "Pause Type" at bounding box center [586, 384] width 185 height 26
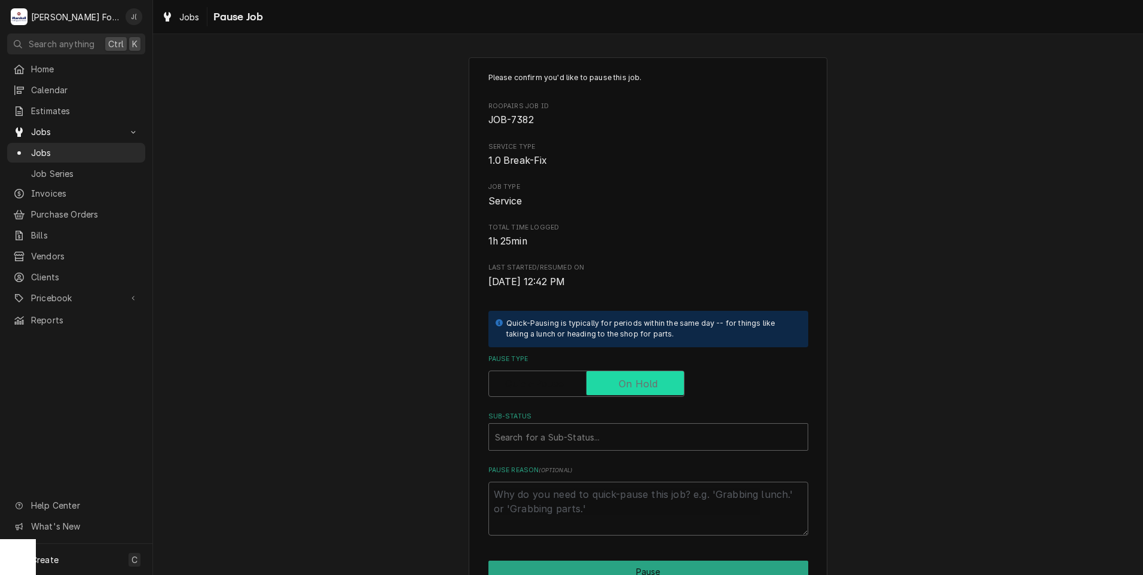
checkbox input "true"
click at [591, 443] on div "Sub-Status" at bounding box center [648, 437] width 307 height 22
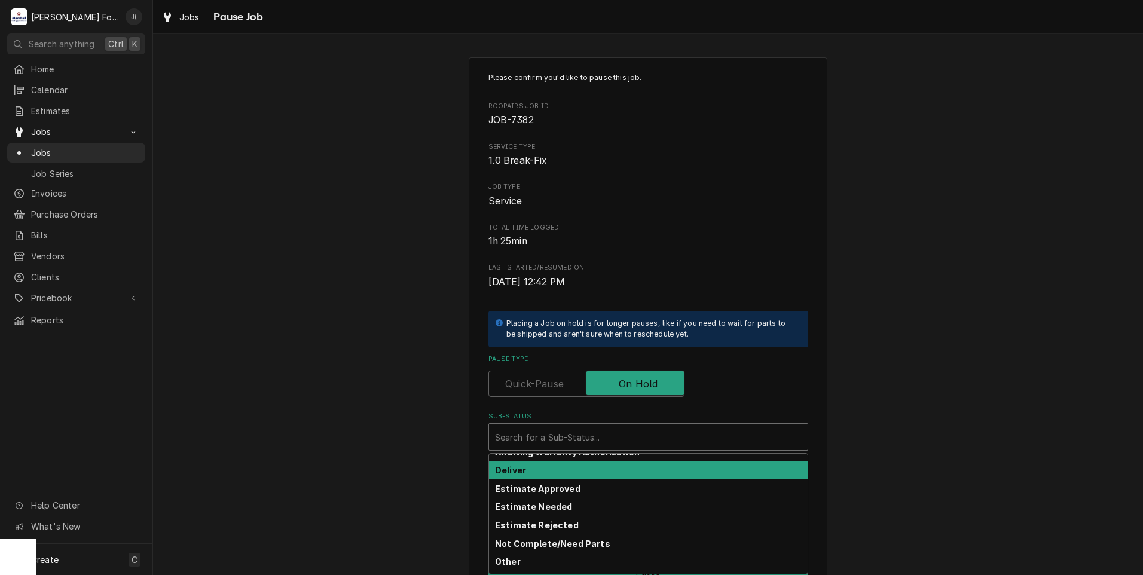
scroll to position [191, 0]
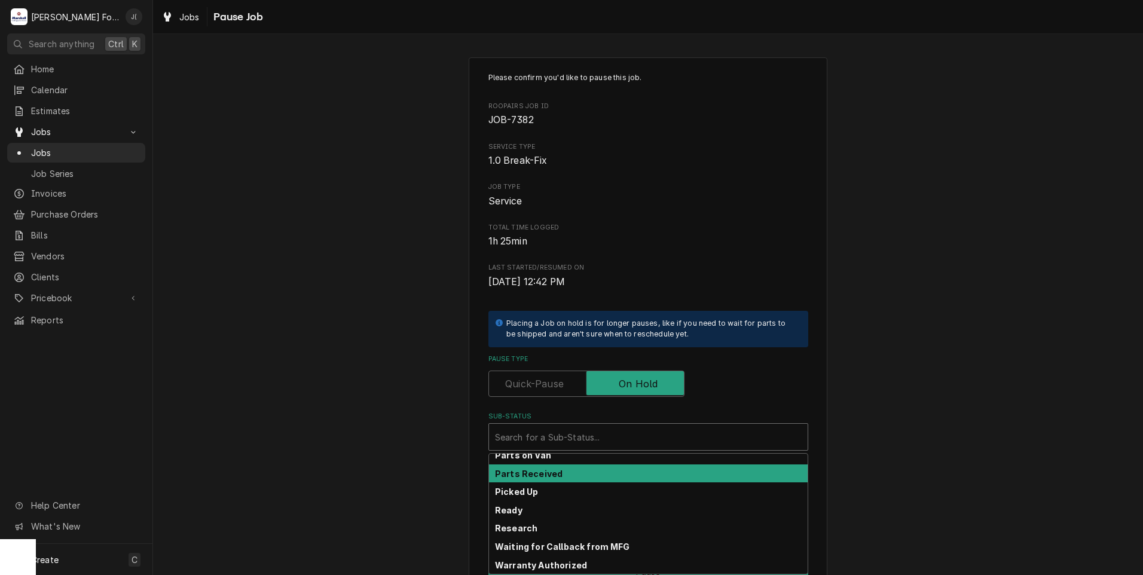
click at [555, 476] on div "Parts Received" at bounding box center [648, 474] width 319 height 19
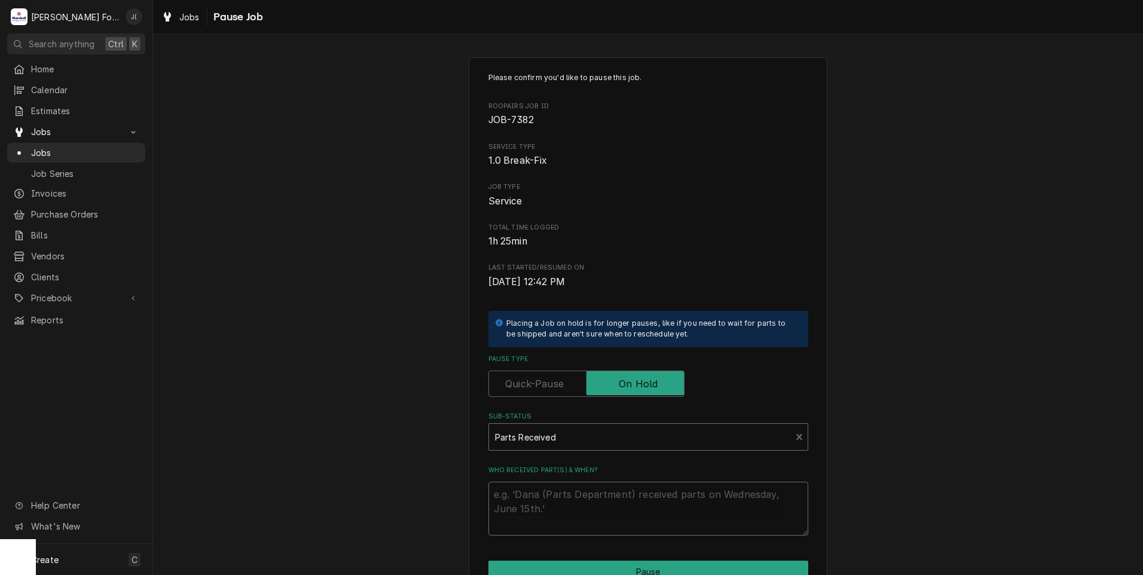
click at [556, 502] on textarea "Who received part(s) & when?" at bounding box center [649, 509] width 320 height 54
type textarea "x"
type textarea "0"
type textarea "x"
type textarea "09"
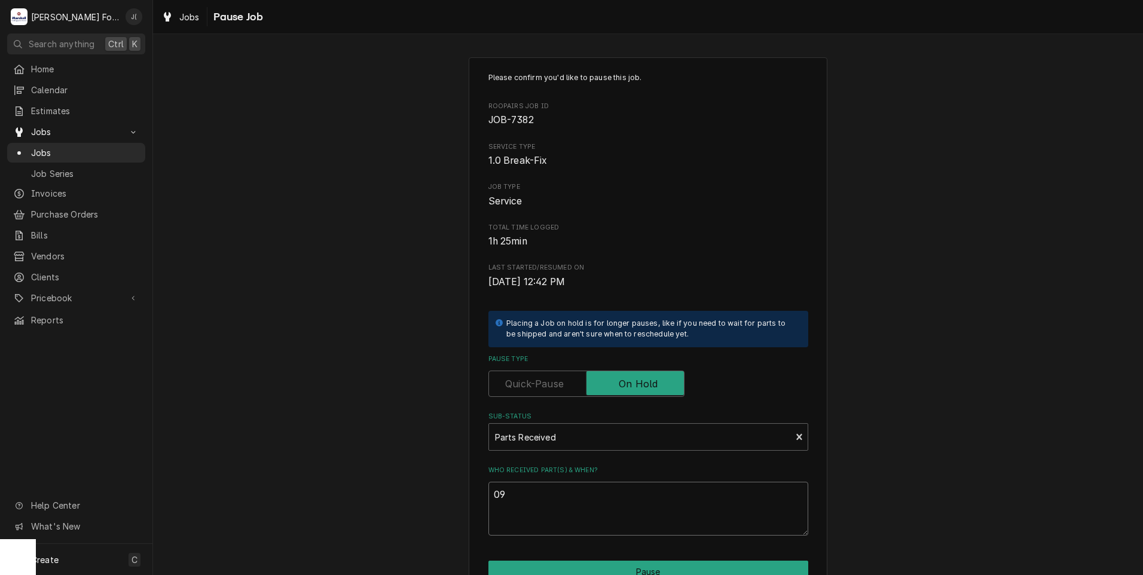
type textarea "x"
type textarea "09/"
type textarea "x"
type textarea "09/2"
type textarea "x"
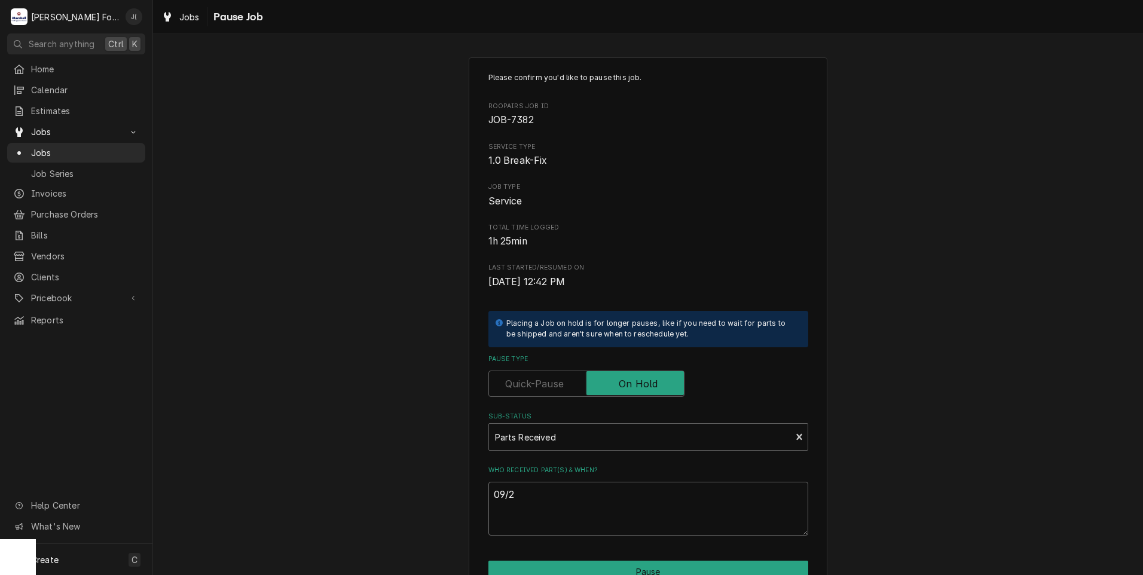
type textarea "09/25"
type textarea "x"
type textarea "09/25/"
type textarea "x"
type textarea "09/25/2"
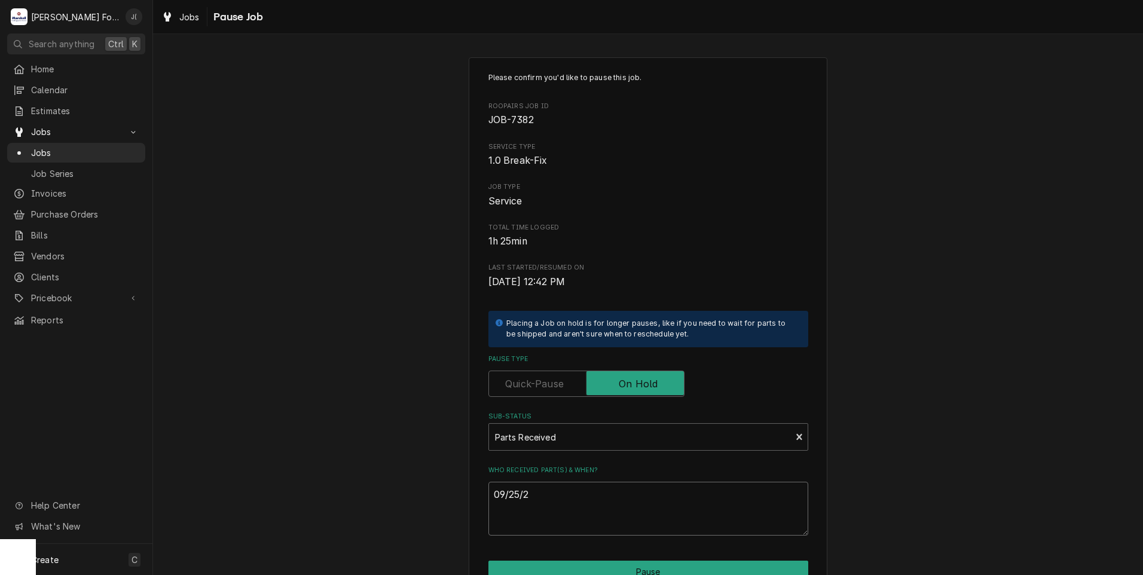
type textarea "x"
type textarea "09/25/20"
type textarea "x"
type textarea "09/25/202"
type textarea "x"
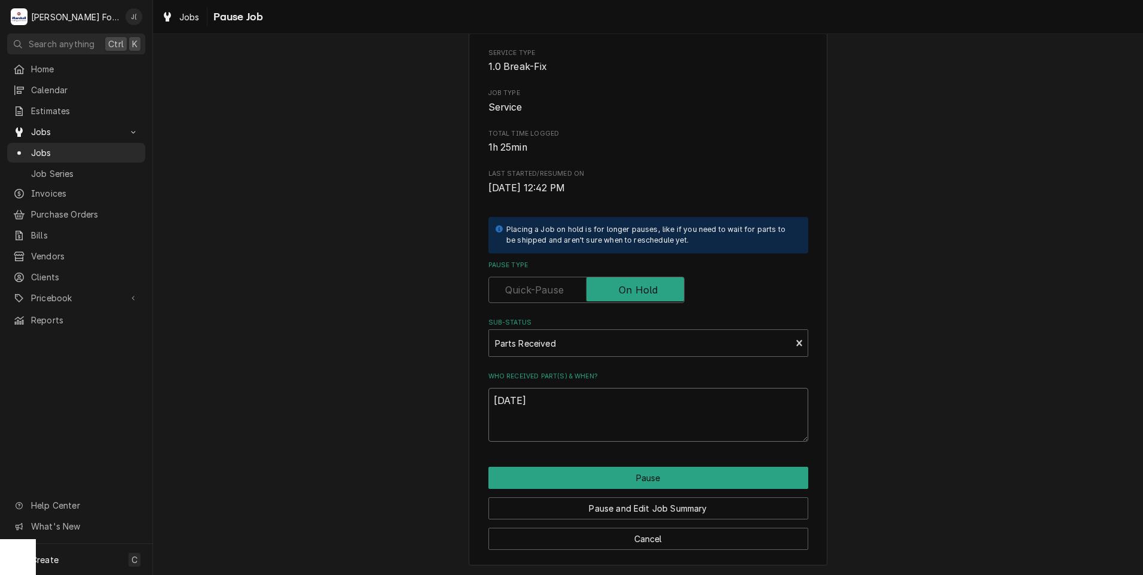
scroll to position [94, 0]
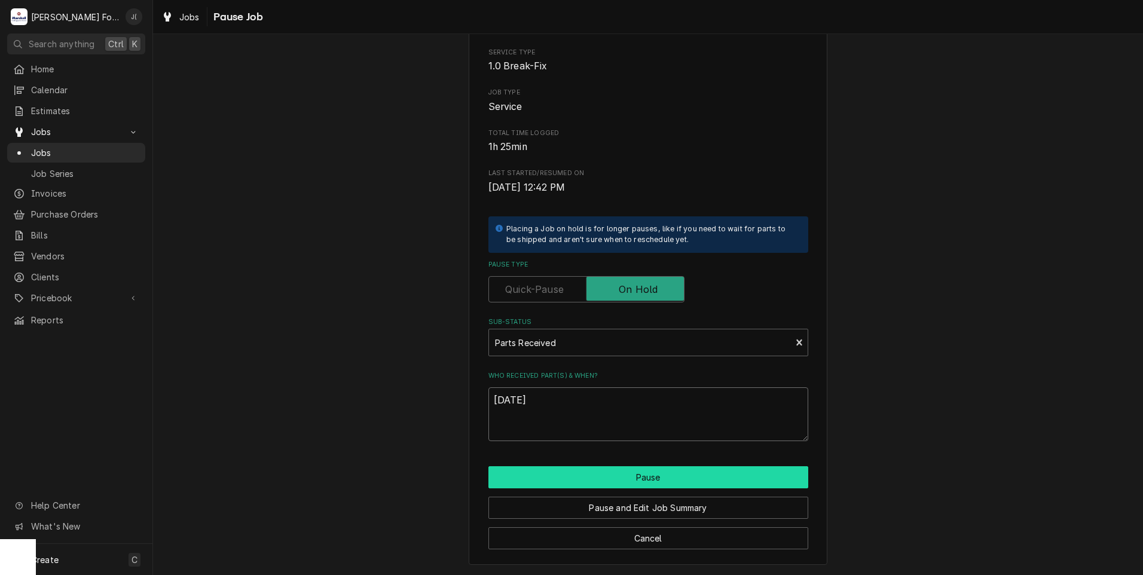
type textarea "09/25/2025"
click at [599, 479] on button "Pause" at bounding box center [649, 477] width 320 height 22
type textarea "x"
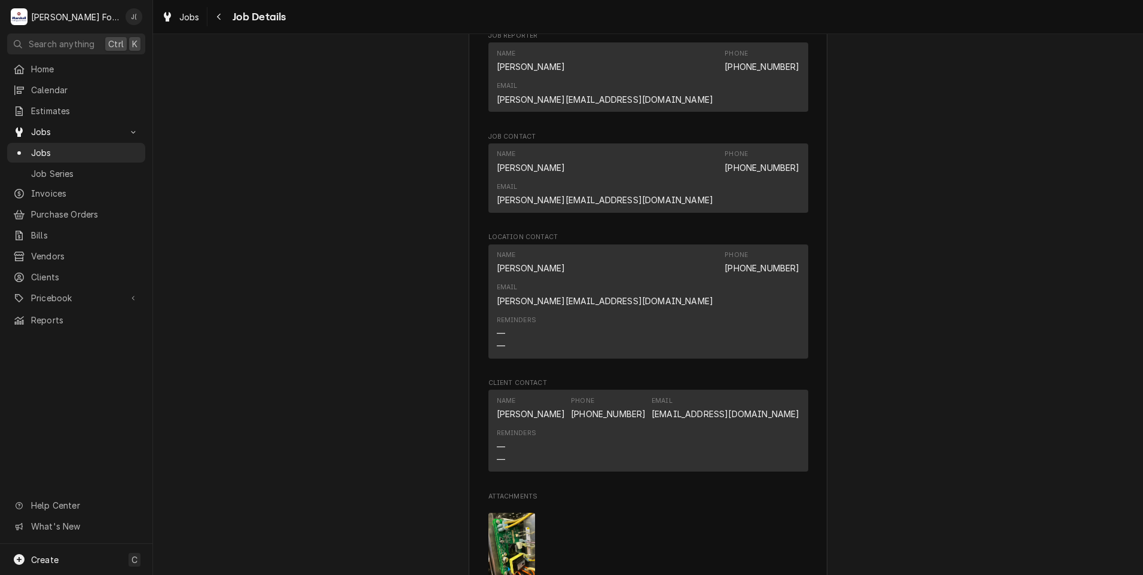
scroll to position [1375, 0]
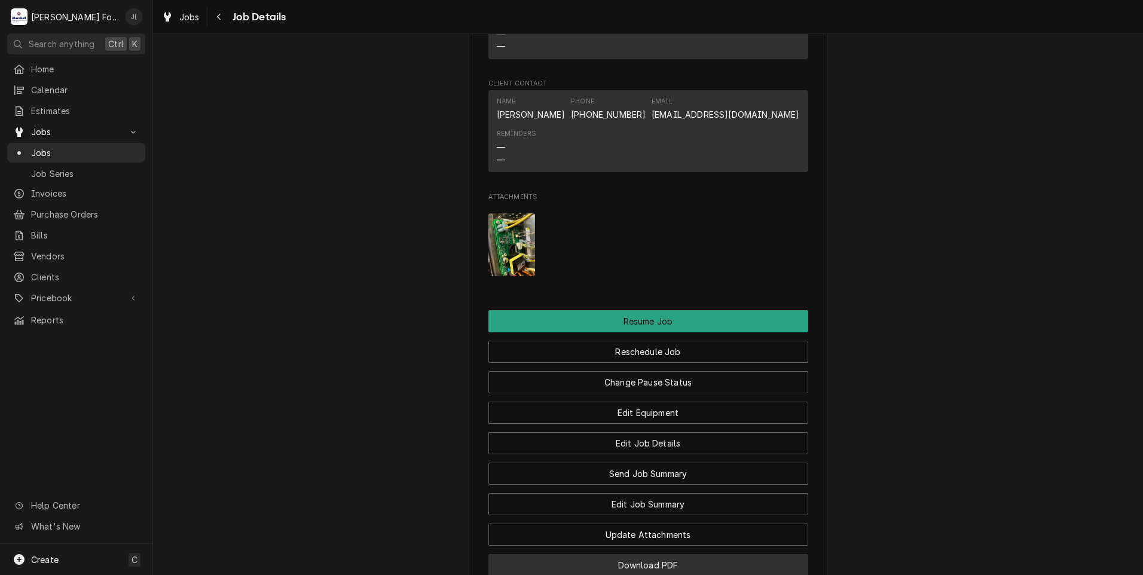
click at [694, 554] on button "Download PDF" at bounding box center [649, 565] width 320 height 22
click at [66, 147] on span "Jobs" at bounding box center [85, 153] width 108 height 13
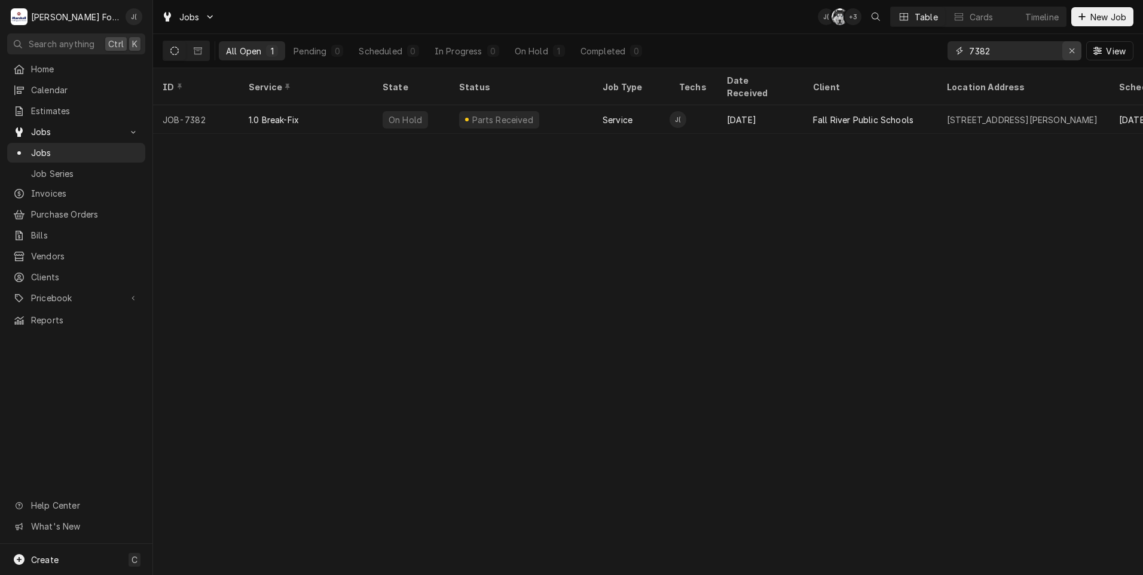
click at [1075, 53] on icon "Erase input" at bounding box center [1072, 51] width 7 height 8
click at [1060, 55] on input "Dynamic Content Wrapper" at bounding box center [1025, 50] width 112 height 19
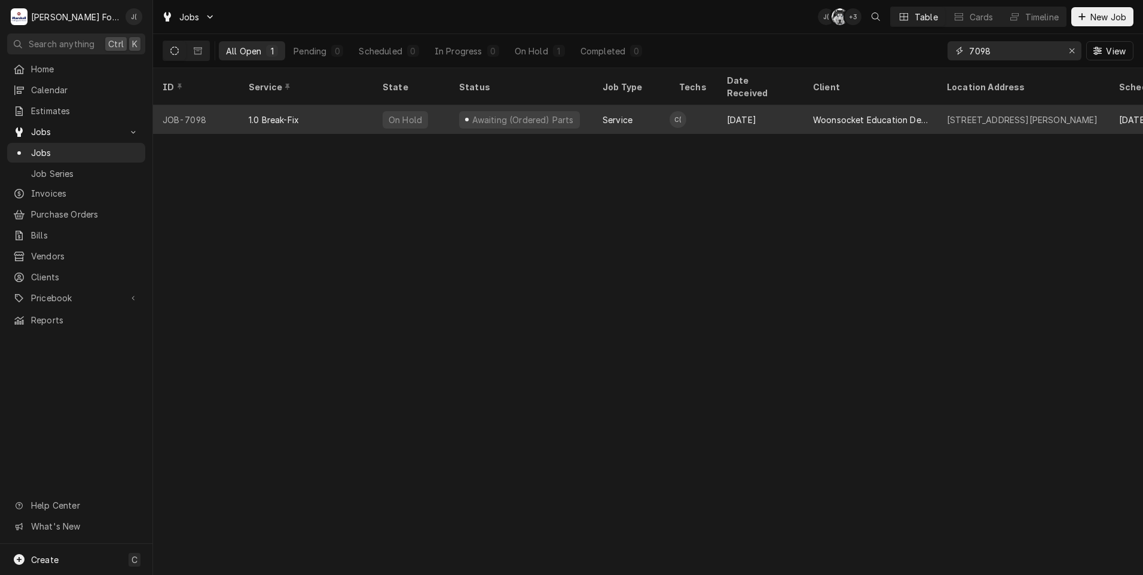
type input "7098"
click at [257, 114] on div "1.0 Break-Fix" at bounding box center [274, 120] width 50 height 13
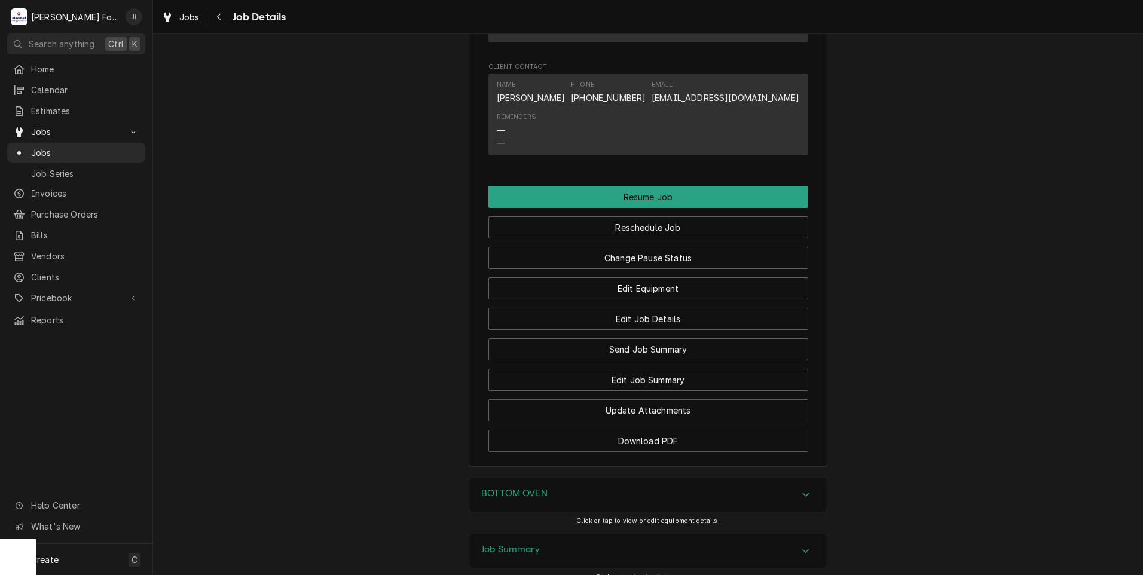
scroll to position [1215, 0]
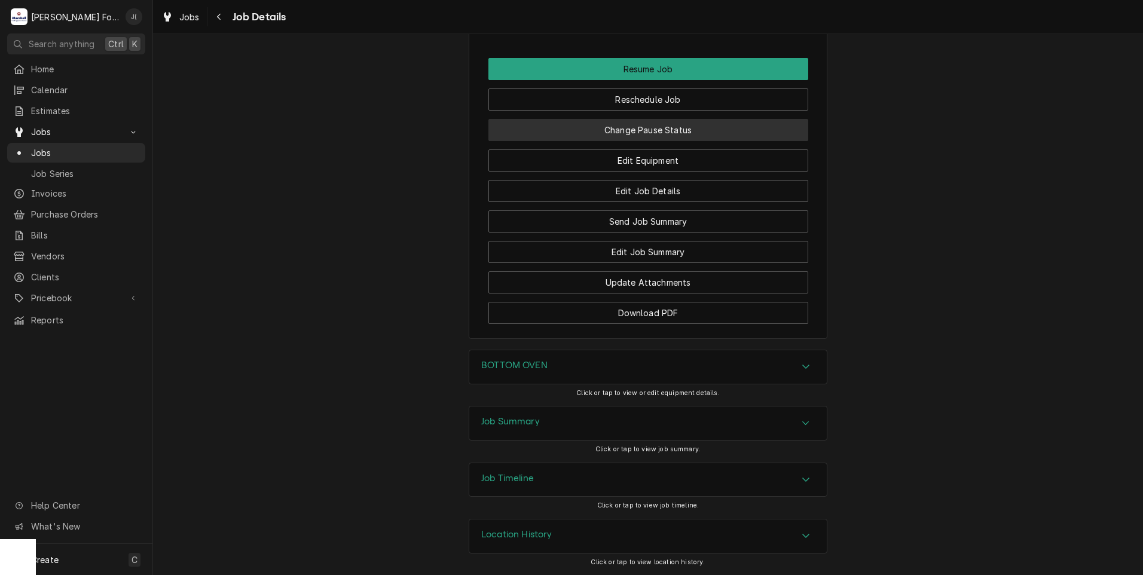
click at [613, 124] on button "Change Pause Status" at bounding box center [649, 130] width 320 height 22
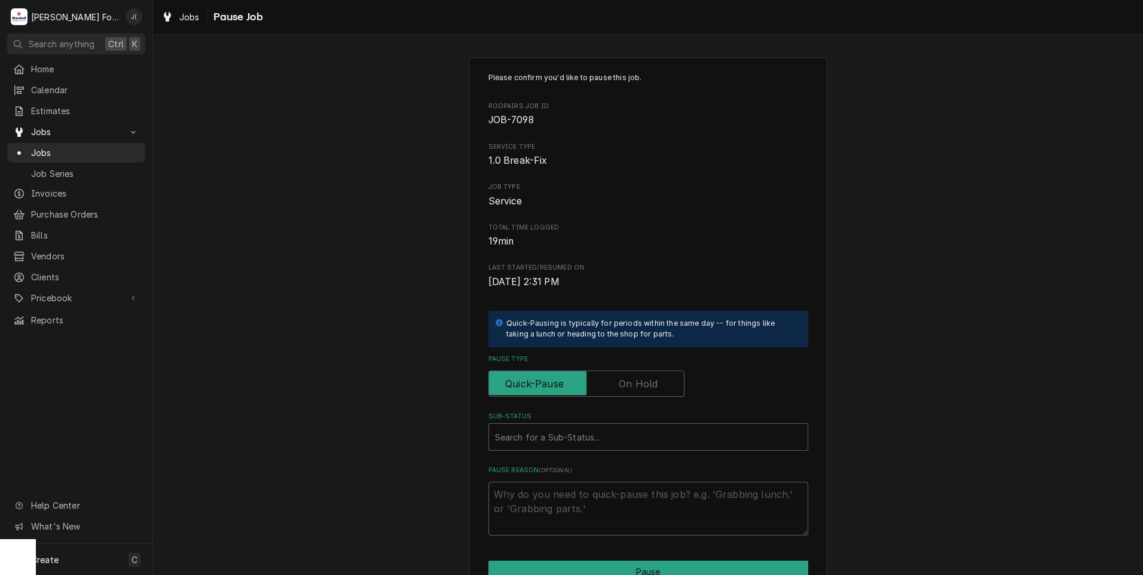
click at [643, 377] on label "Pause Type" at bounding box center [587, 384] width 196 height 26
click at [643, 377] on input "Pause Type" at bounding box center [586, 384] width 185 height 26
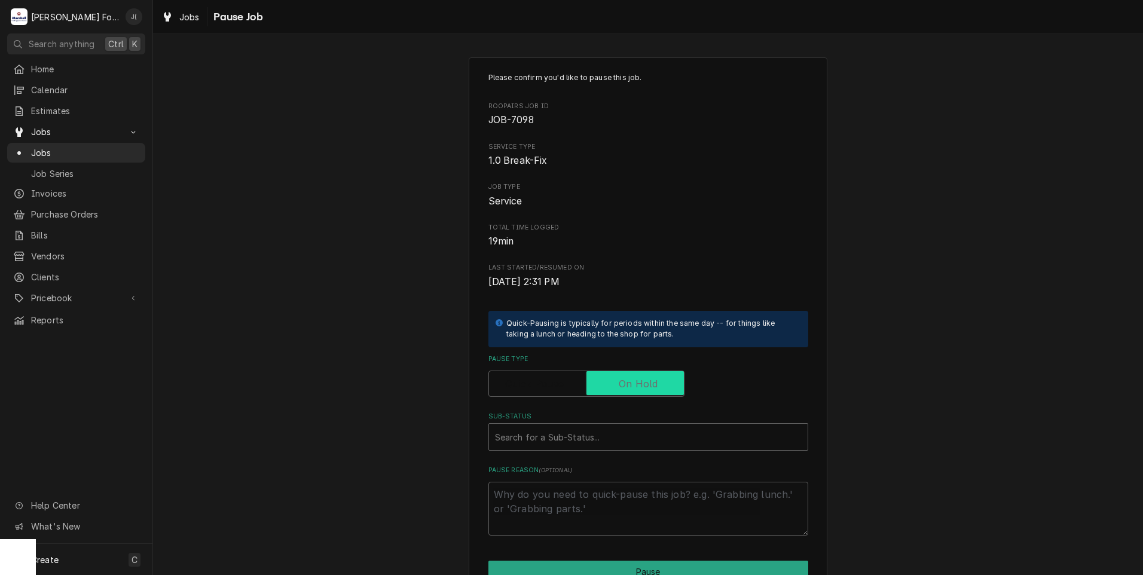
checkbox input "true"
click at [614, 441] on div "Sub-Status" at bounding box center [648, 437] width 307 height 22
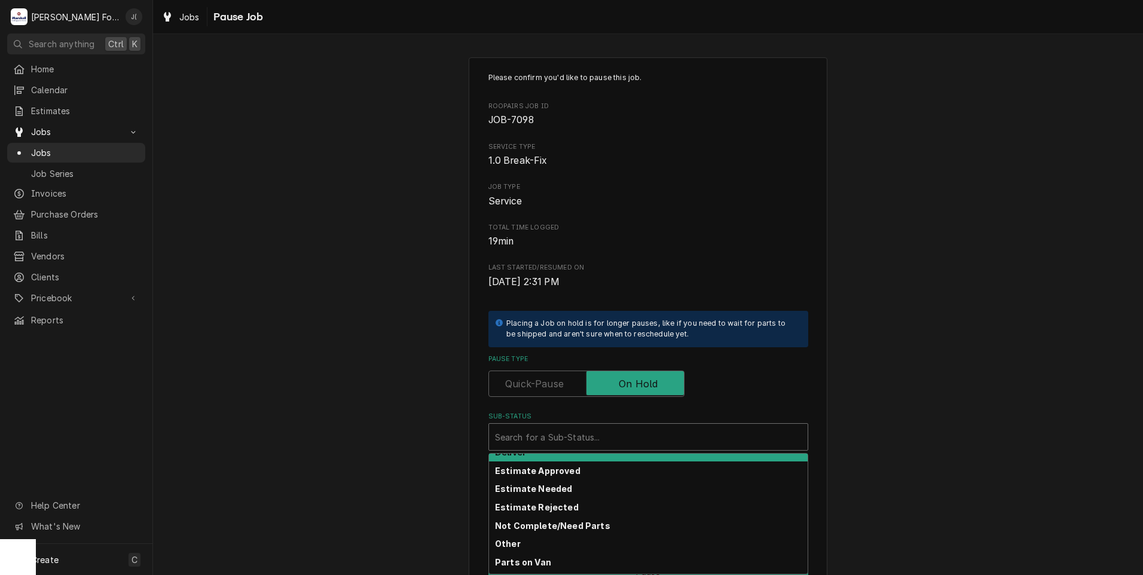
scroll to position [191, 0]
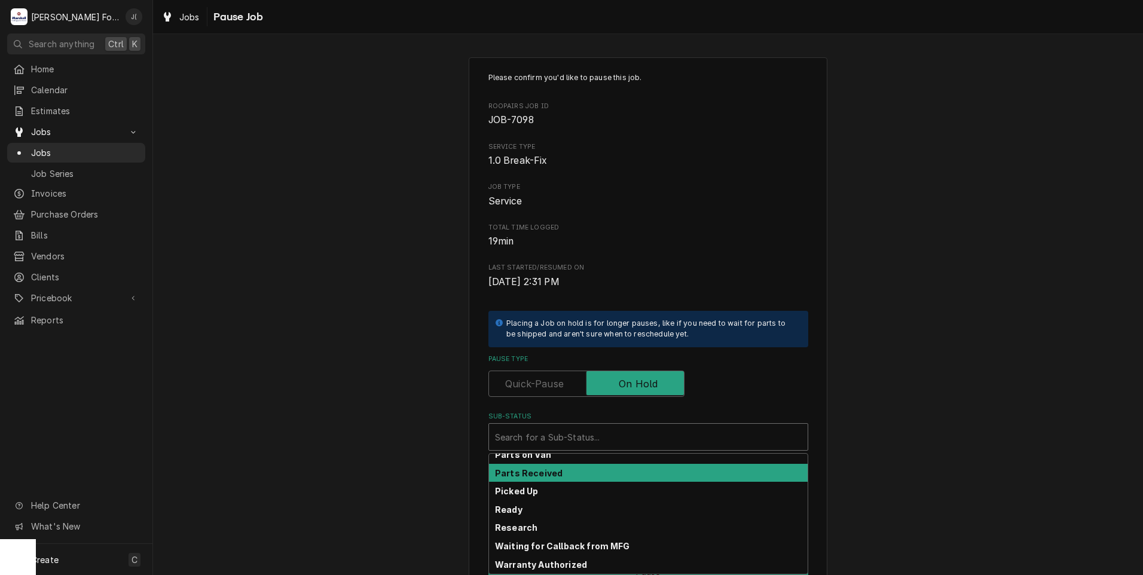
click at [560, 471] on div "Parts Received" at bounding box center [648, 473] width 319 height 19
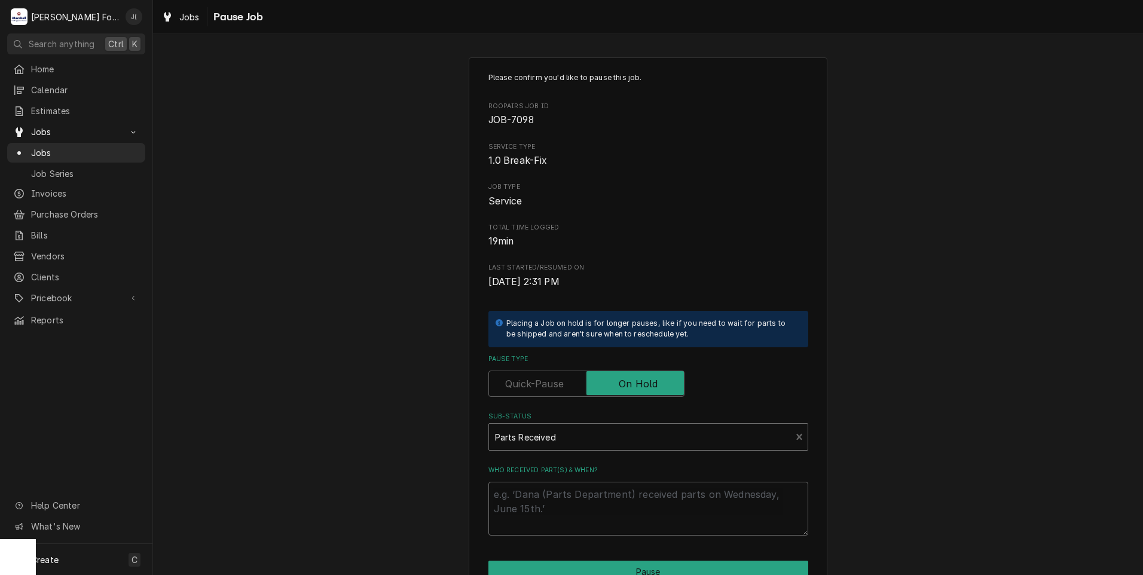
click at [573, 508] on textarea "Who received part(s) & when?" at bounding box center [649, 509] width 320 height 54
type textarea "x"
type textarea "0"
type textarea "x"
type textarea "09"
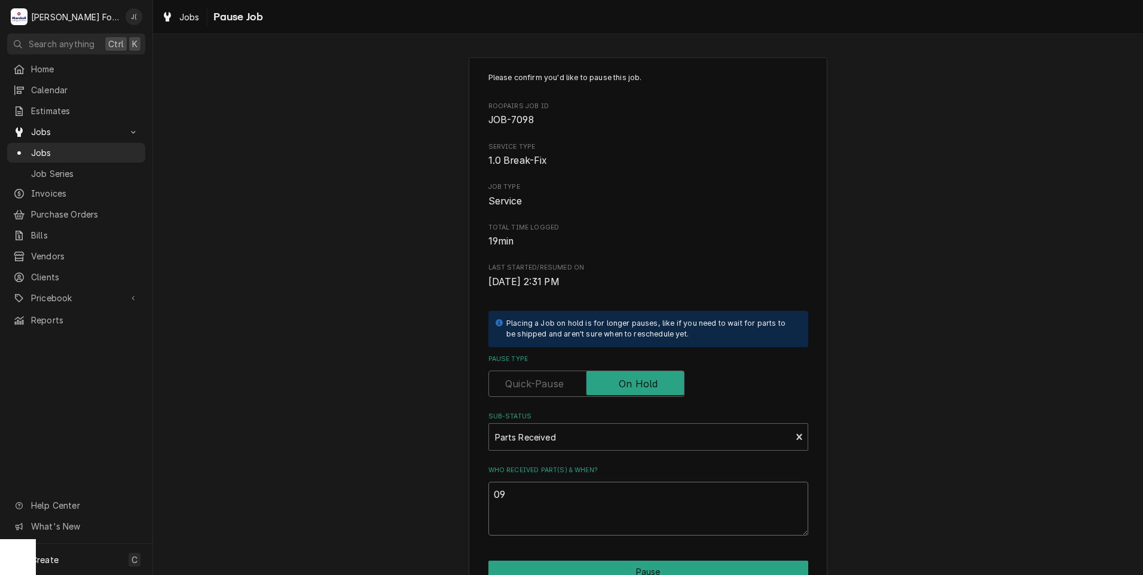
type textarea "x"
type textarea "09/"
type textarea "x"
type textarea "09/2"
type textarea "x"
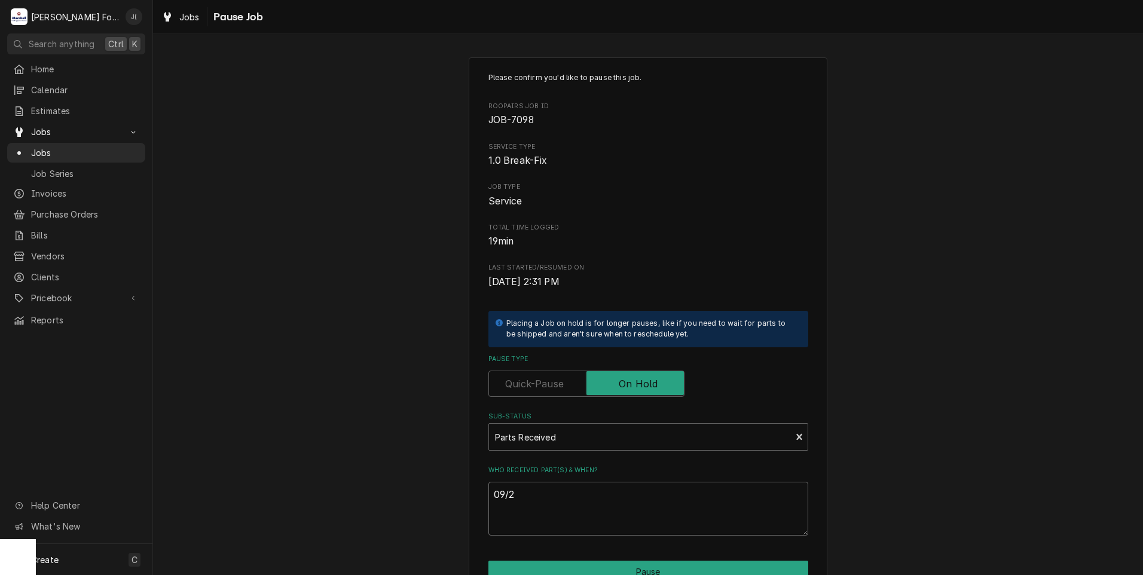
type textarea "09/25"
type textarea "x"
type textarea "09/25/"
type textarea "x"
type textarea "09/25/2"
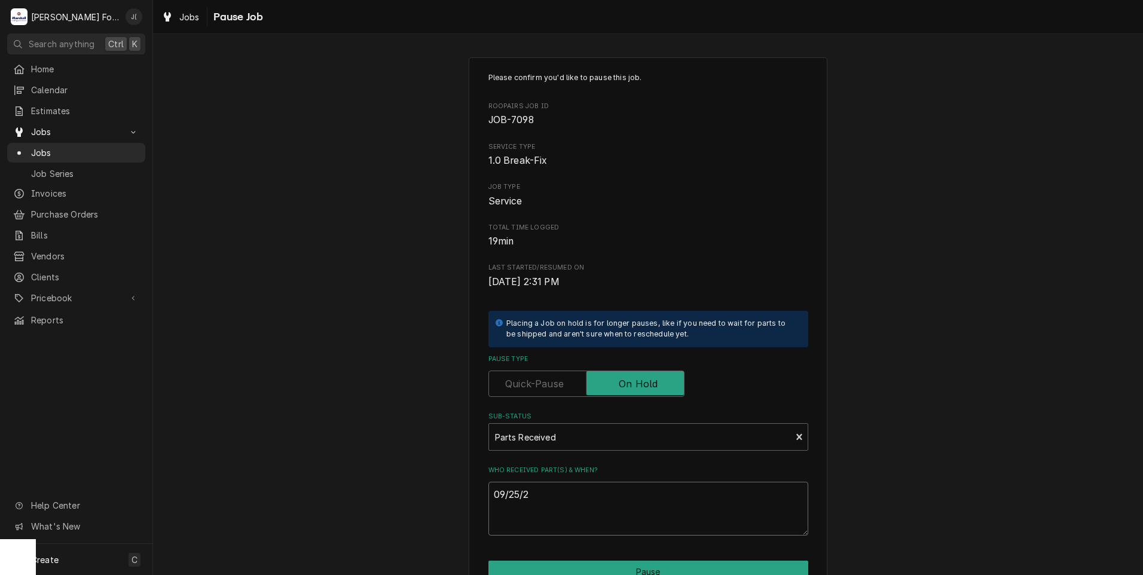
type textarea "x"
type textarea "09/25/20"
type textarea "x"
type textarea "09/25/202"
type textarea "x"
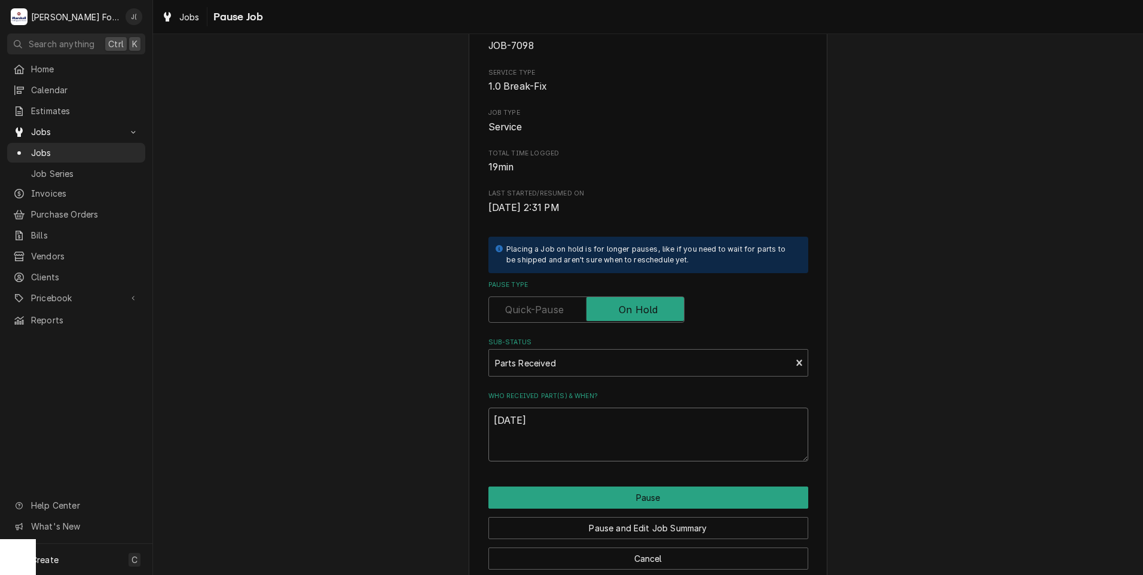
scroll to position [94, 0]
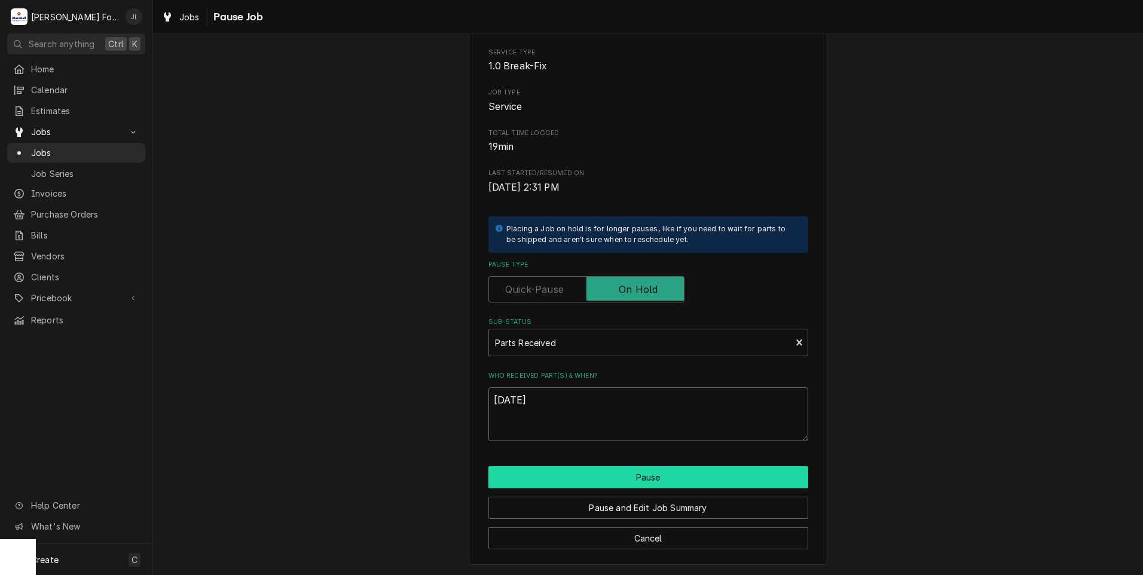
type textarea "[DATE]"
click at [630, 471] on button "Pause" at bounding box center [649, 477] width 320 height 22
type textarea "x"
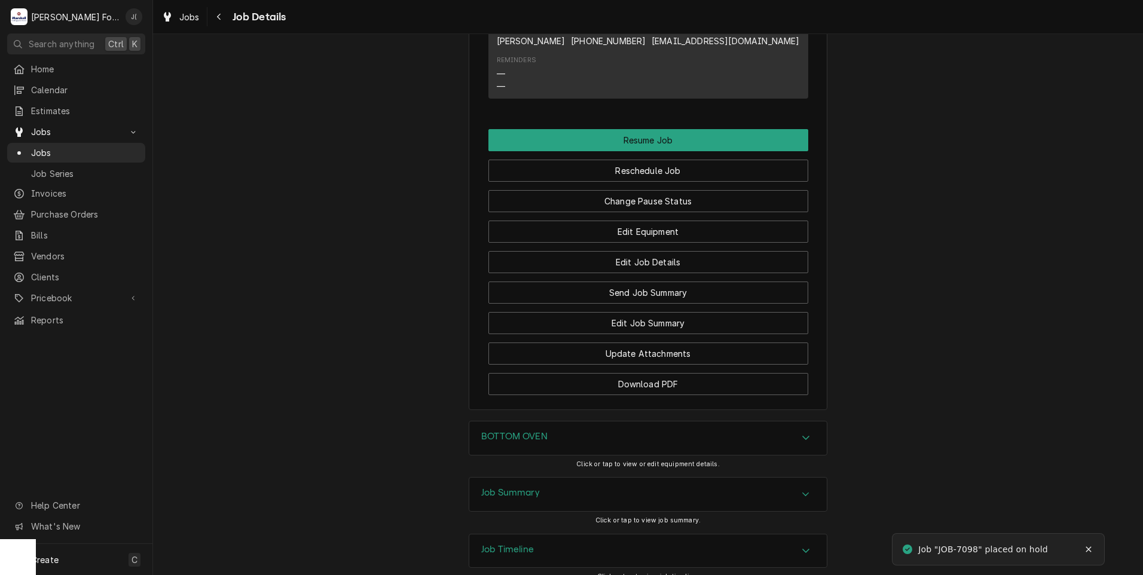
scroll to position [1215, 0]
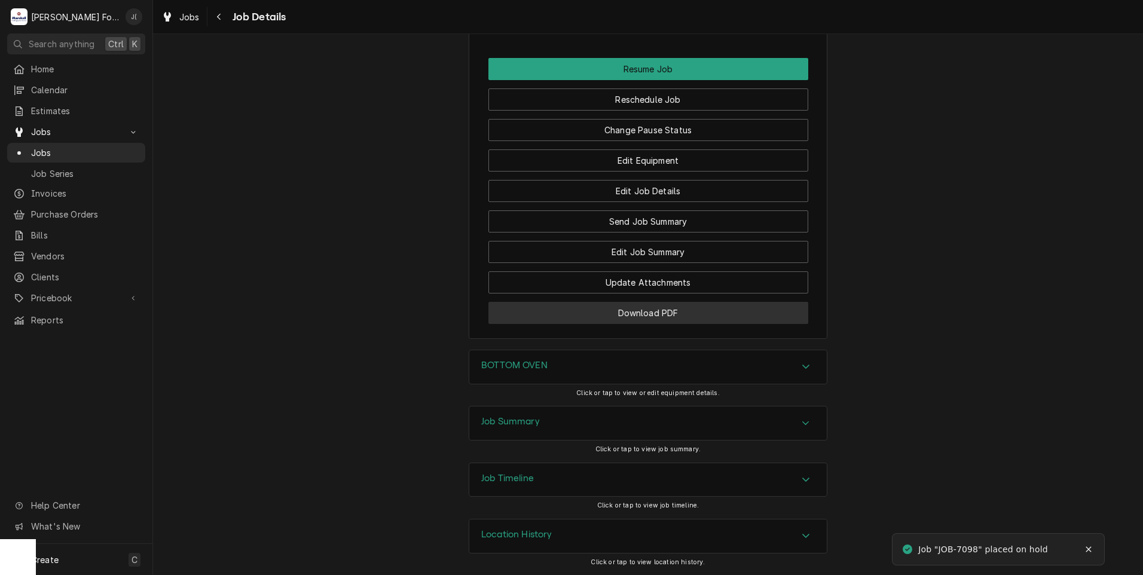
click at [505, 306] on button "Download PDF" at bounding box center [649, 313] width 320 height 22
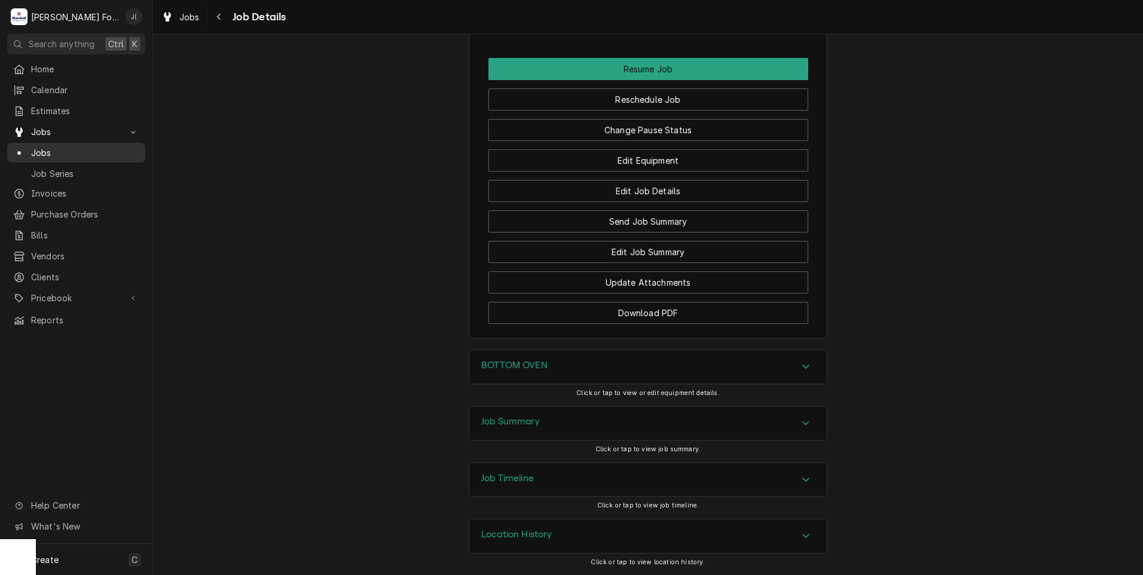
click at [70, 154] on div "Jobs" at bounding box center [76, 152] width 133 height 15
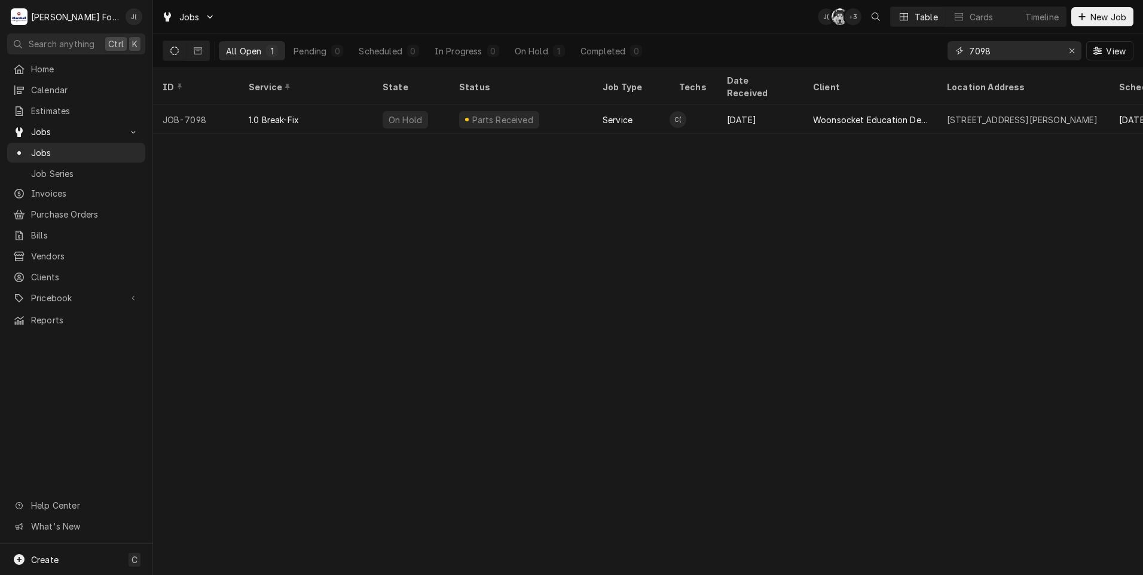
click at [1069, 47] on div "Erase input" at bounding box center [1072, 51] width 12 height 12
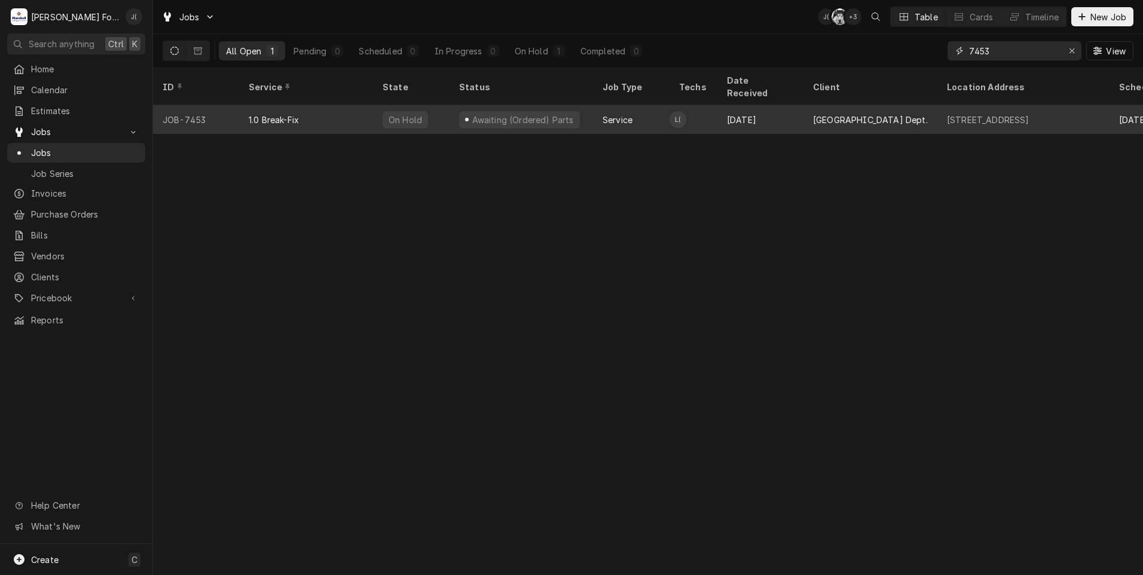
type input "7453"
click at [295, 114] on div "1.0 Break-Fix" at bounding box center [274, 120] width 50 height 13
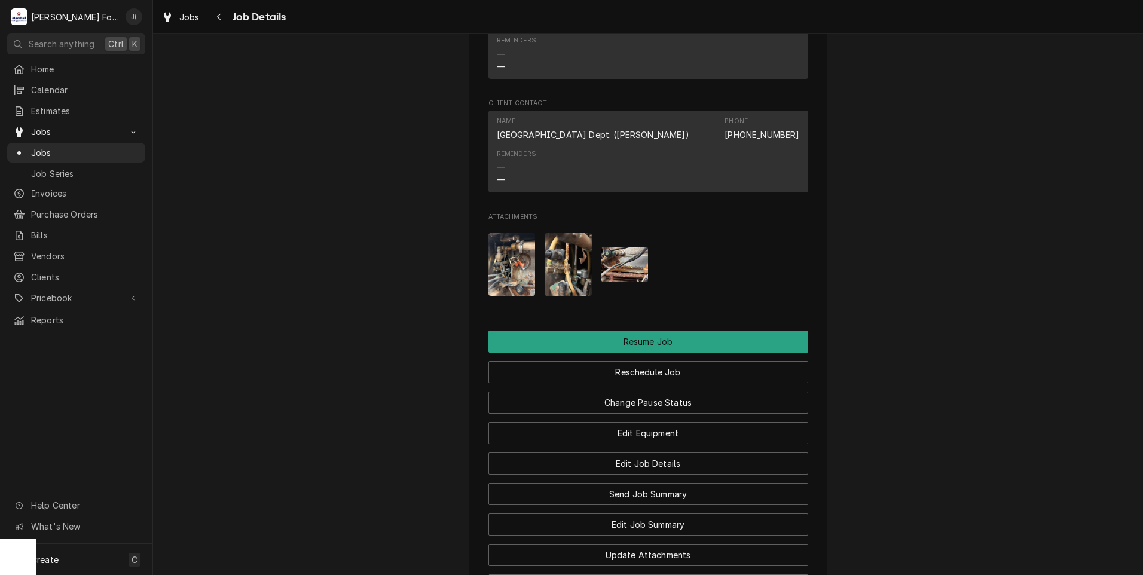
scroll to position [1375, 0]
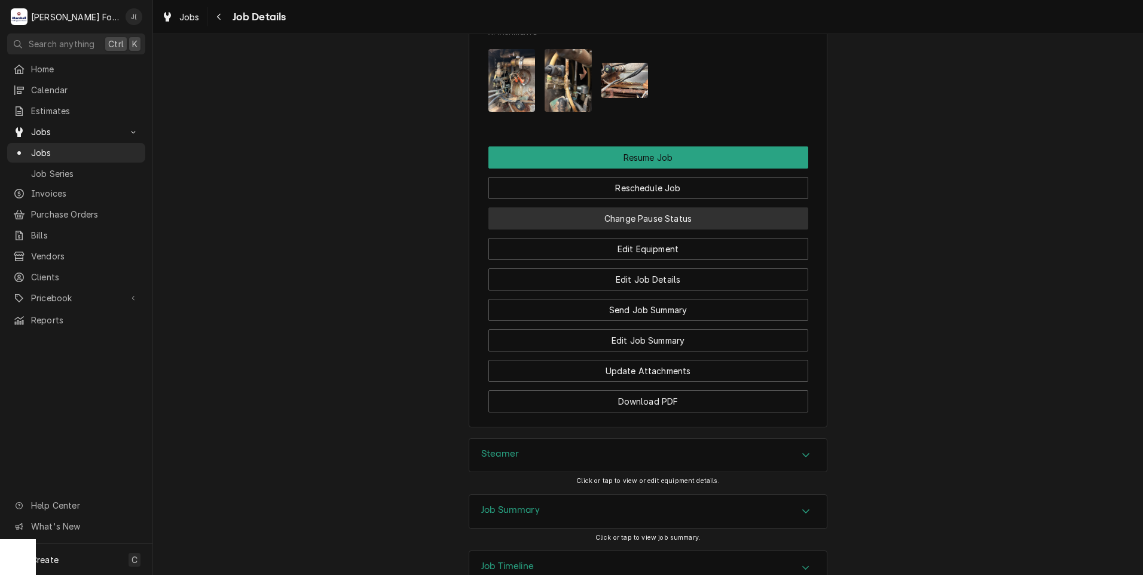
click at [605, 215] on button "Change Pause Status" at bounding box center [649, 219] width 320 height 22
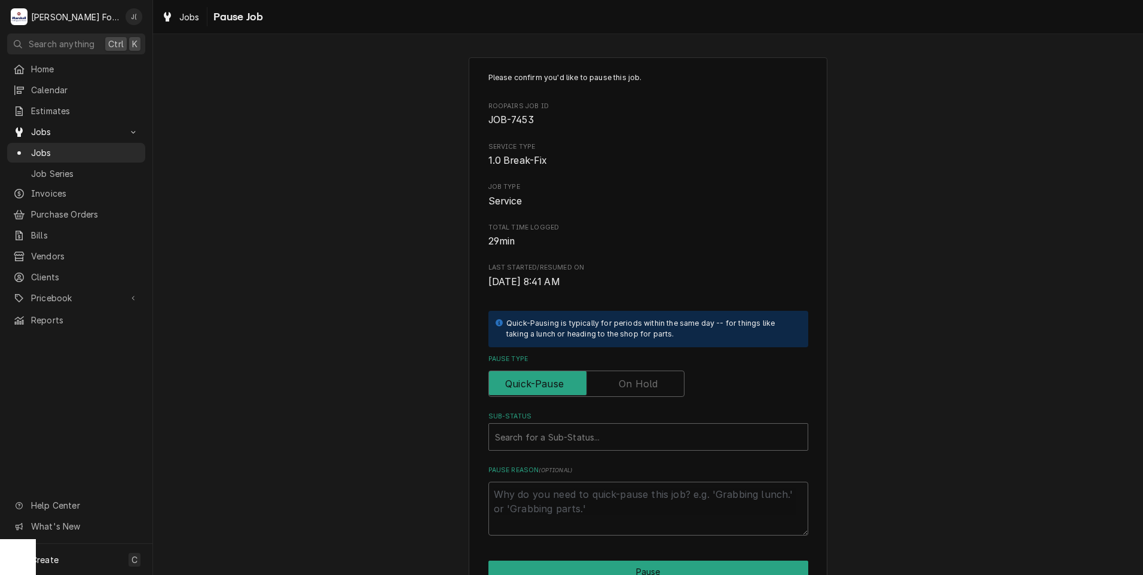
click at [645, 388] on label "Pause Type" at bounding box center [587, 384] width 196 height 26
click at [645, 388] on input "Pause Type" at bounding box center [586, 384] width 185 height 26
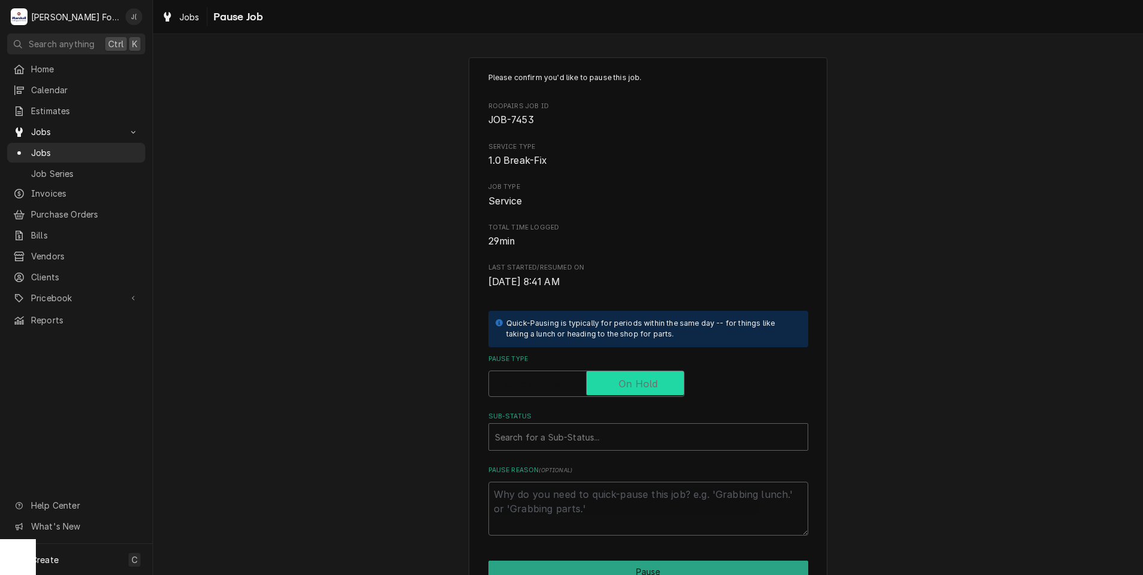
checkbox input "true"
drag, startPoint x: 602, startPoint y: 440, endPoint x: 599, endPoint y: 447, distance: 8.6
click at [602, 441] on div "Sub-Status" at bounding box center [648, 437] width 307 height 22
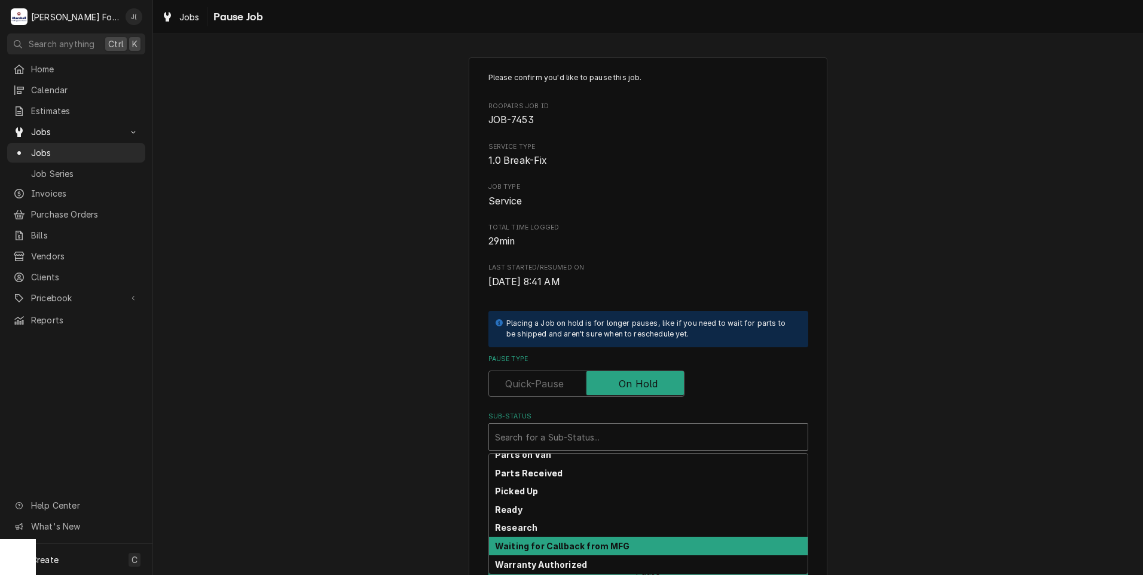
scroll to position [191, 0]
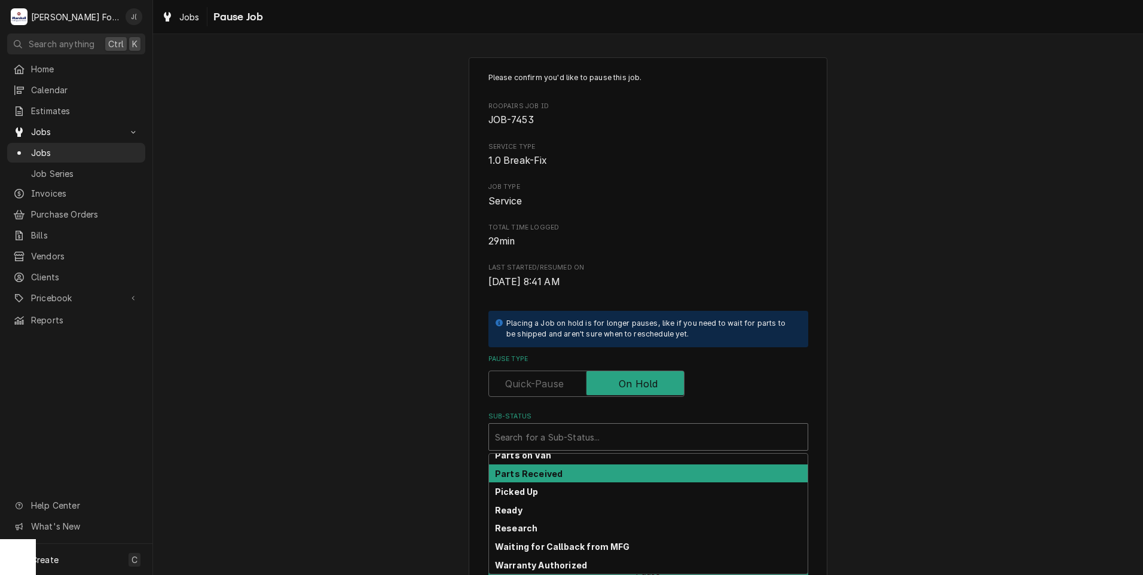
click at [576, 469] on div "Parts Received" at bounding box center [648, 474] width 319 height 19
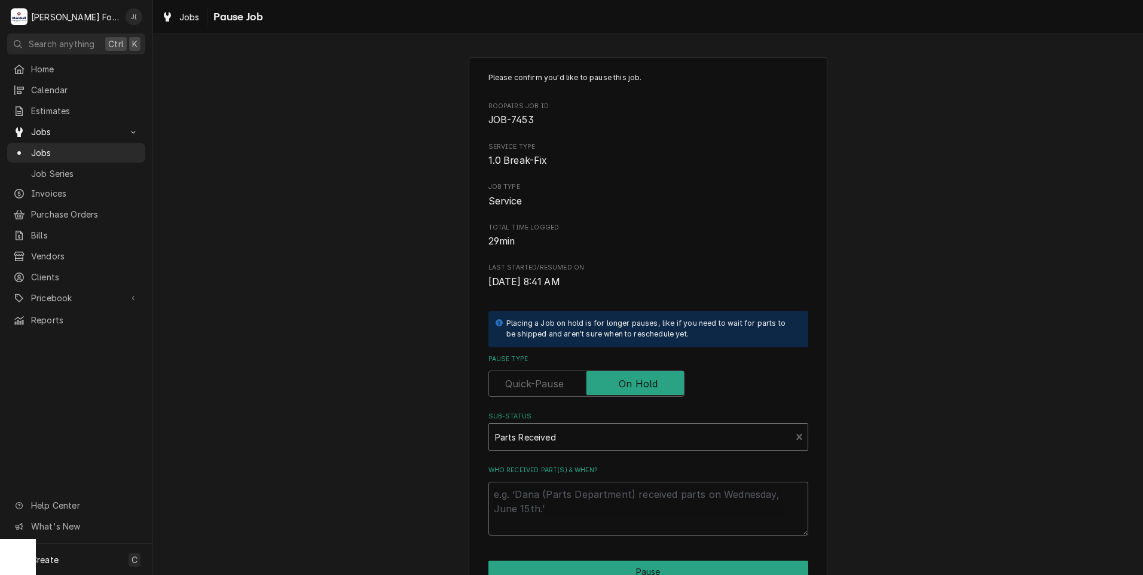
click at [577, 505] on textarea "Who received part(s) & when?" at bounding box center [649, 509] width 320 height 54
type textarea "x"
type textarea "0"
type textarea "x"
type textarea "09"
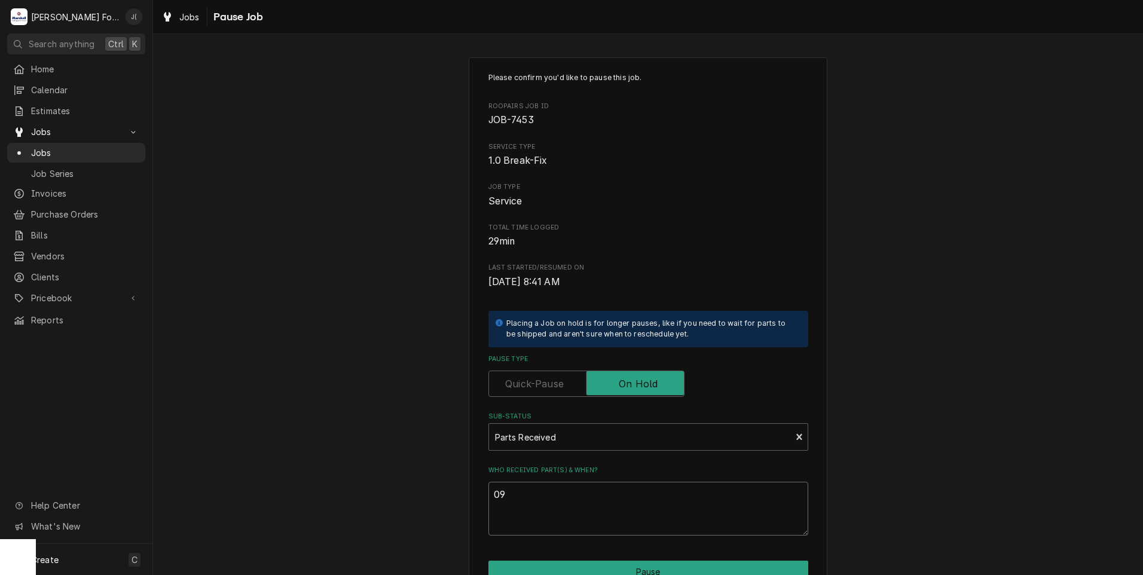
type textarea "x"
type textarea "09/"
type textarea "x"
type textarea "09/2"
type textarea "x"
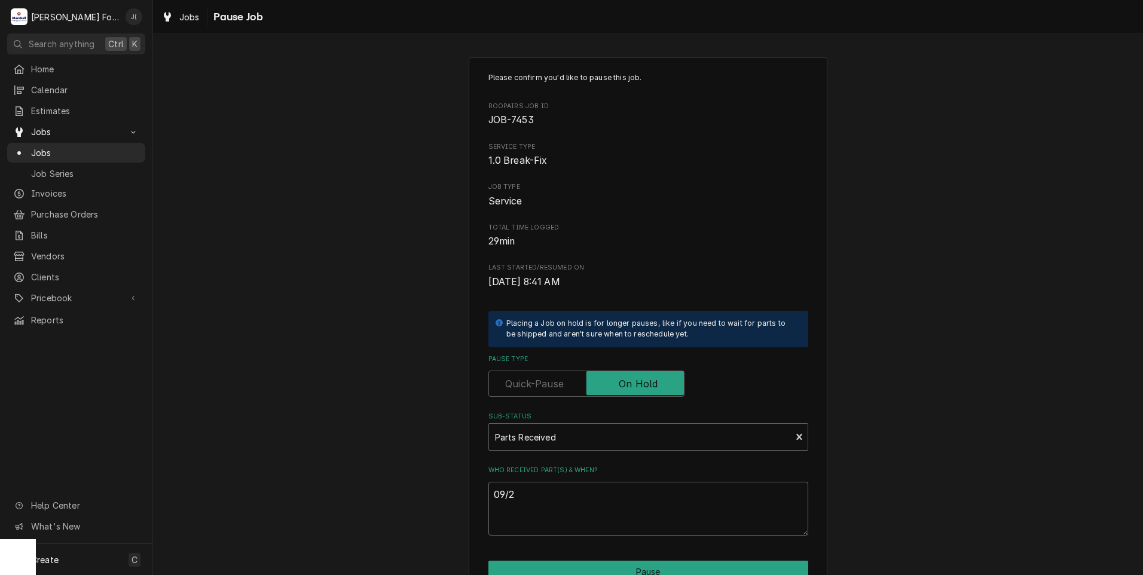
type textarea "09/25"
type textarea "x"
type textarea "09/25/"
type textarea "x"
type textarea "09/25/2"
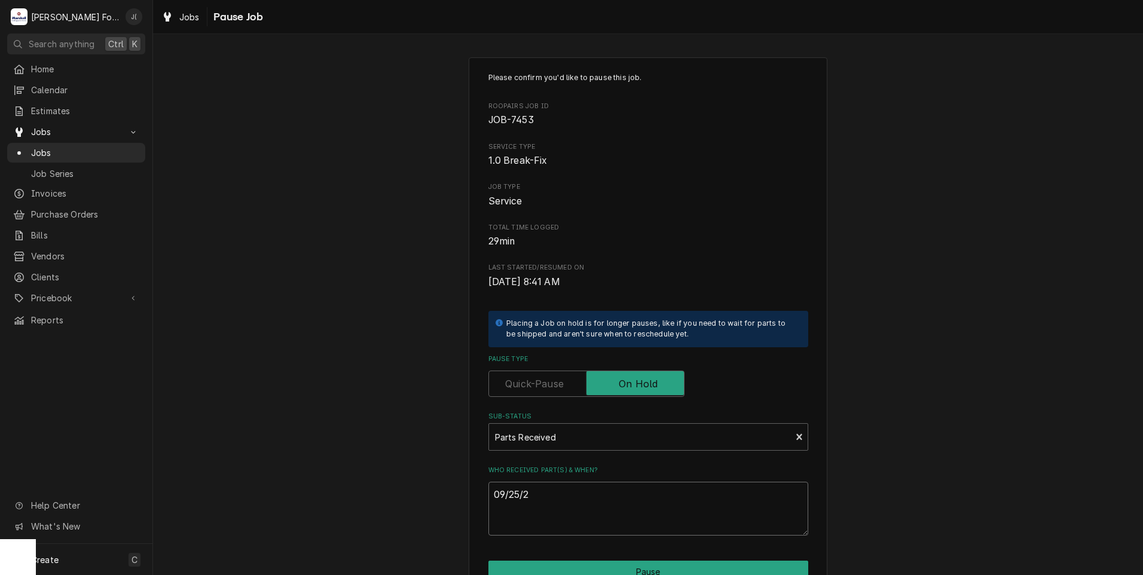
type textarea "x"
type textarea "[DATE]"
type textarea "x"
type textarea "09/25/202"
type textarea "x"
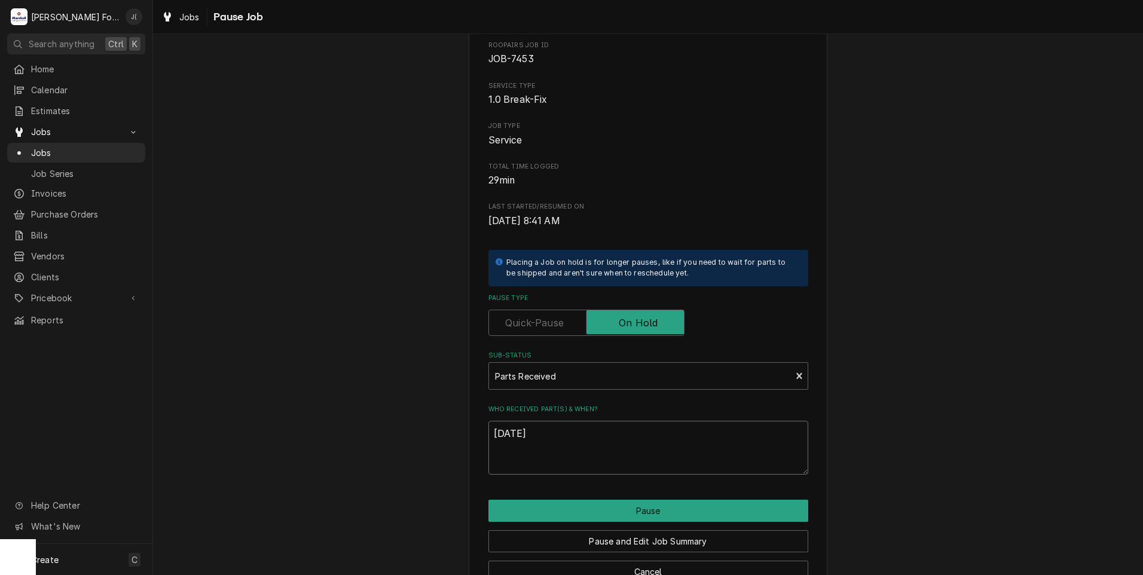
scroll to position [94, 0]
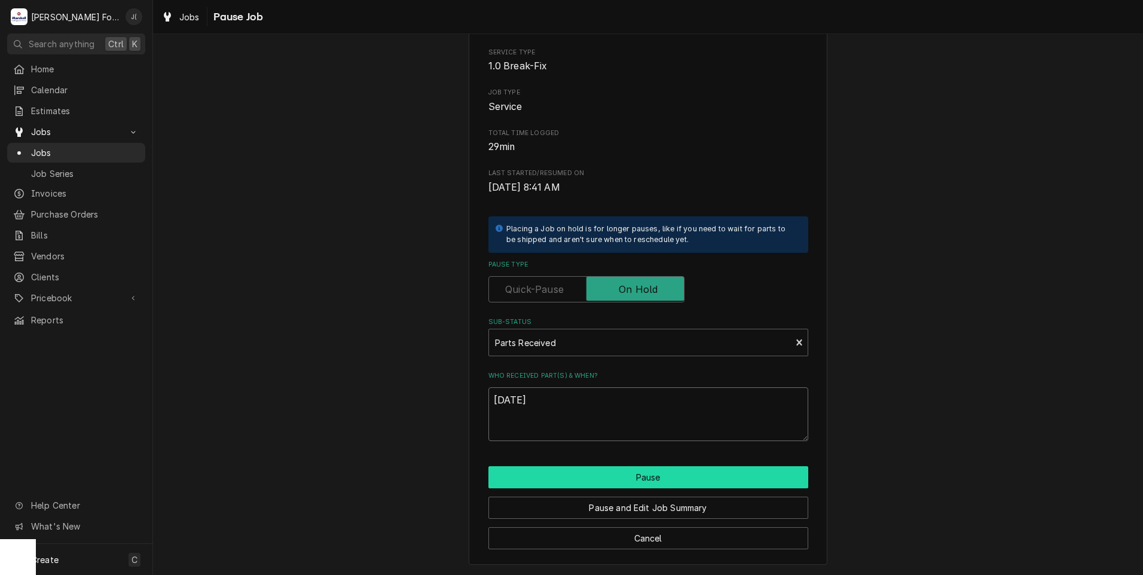
type textarea "[DATE]"
click at [597, 475] on button "Pause" at bounding box center [649, 477] width 320 height 22
type textarea "x"
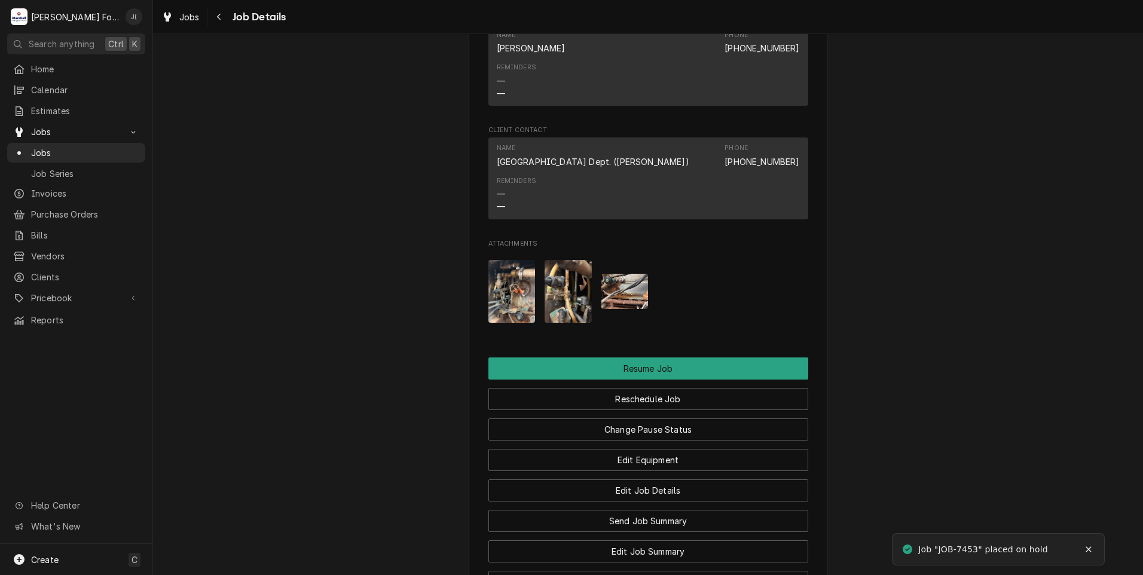
scroll to position [1256, 0]
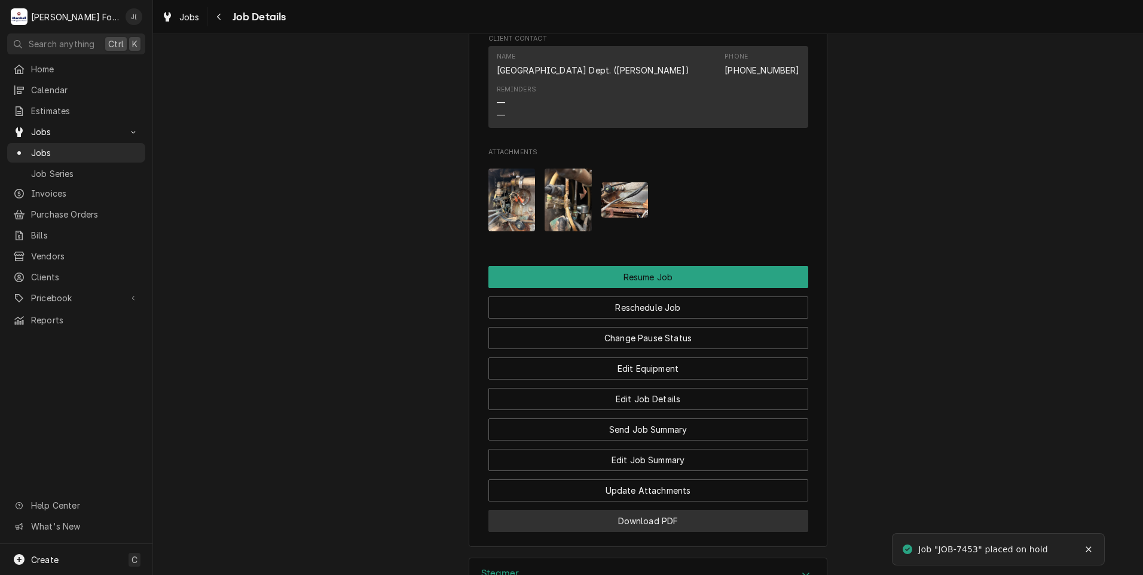
click at [589, 520] on button "Download PDF" at bounding box center [649, 521] width 320 height 22
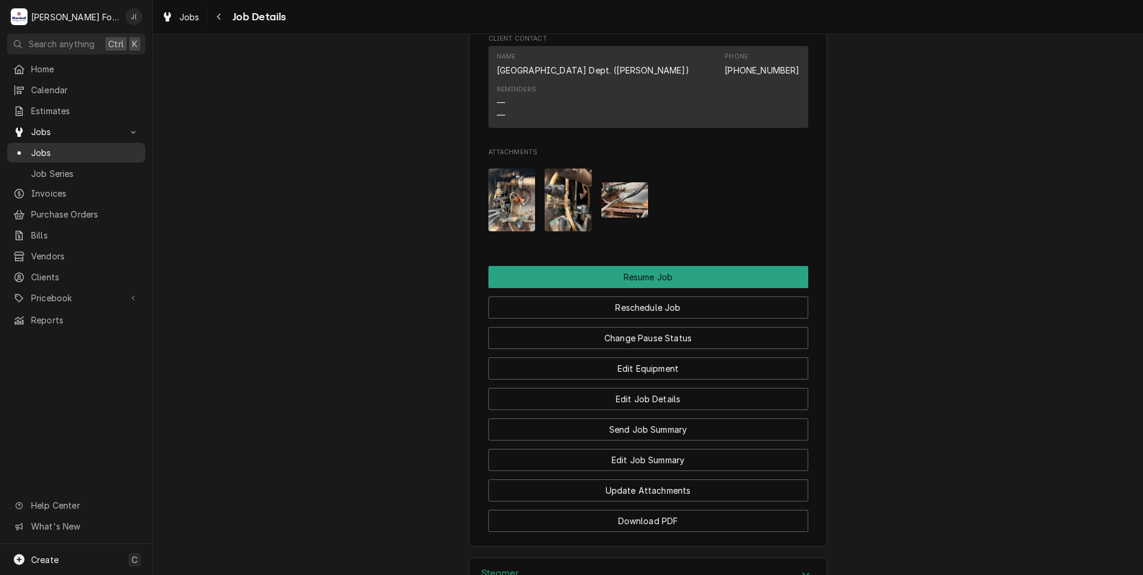
click at [40, 148] on span "Jobs" at bounding box center [85, 153] width 108 height 13
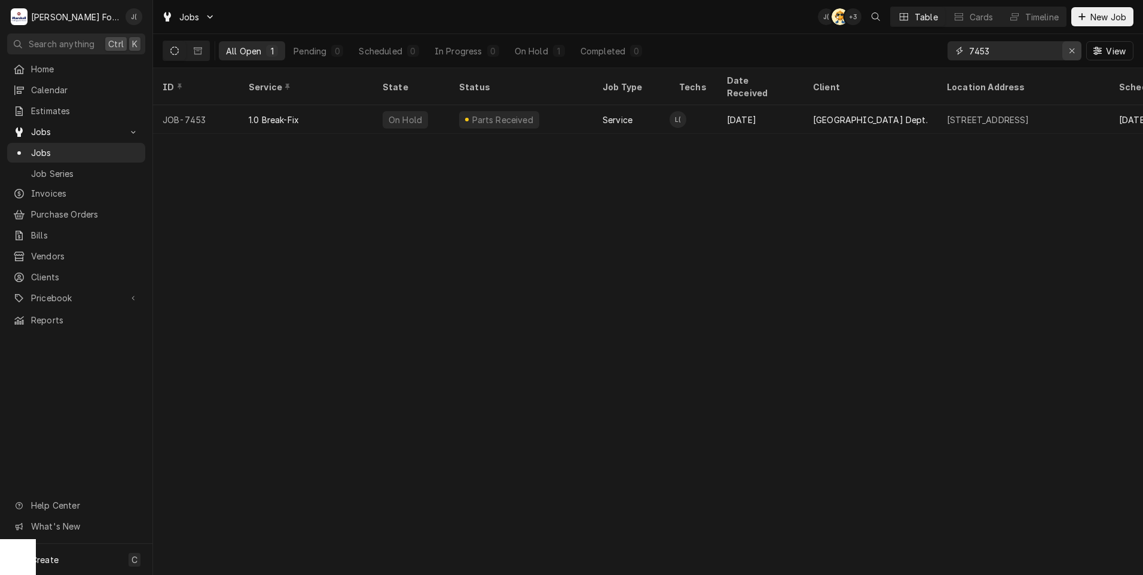
drag, startPoint x: 1075, startPoint y: 53, endPoint x: 1058, endPoint y: 56, distance: 16.9
click at [1074, 53] on icon "Erase input" at bounding box center [1072, 51] width 7 height 8
click at [1043, 55] on input "Dynamic Content Wrapper" at bounding box center [1025, 50] width 112 height 19
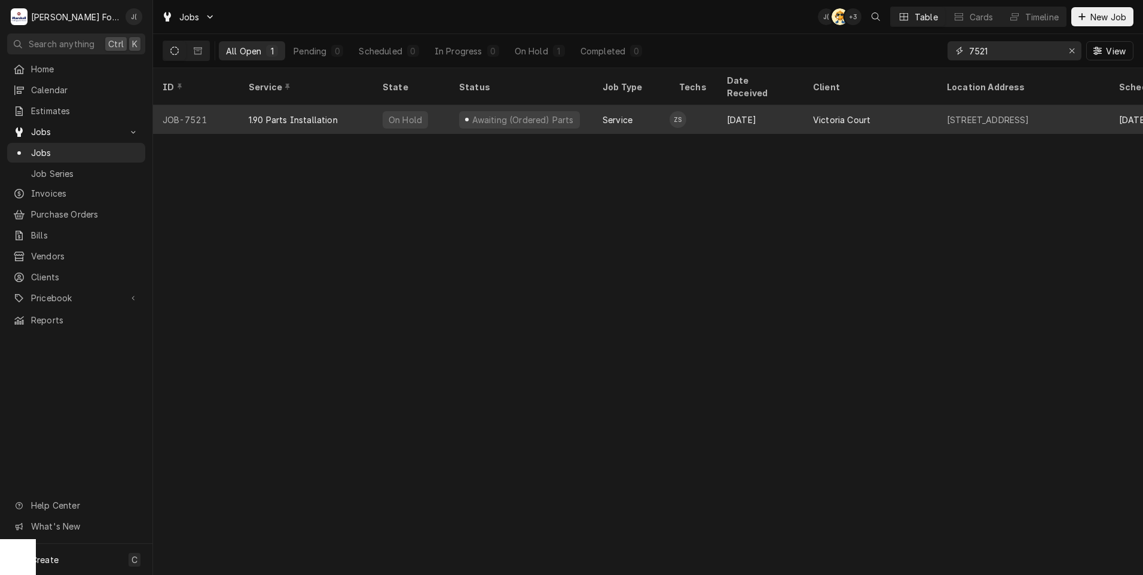
type input "7521"
click at [320, 112] on div "1.90 Parts Installation" at bounding box center [306, 119] width 134 height 29
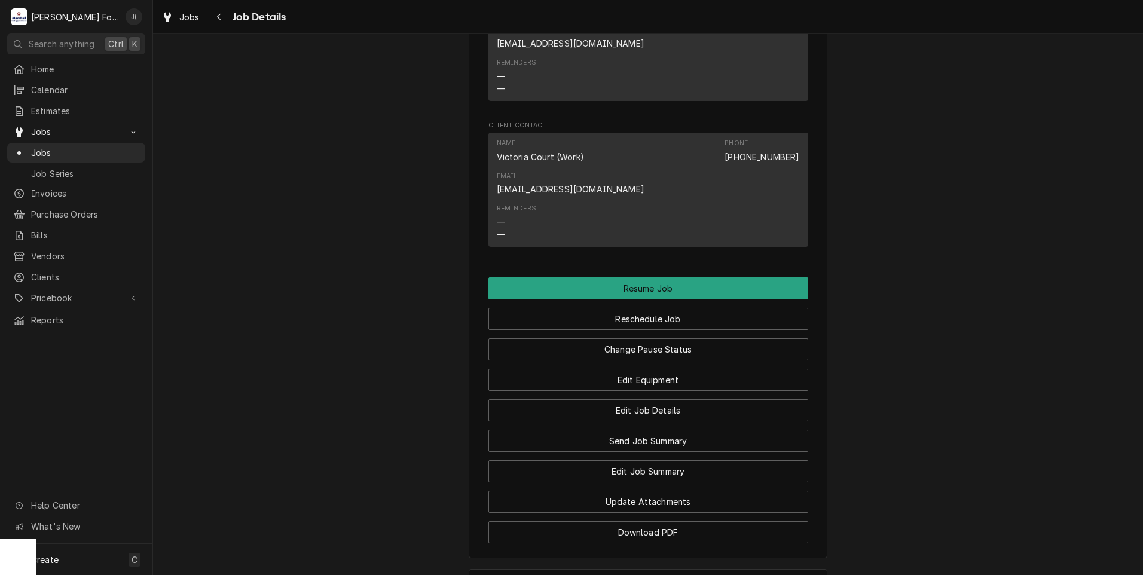
scroll to position [1495, 0]
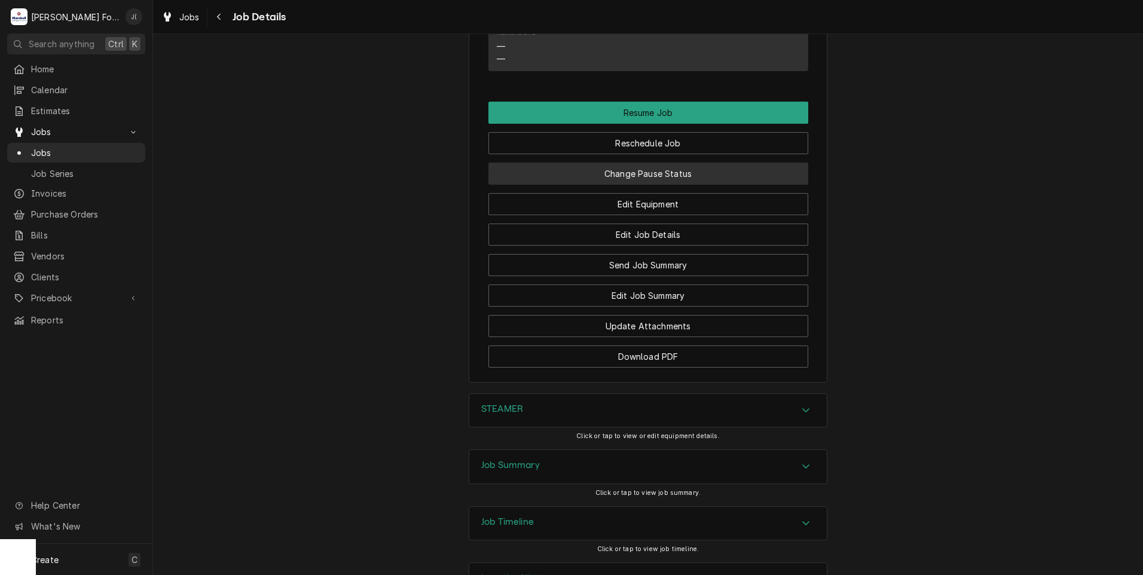
click at [658, 185] on button "Change Pause Status" at bounding box center [649, 174] width 320 height 22
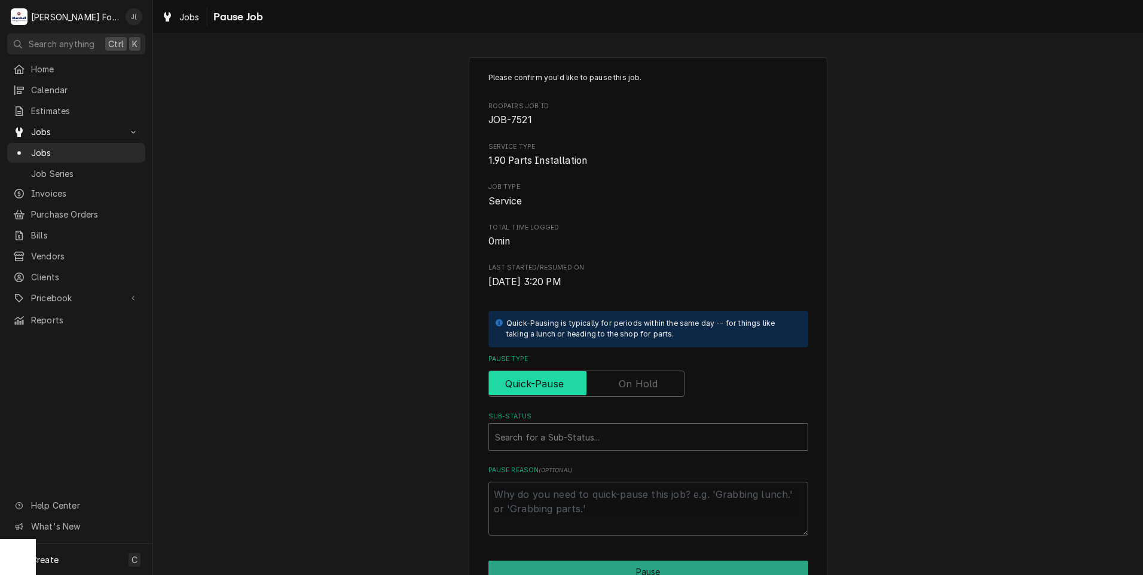
click at [611, 379] on input "Pause Type" at bounding box center [586, 384] width 185 height 26
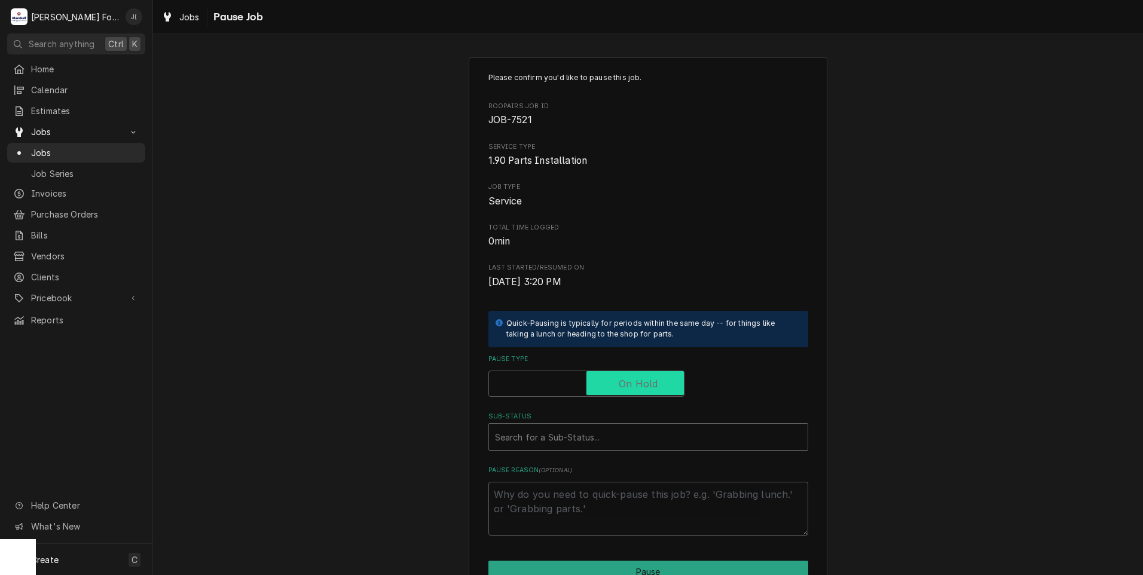
checkbox input "true"
click at [576, 445] on div "Sub-Status" at bounding box center [648, 437] width 307 height 22
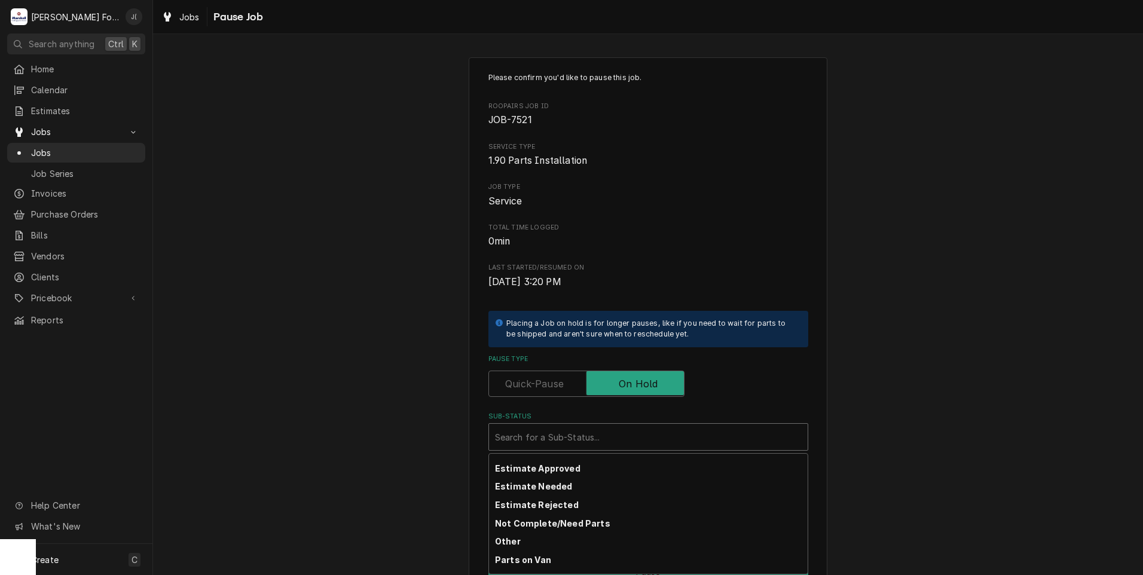
scroll to position [191, 0]
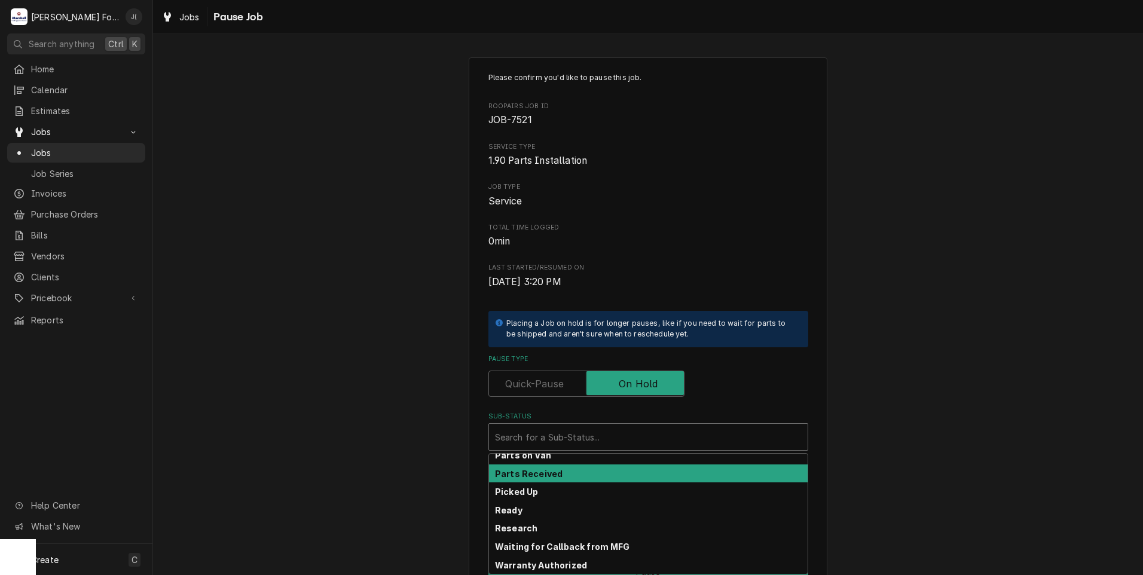
click at [534, 482] on div "Parts Received" at bounding box center [648, 474] width 319 height 19
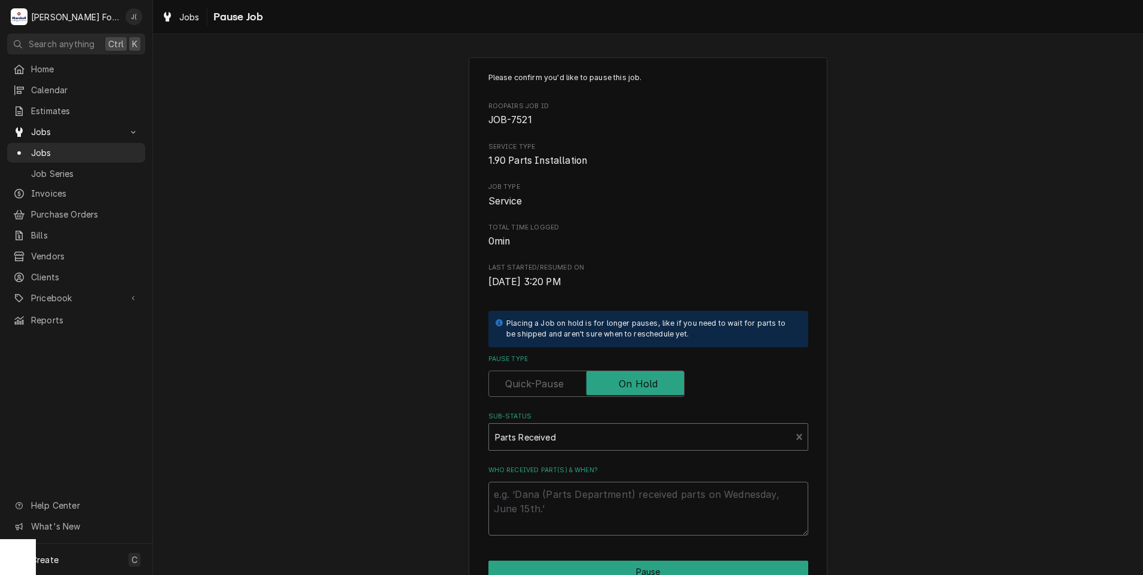
click at [534, 495] on textarea "Who received part(s) & when?" at bounding box center [649, 509] width 320 height 54
type textarea "x"
type textarea "0"
type textarea "x"
type textarea "09"
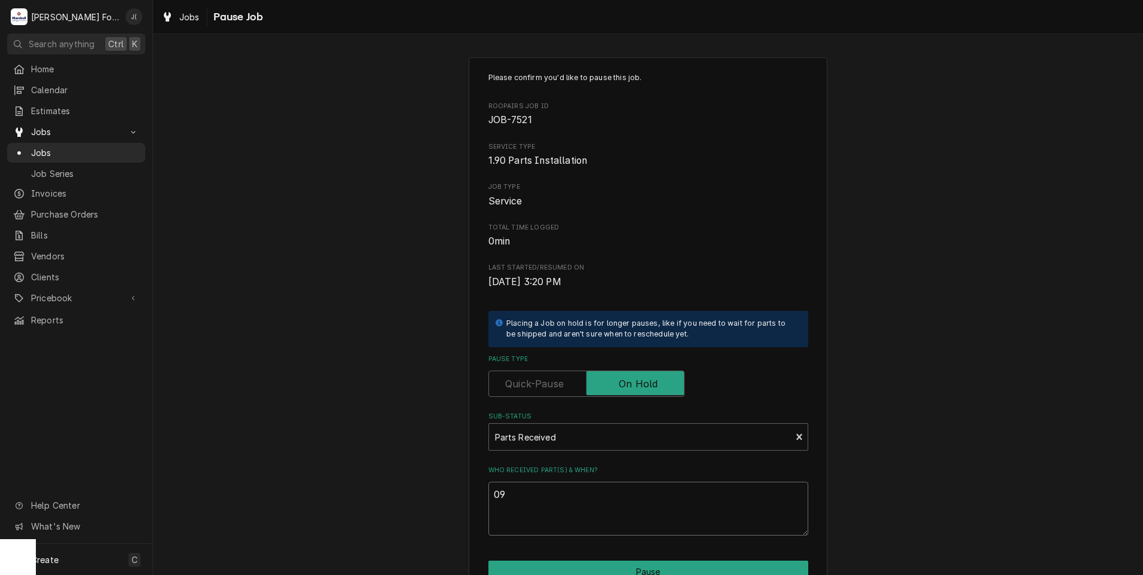
type textarea "x"
type textarea "09/"
type textarea "x"
type textarea "09/2"
type textarea "x"
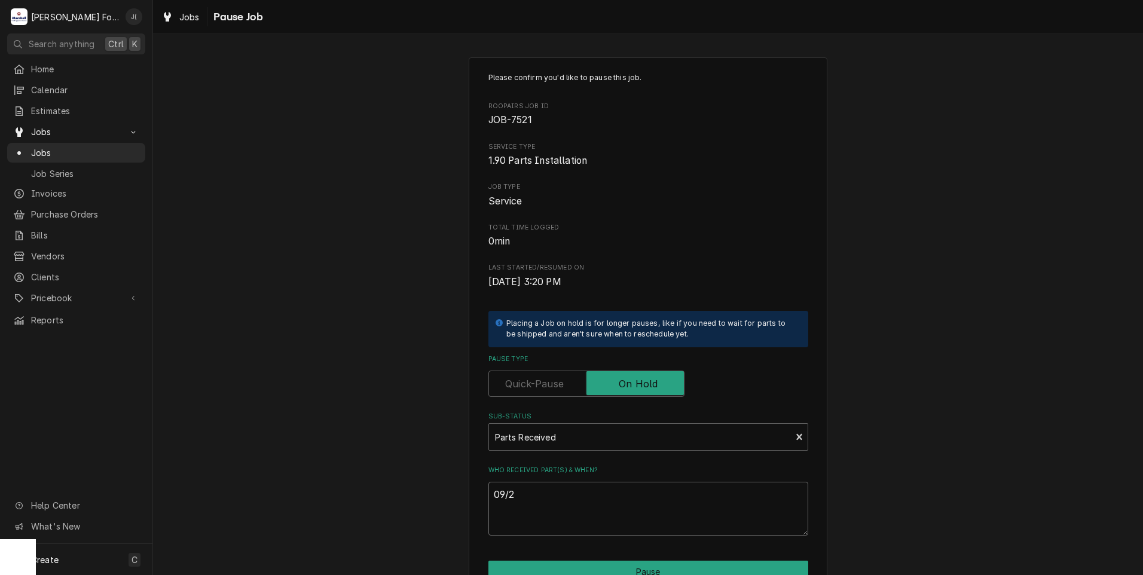
type textarea "09/25"
type textarea "x"
type textarea "09/25/"
type textarea "x"
type textarea "09/25/2"
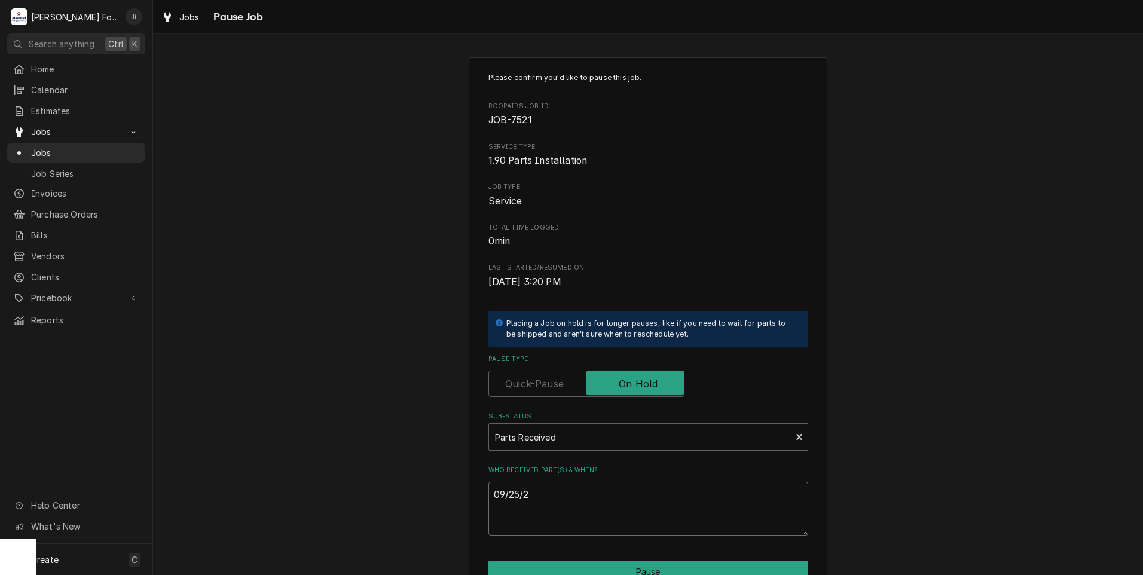
type textarea "x"
type textarea "09/25/20"
type textarea "x"
type textarea "09/25/202"
type textarea "x"
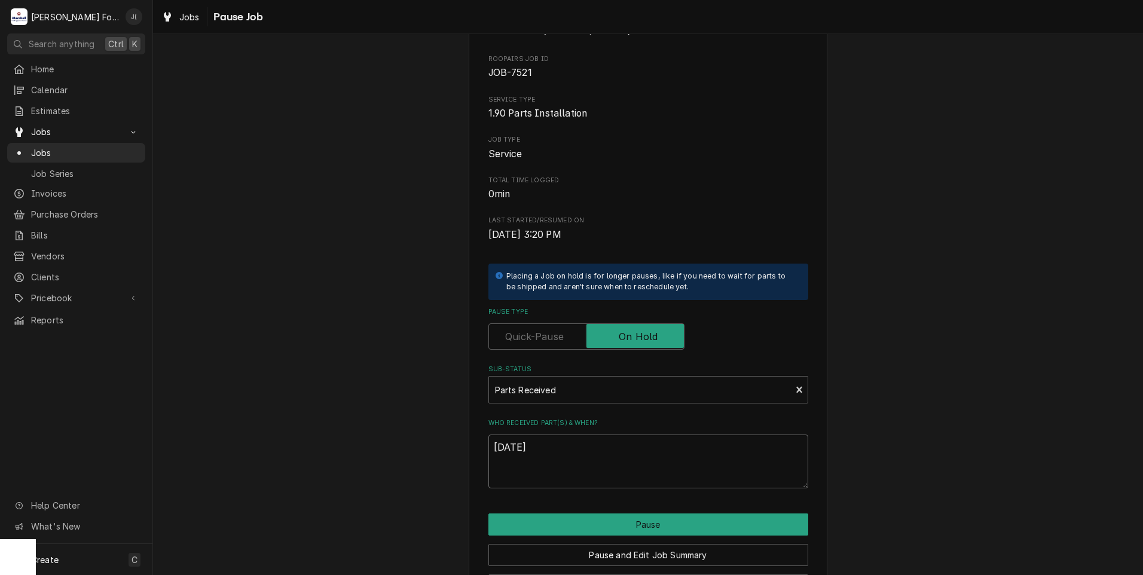
scroll to position [94, 0]
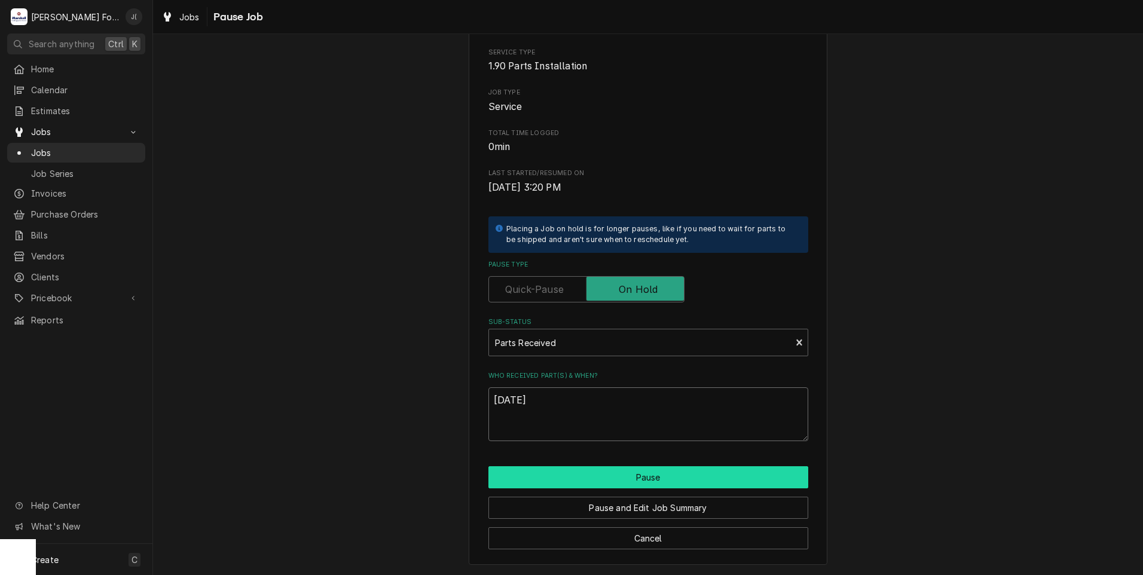
type textarea "[DATE]"
click at [522, 482] on button "Pause" at bounding box center [649, 477] width 320 height 22
type textarea "x"
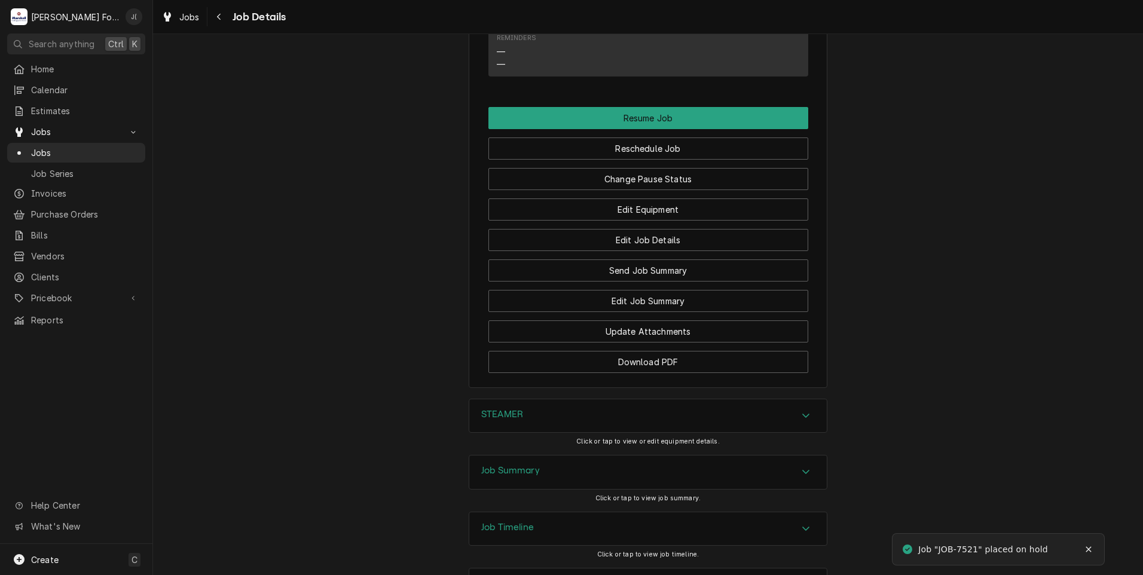
scroll to position [1495, 0]
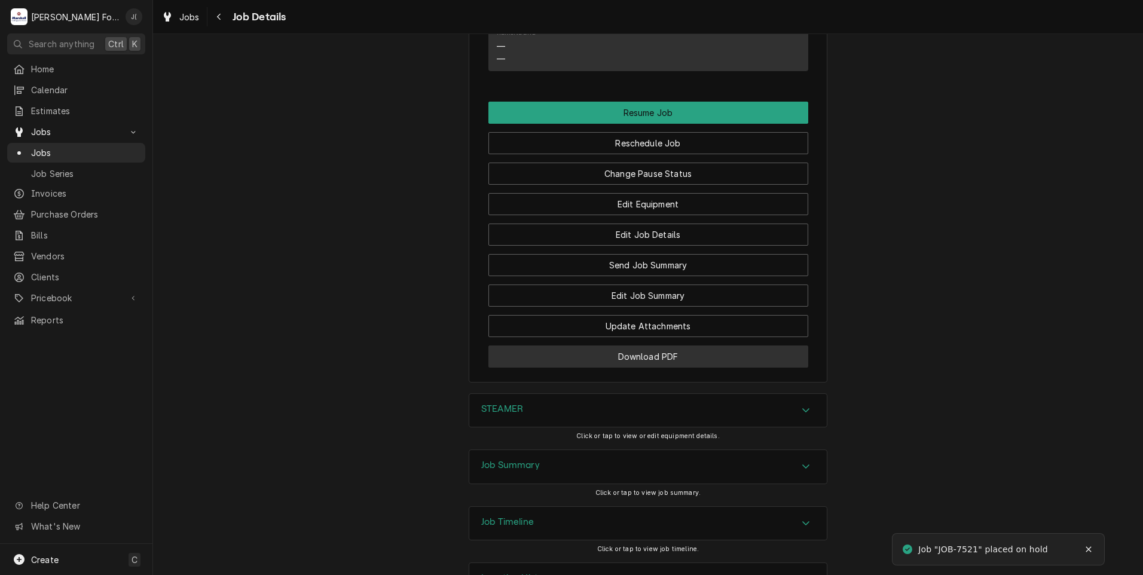
click at [530, 368] on button "Download PDF" at bounding box center [649, 357] width 320 height 22
